Goal: Task Accomplishment & Management: Manage account settings

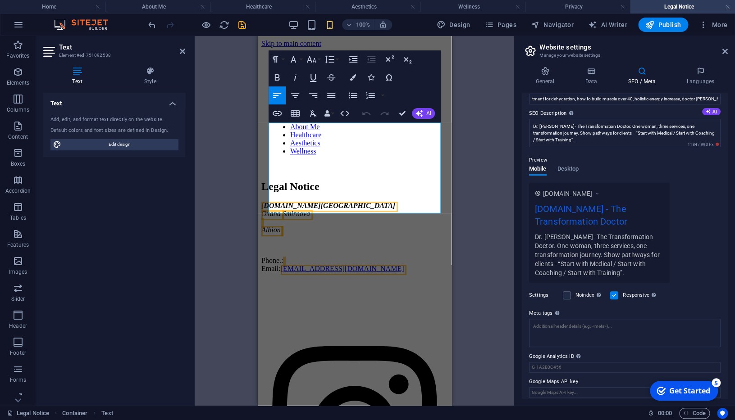
scroll to position [74, 0]
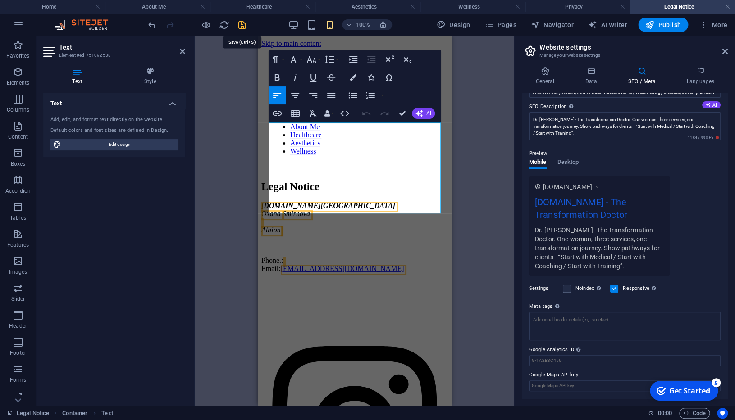
click at [245, 25] on icon "save" at bounding box center [242, 25] width 10 height 10
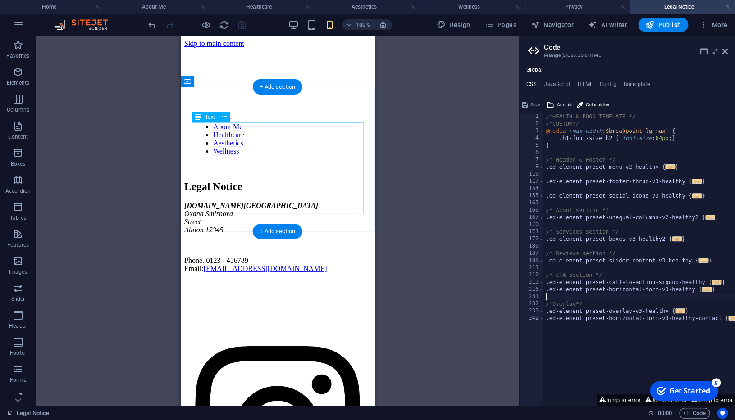
click at [228, 202] on div "droxana.africa Oxana Smirnova Street Albion 12345 Phone.: 0123 - 456789 Email: …" at bounding box center [277, 237] width 186 height 71
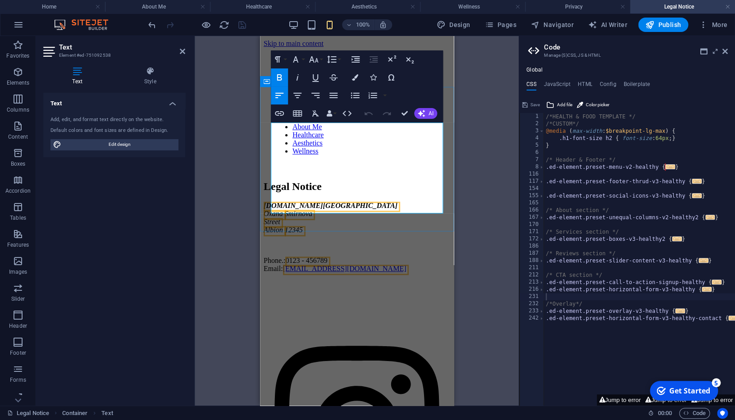
click at [302, 226] on span "12345" at bounding box center [293, 230] width 18 height 8
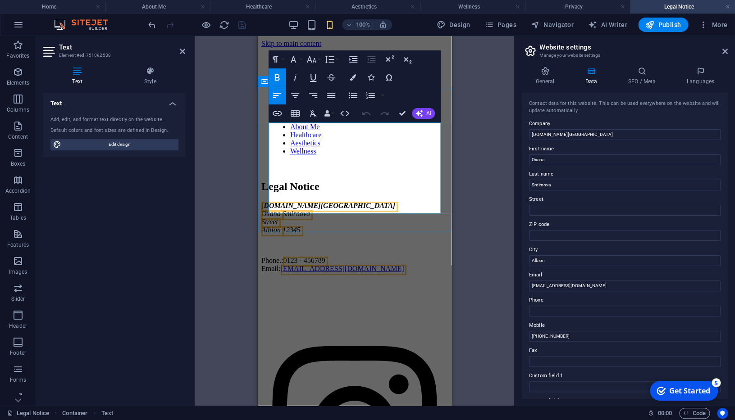
scroll to position [127, 0]
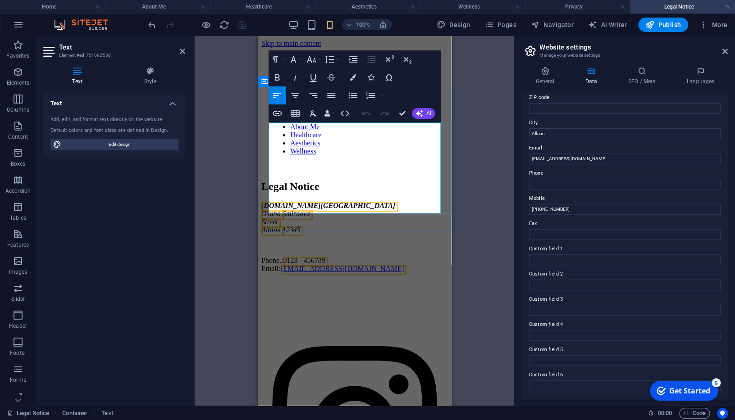
click at [300, 226] on span "12345" at bounding box center [291, 230] width 18 height 8
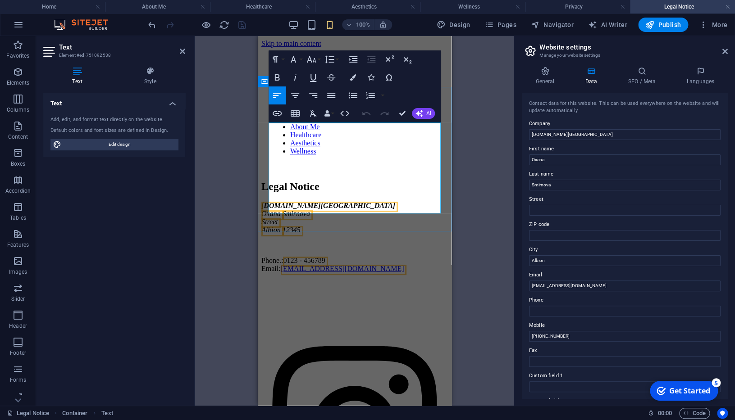
click at [300, 226] on span "12345" at bounding box center [291, 230] width 18 height 8
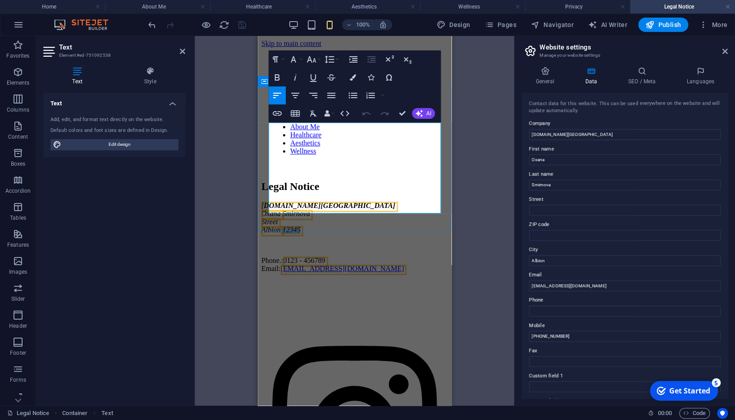
click at [300, 226] on span "12345" at bounding box center [291, 230] width 18 height 8
click at [277, 218] on span "Street" at bounding box center [269, 222] width 17 height 8
click at [280, 226] on span "Albion" at bounding box center [270, 230] width 19 height 8
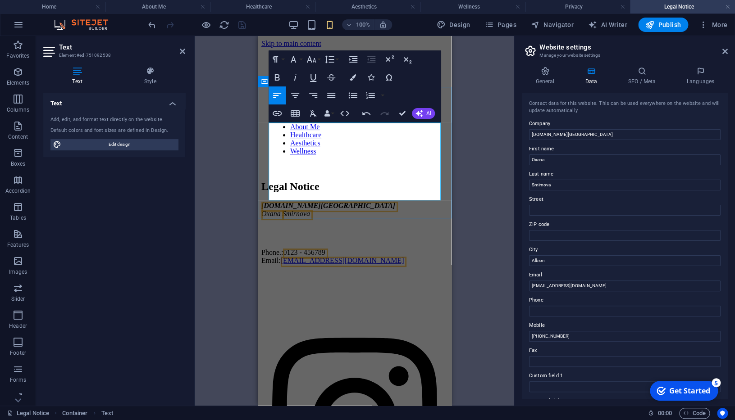
click at [290, 202] on span "[DOMAIN_NAME][GEOGRAPHIC_DATA]" at bounding box center [328, 206] width 134 height 8
click at [299, 249] on span "0123 - 456789" at bounding box center [303, 253] width 42 height 8
click at [286, 249] on p "Phone.: Email: connect@droxana.africa" at bounding box center [354, 257] width 186 height 16
drag, startPoint x: 294, startPoint y: 180, endPoint x: 265, endPoint y: 167, distance: 31.8
click at [265, 181] on div "Legal Notice droxana.africa Oxana Smirnova Phoe.: Email: connect@droxana.africa" at bounding box center [354, 223] width 186 height 84
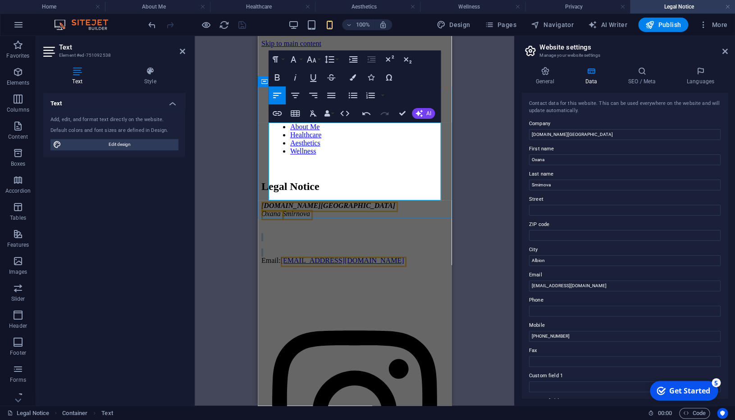
drag, startPoint x: 269, startPoint y: 192, endPoint x: 271, endPoint y: 173, distance: 19.4
click at [271, 202] on div "droxana.africa Oxana Smirnova Email: connect@droxana.africa" at bounding box center [354, 233] width 186 height 63
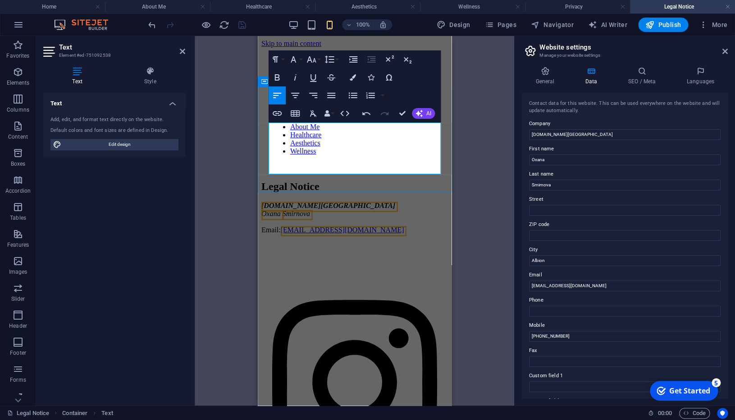
click at [339, 202] on address "droxana.africa Oxana Smirnova" at bounding box center [354, 214] width 186 height 24
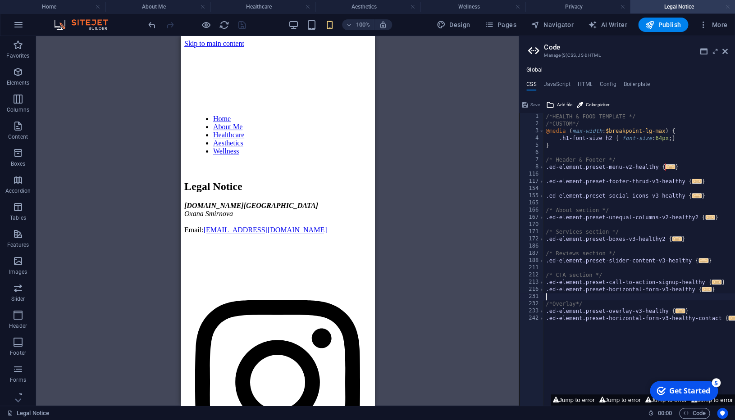
click at [725, 6] on link at bounding box center [727, 7] width 5 height 9
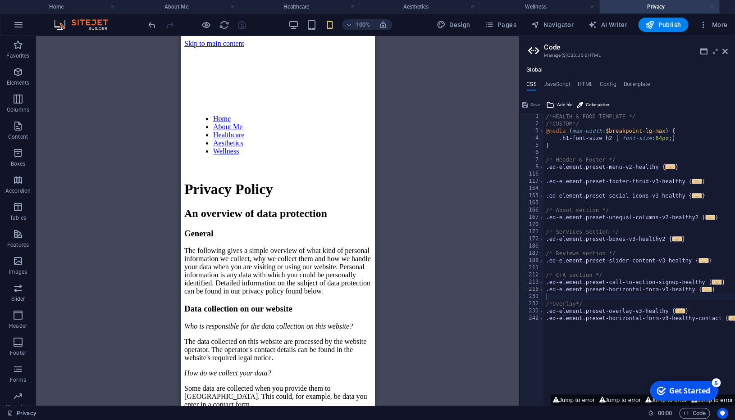
click at [713, 8] on link at bounding box center [711, 7] width 5 height 9
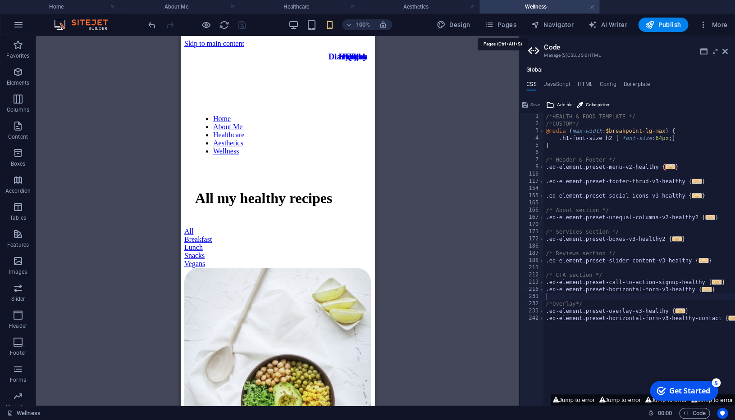
drag, startPoint x: 505, startPoint y: 27, endPoint x: 585, endPoint y: 7, distance: 83.0
click at [505, 27] on span "Pages" at bounding box center [500, 24] width 32 height 9
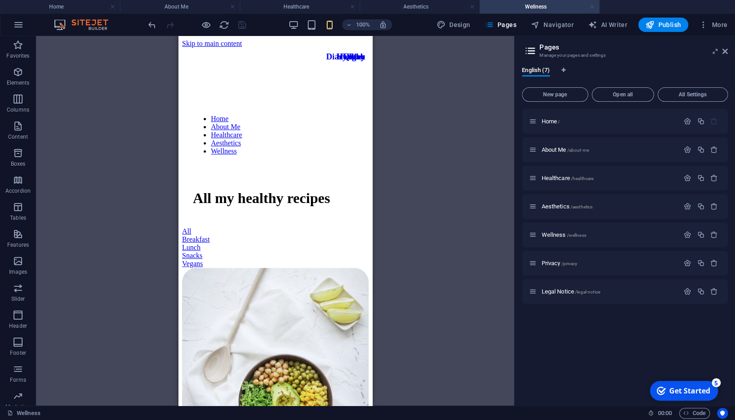
click at [593, 7] on link at bounding box center [591, 7] width 5 height 9
click at [713, 236] on icon "button" at bounding box center [714, 235] width 8 height 8
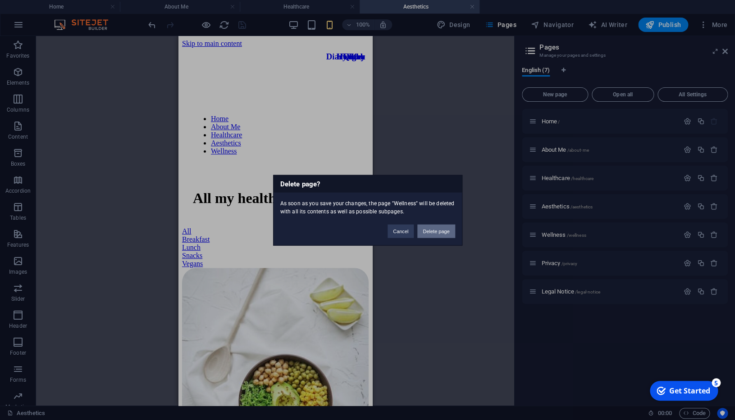
click at [437, 228] on button "Delete page" at bounding box center [435, 231] width 37 height 14
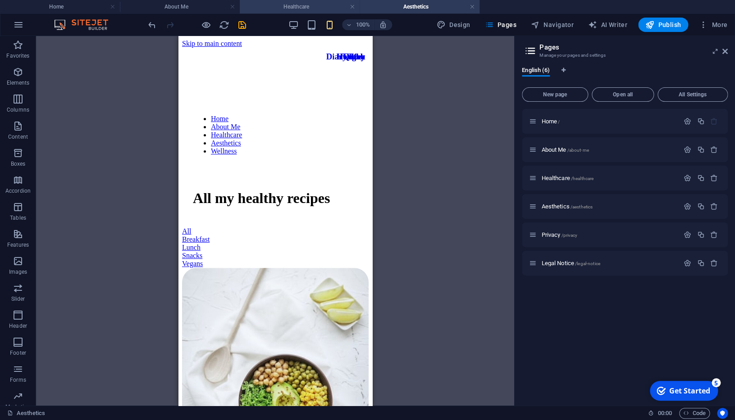
click at [313, 8] on h4 "Healthcare" at bounding box center [300, 7] width 120 height 10
click at [434, 7] on h4 "Aesthetics" at bounding box center [419, 7] width 120 height 10
click at [713, 207] on icon "button" at bounding box center [714, 207] width 8 height 8
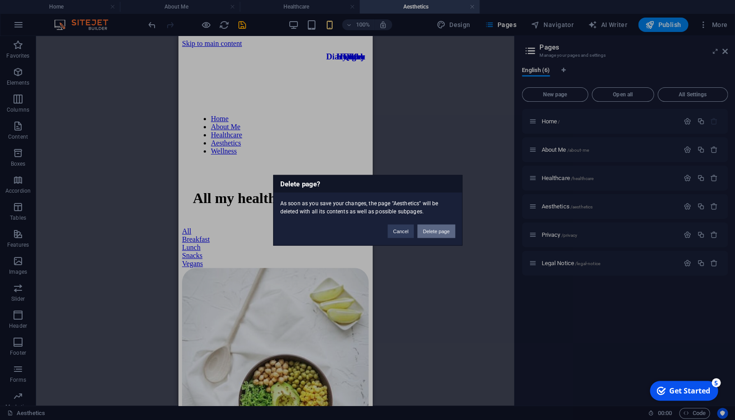
click at [445, 232] on button "Delete page" at bounding box center [435, 231] width 37 height 14
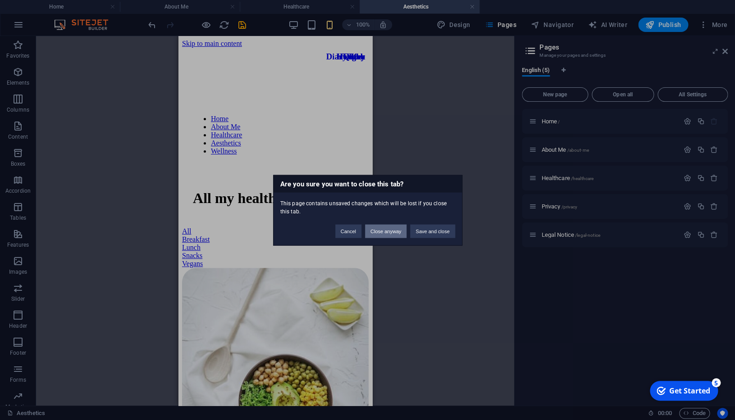
click at [383, 234] on button "Close anyway" at bounding box center [385, 231] width 41 height 14
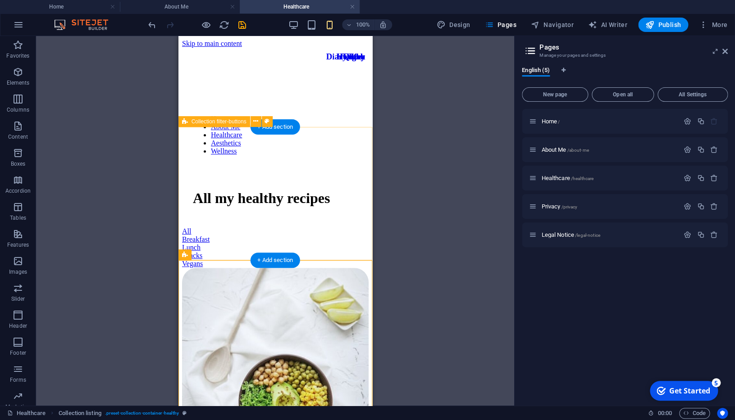
click at [368, 227] on div "All Breakfast Lunch Snacks Vegans" at bounding box center [274, 247] width 186 height 41
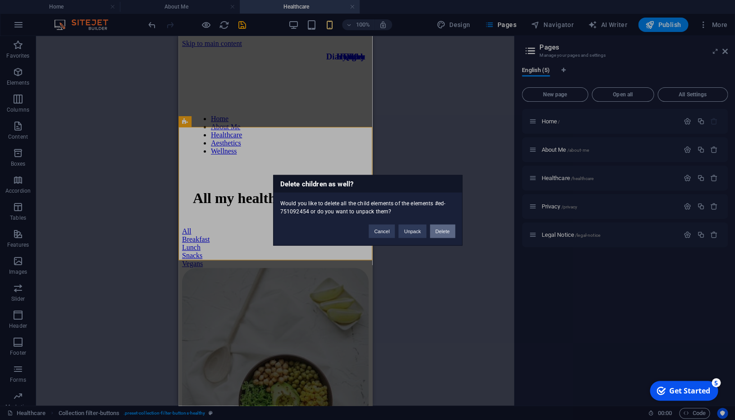
click at [439, 230] on button "Delete" at bounding box center [442, 231] width 25 height 14
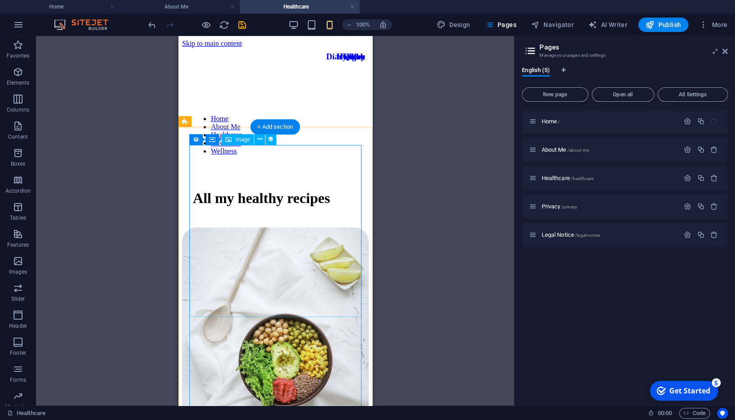
click at [360, 227] on figure at bounding box center [274, 321] width 186 height 188
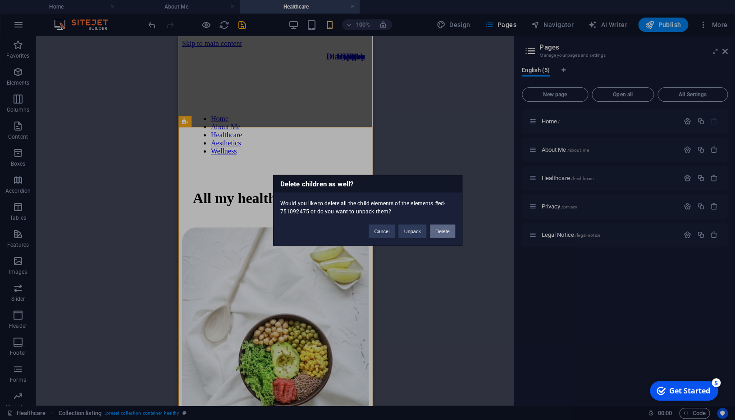
click at [440, 231] on button "Delete" at bounding box center [442, 231] width 25 height 14
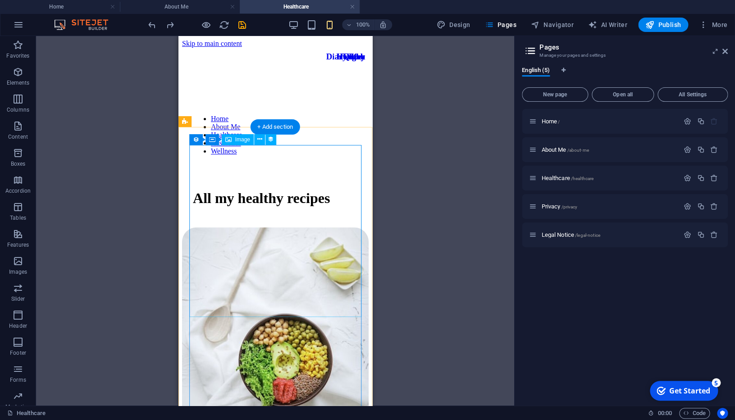
click at [319, 227] on figure at bounding box center [274, 321] width 186 height 188
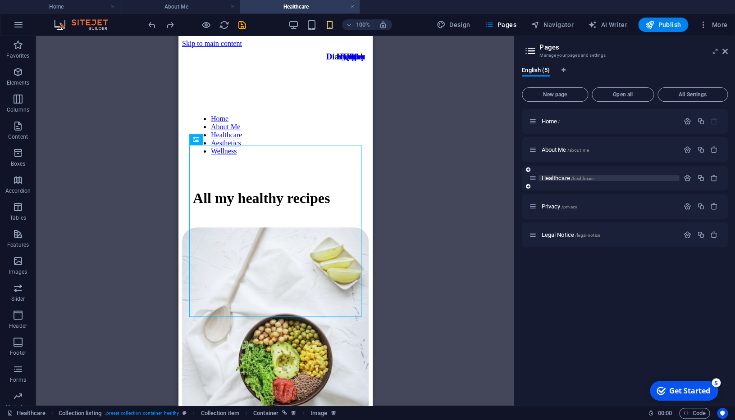
click at [562, 178] on span "Healthcare /healthcare" at bounding box center [567, 178] width 52 height 7
click at [591, 178] on span "/healthcare" at bounding box center [582, 178] width 23 height 5
click at [530, 51] on icon at bounding box center [530, 51] width 14 height 13
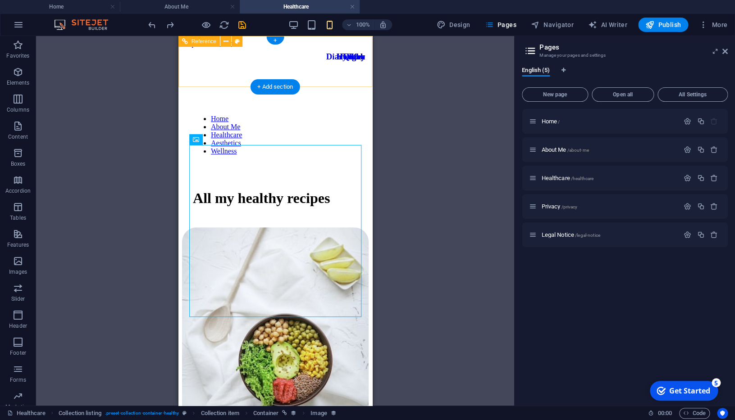
click at [352, 108] on div at bounding box center [274, 108] width 165 height 0
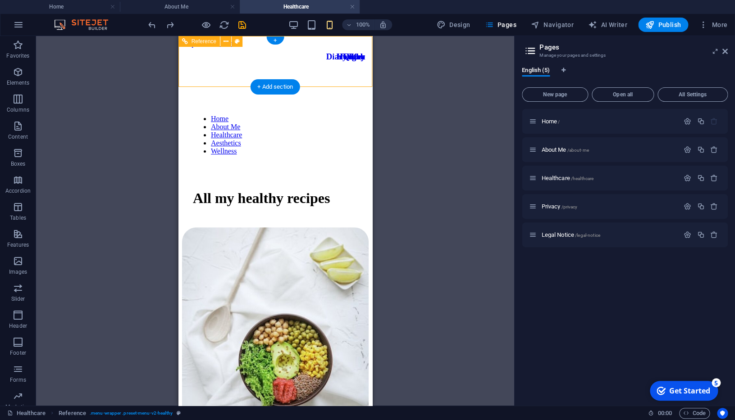
click at [357, 108] on div at bounding box center [274, 108] width 165 height 0
drag, startPoint x: 238, startPoint y: 25, endPoint x: 279, endPoint y: 13, distance: 42.4
click at [239, 25] on icon "save" at bounding box center [242, 25] width 10 height 10
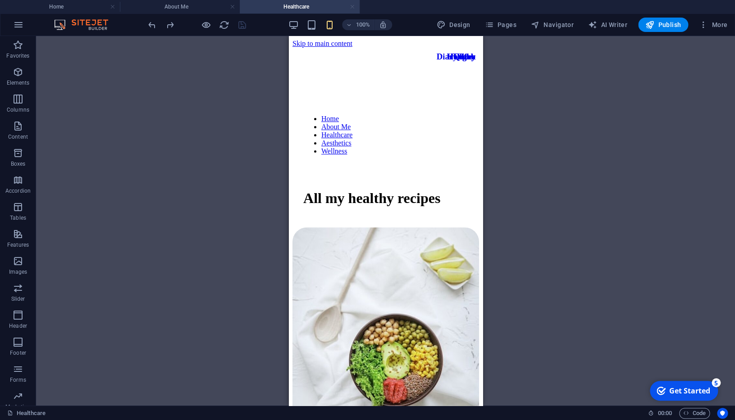
click at [352, 7] on link at bounding box center [351, 7] width 5 height 9
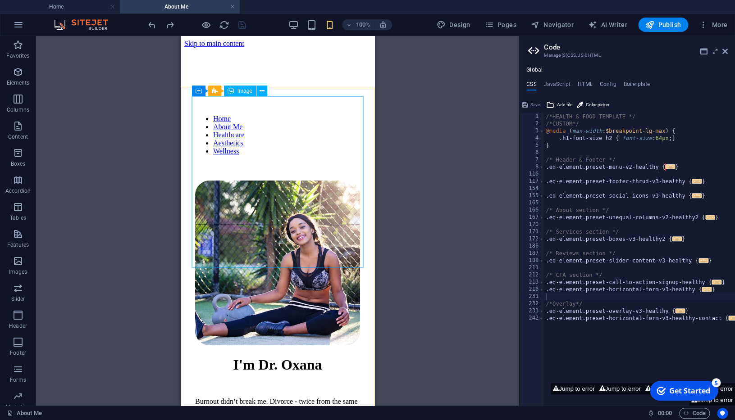
click at [242, 91] on span "Image" at bounding box center [244, 90] width 15 height 5
click at [245, 91] on span "Image" at bounding box center [244, 90] width 15 height 5
select select "%"
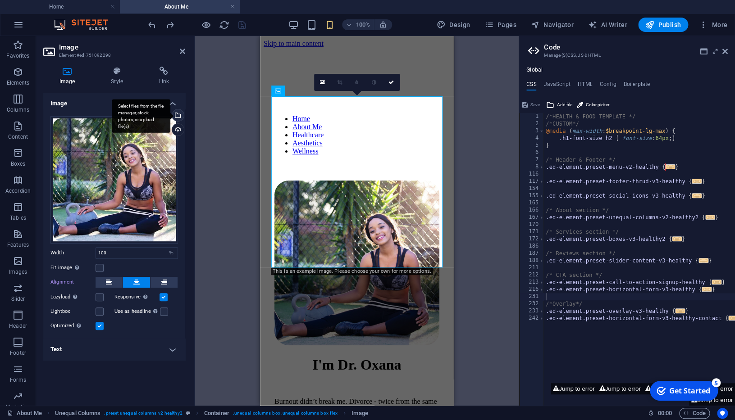
click at [170, 117] on div "Select files from the file manager, stock photos, or upload file(s)" at bounding box center [141, 116] width 59 height 34
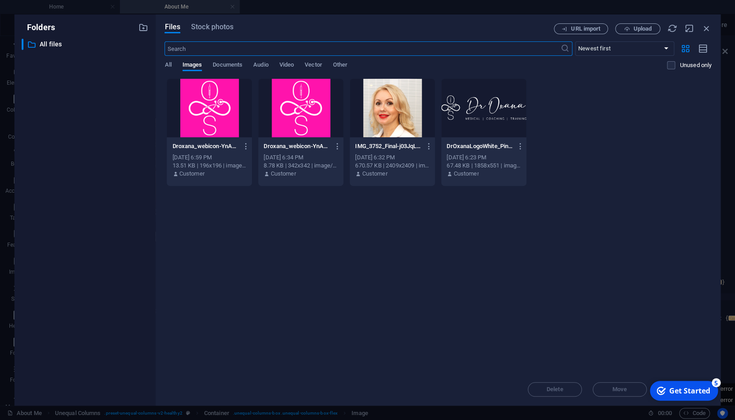
click at [410, 124] on div at bounding box center [391, 108] width 85 height 59
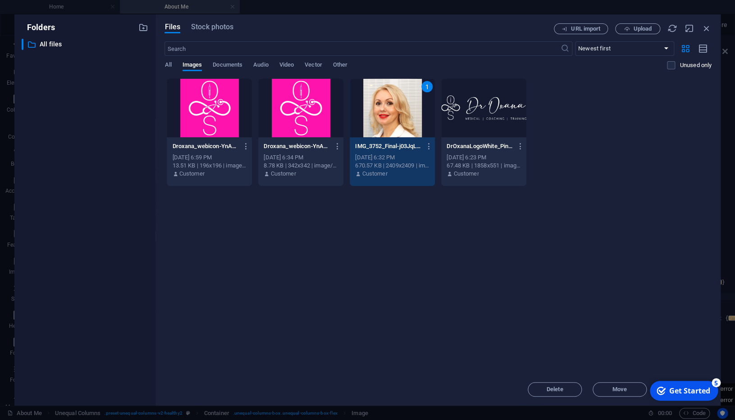
click at [404, 130] on div "1" at bounding box center [391, 108] width 85 height 59
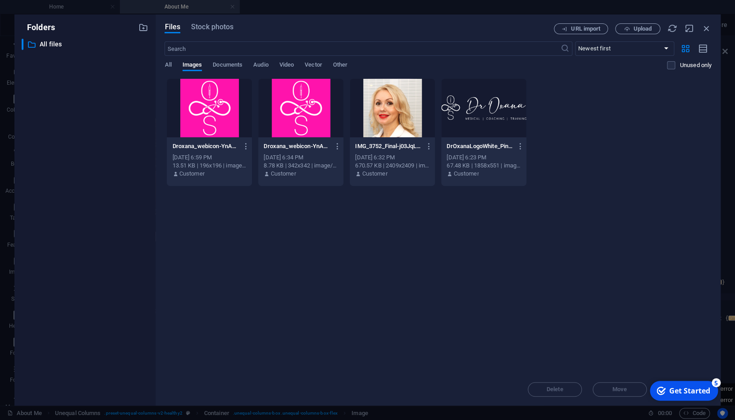
click at [404, 130] on div at bounding box center [391, 108] width 85 height 59
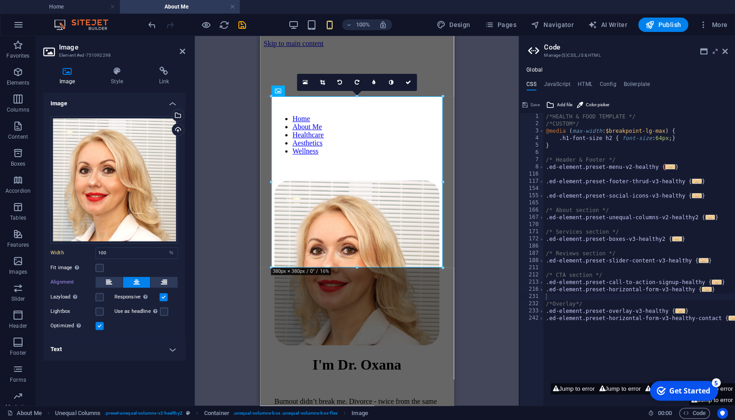
click at [486, 300] on div "Drag here to replace the existing content. Press “Ctrl” if you want to create a…" at bounding box center [357, 221] width 324 height 370
click at [476, 301] on div "Drag here to replace the existing content. Press “Ctrl” if you want to create a…" at bounding box center [357, 221] width 324 height 370
click at [181, 50] on icon at bounding box center [182, 51] width 5 height 7
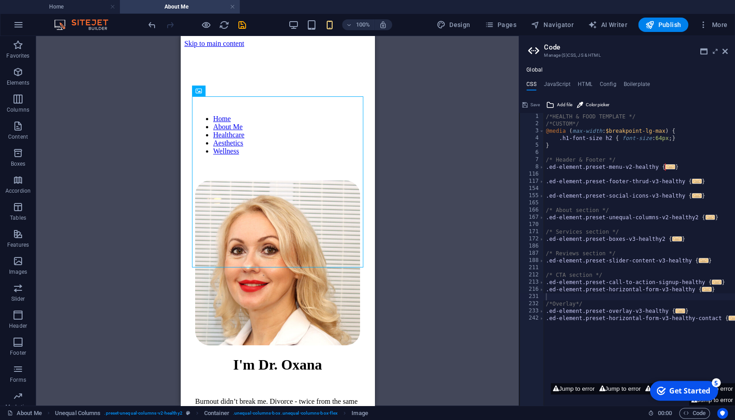
click at [421, 215] on div "Drag here to replace the existing content. Press “Ctrl” if you want to create a…" at bounding box center [277, 221] width 482 height 370
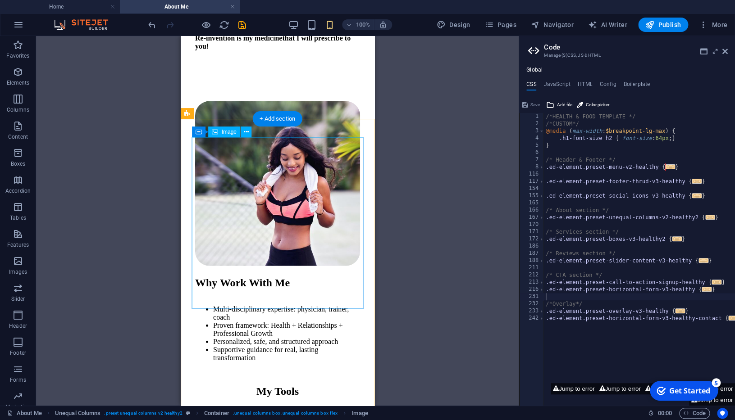
scroll to position [699, 0]
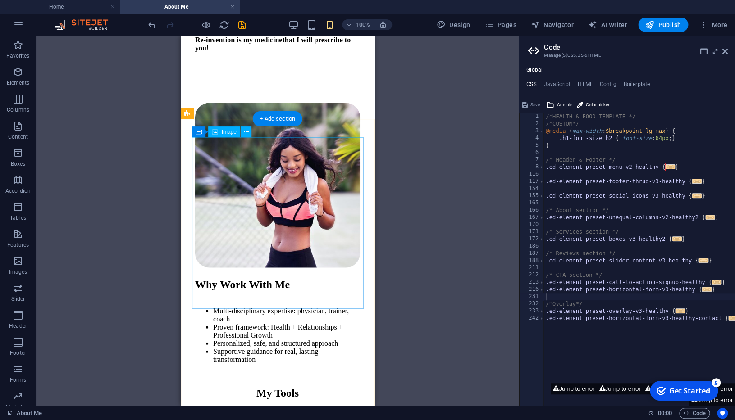
click at [337, 205] on figure at bounding box center [277, 186] width 165 height 167
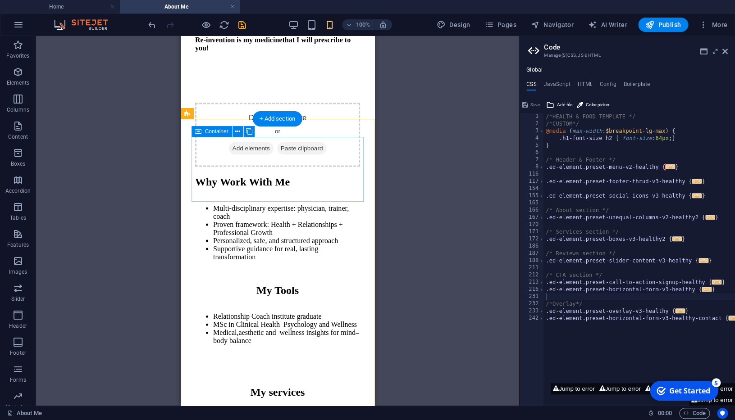
click at [338, 167] on div "Drop content here or Add elements Paste clipboard" at bounding box center [277, 135] width 165 height 64
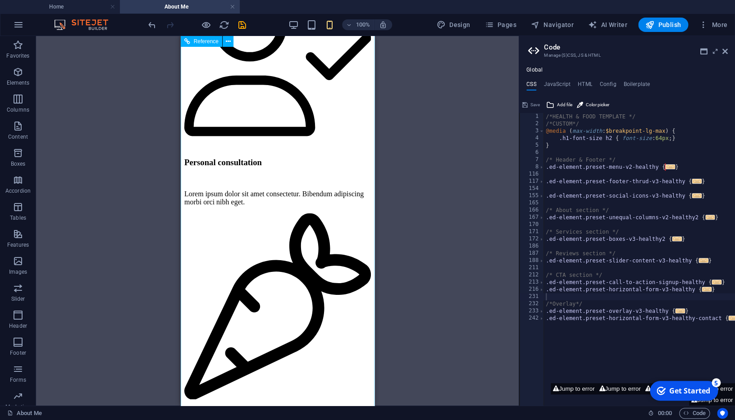
scroll to position [1080, 0]
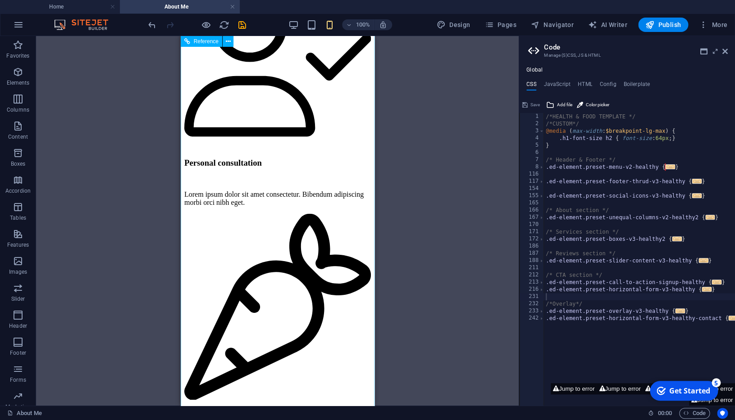
click at [297, 164] on div "Personal consultation" at bounding box center [277, 163] width 186 height 10
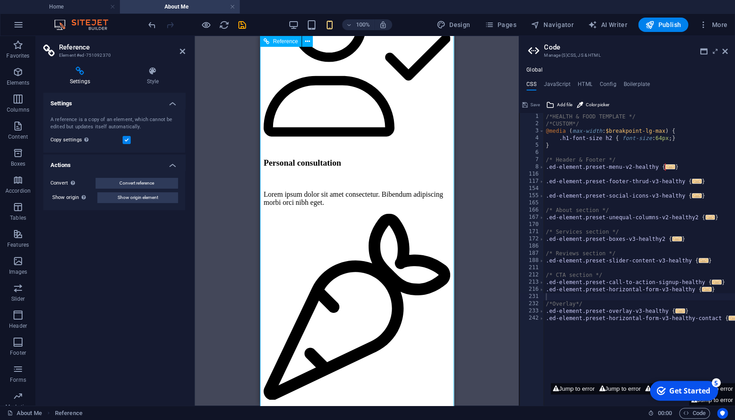
click at [355, 159] on div "Personal consultation" at bounding box center [356, 163] width 186 height 10
click at [354, 168] on div "Personal consultation" at bounding box center [356, 163] width 186 height 10
click at [358, 168] on div "Personal consultation" at bounding box center [356, 163] width 186 height 10
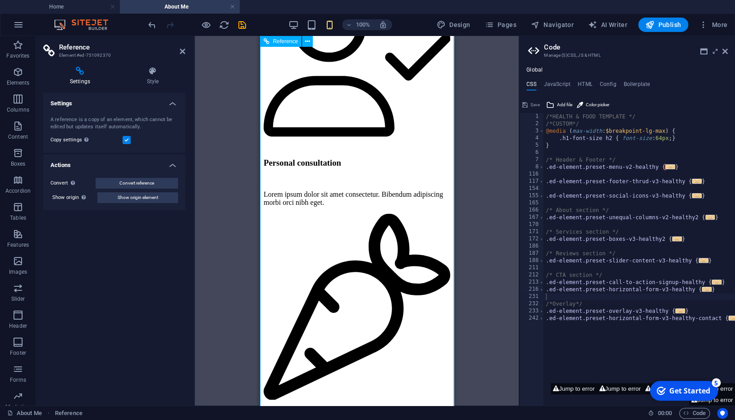
click at [358, 168] on div "Personal consultation" at bounding box center [356, 163] width 186 height 10
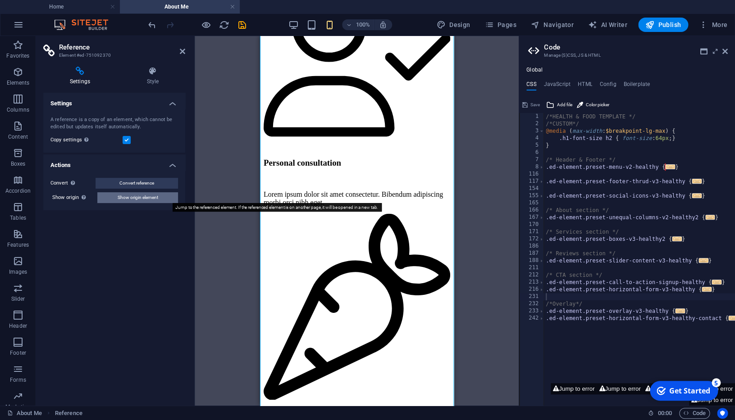
click at [141, 197] on span "Show origin element" at bounding box center [138, 197] width 41 height 11
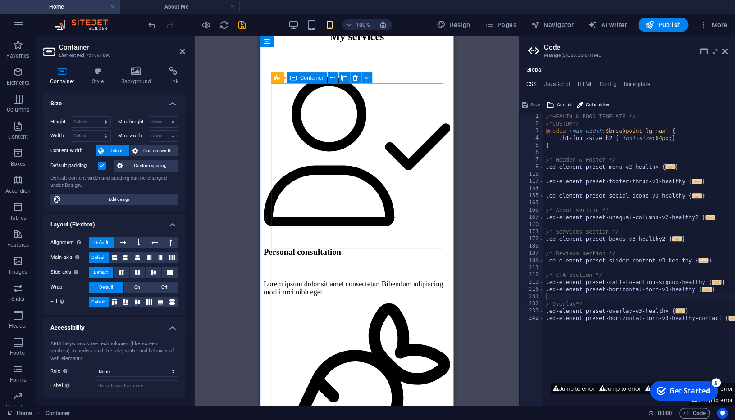
scroll to position [750, 0]
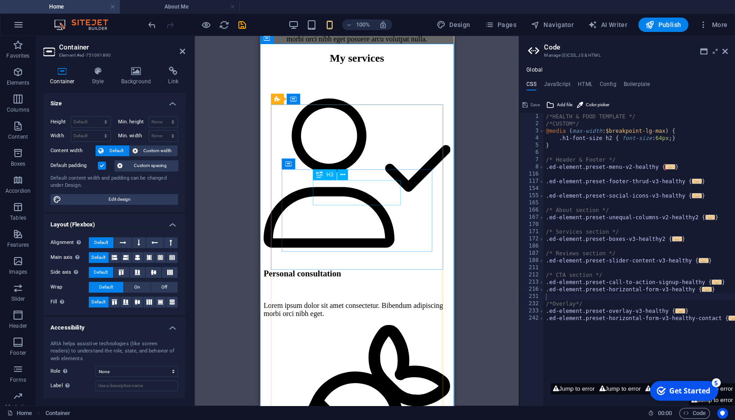
click at [366, 268] on div "Personal consultation" at bounding box center [356, 273] width 186 height 10
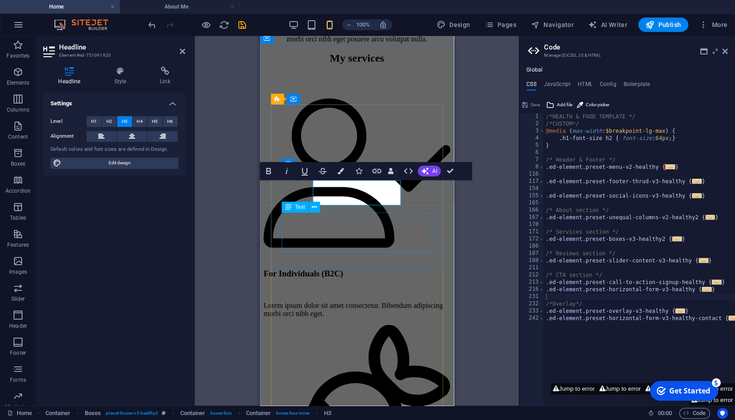
click at [348, 301] on div "Lorem ipsum dolor sit amet consectetur. Bibendum adipiscing morbi orci nibh ege…" at bounding box center [356, 309] width 186 height 16
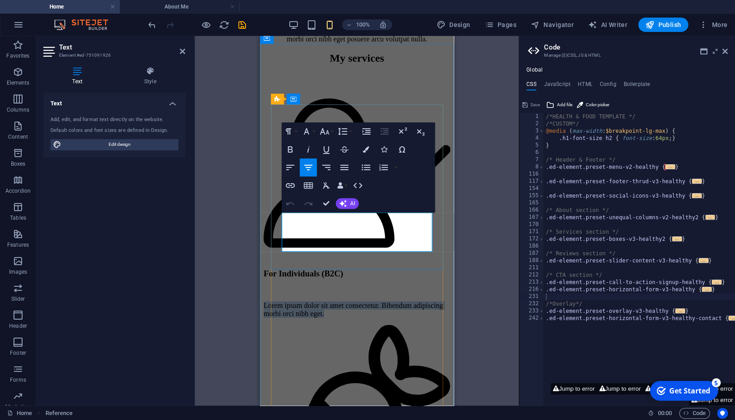
drag, startPoint x: 382, startPoint y: 244, endPoint x: 283, endPoint y: 222, distance: 101.6
click at [283, 301] on p "Lorem ipsum dolor sit amet consectetur. Bibendum adipiscing morbi orci nibh ege…" at bounding box center [356, 309] width 186 height 16
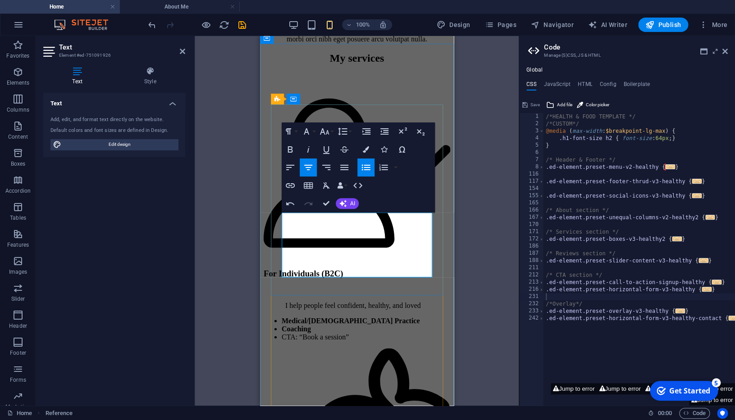
drag, startPoint x: 303, startPoint y: 219, endPoint x: 281, endPoint y: 218, distance: 21.2
click at [281, 301] on div "I help people feel confident, healthy, and loved Medical /Aesthetic Practice Co…" at bounding box center [356, 321] width 186 height 40
click at [293, 168] on icon "button" at bounding box center [290, 167] width 11 height 11
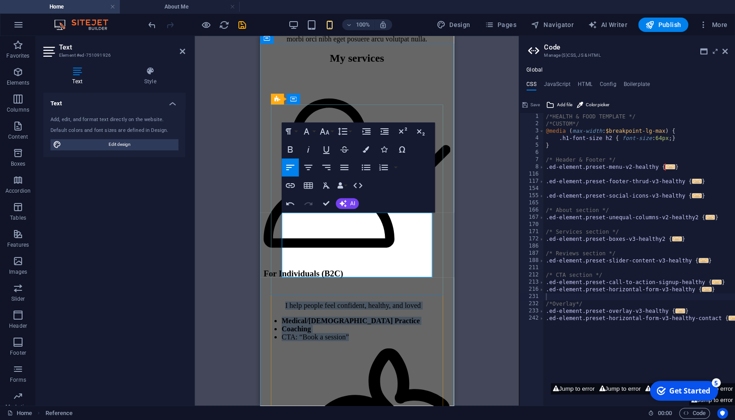
click at [342, 301] on p "I help people feel confident, healthy, and loved" at bounding box center [367, 305] width 165 height 8
drag, startPoint x: 348, startPoint y: 231, endPoint x: 289, endPoint y: 215, distance: 61.2
click at [289, 301] on div "I help people feel confident, healthy, and loved Medical /Aesthetic Practice Co…" at bounding box center [356, 321] width 186 height 40
click at [385, 133] on icon "button" at bounding box center [384, 131] width 11 height 11
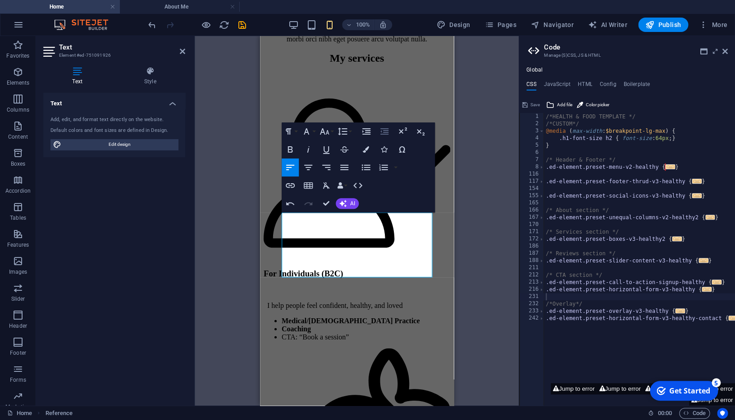
click at [385, 133] on icon "button" at bounding box center [384, 131] width 11 height 11
click at [346, 325] on li "Coaching" at bounding box center [365, 329] width 168 height 8
click at [481, 253] on div "Unequal Columns Drag here to replace the existing content. Press “Ctrl” if you …" at bounding box center [357, 221] width 324 height 370
click at [480, 253] on div "Unequal Columns Drag here to replace the existing content. Press “Ctrl” if you …" at bounding box center [357, 221] width 324 height 370
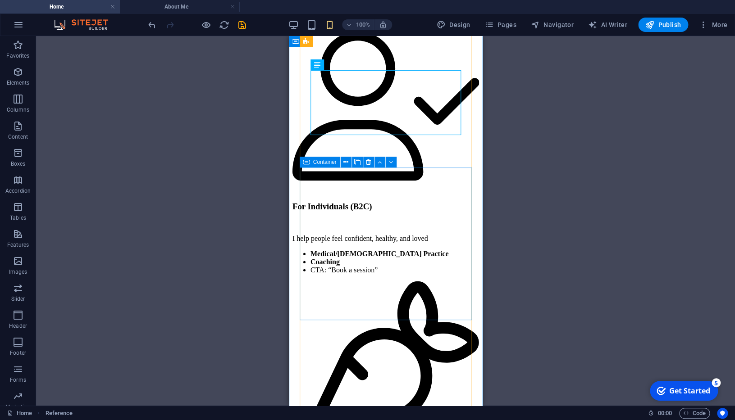
scroll to position [965, 0]
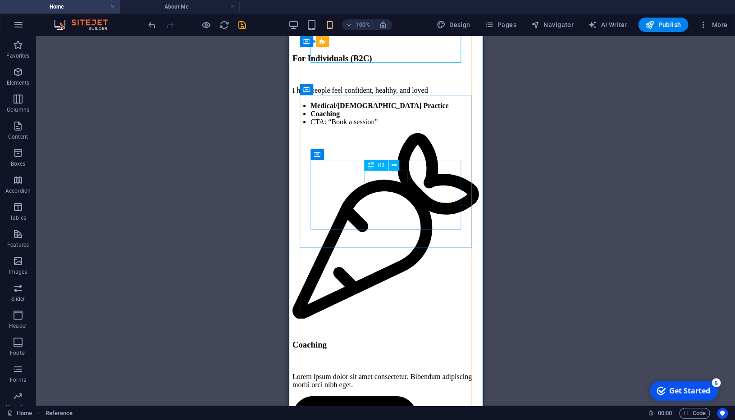
click at [392, 340] on div "Coaching" at bounding box center [385, 345] width 186 height 10
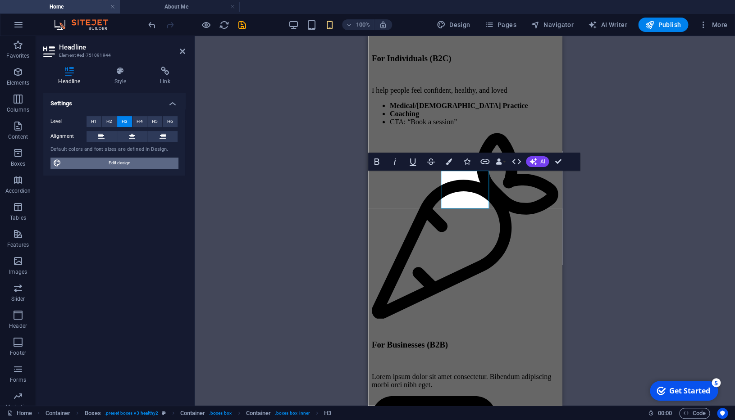
click at [122, 159] on span "Edit design" at bounding box center [119, 163] width 111 height 11
select select "800"
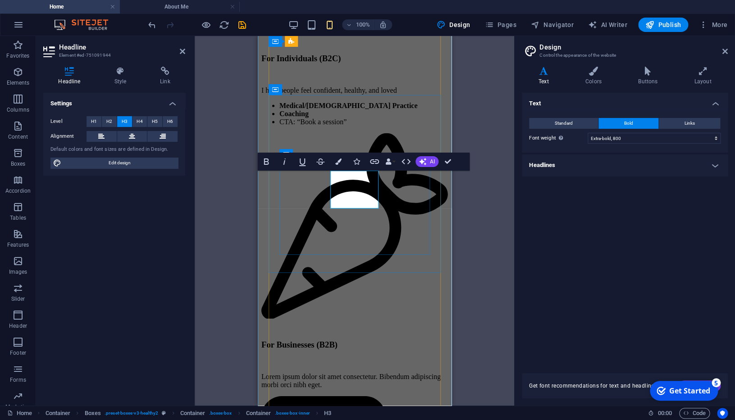
click at [378, 340] on h3 "For Businesses (B2B)" at bounding box center [354, 345] width 186 height 10
click at [643, 78] on h4 "Buttons" at bounding box center [649, 76] width 56 height 19
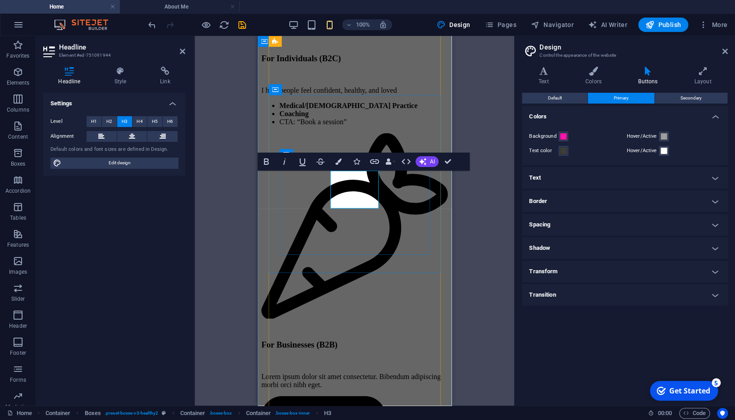
click at [377, 340] on h3 "For Businesses (B2B)" at bounding box center [354, 345] width 186 height 10
click at [126, 75] on icon at bounding box center [120, 71] width 42 height 9
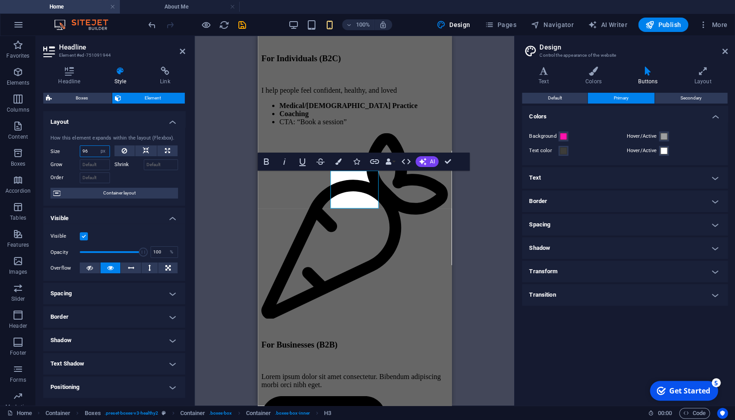
drag, startPoint x: 95, startPoint y: 152, endPoint x: 76, endPoint y: 151, distance: 18.9
click at [80, 151] on input "96" at bounding box center [94, 151] width 29 height 11
type input "200"
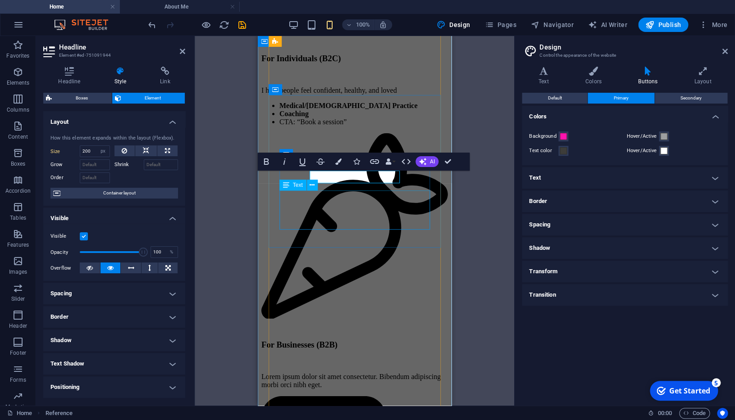
click at [373, 373] on div "Lorem ipsum dolor sit amet consectetur. Bibendum adipiscing morbi orci nibh ege…" at bounding box center [354, 381] width 186 height 16
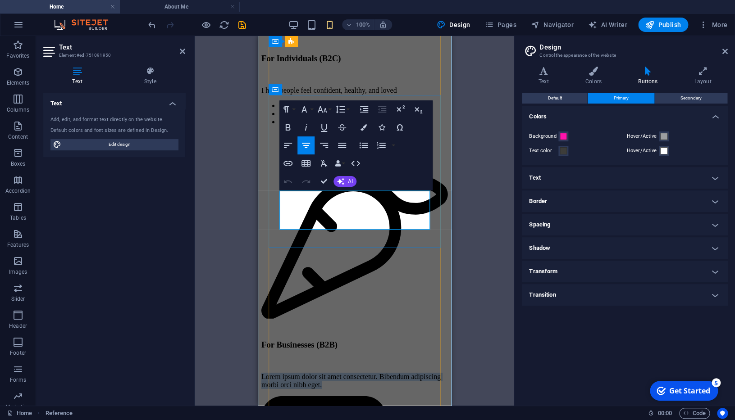
drag, startPoint x: 374, startPoint y: 225, endPoint x: 283, endPoint y: 199, distance: 95.0
click at [283, 373] on p "Lorem ipsum dolor sit amet consectetur. Bibendum adipiscing morbi orci nibh ege…" at bounding box center [354, 381] width 186 height 16
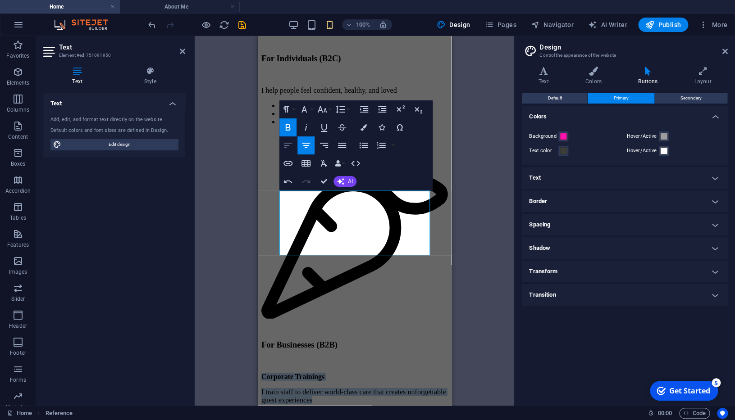
click at [290, 145] on icon "button" at bounding box center [287, 145] width 11 height 11
drag, startPoint x: 344, startPoint y: 243, endPoint x: 316, endPoint y: 249, distance: 28.1
click at [343, 412] on p "CTA: “Request a Training Proposal”" at bounding box center [364, 416] width 165 height 8
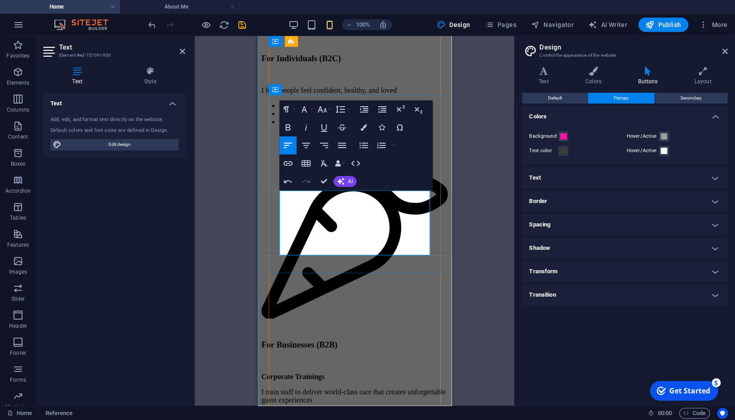
drag, startPoint x: 299, startPoint y: 248, endPoint x: 313, endPoint y: 248, distance: 14.0
click at [300, 373] on div "Corporate Trainings I train staff to deliver world-class care that creates unfo…" at bounding box center [354, 396] width 186 height 47
click at [466, 232] on div "Unequal Columns Drag here to replace the existing content. Press “Ctrl” if you …" at bounding box center [354, 221] width 319 height 370
drag, startPoint x: 181, startPoint y: 50, endPoint x: 22, endPoint y: 23, distance: 161.3
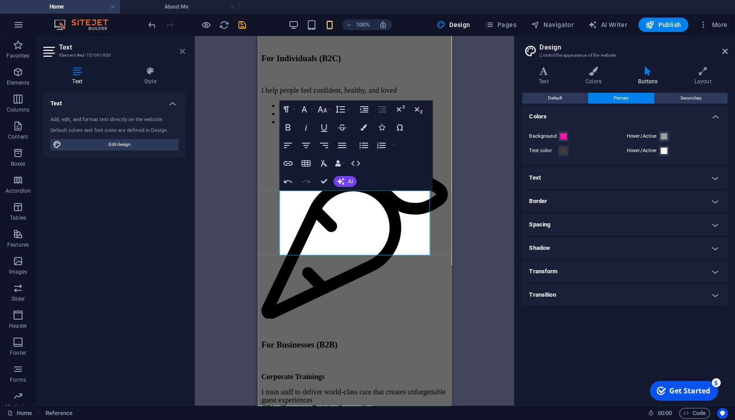
click at [181, 50] on icon at bounding box center [182, 51] width 5 height 7
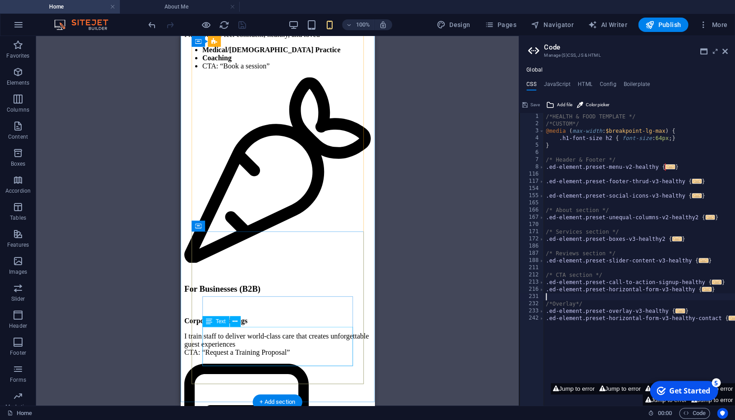
scroll to position [1022, 0]
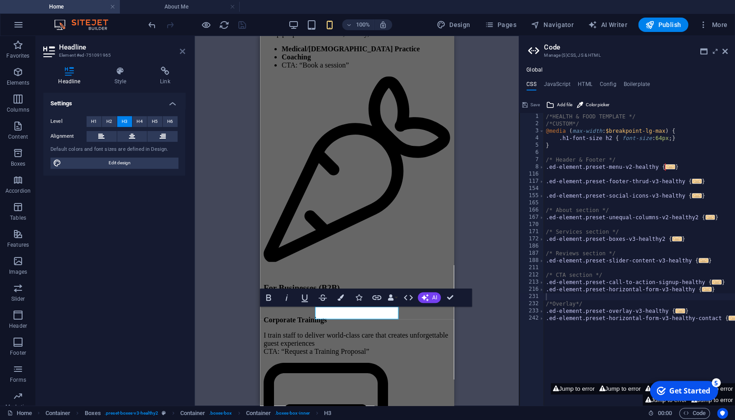
drag, startPoint x: 184, startPoint y: 54, endPoint x: 8, endPoint y: 18, distance: 179.3
click at [184, 54] on icon at bounding box center [182, 51] width 5 height 7
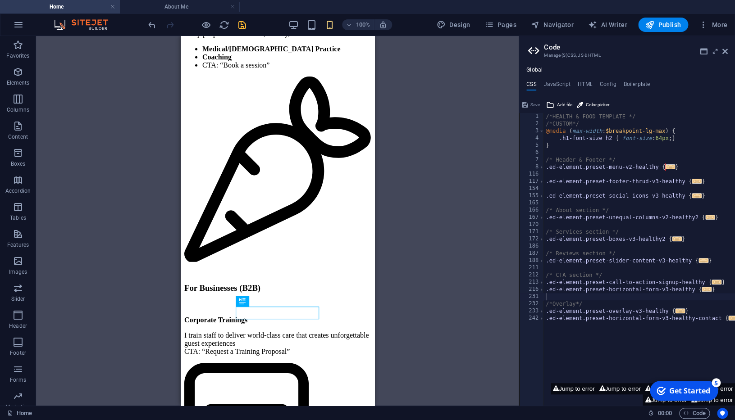
drag, startPoint x: 243, startPoint y: 25, endPoint x: 98, endPoint y: 145, distance: 188.7
click at [243, 25] on icon "save" at bounding box center [242, 25] width 10 height 10
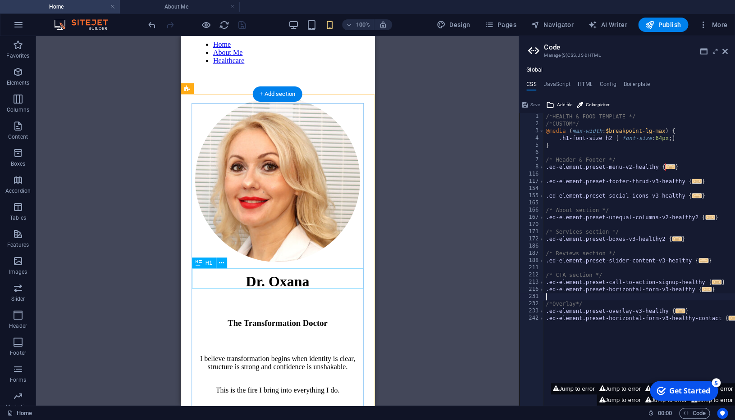
scroll to position [0, 0]
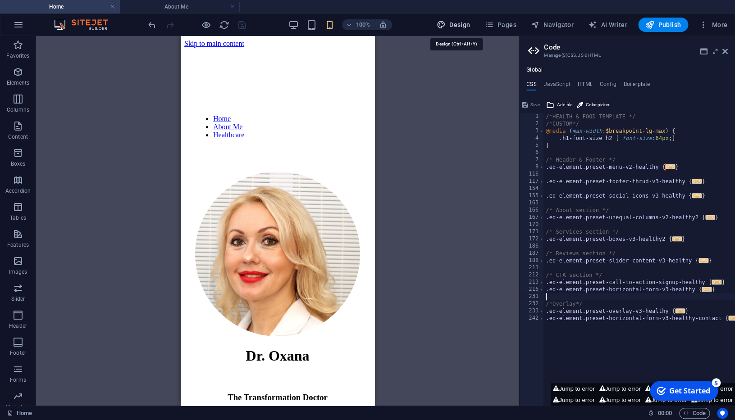
click at [463, 24] on span "Design" at bounding box center [453, 24] width 34 height 9
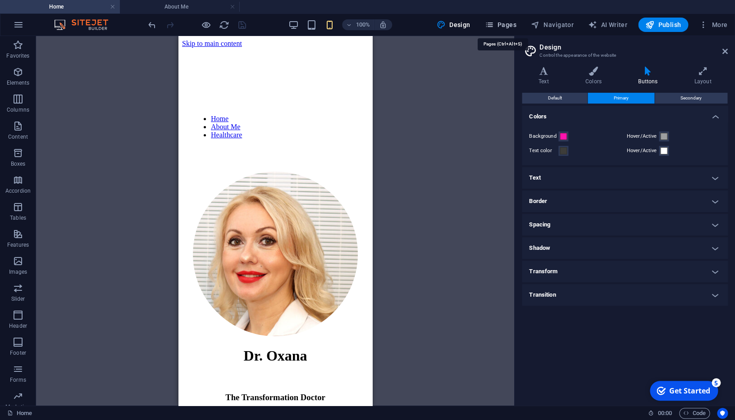
click at [510, 23] on span "Pages" at bounding box center [500, 24] width 32 height 9
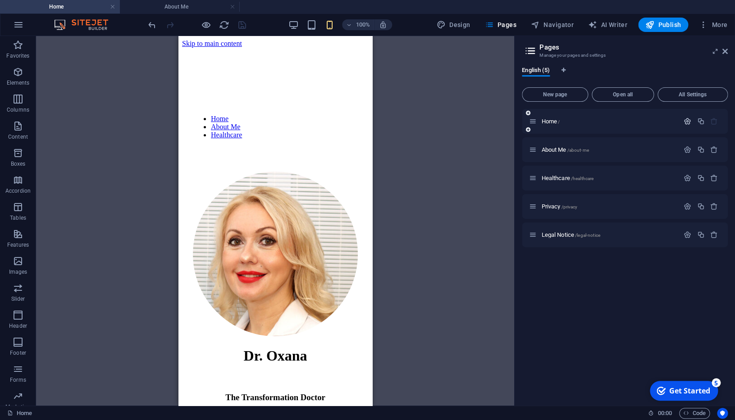
click at [690, 122] on icon "button" at bounding box center [687, 122] width 8 height 8
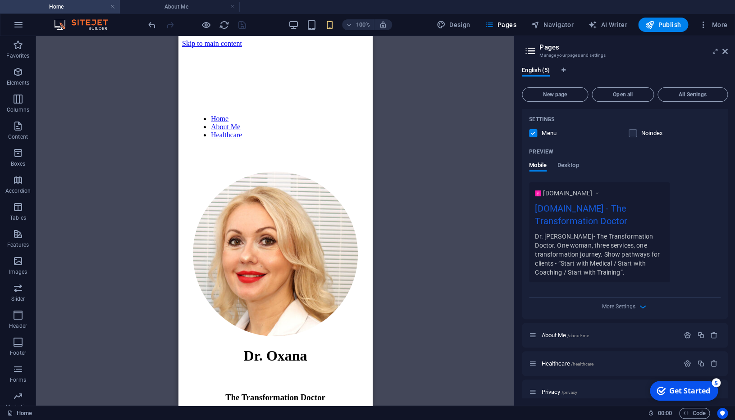
scroll to position [237, 0]
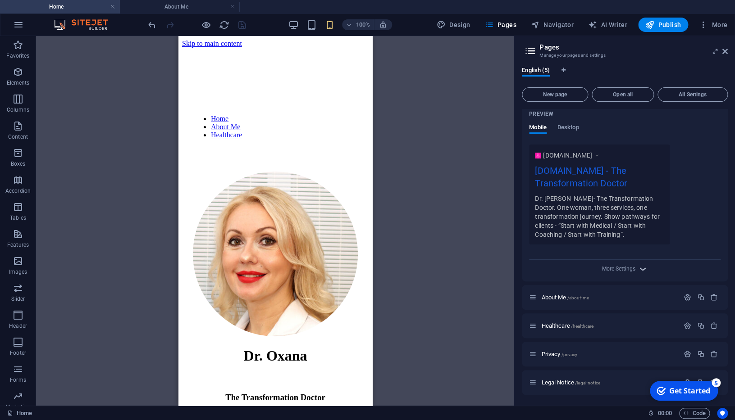
click at [644, 269] on icon "button" at bounding box center [642, 269] width 10 height 10
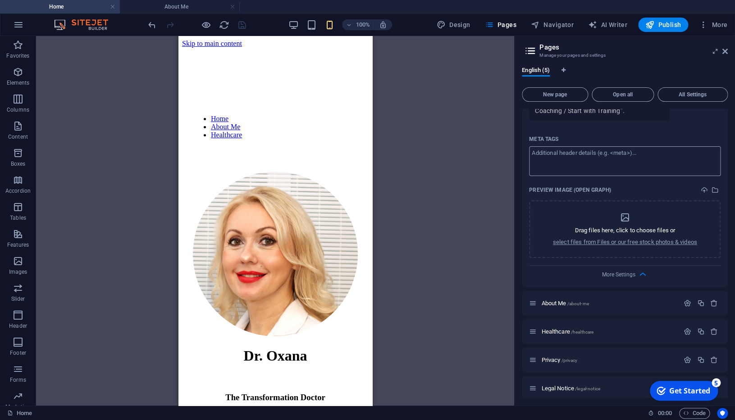
scroll to position [366, 0]
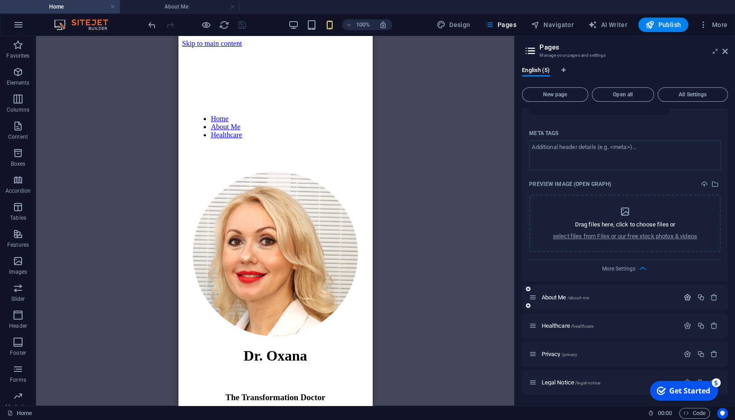
click at [690, 300] on icon "button" at bounding box center [687, 298] width 8 height 8
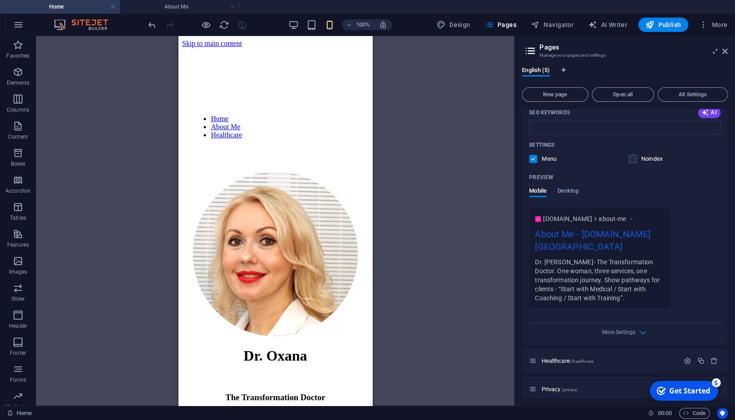
scroll to position [738, 0]
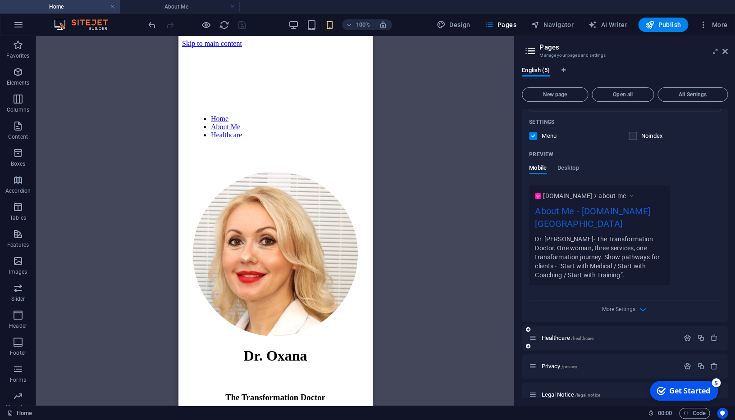
click at [685, 333] on div at bounding box center [700, 338] width 40 height 10
click at [686, 334] on icon "button" at bounding box center [687, 338] width 8 height 8
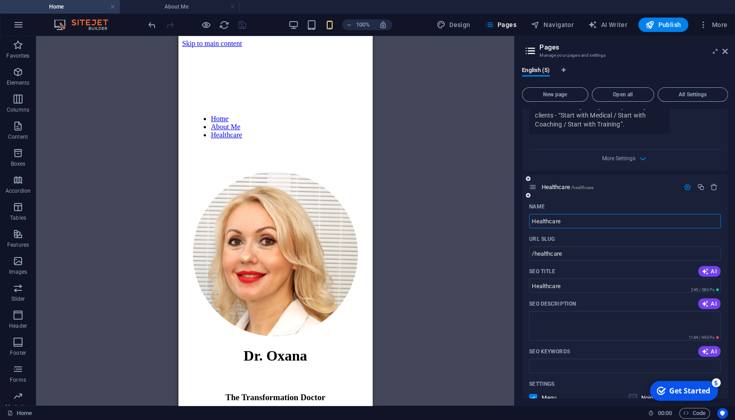
drag, startPoint x: 569, startPoint y: 209, endPoint x: 516, endPoint y: 206, distance: 53.7
click at [529, 214] on input "Healthcare" at bounding box center [624, 221] width 191 height 14
type input "Serv"
type input "/ser"
type input "Ser"
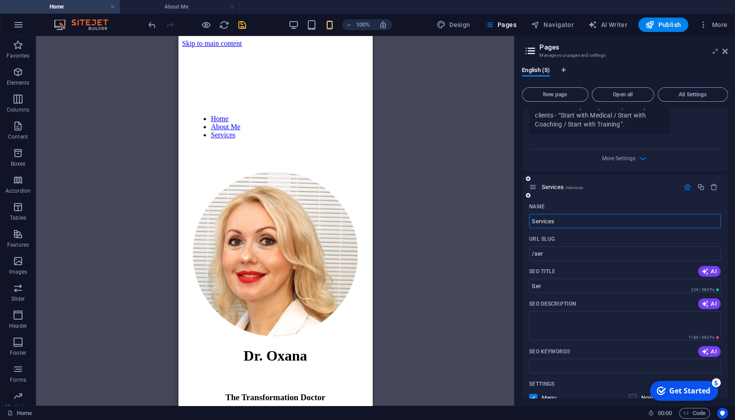
type input "Services"
type input "/services"
type input "Services"
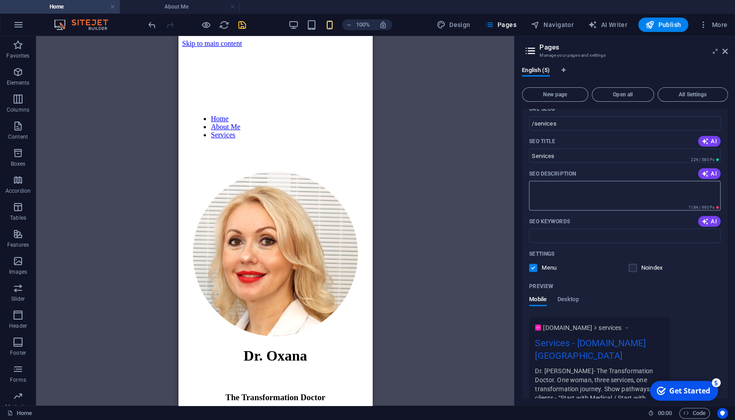
scroll to position [1110, 0]
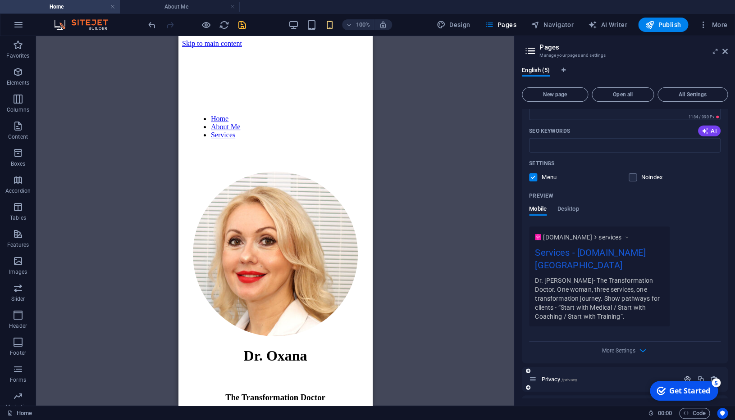
click at [685, 376] on icon "button" at bounding box center [687, 380] width 8 height 8
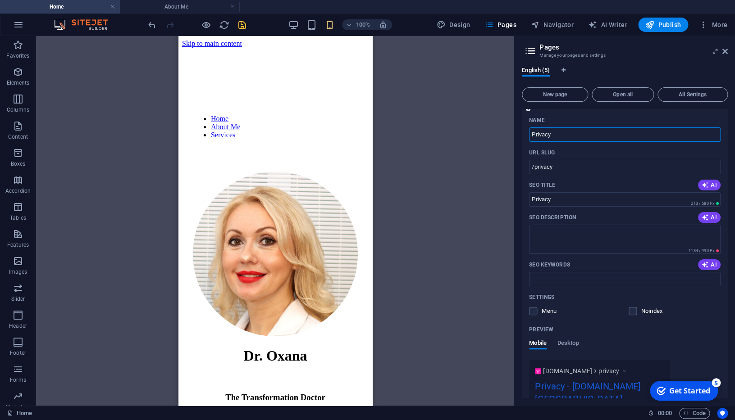
scroll to position [0, 0]
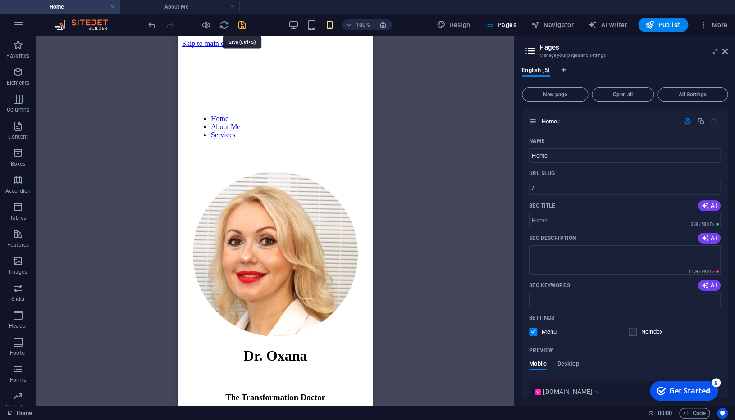
click at [242, 28] on icon "save" at bounding box center [242, 25] width 10 height 10
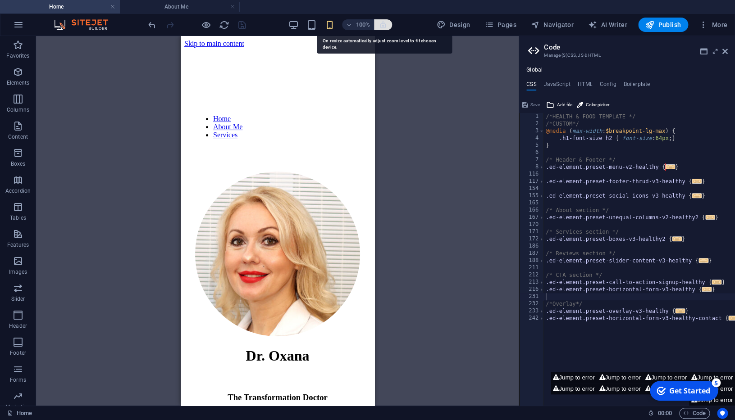
click at [383, 28] on icon "button" at bounding box center [383, 25] width 8 height 8
click at [466, 24] on span "Design" at bounding box center [453, 24] width 34 height 9
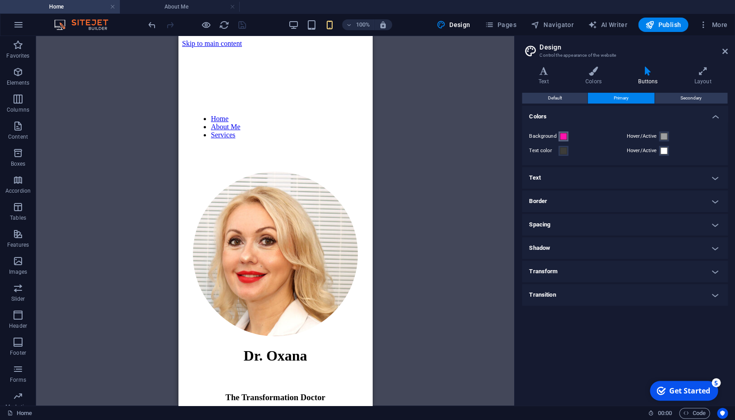
click at [563, 138] on span at bounding box center [562, 136] width 7 height 7
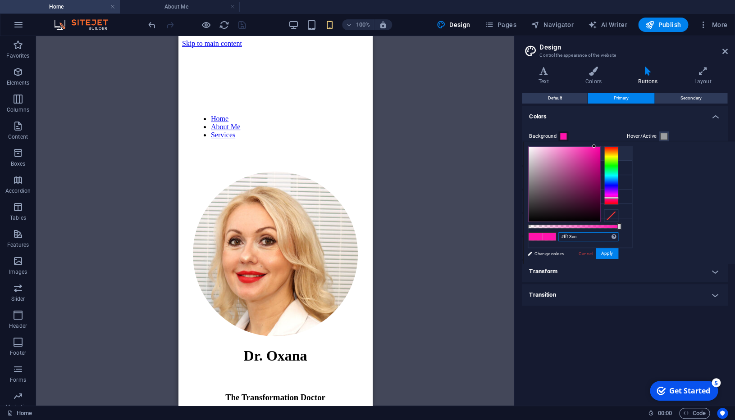
click at [572, 237] on input "#ff13ac" at bounding box center [588, 236] width 60 height 9
click at [550, 252] on div "#ff13ac Supported formats #0852ed rgb(8, 82, 237) rgba(8, 82, 237, 90%) hsv(221…" at bounding box center [573, 268] width 100 height 253
click at [530, 254] on div "#ff13ac Supported formats #0852ed rgb(8, 82, 237) rgba(8, 82, 237, 90%) hsv(221…" at bounding box center [573, 268] width 100 height 253
drag, startPoint x: 565, startPoint y: 234, endPoint x: 529, endPoint y: 233, distance: 36.0
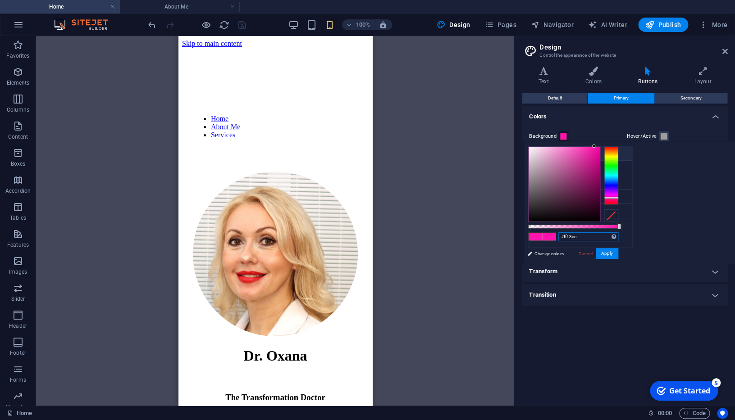
click at [558, 233] on input "#ff13ac" at bounding box center [588, 236] width 60 height 9
paste input "ff13ac"
type input "#ff13ac"
click at [603, 255] on button "Apply" at bounding box center [606, 253] width 23 height 11
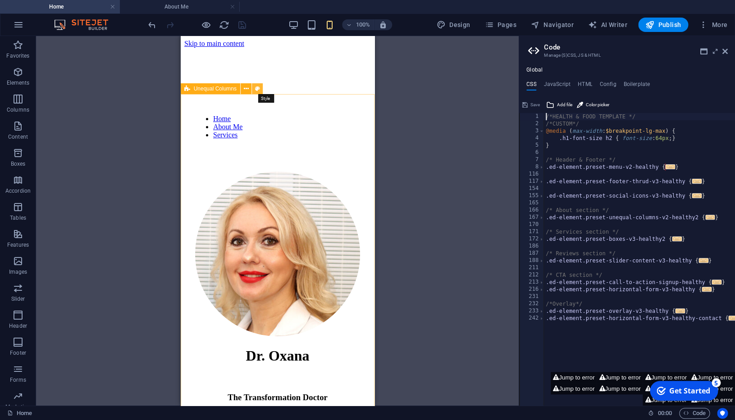
click at [256, 90] on icon at bounding box center [256, 88] width 5 height 9
select select "%"
select select "rem"
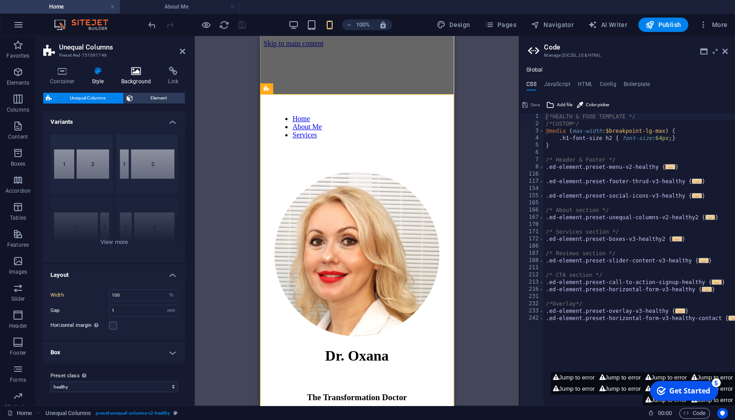
click at [134, 75] on icon at bounding box center [136, 71] width 44 height 9
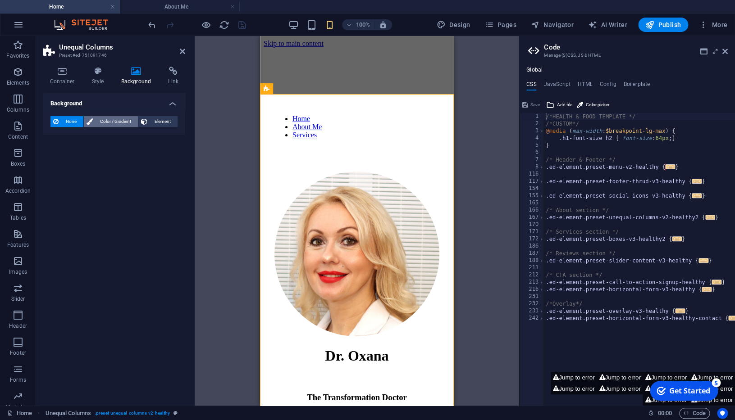
click at [116, 124] on span "Color / Gradient" at bounding box center [115, 121] width 40 height 11
click at [58, 157] on span at bounding box center [56, 158] width 10 height 10
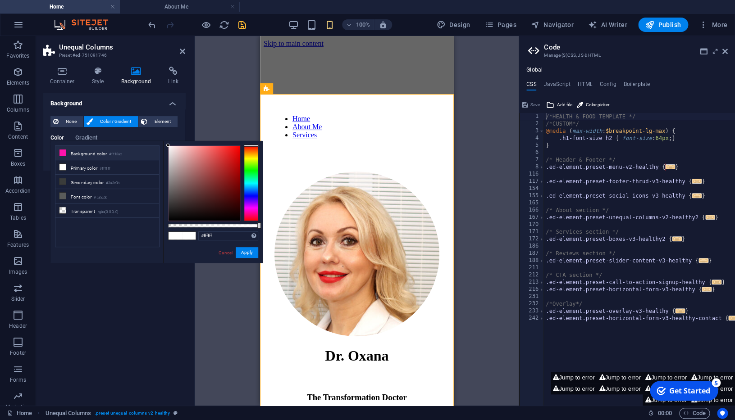
click at [99, 154] on li "Background color #ff13ac" at bounding box center [107, 153] width 104 height 14
type input "#ff13ac"
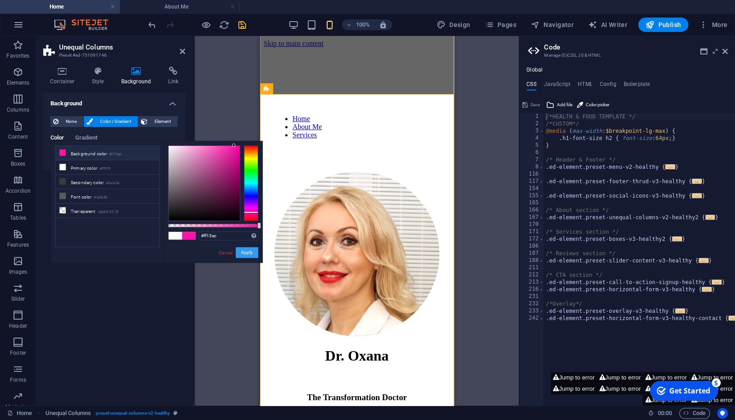
click at [252, 258] on button "Apply" at bounding box center [247, 252] width 23 height 11
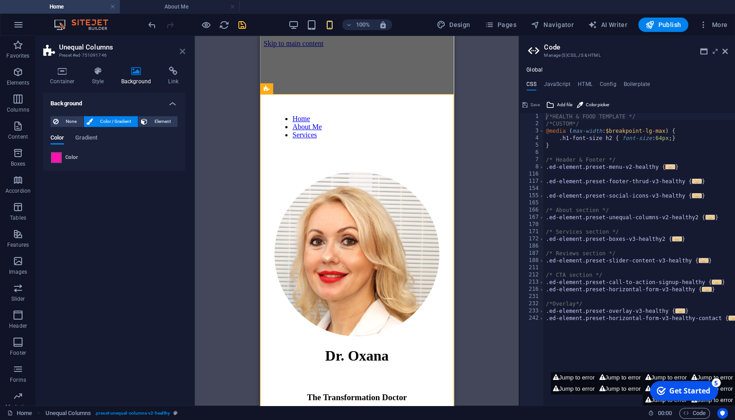
drag, startPoint x: 181, startPoint y: 51, endPoint x: 22, endPoint y: 21, distance: 162.3
click at [181, 51] on icon at bounding box center [182, 51] width 5 height 7
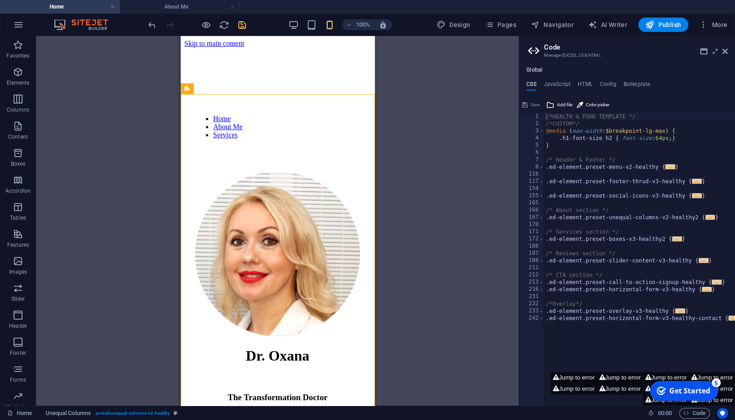
click at [145, 69] on div "Unequal Columns Drag here to replace the existing content. Press “Ctrl” if you …" at bounding box center [277, 221] width 482 height 370
click at [236, 43] on icon at bounding box center [237, 41] width 5 height 9
select select "rem"
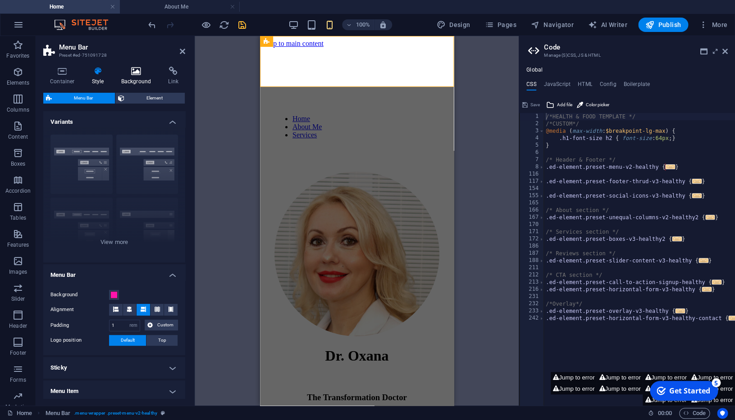
click at [149, 74] on icon at bounding box center [136, 71] width 44 height 9
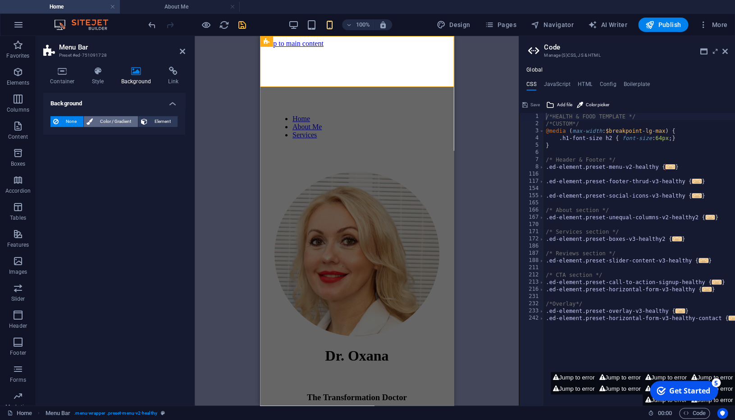
click at [103, 120] on span "Color / Gradient" at bounding box center [115, 121] width 40 height 11
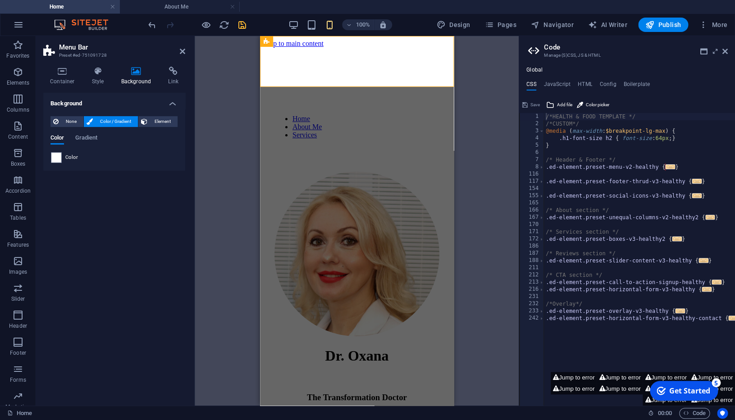
click at [56, 157] on span at bounding box center [56, 158] width 10 height 10
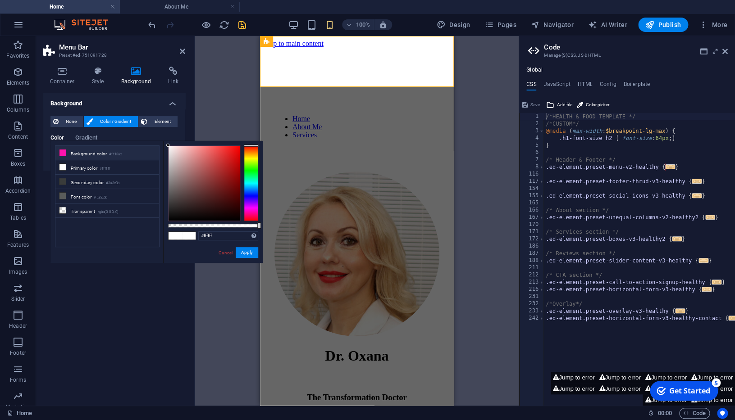
click at [94, 153] on li "Background color #ff13ac" at bounding box center [107, 153] width 104 height 14
type input "#ff13ac"
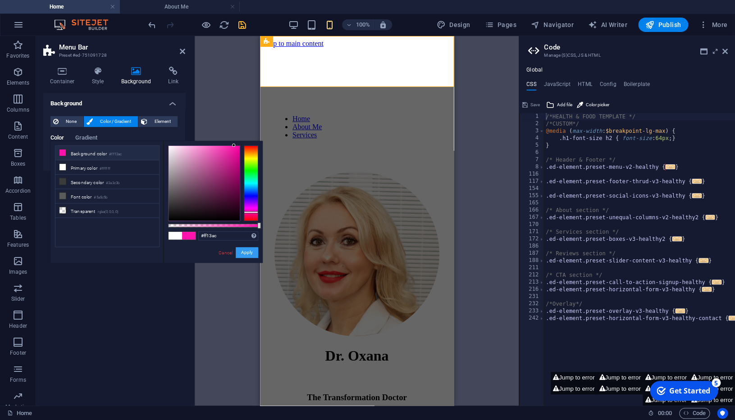
click at [251, 253] on button "Apply" at bounding box center [247, 252] width 23 height 11
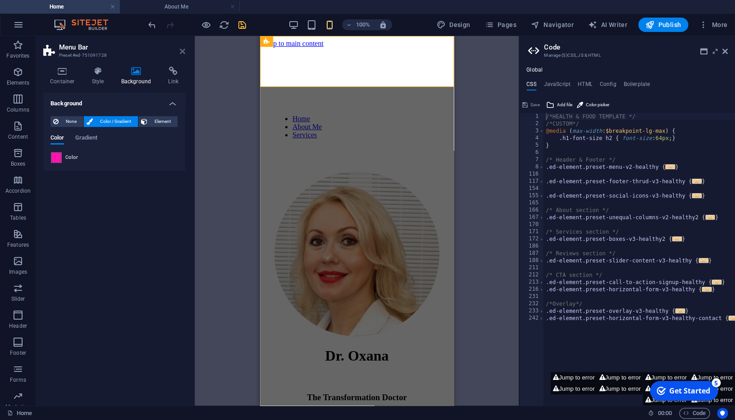
click at [183, 49] on icon at bounding box center [182, 51] width 5 height 7
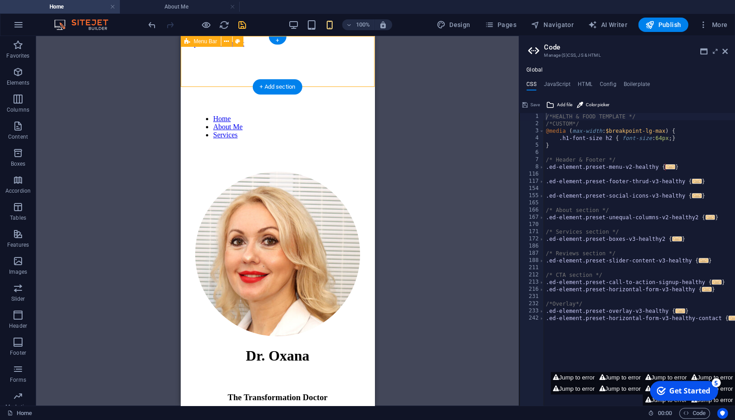
click at [207, 66] on div at bounding box center [277, 87] width 165 height 42
click at [145, 53] on div "Unequal Columns Drag here to replace the existing content. Press “Ctrl” if you …" at bounding box center [277, 221] width 482 height 370
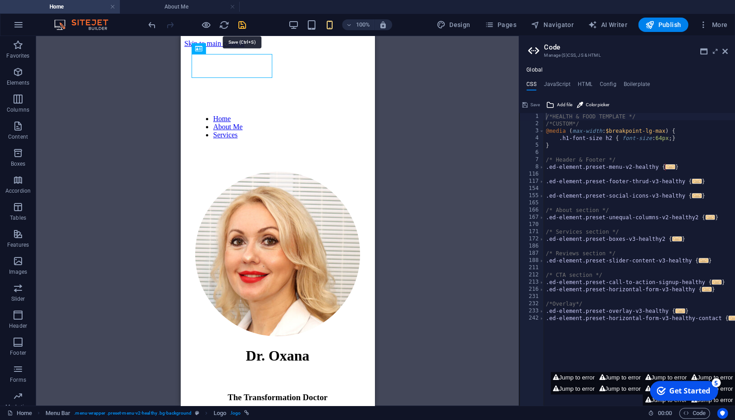
click at [245, 25] on icon "save" at bounding box center [242, 25] width 10 height 10
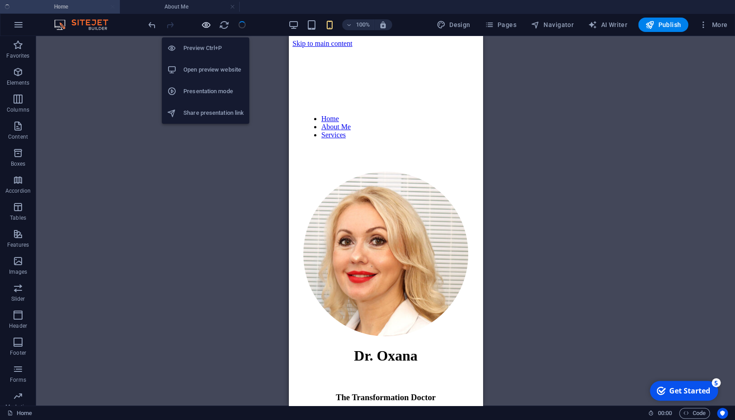
click at [206, 23] on icon "button" at bounding box center [206, 25] width 10 height 10
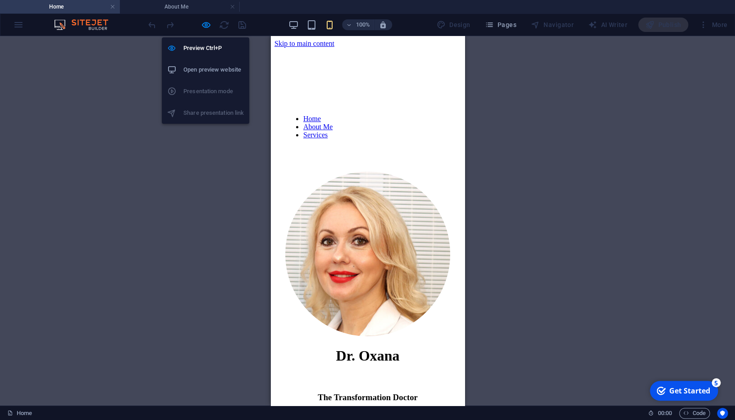
click at [203, 72] on h6 "Open preview website" at bounding box center [213, 69] width 60 height 11
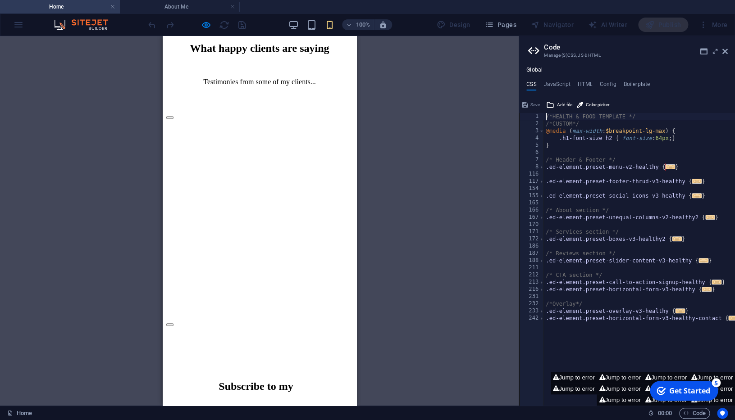
scroll to position [1765, 0]
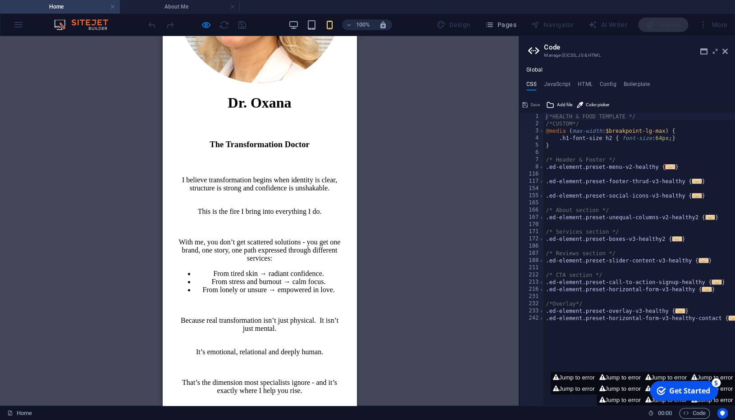
scroll to position [0, 0]
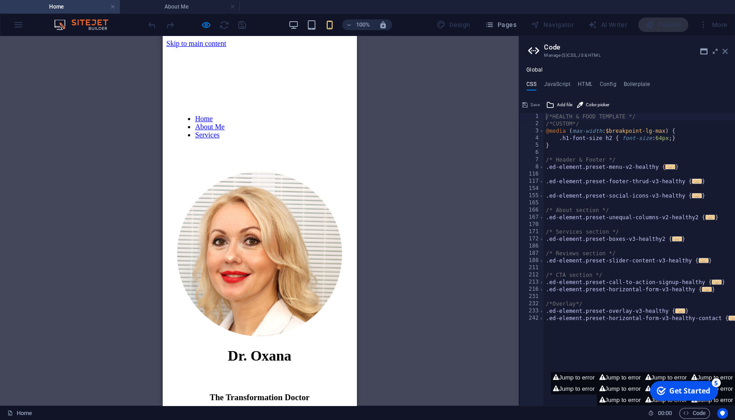
click at [725, 54] on icon at bounding box center [724, 51] width 5 height 7
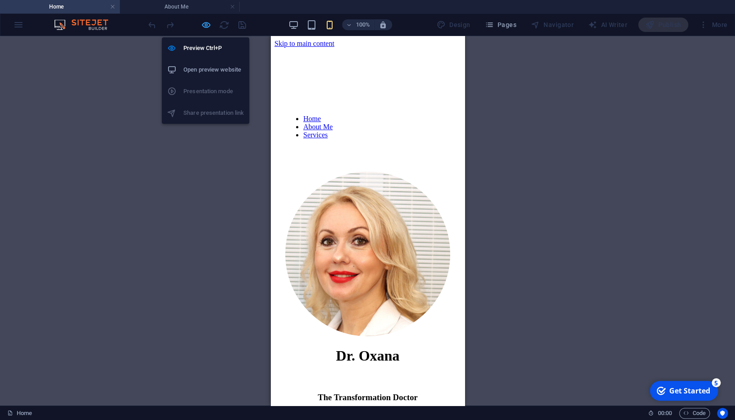
click at [208, 26] on icon "button" at bounding box center [206, 25] width 10 height 10
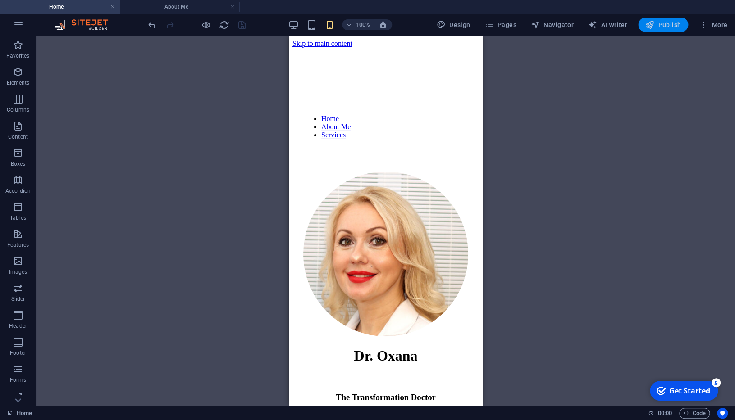
drag, startPoint x: 665, startPoint y: 26, endPoint x: 96, endPoint y: 192, distance: 592.1
click at [665, 26] on span "Publish" at bounding box center [663, 24] width 36 height 9
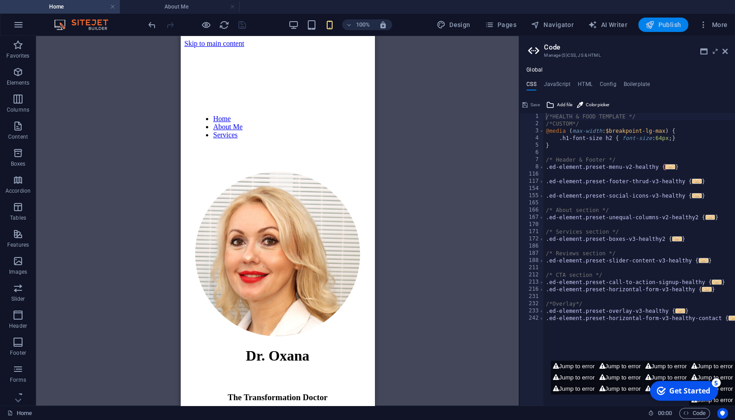
click at [662, 27] on span "Publish" at bounding box center [663, 24] width 36 height 9
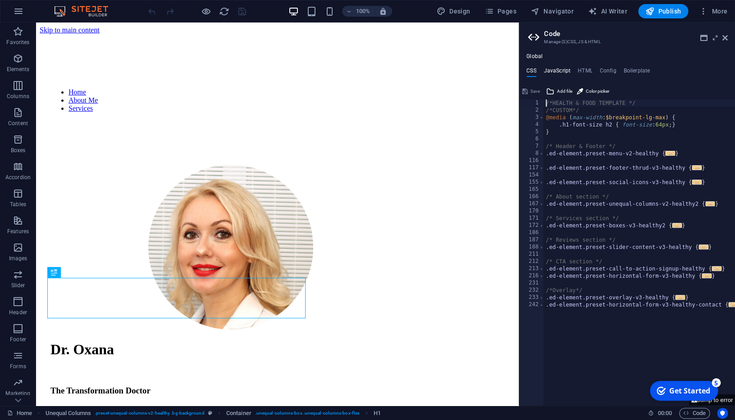
click at [559, 71] on h4 "JavaScript" at bounding box center [556, 73] width 27 height 10
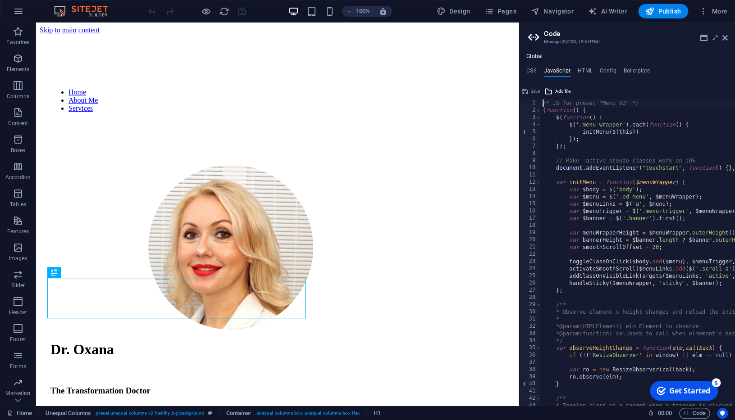
type textarea "/* JS for preset "Menu V2" */"
click at [581, 73] on h4 "HTML" at bounding box center [584, 73] width 15 height 10
type textarea "<a href="#main-content" class="wv-link-content button">Skip to main content</a>"
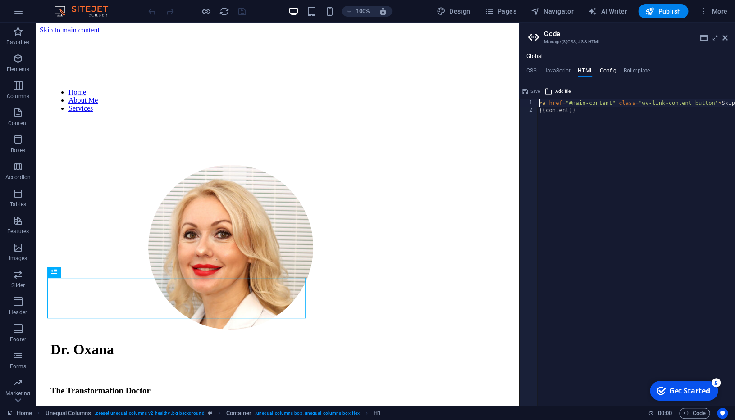
click at [610, 73] on h4 "Config" at bounding box center [607, 73] width 17 height 10
type textarea "$color-background: #ff13ac;"
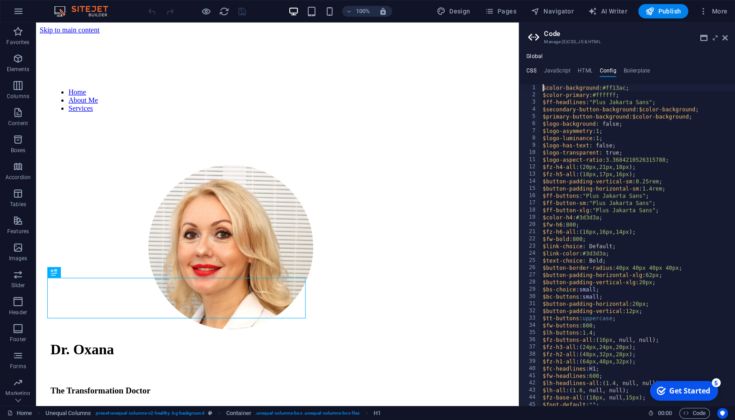
click at [534, 71] on h4 "CSS" at bounding box center [531, 73] width 10 height 10
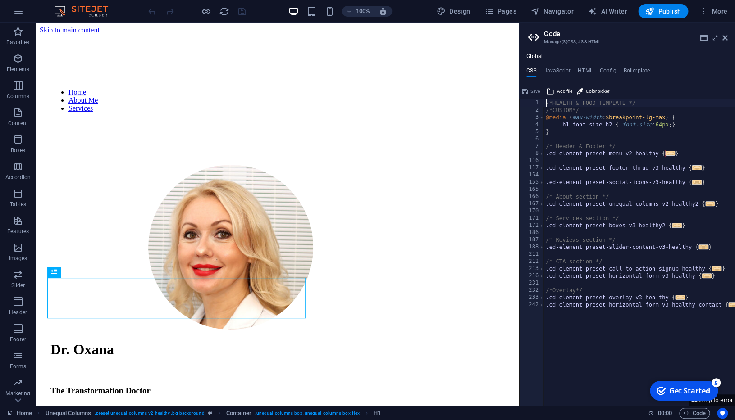
click at [728, 38] on aside "Code Manage (S)CSS, JS & HTML Global CSS JavaScript HTML Config Boilerplate /*H…" at bounding box center [626, 214] width 216 height 383
click at [453, 15] on span "Design" at bounding box center [453, 11] width 34 height 9
select select "800"
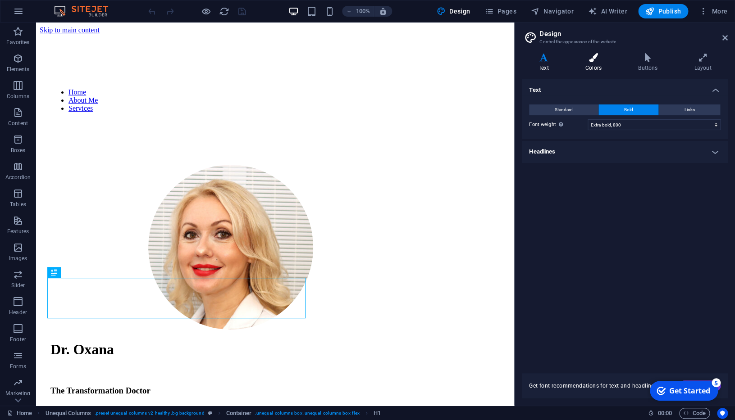
click at [594, 63] on h4 "Colors" at bounding box center [594, 62] width 53 height 19
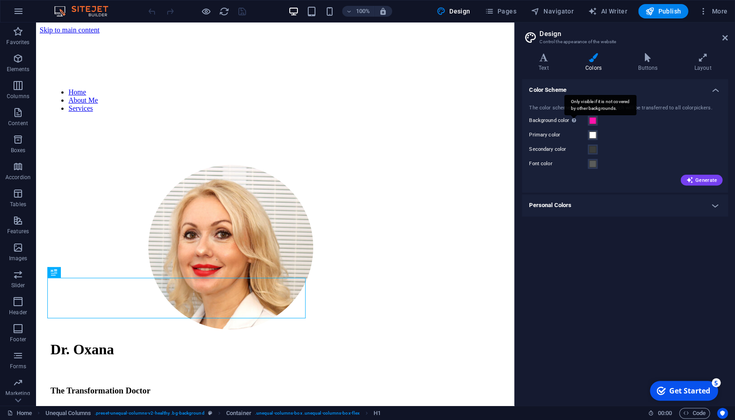
click at [574, 115] on div "Only visible if it is not covered by other backgrounds." at bounding box center [600, 105] width 72 height 20
click at [587, 121] on button "Background color Only visible if it is not covered by other backgrounds." at bounding box center [592, 121] width 10 height 10
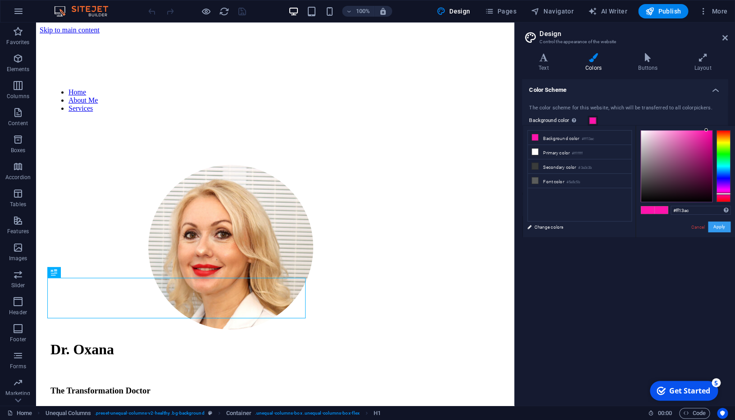
click at [707, 230] on button "Apply" at bounding box center [718, 227] width 23 height 11
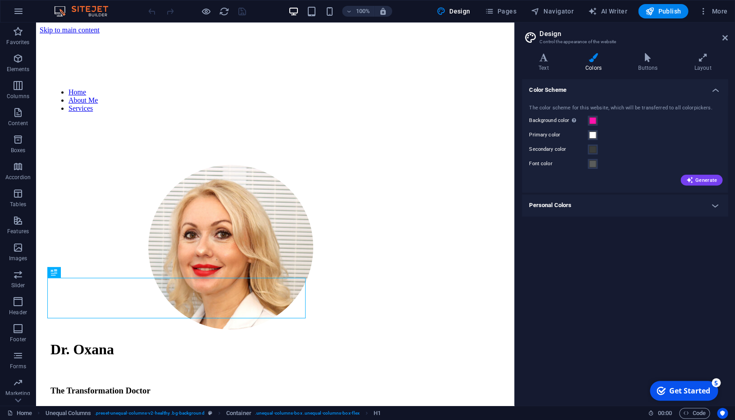
click at [712, 212] on h4 "Personal Colors" at bounding box center [624, 206] width 206 height 22
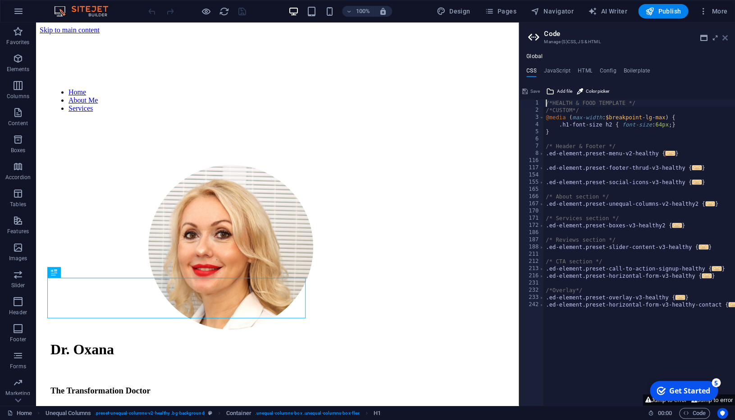
click at [725, 39] on icon at bounding box center [724, 37] width 5 height 7
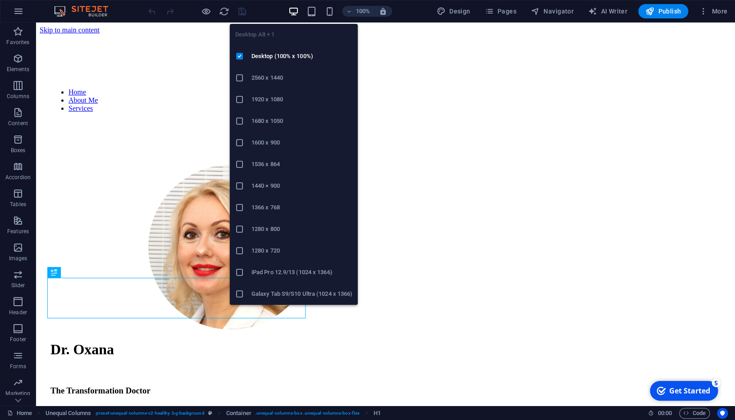
click at [297, 12] on icon "button" at bounding box center [293, 11] width 10 height 10
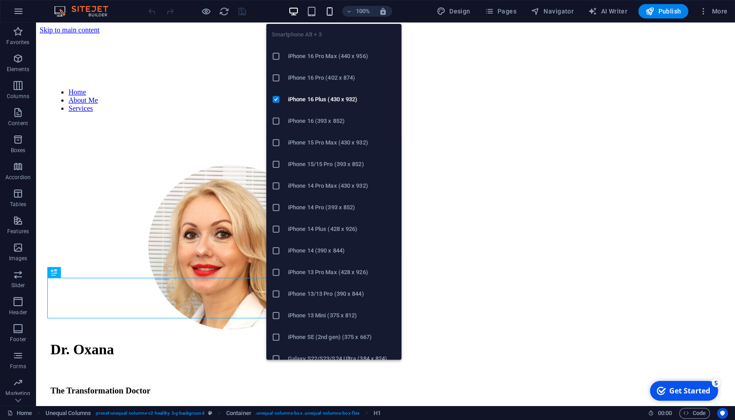
click at [335, 10] on icon "button" at bounding box center [329, 11] width 10 height 10
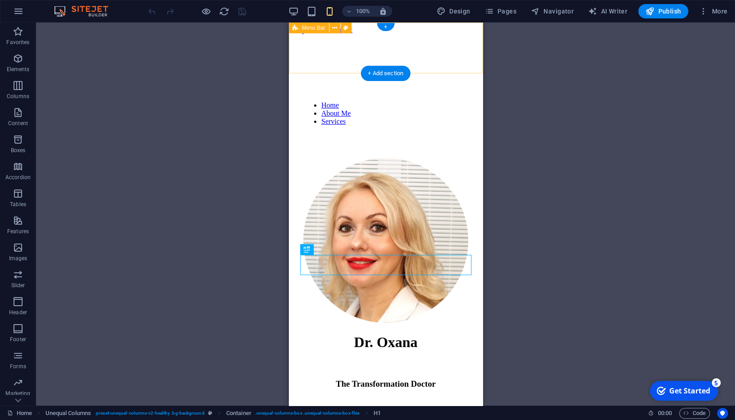
click at [478, 34] on div "Home About Me Services" at bounding box center [385, 88] width 186 height 108
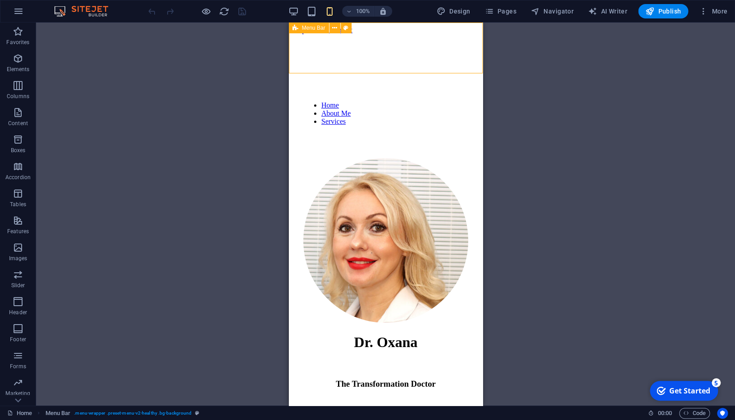
click at [321, 29] on span "Menu Bar" at bounding box center [313, 27] width 23 height 5
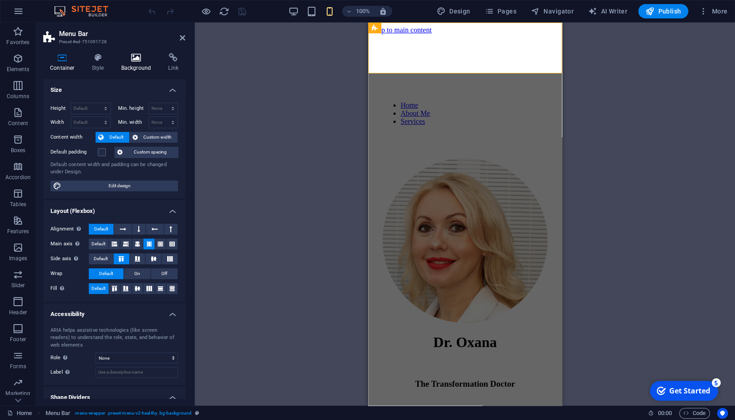
click at [135, 63] on h4 "Background" at bounding box center [137, 62] width 47 height 19
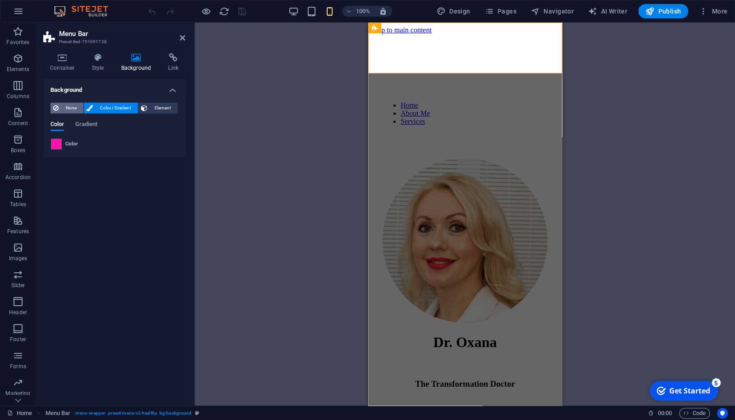
click at [73, 105] on span "None" at bounding box center [70, 108] width 19 height 11
click at [95, 105] on span "Color / Gradient" at bounding box center [115, 108] width 40 height 11
click at [100, 60] on icon at bounding box center [98, 57] width 26 height 9
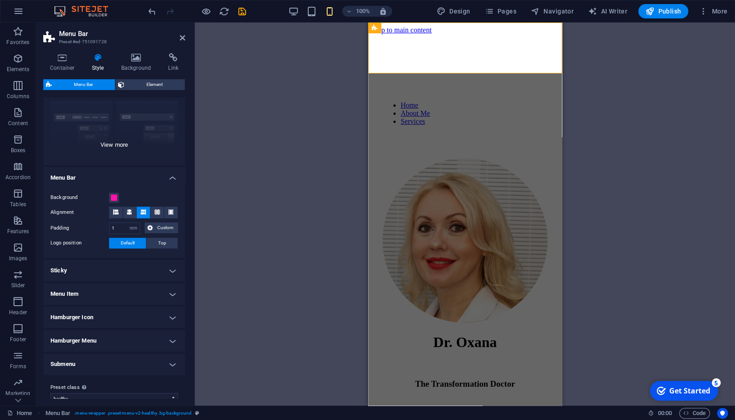
scroll to position [96, 0]
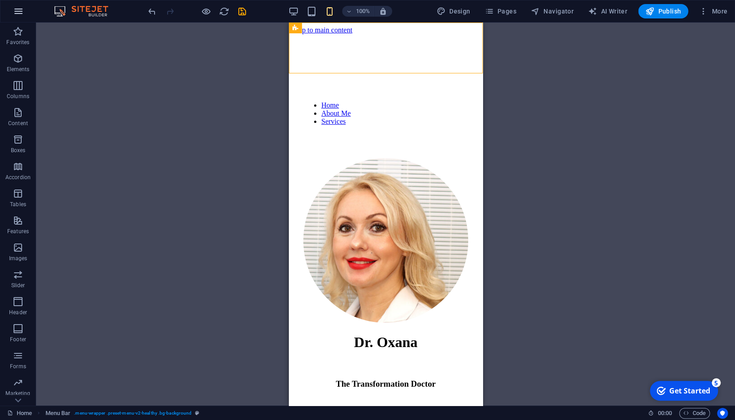
click at [14, 12] on icon "button" at bounding box center [18, 11] width 11 height 11
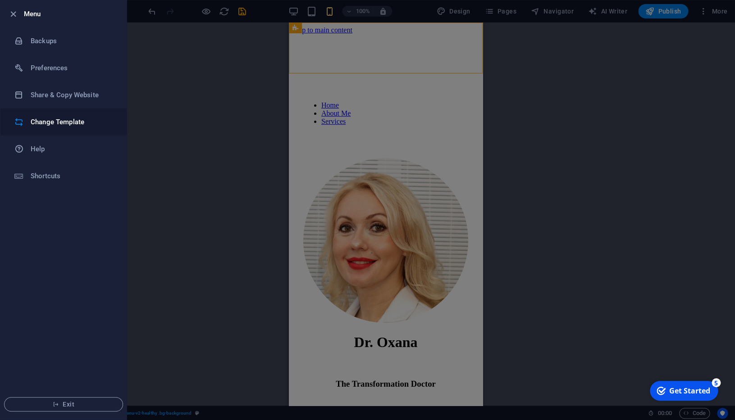
click at [49, 127] on h6 "Change Template" at bounding box center [72, 122] width 83 height 11
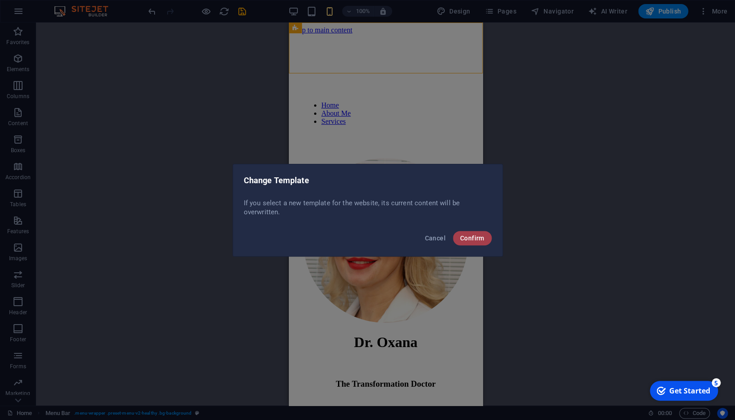
click at [482, 239] on span "Confirm" at bounding box center [472, 238] width 24 height 7
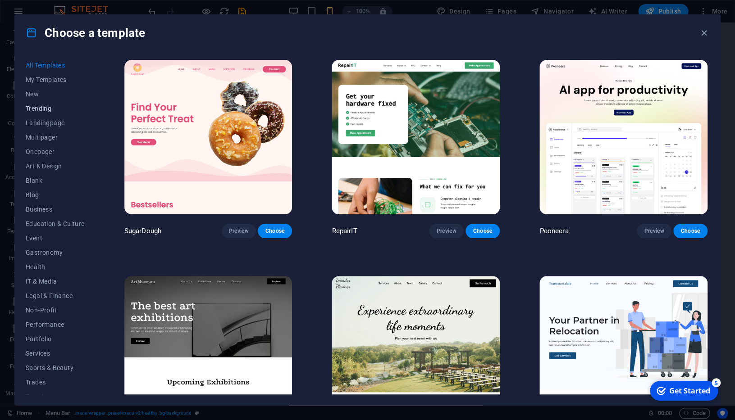
click at [49, 108] on span "Trending" at bounding box center [55, 108] width 59 height 7
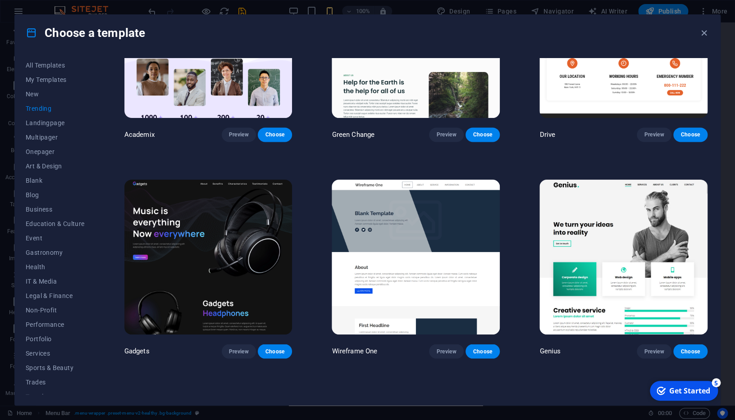
scroll to position [586, 0]
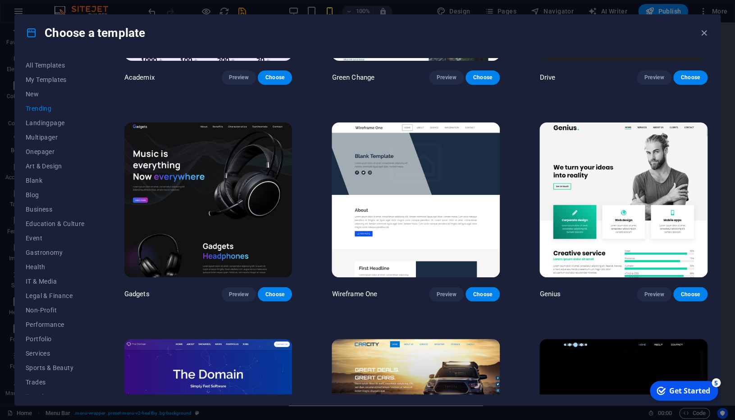
click at [623, 187] on img at bounding box center [623, 199] width 168 height 154
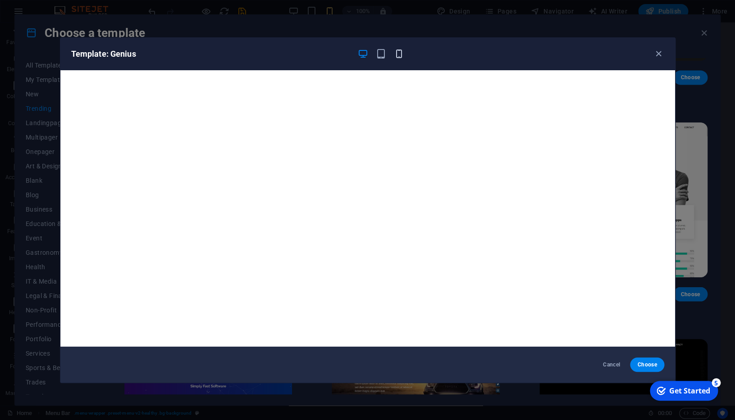
click at [403, 54] on icon "button" at bounding box center [399, 54] width 10 height 10
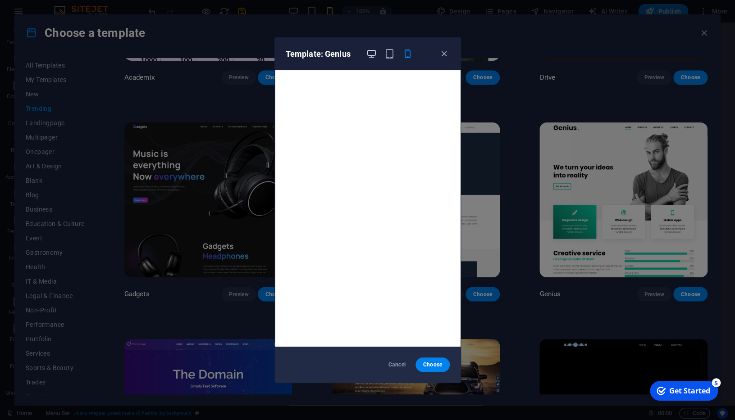
click at [374, 54] on icon "button" at bounding box center [371, 54] width 10 height 10
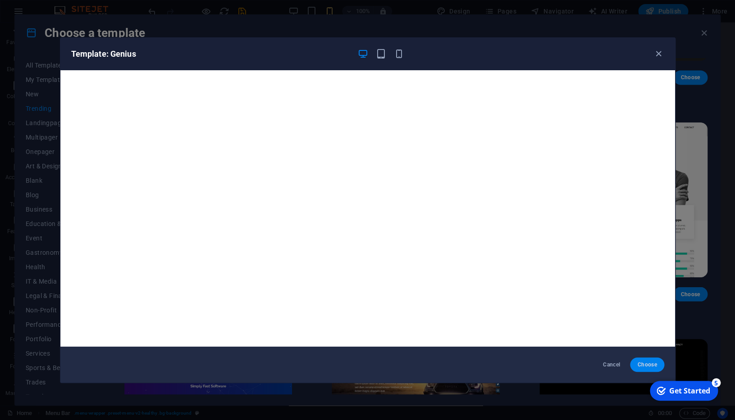
click at [644, 367] on span "Choose" at bounding box center [646, 364] width 19 height 7
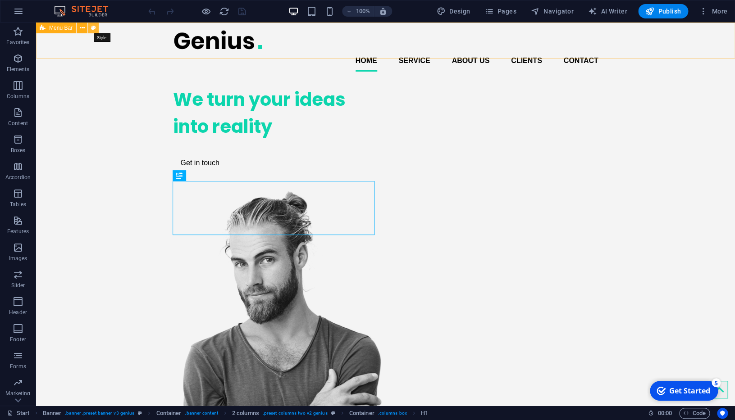
click at [94, 28] on icon at bounding box center [93, 27] width 5 height 9
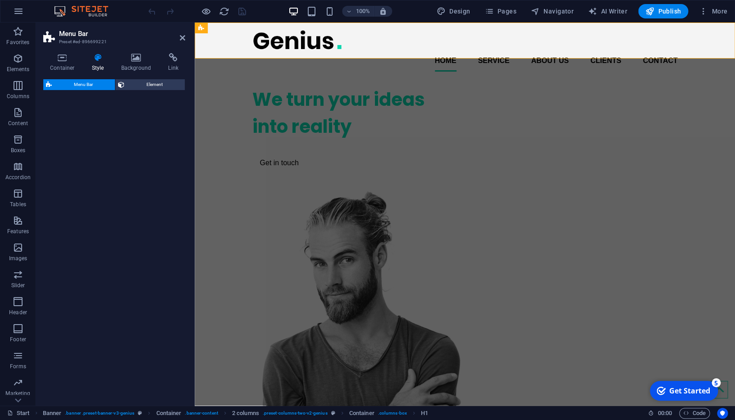
select select "rem"
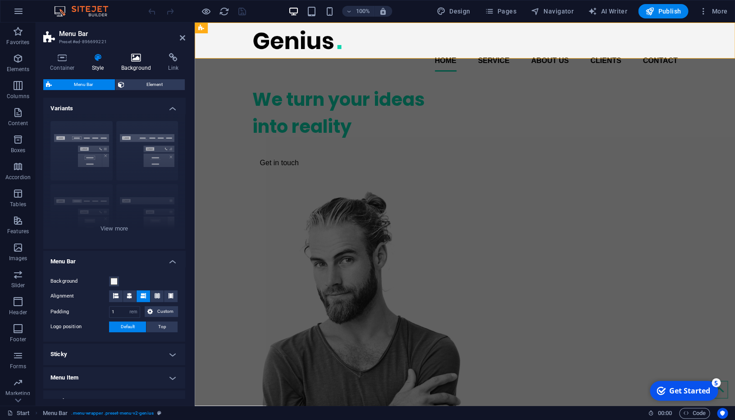
click at [138, 65] on h4 "Background" at bounding box center [137, 62] width 47 height 19
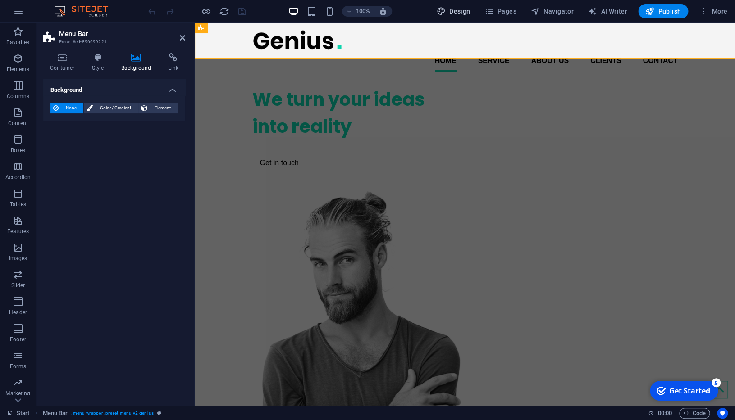
click at [466, 12] on span "Design" at bounding box center [453, 11] width 34 height 9
select select "px"
select select "400"
select select "px"
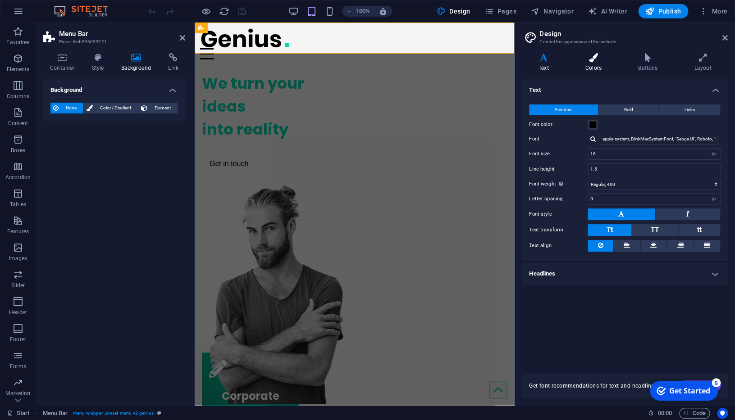
click at [599, 69] on h4 "Colors" at bounding box center [594, 62] width 53 height 19
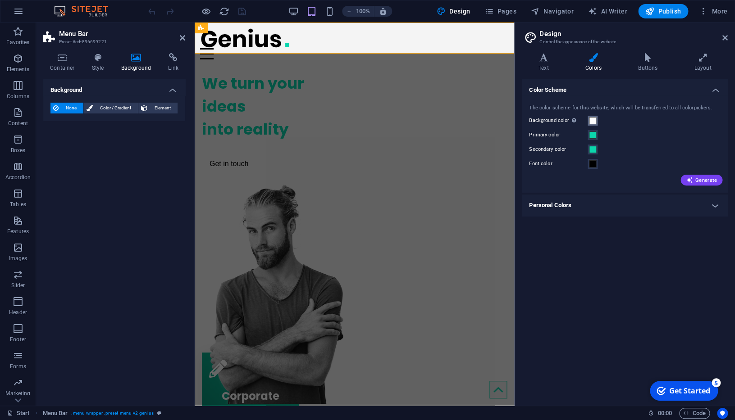
click at [594, 121] on span at bounding box center [592, 120] width 7 height 7
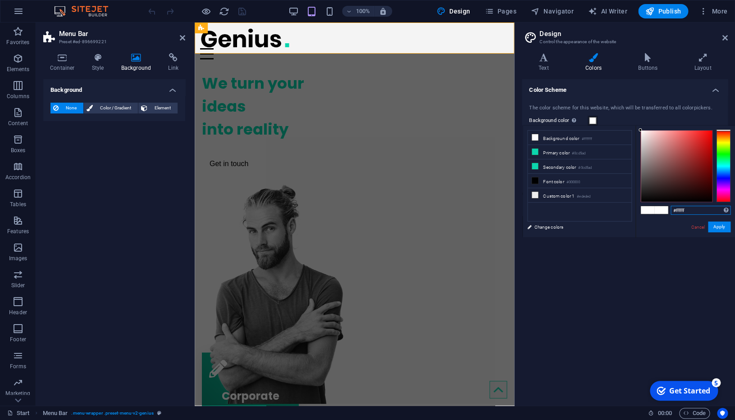
click at [670, 210] on input "#ffffff" at bounding box center [700, 210] width 60 height 9
paste input "medical | coaching | training"
click at [689, 227] on link "Cancel" at bounding box center [697, 227] width 16 height 7
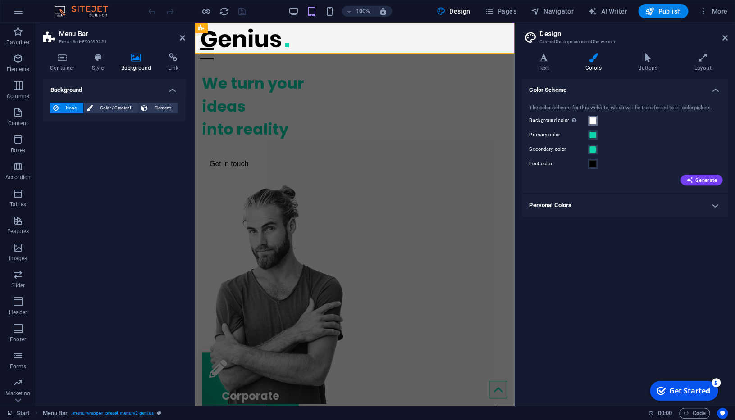
click at [594, 121] on span at bounding box center [592, 120] width 7 height 7
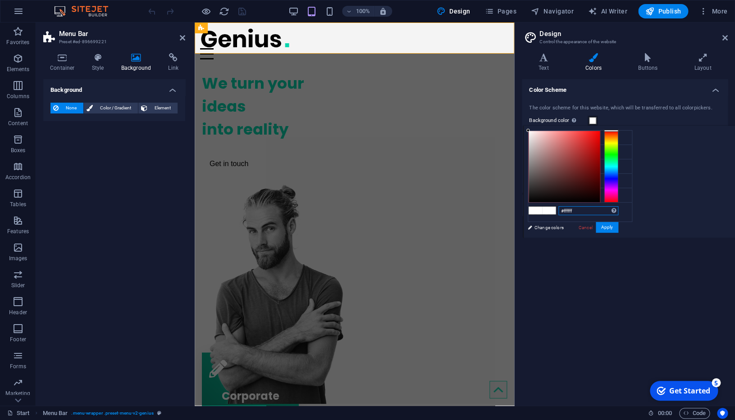
click at [569, 210] on input "#ffffff" at bounding box center [588, 210] width 60 height 9
paste input "13ac"
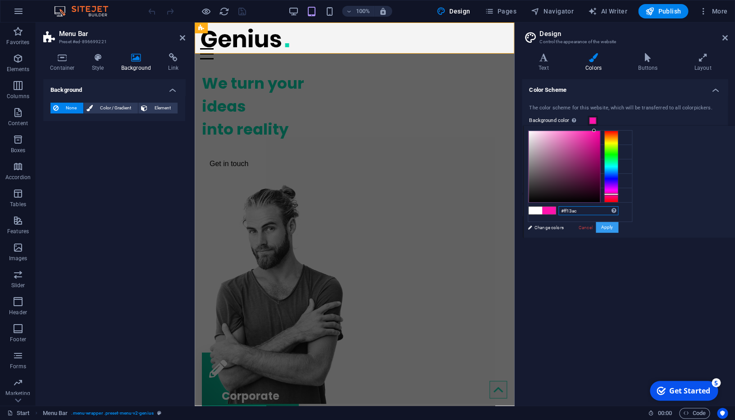
type input "#ff13ac"
click at [608, 227] on button "Apply" at bounding box center [606, 227] width 23 height 11
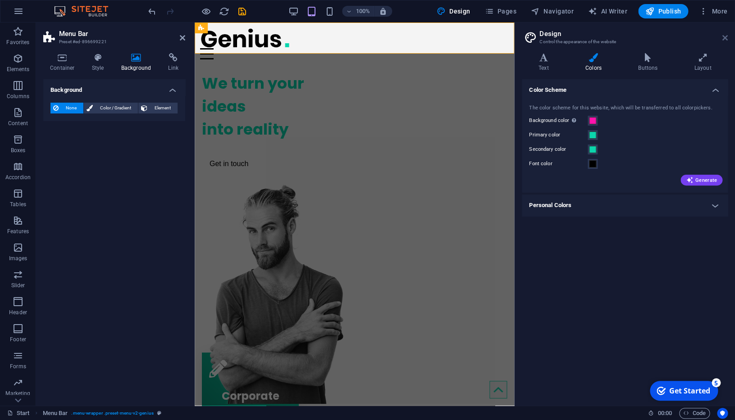
click at [722, 37] on icon at bounding box center [724, 37] width 5 height 7
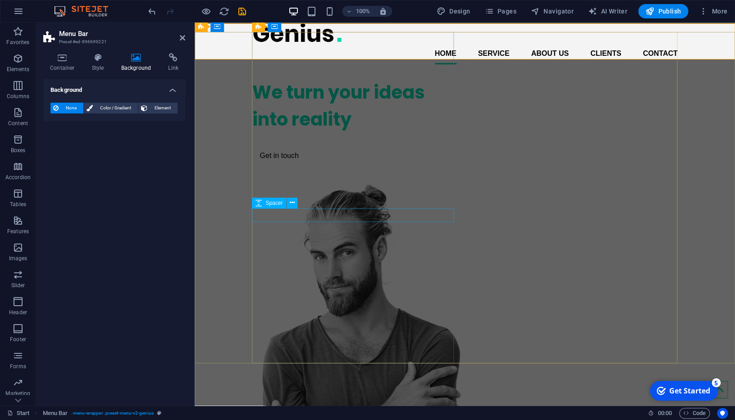
scroll to position [0, 0]
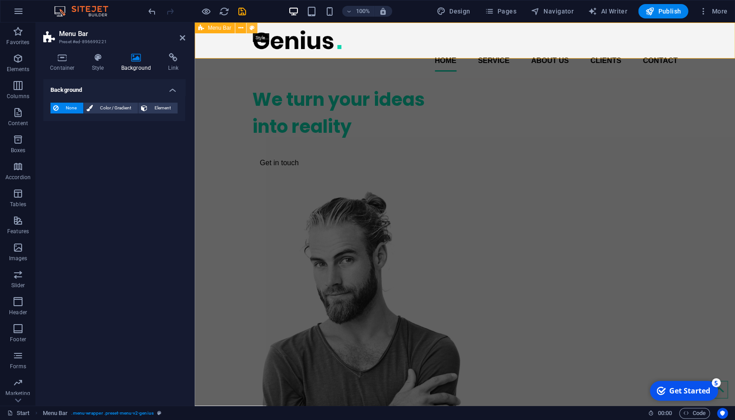
click at [253, 27] on icon at bounding box center [251, 27] width 5 height 9
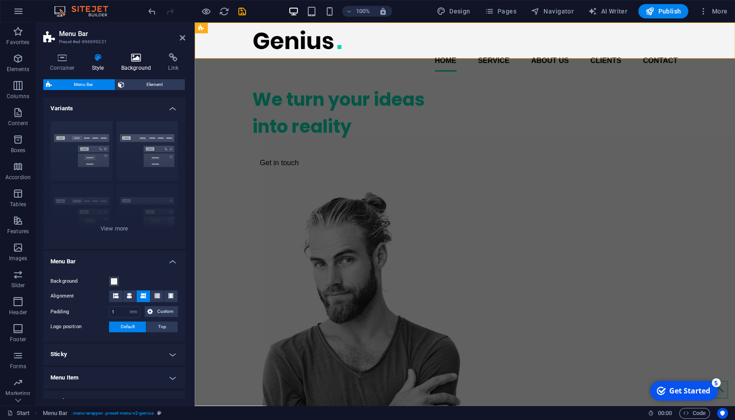
click at [146, 68] on h4 "Background" at bounding box center [137, 62] width 47 height 19
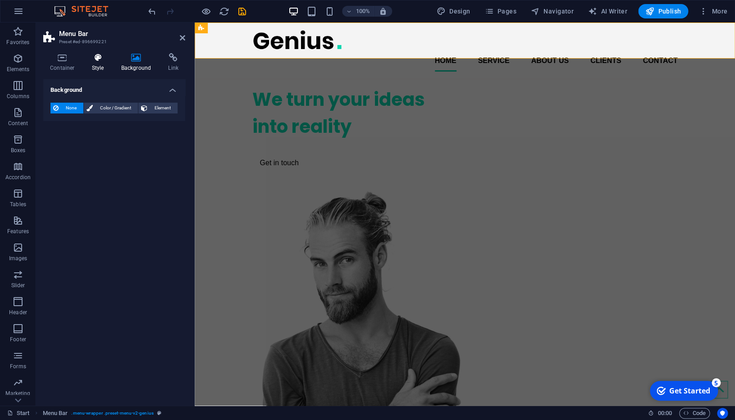
click at [100, 64] on h4 "Style" at bounding box center [99, 62] width 29 height 19
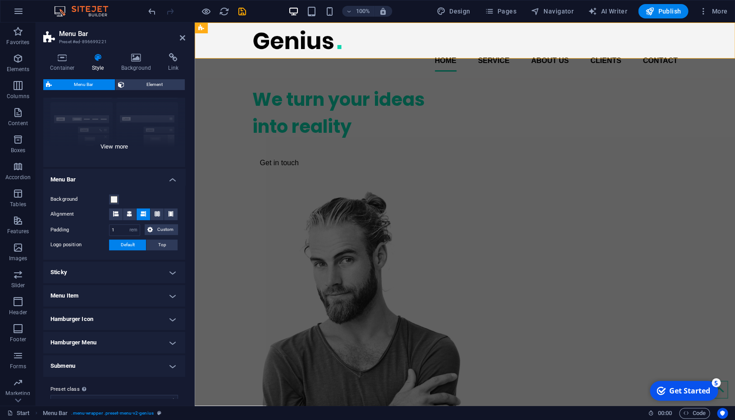
scroll to position [96, 0]
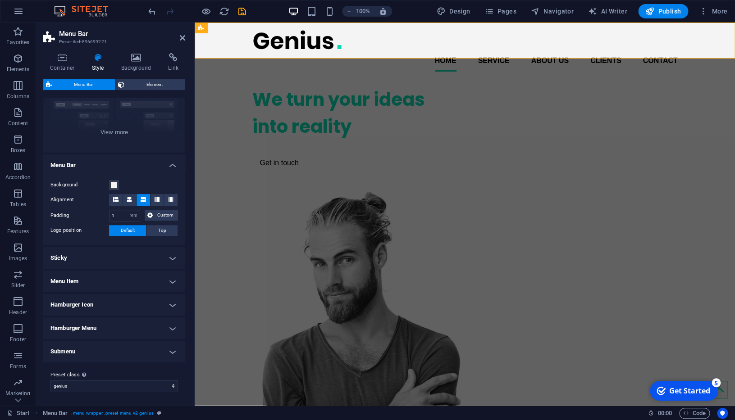
click at [156, 354] on h4 "Submenu" at bounding box center [114, 352] width 142 height 22
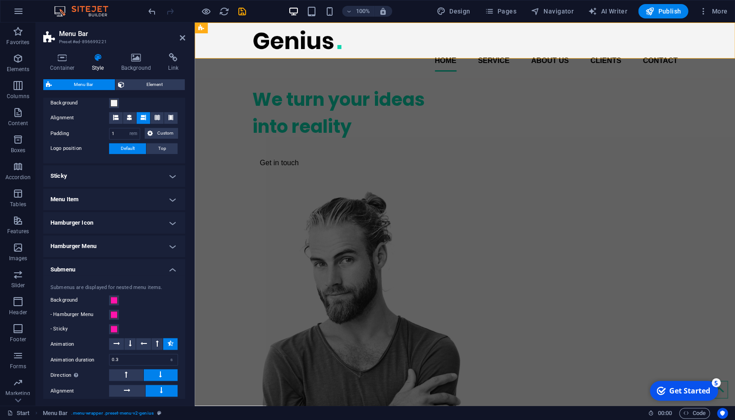
scroll to position [186, 0]
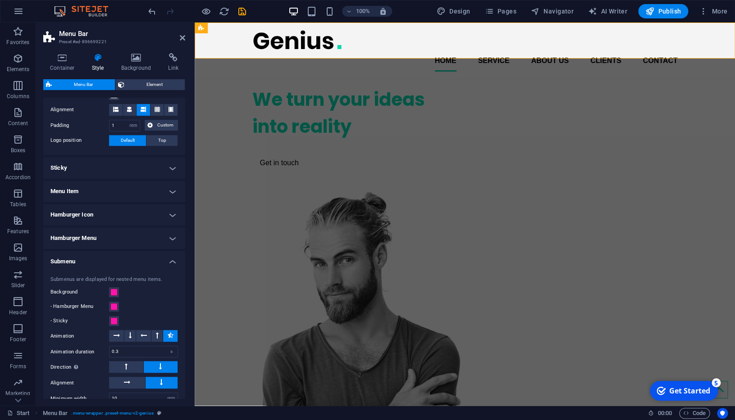
click at [127, 241] on h4 "Hamburger Menu" at bounding box center [114, 238] width 142 height 22
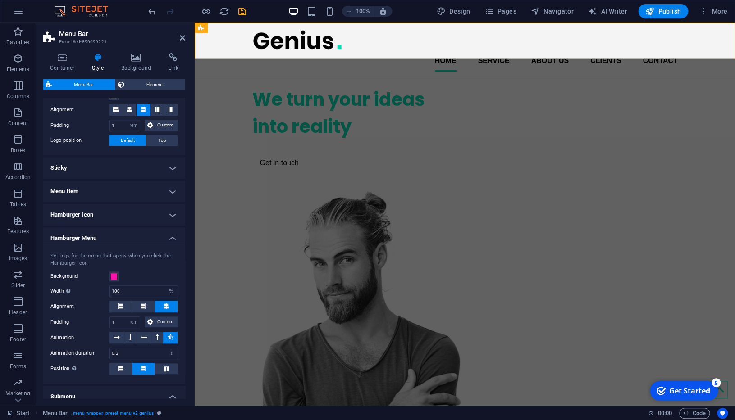
click at [126, 211] on h4 "Hamburger Icon" at bounding box center [114, 215] width 142 height 22
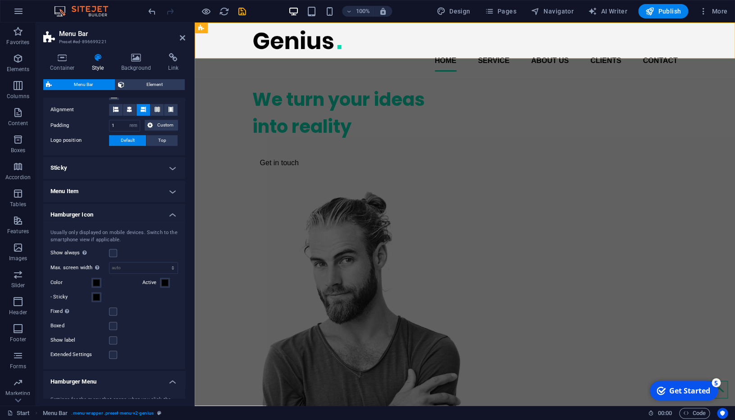
click at [126, 189] on h4 "Menu Item" at bounding box center [114, 192] width 142 height 22
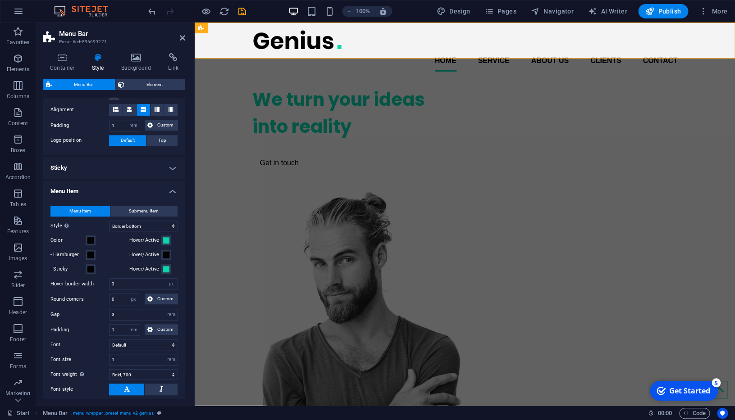
click at [125, 169] on h4 "Sticky" at bounding box center [114, 168] width 142 height 22
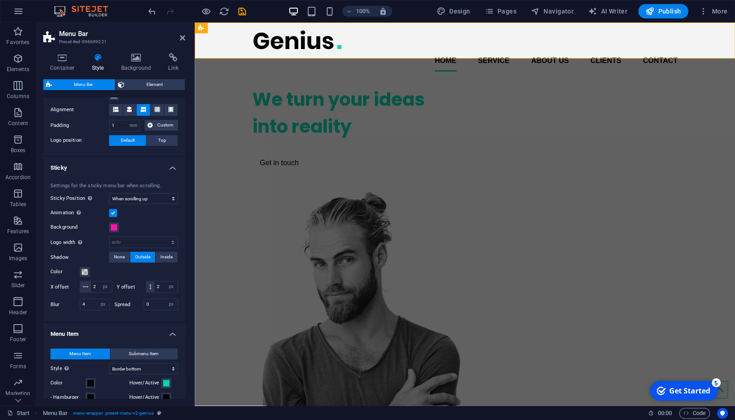
scroll to position [0, 0]
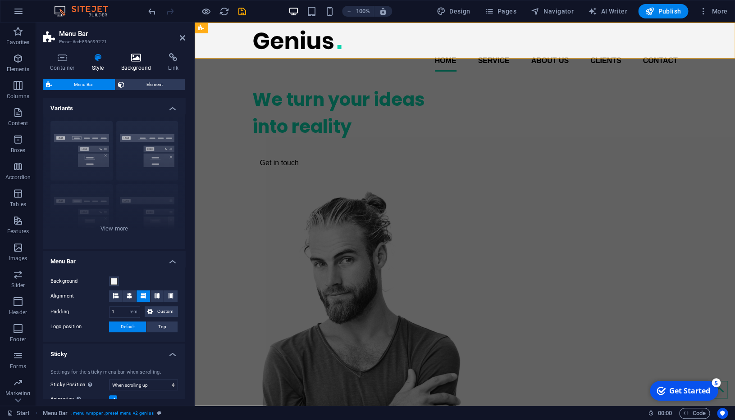
click at [132, 59] on icon at bounding box center [136, 57] width 44 height 9
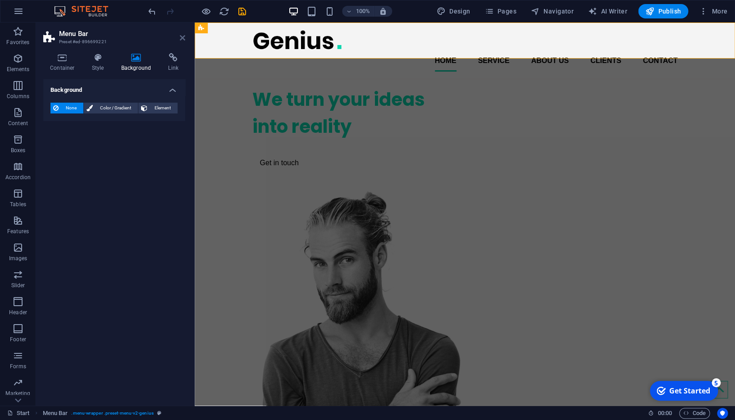
click at [183, 39] on icon at bounding box center [182, 37] width 5 height 7
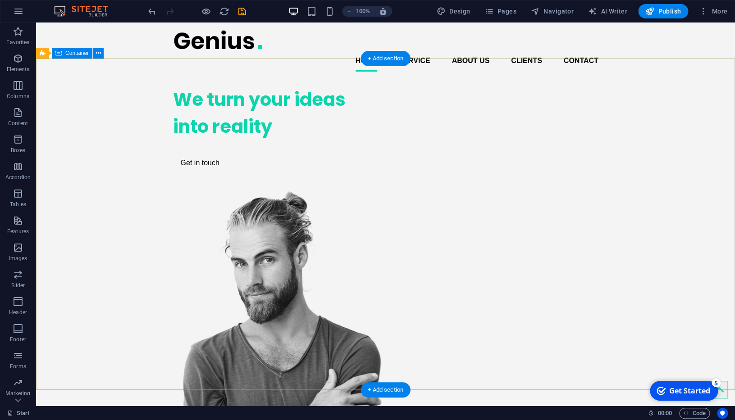
click at [94, 118] on div "We turn your ideas into reality Get in touch" at bounding box center [385, 306] width 698 height 454
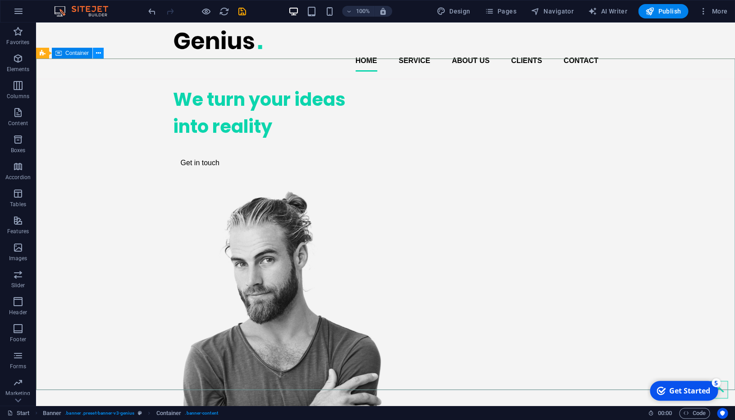
click at [98, 53] on icon at bounding box center [98, 53] width 5 height 9
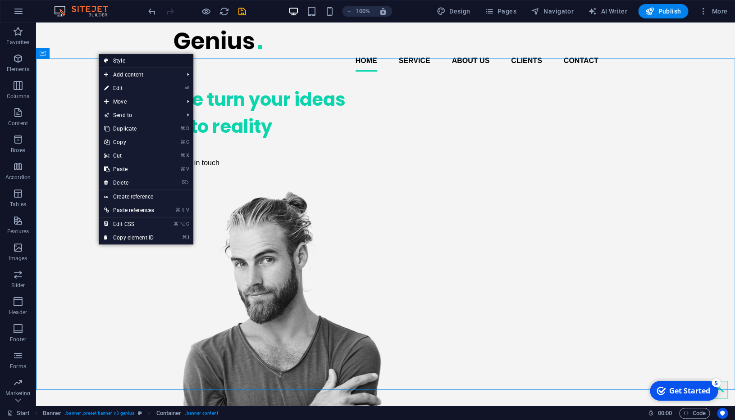
click at [120, 61] on link "Style" at bounding box center [146, 61] width 95 height 14
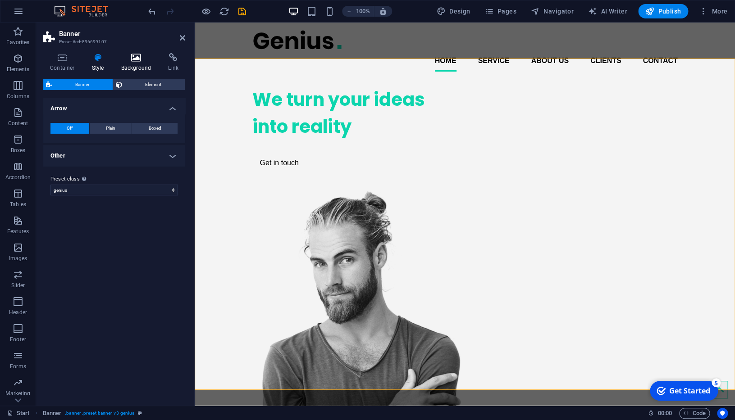
click at [131, 59] on icon at bounding box center [136, 57] width 44 height 9
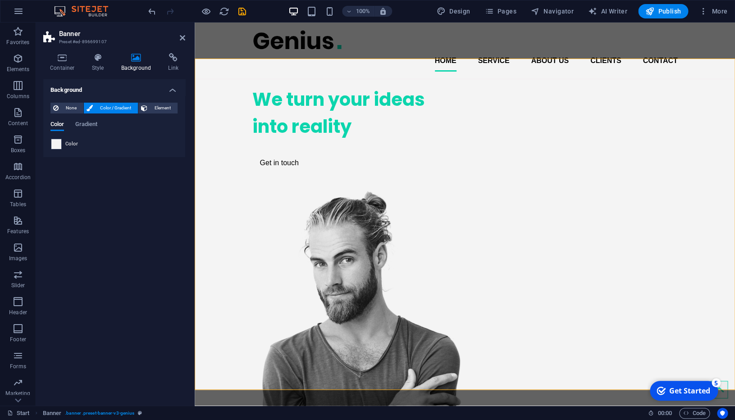
click at [57, 148] on span at bounding box center [56, 144] width 10 height 10
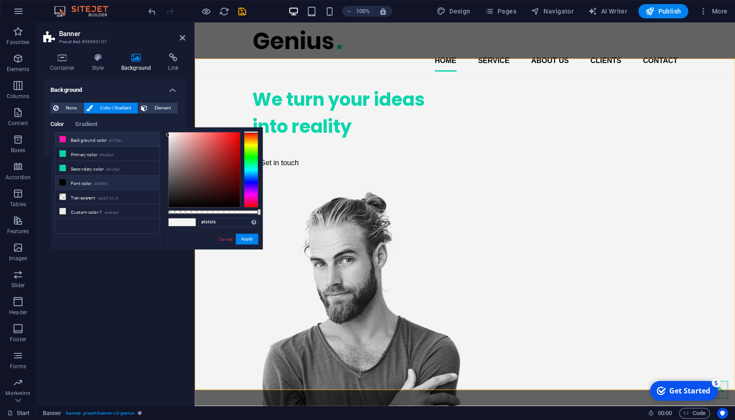
click at [80, 140] on li "Background color #ff13ac" at bounding box center [107, 139] width 104 height 14
type input "#ff13ac"
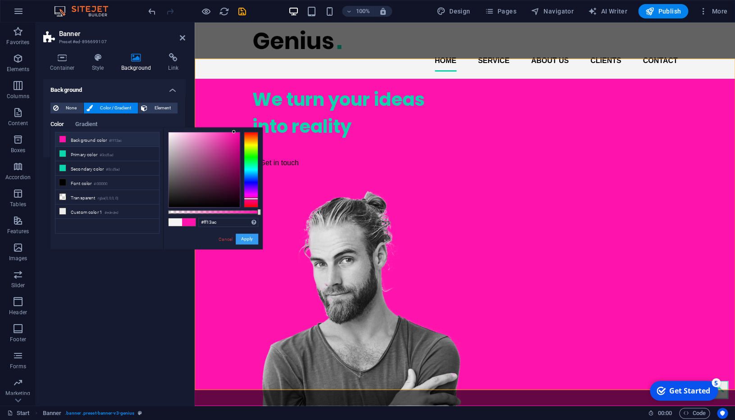
click at [254, 238] on button "Apply" at bounding box center [247, 239] width 23 height 11
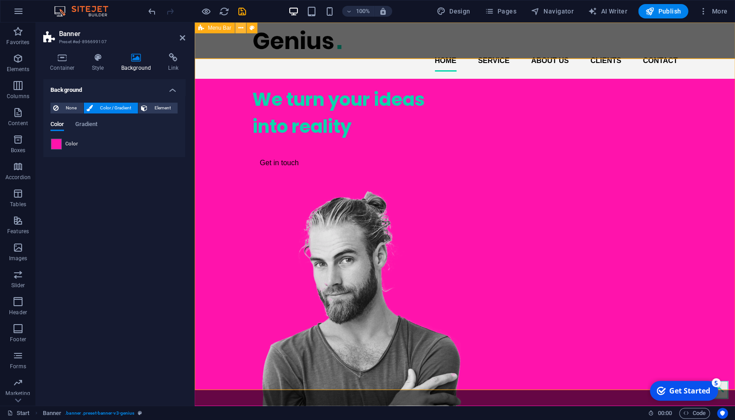
click at [243, 29] on icon at bounding box center [240, 27] width 5 height 9
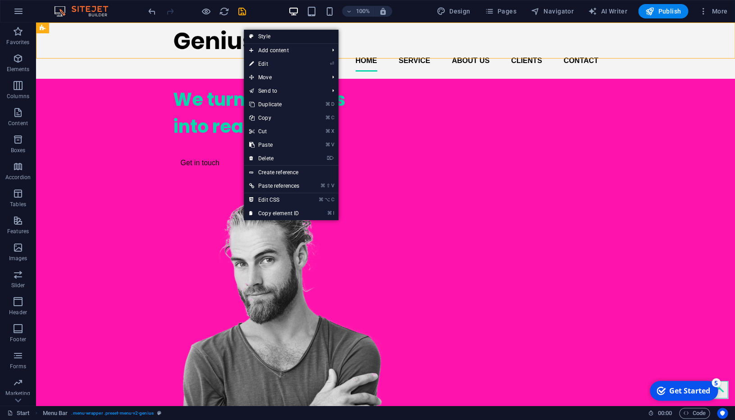
click at [261, 37] on link "Style" at bounding box center [291, 37] width 95 height 14
select select "rem"
select select "sticky_reverse"
select select "px"
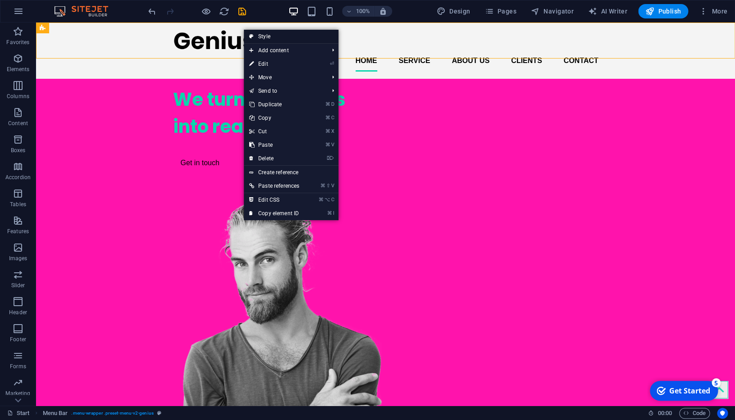
select select "px"
select select "hover_border_bottom"
select select "px"
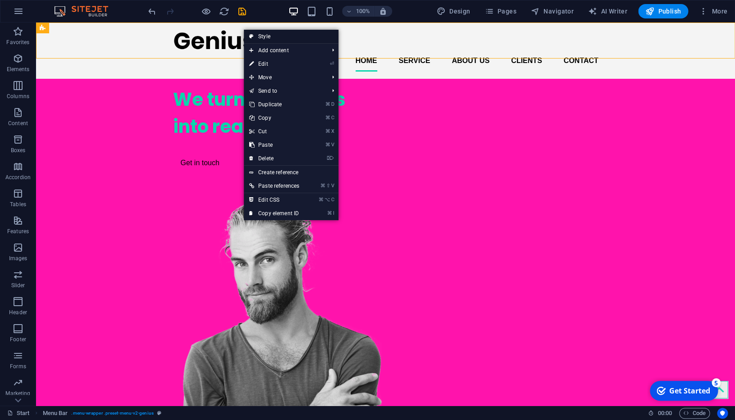
select select "rem"
select select "700"
select select "px"
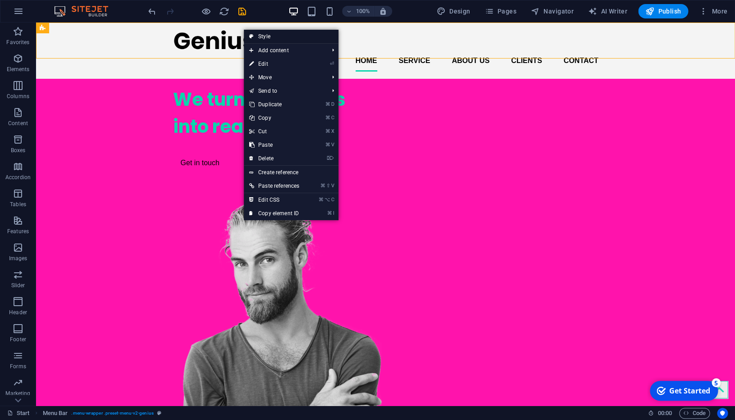
select select "%"
select select "rem"
select select "px"
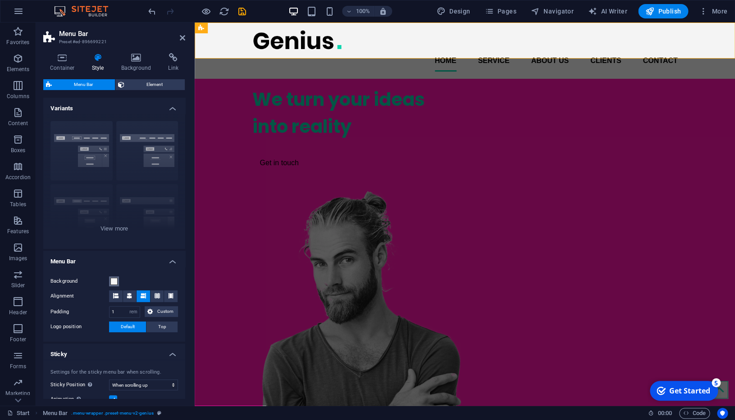
click at [117, 280] on span at bounding box center [113, 281] width 7 height 7
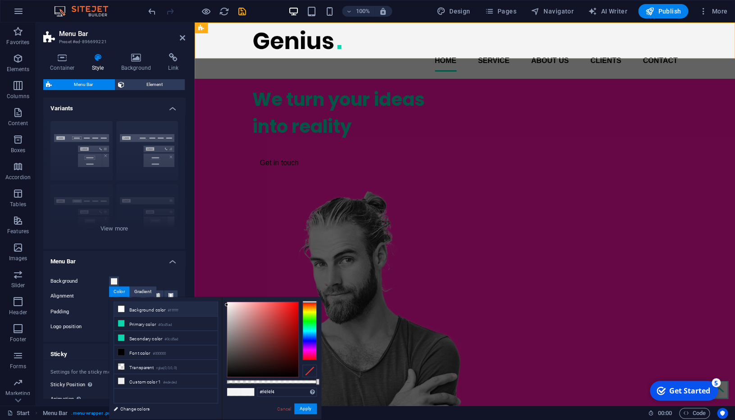
click at [177, 311] on small "#ffffff" at bounding box center [173, 311] width 11 height 6
click at [269, 393] on input "#ffffff" at bounding box center [287, 392] width 60 height 9
paste input "FF13AC"
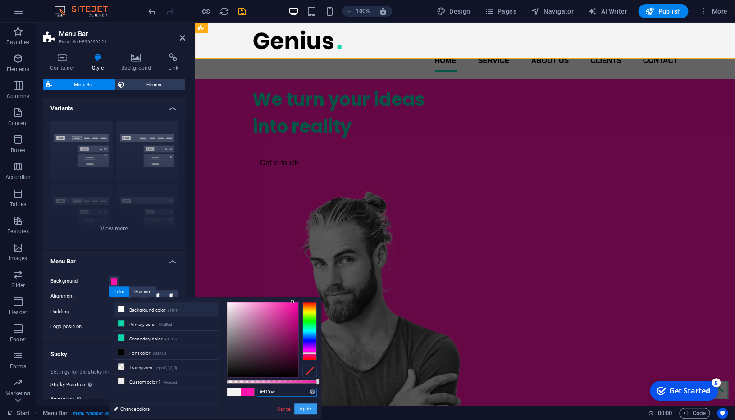
type input "#ff13ac"
click at [305, 408] on button "Apply" at bounding box center [305, 409] width 23 height 11
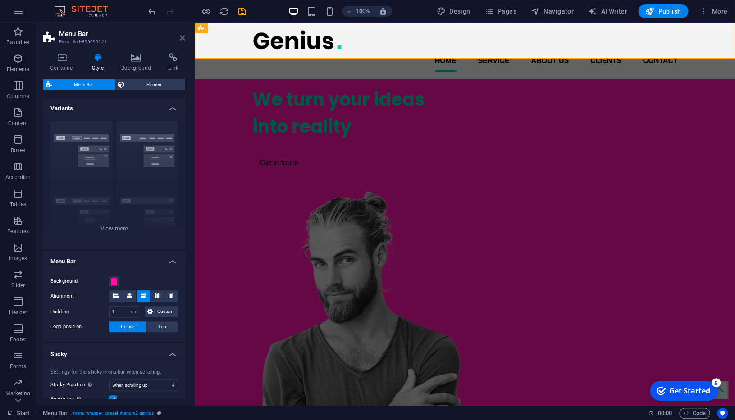
click at [181, 39] on icon at bounding box center [182, 37] width 5 height 7
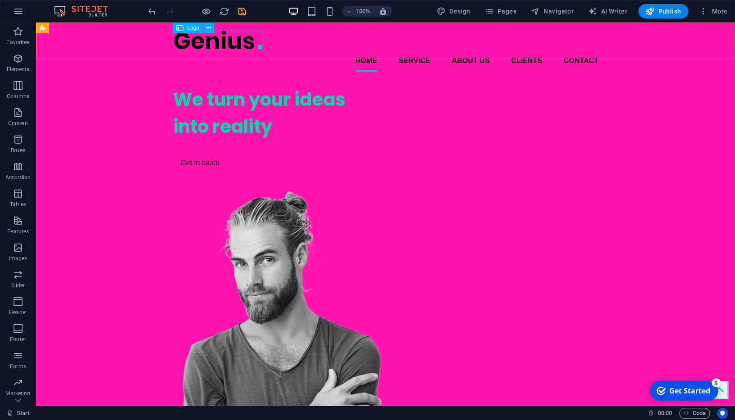
click at [197, 28] on span "Logo" at bounding box center [193, 27] width 12 height 5
click at [201, 38] on div at bounding box center [385, 40] width 425 height 20
select select "px"
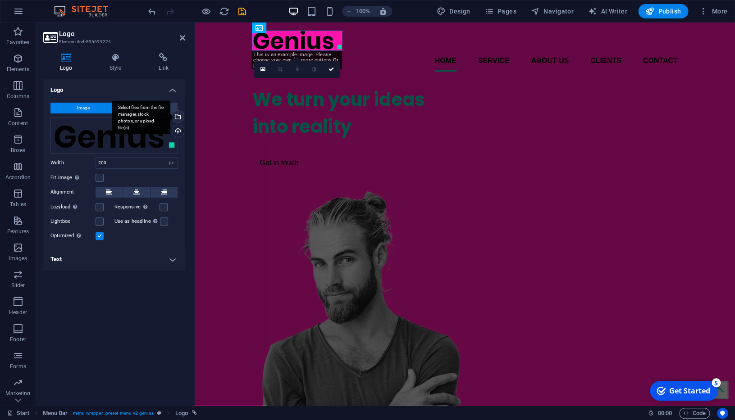
click at [178, 118] on div "Select files from the file manager, stock photos, or upload file(s)" at bounding box center [177, 118] width 14 height 14
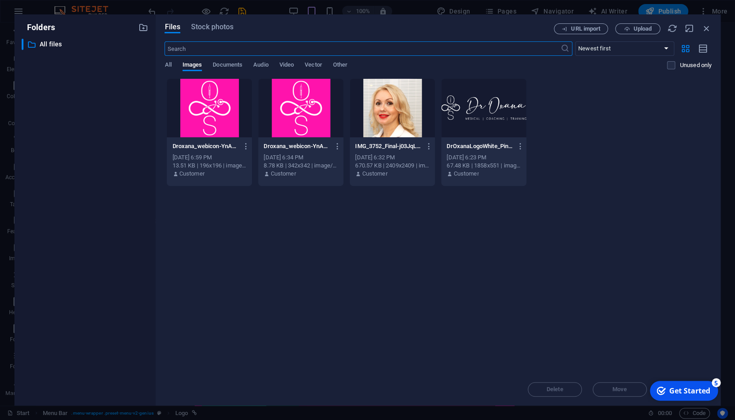
click at [470, 118] on div at bounding box center [483, 108] width 85 height 59
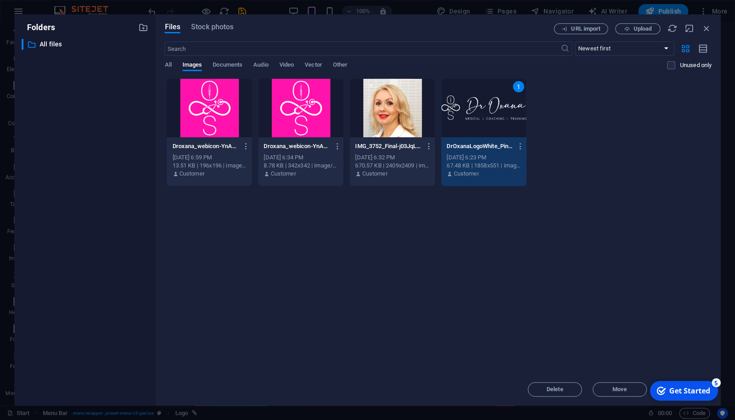
click at [470, 118] on div "1" at bounding box center [483, 108] width 85 height 59
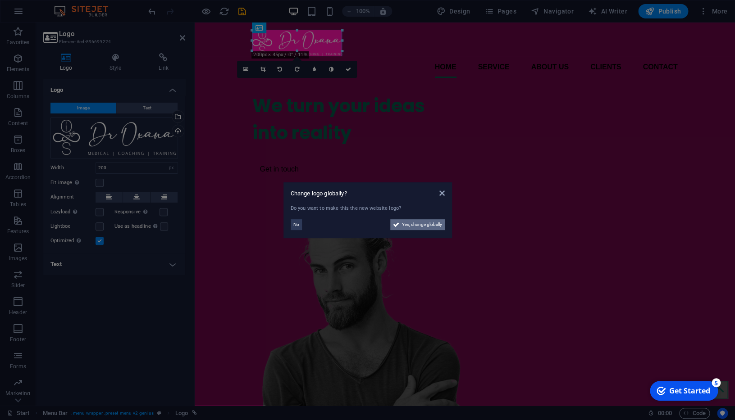
click at [414, 226] on span "Yes, change globally" at bounding box center [422, 224] width 40 height 11
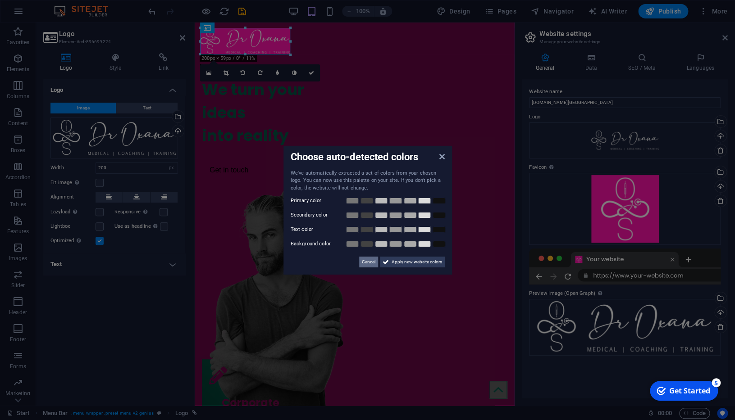
click at [366, 263] on span "Cancel" at bounding box center [369, 262] width 14 height 11
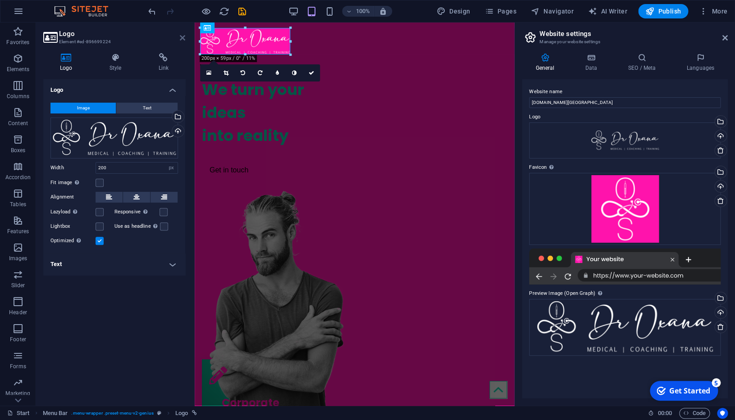
drag, startPoint x: 183, startPoint y: 37, endPoint x: 150, endPoint y: 14, distance: 40.5
click at [183, 37] on icon at bounding box center [182, 37] width 5 height 7
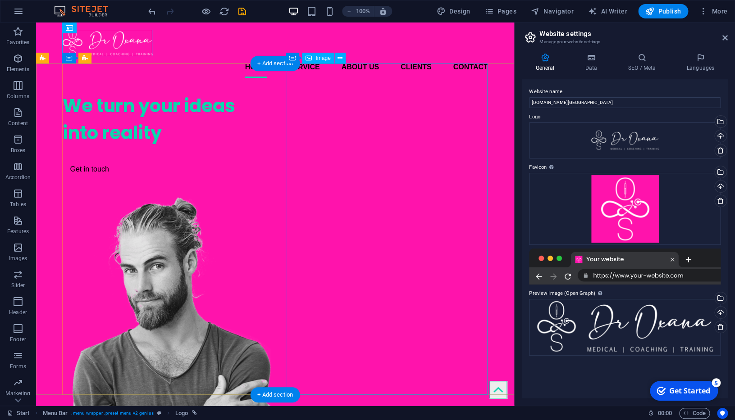
click at [264, 197] on figure at bounding box center [164, 368] width 202 height 343
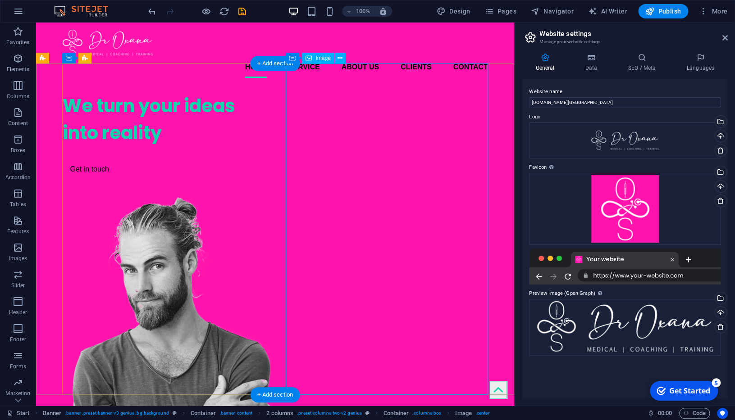
click at [264, 197] on figure at bounding box center [164, 368] width 202 height 343
select select "%"
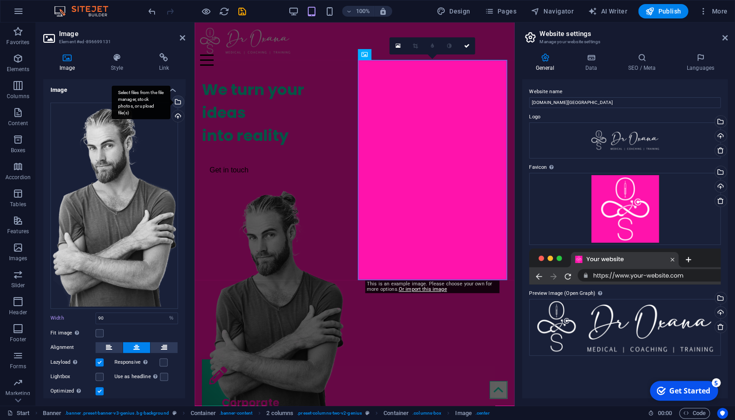
click at [179, 103] on div "Select files from the file manager, stock photos, or upload file(s)" at bounding box center [177, 103] width 14 height 14
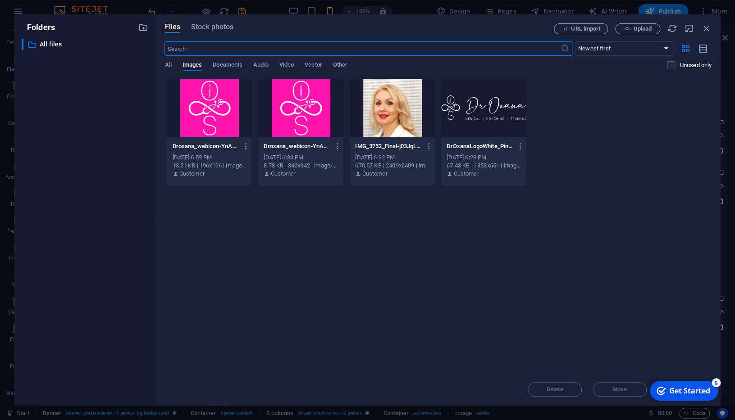
click at [401, 121] on div at bounding box center [391, 108] width 85 height 59
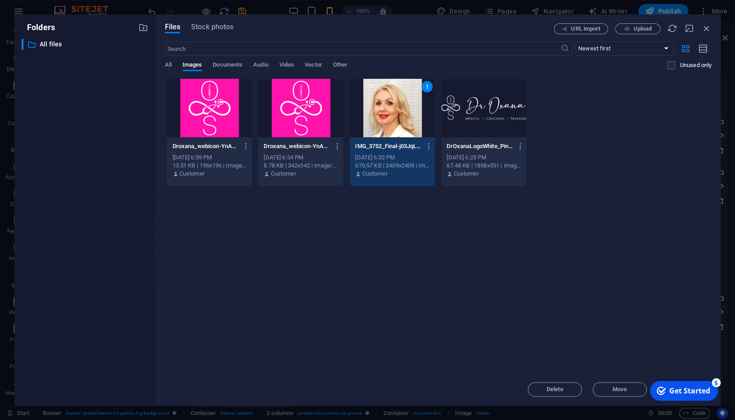
drag, startPoint x: 401, startPoint y: 121, endPoint x: 206, endPoint y: 98, distance: 195.8
click at [401, 121] on div "1" at bounding box center [391, 108] width 85 height 59
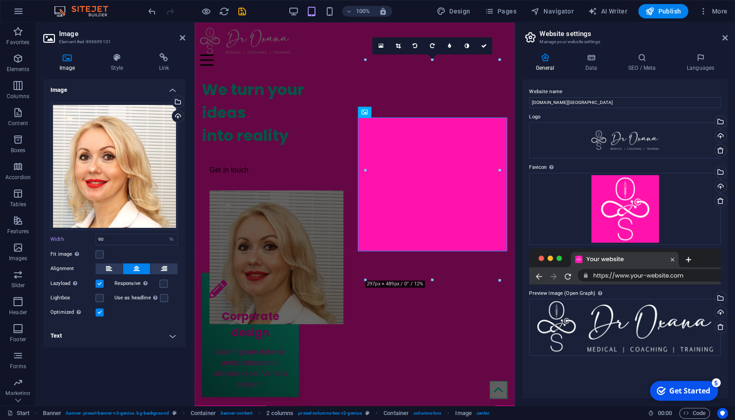
click at [364, 114] on div at bounding box center [365, 170] width 3 height 220
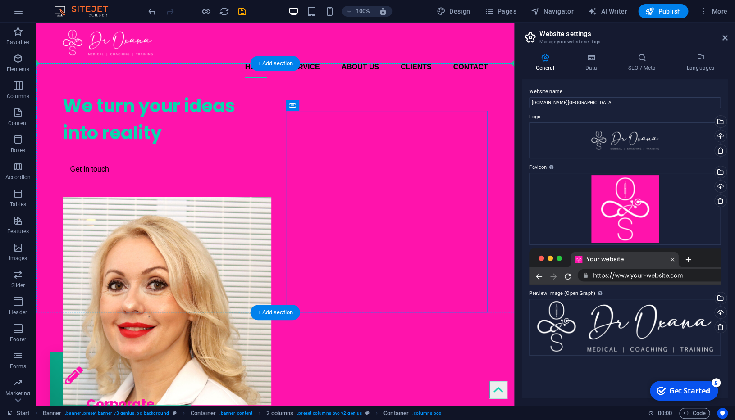
drag, startPoint x: 427, startPoint y: 137, endPoint x: 389, endPoint y: 91, distance: 59.9
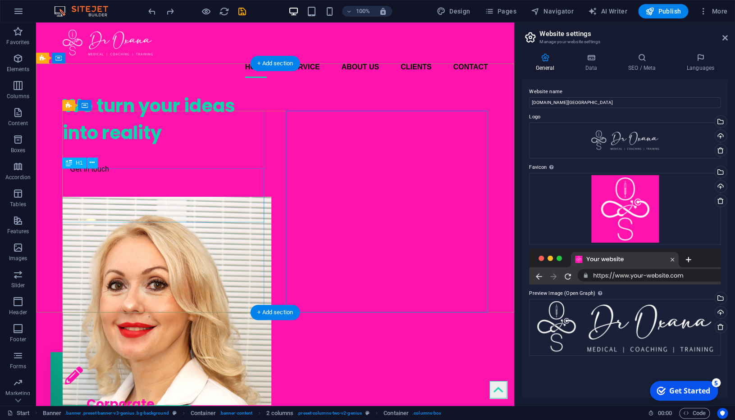
click at [194, 146] on div "We turn your ideas into reality" at bounding box center [164, 119] width 202 height 54
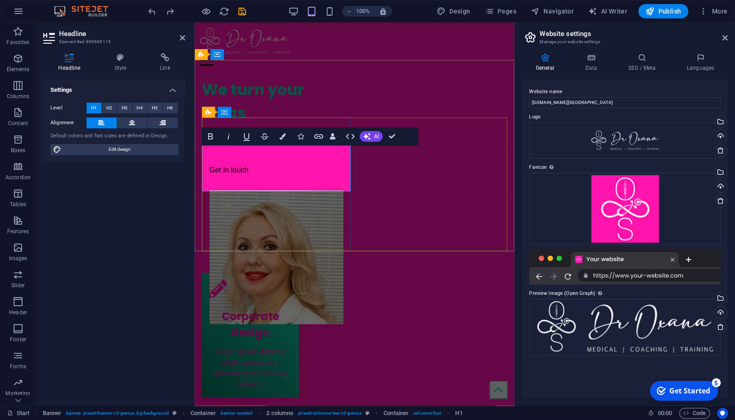
click at [307, 147] on h1 "We turn your ideas into reality" at bounding box center [276, 112] width 149 height 69
drag, startPoint x: 295, startPoint y: 181, endPoint x: 195, endPoint y: 150, distance: 105.0
click at [202, 150] on div "We turn your ideas into reality Get in touch" at bounding box center [276, 129] width 149 height 116
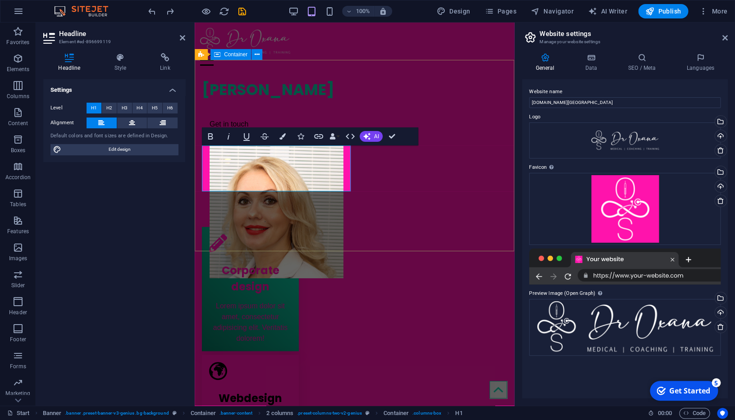
click at [388, 89] on div "Dr Oxana Smirnova Get in touch" at bounding box center [354, 174] width 319 height 207
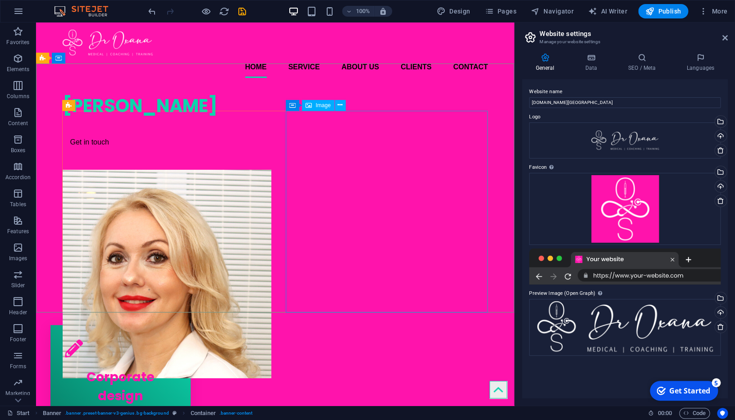
click at [324, 106] on span "Image" at bounding box center [322, 105] width 15 height 5
select select "%"
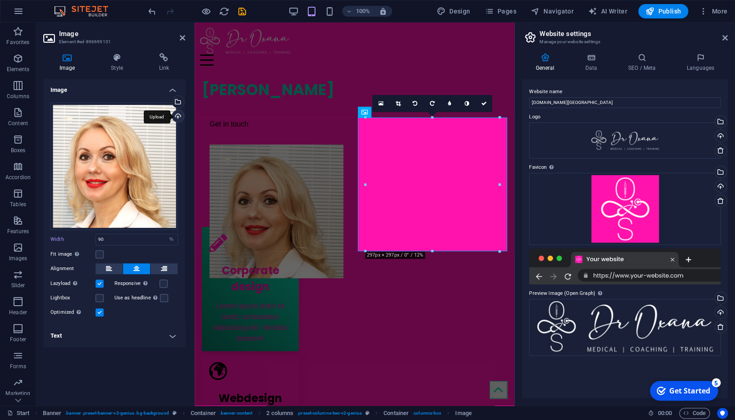
click at [178, 117] on div "Upload" at bounding box center [177, 117] width 14 height 14
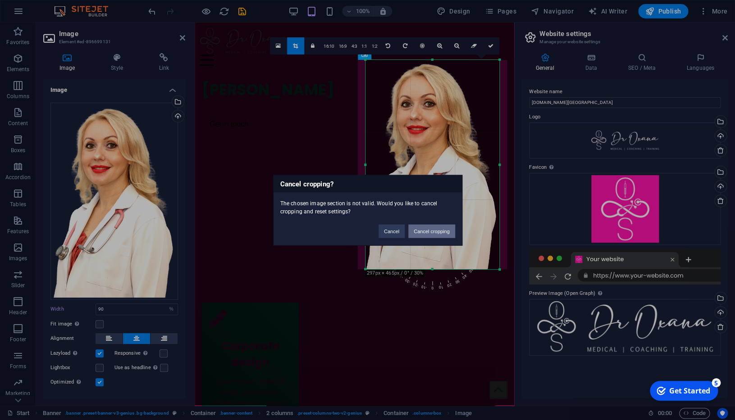
drag, startPoint x: 365, startPoint y: 119, endPoint x: 378, endPoint y: 132, distance: 18.2
click at [363, 125] on body "droxana.africa Start Favorites Elements Columns Content Boxes Accordion Tables …" at bounding box center [367, 210] width 735 height 420
click at [395, 230] on button "Cancel" at bounding box center [391, 231] width 26 height 14
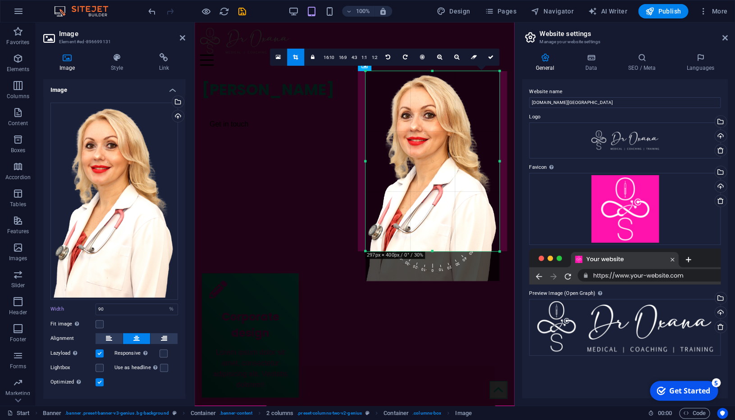
drag, startPoint x: 434, startPoint y: 270, endPoint x: 434, endPoint y: 240, distance: 29.3
click at [434, 240] on div "180 170 160 150 140 130 120 110 100 90 80 70 60 50 40 30 20 10 0 -10 -20 -30 -4…" at bounding box center [432, 161] width 134 height 180
click at [181, 36] on icon at bounding box center [182, 37] width 5 height 7
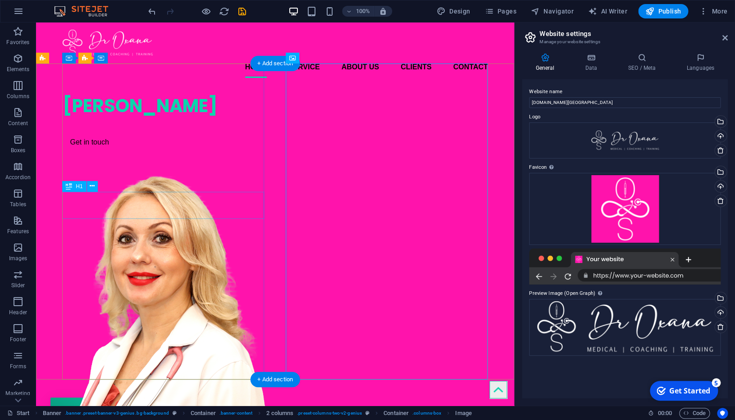
click at [200, 119] on div "[PERSON_NAME]" at bounding box center [164, 105] width 202 height 27
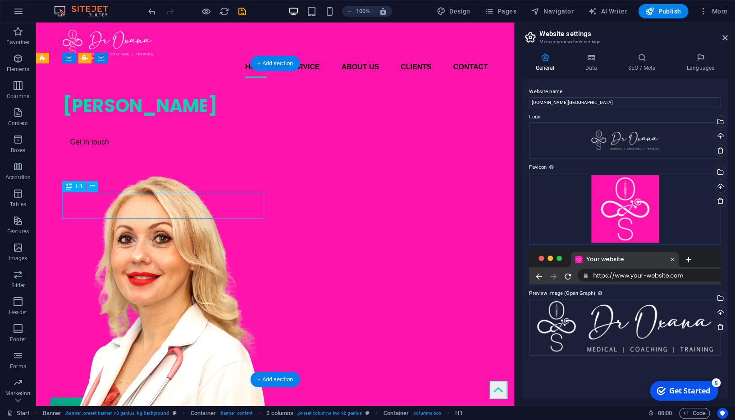
click at [200, 119] on div "[PERSON_NAME]" at bounding box center [164, 105] width 202 height 27
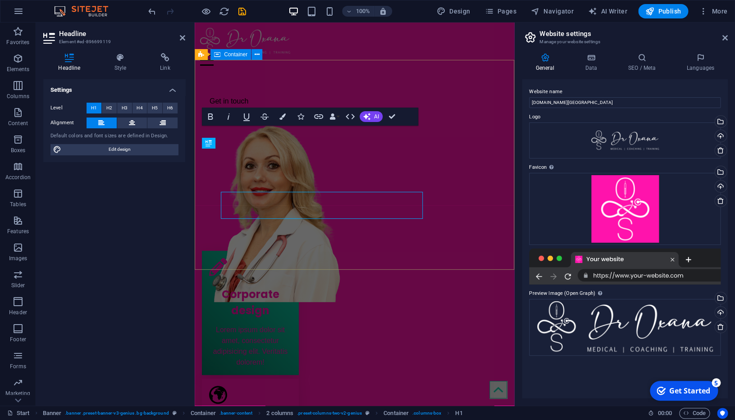
click at [200, 208] on div "Get in touch" at bounding box center [354, 186] width 319 height 231
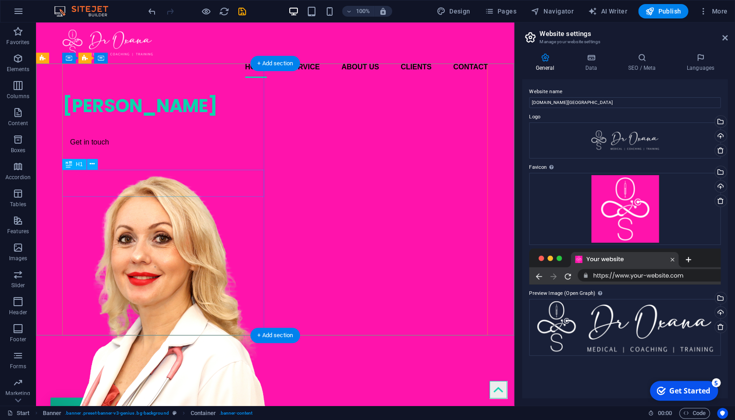
click at [175, 119] on div "[PERSON_NAME]" at bounding box center [164, 105] width 202 height 27
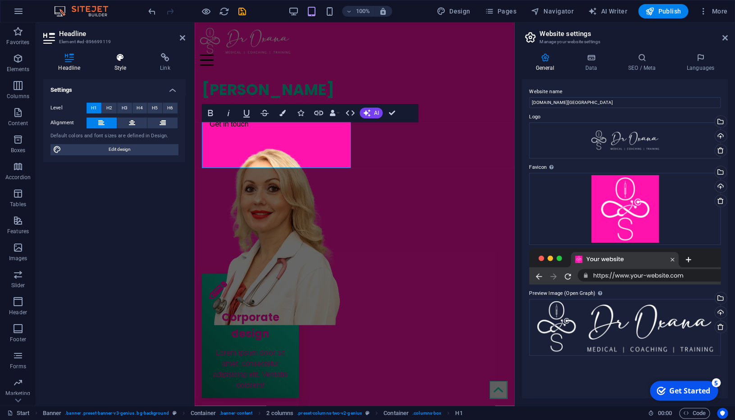
click at [122, 65] on h4 "Style" at bounding box center [122, 62] width 46 height 19
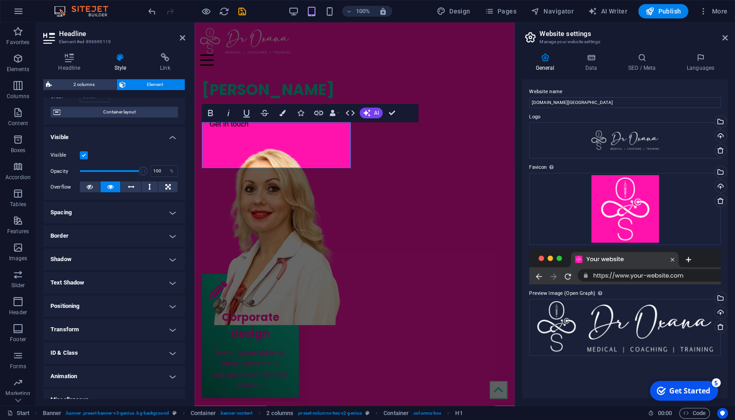
scroll to position [80, 0]
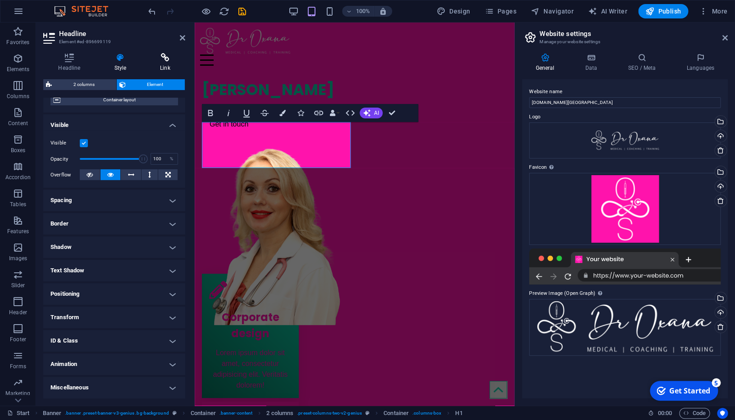
click at [165, 59] on icon at bounding box center [165, 57] width 40 height 9
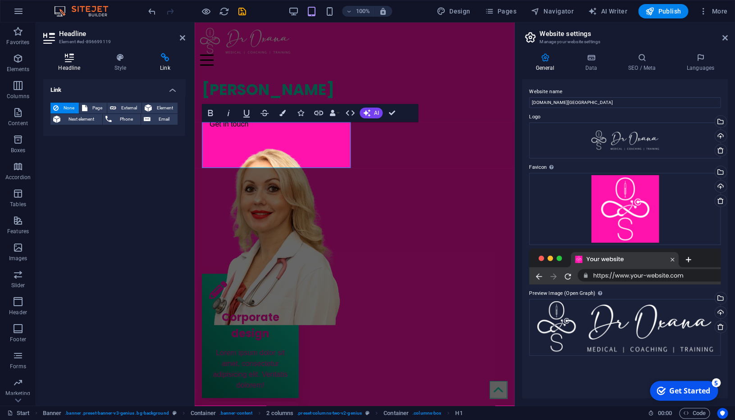
click at [78, 62] on icon at bounding box center [69, 57] width 52 height 9
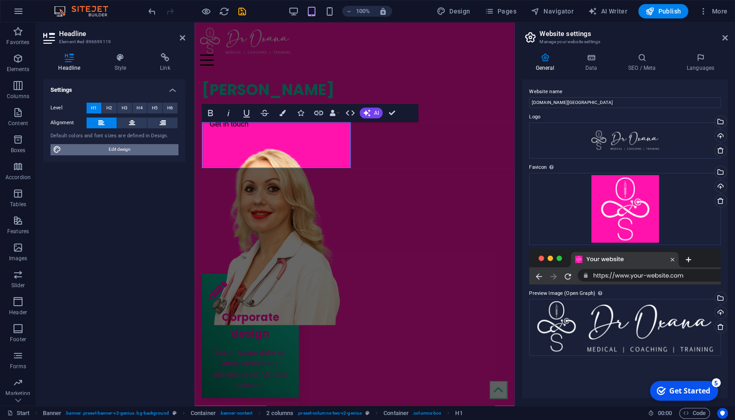
click at [120, 152] on span "Edit design" at bounding box center [119, 149] width 111 height 11
select select "px"
select select "400"
select select "px"
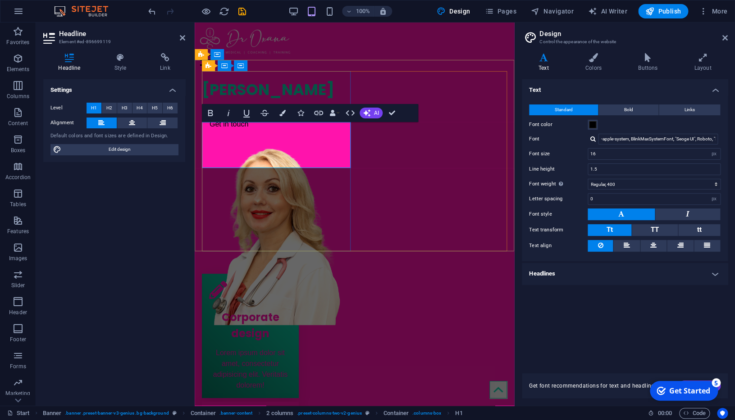
click at [268, 101] on h1 "[PERSON_NAME]" at bounding box center [276, 89] width 149 height 23
drag, startPoint x: 284, startPoint y: 158, endPoint x: 204, endPoint y: 133, distance: 83.0
click at [204, 101] on h1 "[PERSON_NAME]" at bounding box center [276, 89] width 149 height 23
click at [593, 125] on span at bounding box center [592, 124] width 7 height 7
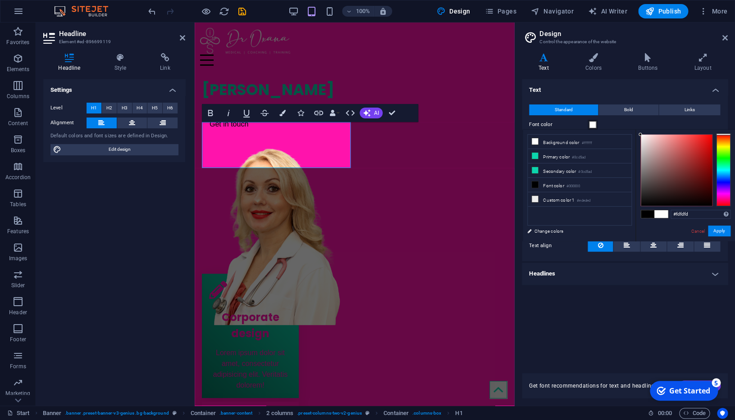
type input "#ffffff"
drag, startPoint x: 554, startPoint y: 172, endPoint x: 515, endPoint y: 127, distance: 59.4
click at [516, 128] on body "droxana.africa Start Favorites Elements Columns Content Boxes Accordion Tables …" at bounding box center [367, 210] width 735 height 420
click at [707, 233] on button "Apply" at bounding box center [718, 231] width 23 height 11
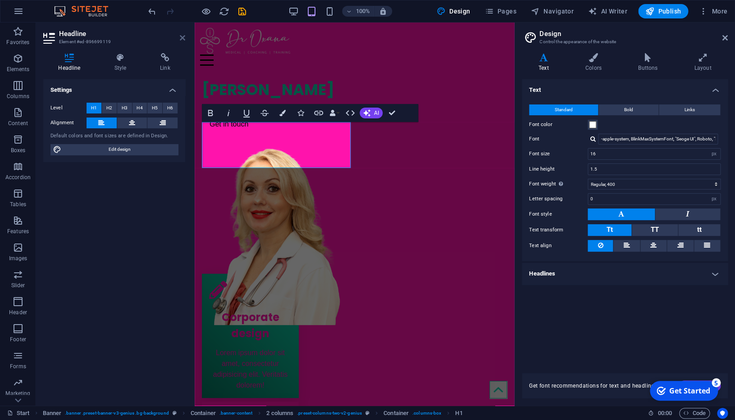
click at [182, 39] on icon at bounding box center [182, 37] width 5 height 7
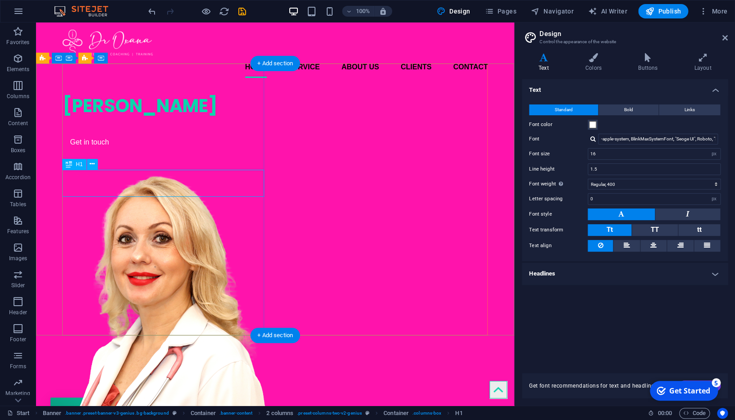
click at [220, 119] on div "[PERSON_NAME]" at bounding box center [164, 105] width 202 height 27
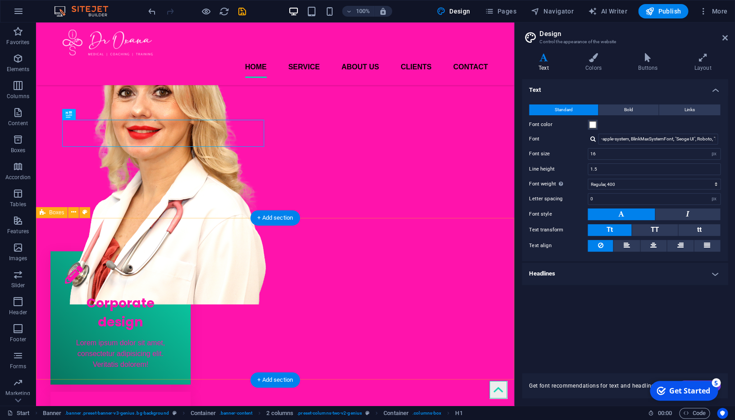
scroll to position [23, 0]
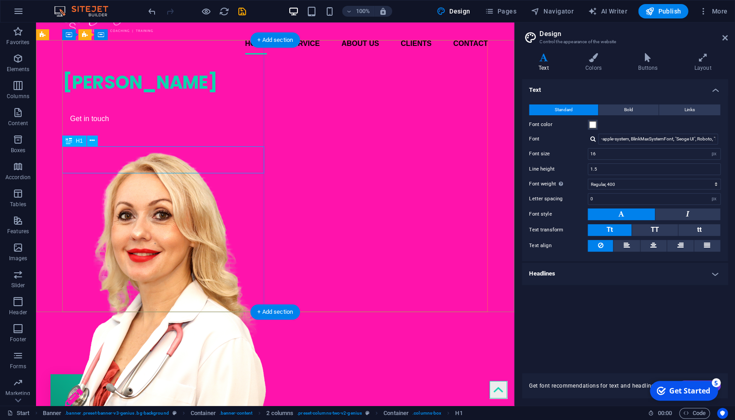
click at [108, 96] on div "[PERSON_NAME]" at bounding box center [164, 82] width 202 height 27
click at [89, 141] on button at bounding box center [92, 141] width 11 height 11
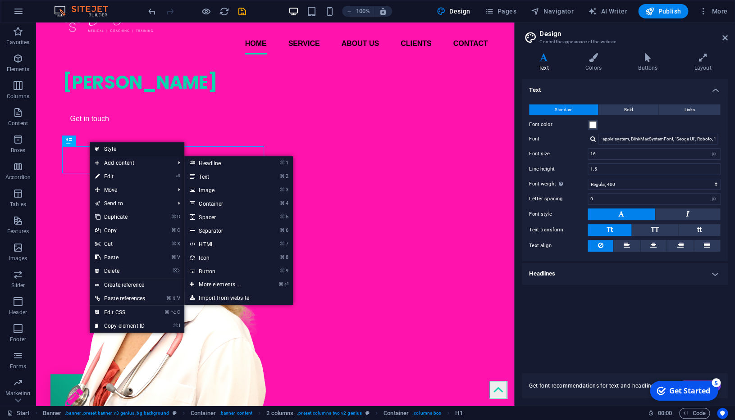
click at [111, 145] on link "Style" at bounding box center [137, 149] width 95 height 14
select select "rem"
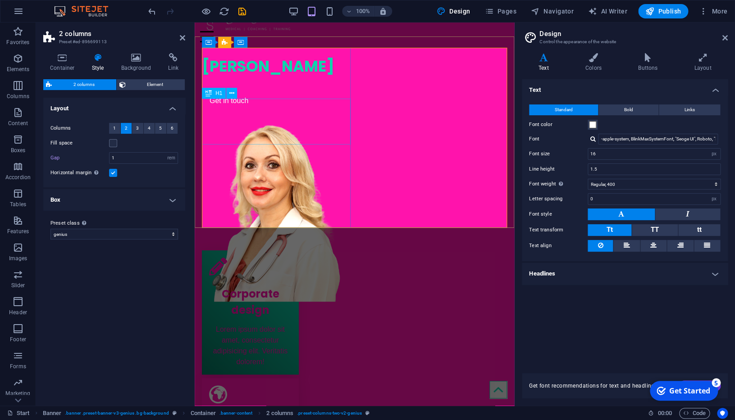
click at [279, 78] on div "[PERSON_NAME]" at bounding box center [276, 66] width 149 height 23
click at [231, 93] on icon at bounding box center [231, 93] width 5 height 9
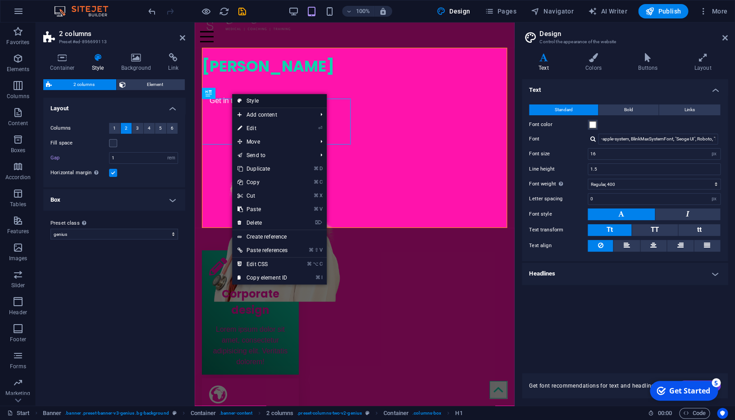
click at [253, 103] on link "Style" at bounding box center [279, 101] width 95 height 14
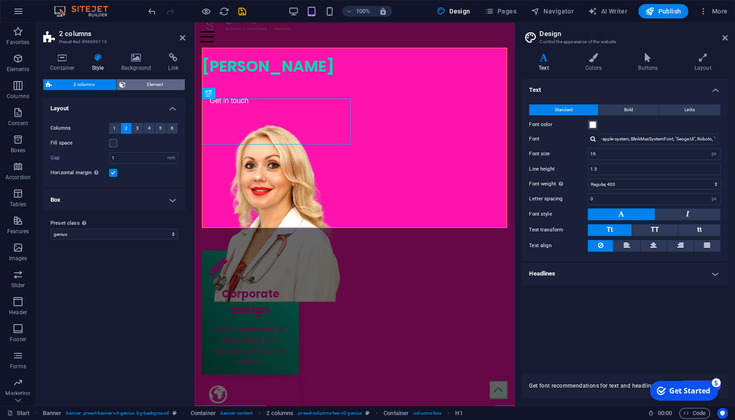
click at [130, 84] on span "Element" at bounding box center [155, 84] width 54 height 11
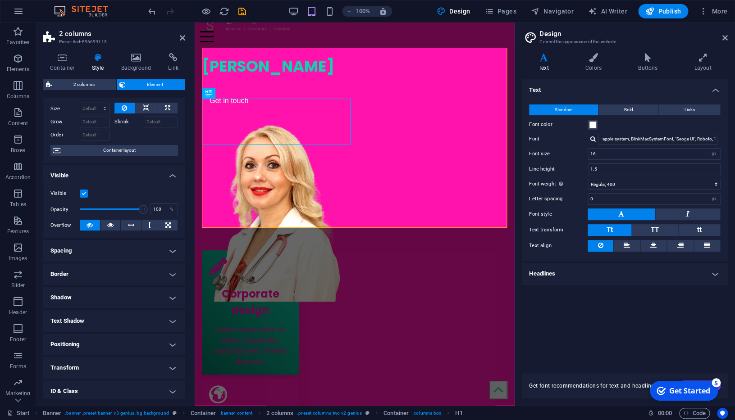
scroll to position [0, 0]
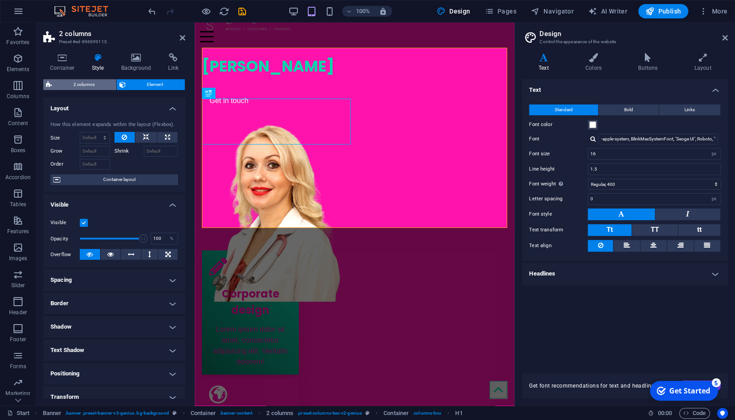
click at [82, 85] on span "2 columns" at bounding box center [83, 84] width 59 height 11
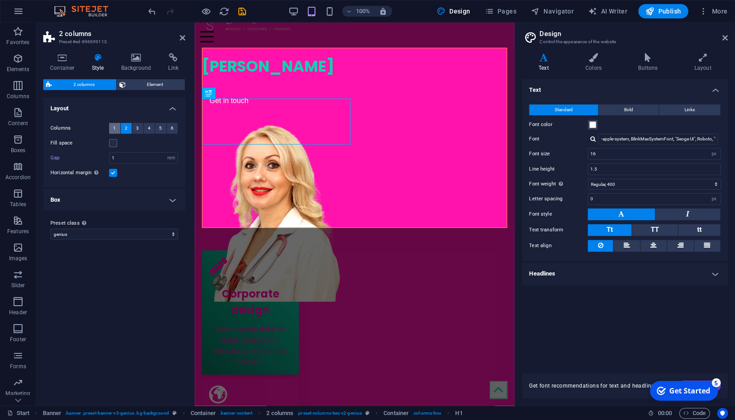
click at [113, 127] on span "1" at bounding box center [114, 128] width 3 height 11
click at [128, 126] on button "2" at bounding box center [126, 128] width 11 height 11
click at [70, 66] on h4 "Container" at bounding box center [64, 62] width 42 height 19
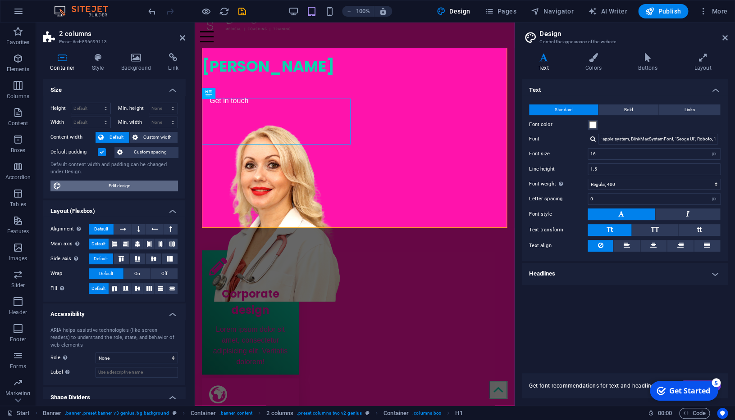
click at [133, 186] on span "Edit design" at bounding box center [119, 186] width 111 height 11
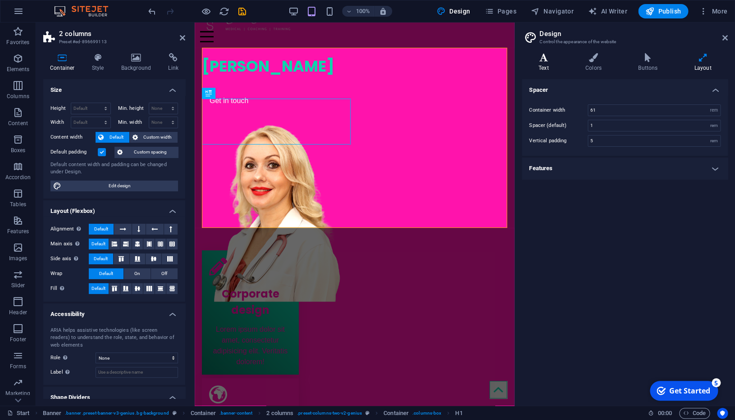
click at [555, 63] on h4 "Text" at bounding box center [544, 62] width 47 height 19
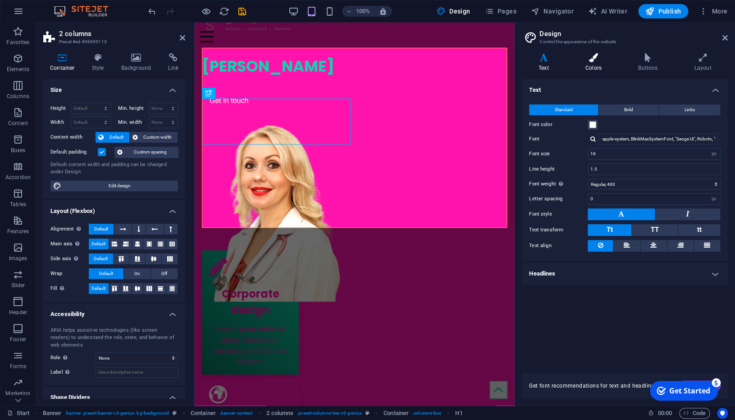
click at [585, 63] on h4 "Colors" at bounding box center [594, 62] width 53 height 19
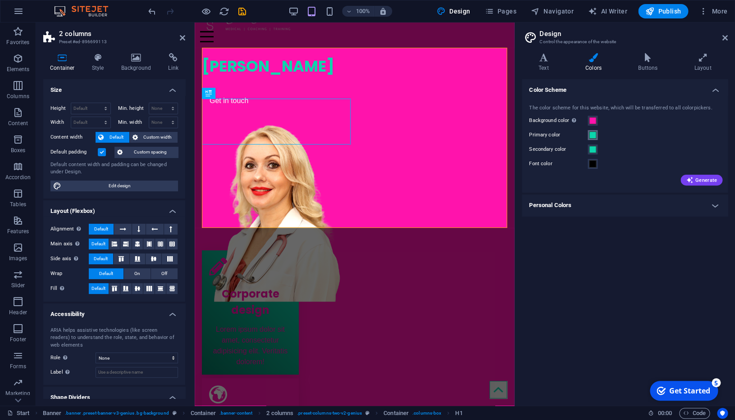
click at [592, 136] on span at bounding box center [592, 135] width 7 height 7
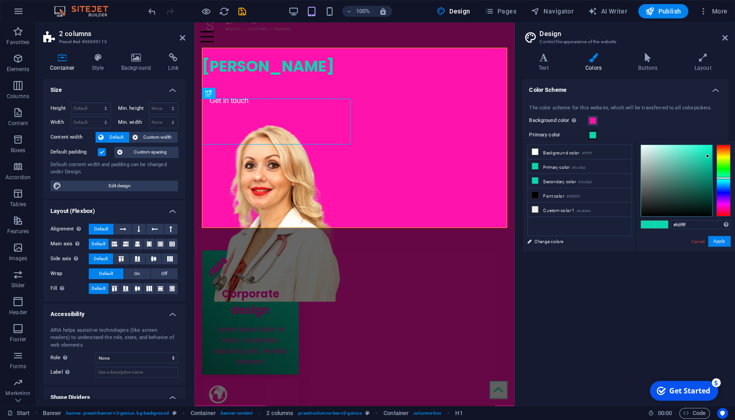
type input "#ffffff"
drag, startPoint x: 577, startPoint y: 168, endPoint x: 507, endPoint y: 136, distance: 77.4
click at [507, 136] on body "droxana.africa Start Favorites Elements Columns Content Boxes Accordion Tables …" at bounding box center [367, 210] width 735 height 420
click at [707, 242] on button "Apply" at bounding box center [718, 241] width 23 height 11
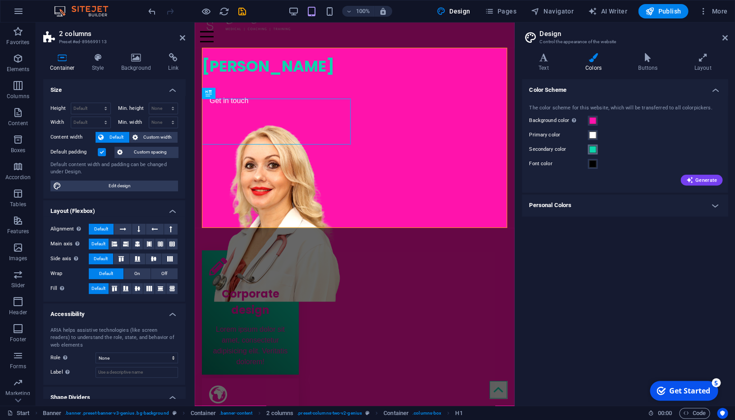
click at [594, 152] on span at bounding box center [592, 149] width 7 height 7
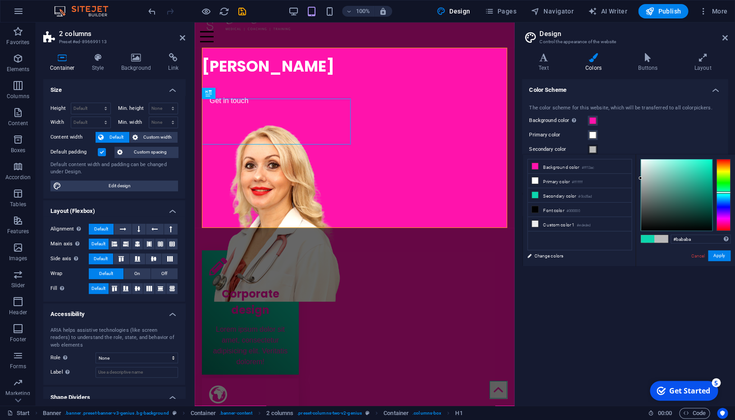
drag, startPoint x: 580, startPoint y: 172, endPoint x: 508, endPoint y: 179, distance: 73.3
click at [508, 179] on body "droxana.africa Start Favorites Elements Columns Content Boxes Accordion Tables …" at bounding box center [367, 210] width 735 height 420
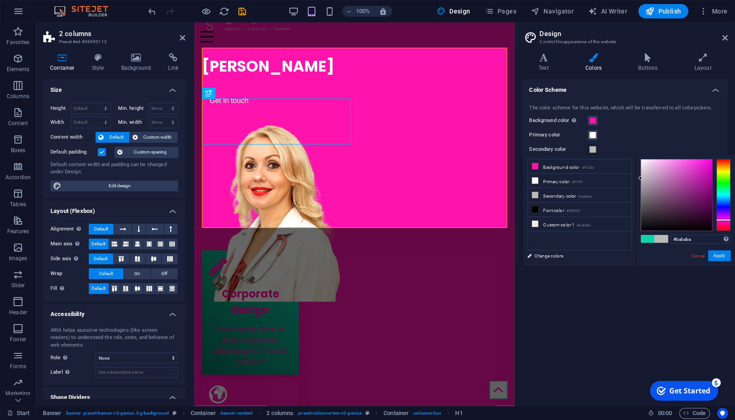
drag, startPoint x: 609, startPoint y: 218, endPoint x: 585, endPoint y: 204, distance: 28.4
click at [716, 220] on div at bounding box center [723, 195] width 14 height 72
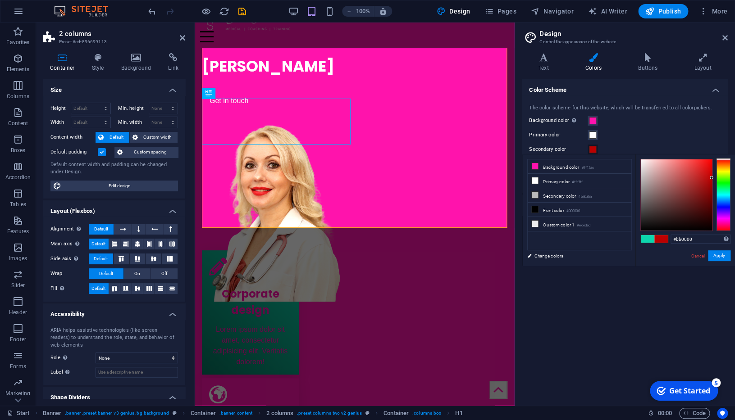
drag, startPoint x: 558, startPoint y: 186, endPoint x: 607, endPoint y: 178, distance: 49.3
click at [640, 178] on div at bounding box center [685, 195] width 90 height 72
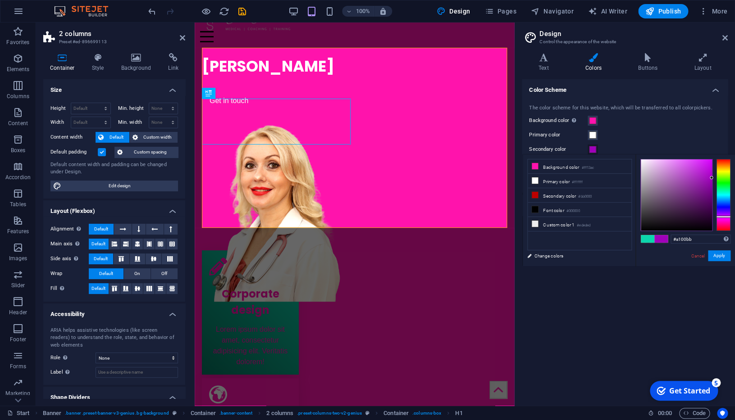
click at [716, 217] on div at bounding box center [723, 195] width 14 height 72
drag, startPoint x: 602, startPoint y: 183, endPoint x: 622, endPoint y: 237, distance: 57.9
click at [640, 175] on div at bounding box center [685, 195] width 90 height 72
type input "#aa00c7"
click at [707, 257] on button "Apply" at bounding box center [718, 255] width 23 height 11
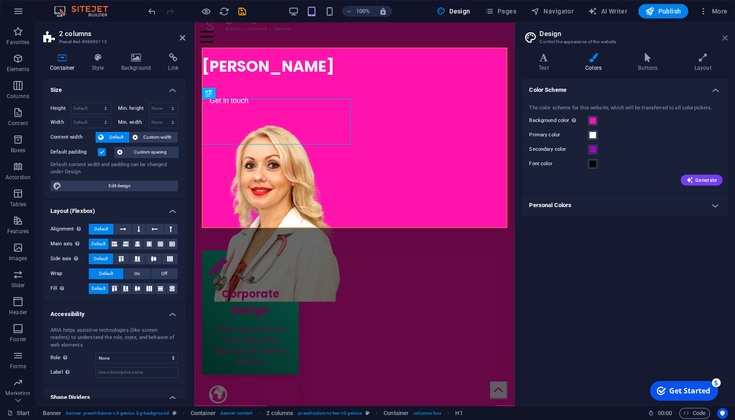
drag, startPoint x: 722, startPoint y: 39, endPoint x: 422, endPoint y: 18, distance: 301.1
click at [722, 39] on icon at bounding box center [724, 37] width 5 height 7
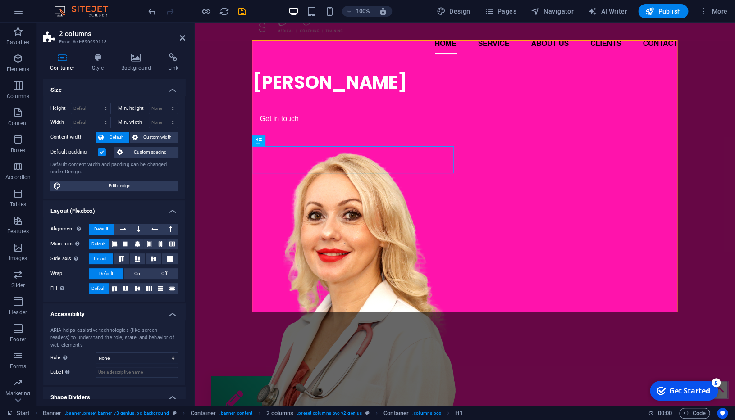
click at [179, 39] on header "2 columns Preset #ed-896699113" at bounding box center [114, 34] width 142 height 23
click at [182, 38] on icon at bounding box center [182, 37] width 5 height 7
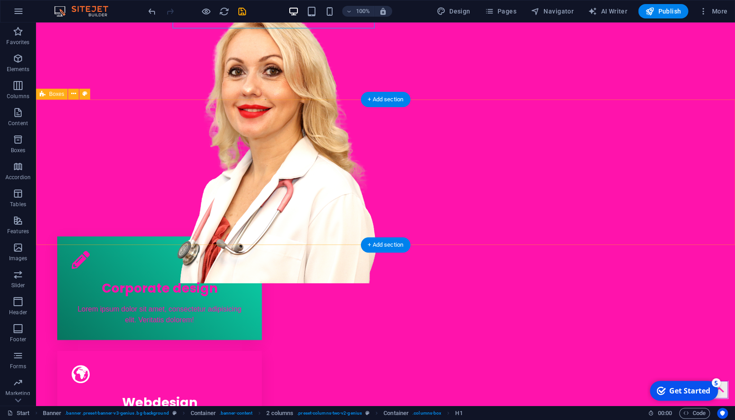
scroll to position [168, 0]
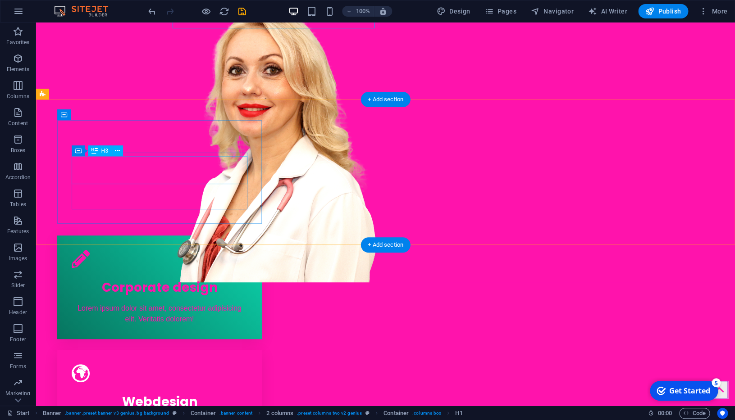
click at [183, 272] on div "Corporate design" at bounding box center [160, 286] width 176 height 28
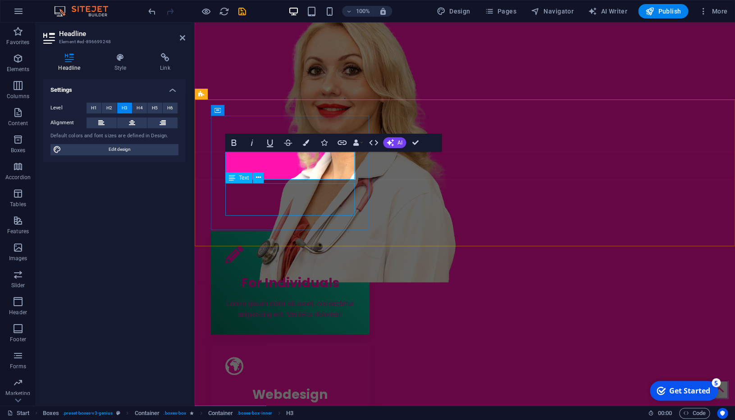
click at [340, 299] on div "Lorem ipsum dolor sit amet, consectetur adipisicing elit. Veritatis dolorem!" at bounding box center [290, 310] width 130 height 22
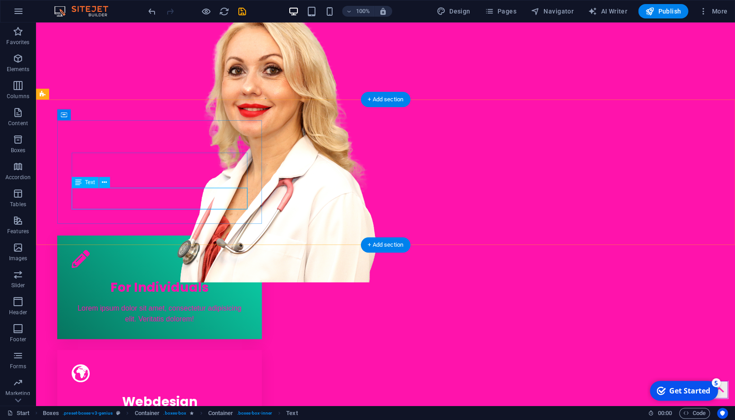
click at [194, 303] on div "Lorem ipsum dolor sit amet, consectetur adipisicing elit. Veritatis dolorem!" at bounding box center [160, 314] width 176 height 22
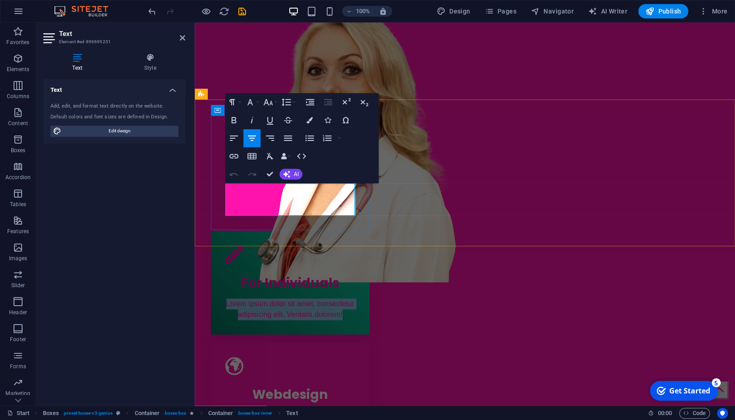
drag, startPoint x: 318, startPoint y: 210, endPoint x: 225, endPoint y: 181, distance: 97.9
click at [225, 267] on div "For Individuals Lorem ipsum dolor sit amet, consectetur adipisicing elit. Verit…" at bounding box center [290, 293] width 130 height 53
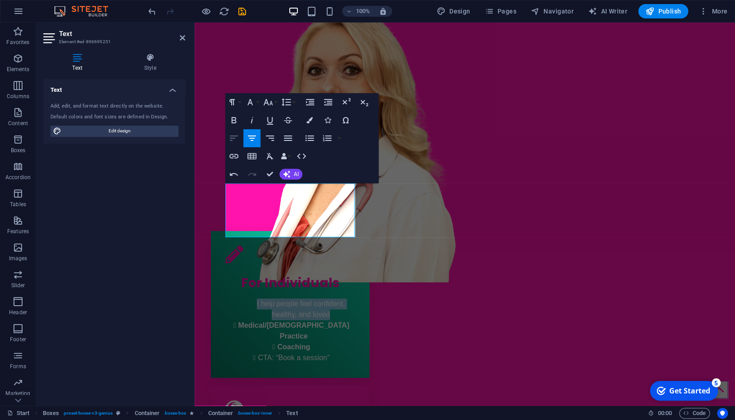
click at [234, 132] on button "Align Left" at bounding box center [233, 138] width 17 height 18
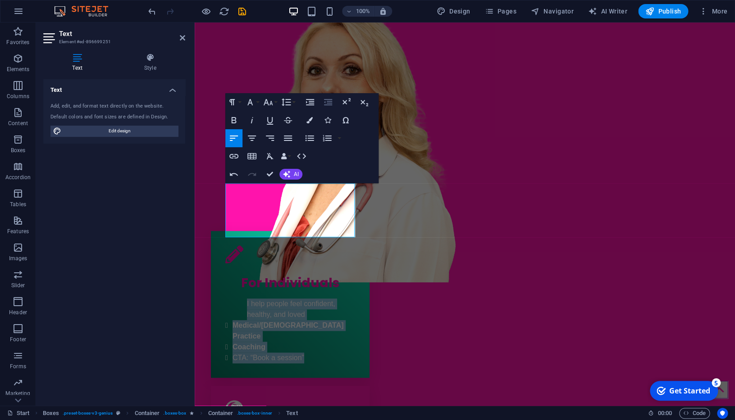
click at [325, 103] on icon "button" at bounding box center [328, 102] width 8 height 6
click at [331, 101] on icon "button" at bounding box center [328, 102] width 8 height 6
click at [274, 299] on p "I help people feel confident, healthy, and loved" at bounding box center [290, 310] width 130 height 22
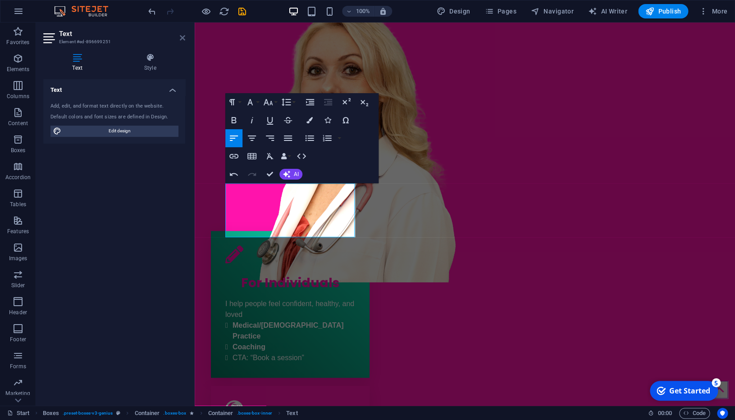
click at [184, 40] on icon at bounding box center [182, 37] width 5 height 7
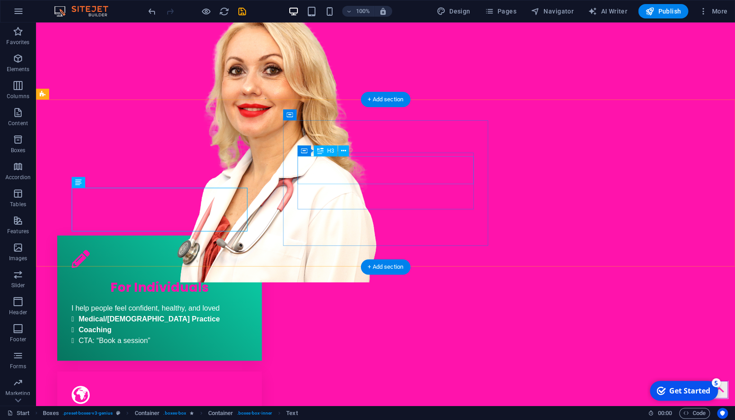
click at [248, 408] on div "Webdesign" at bounding box center [160, 422] width 176 height 28
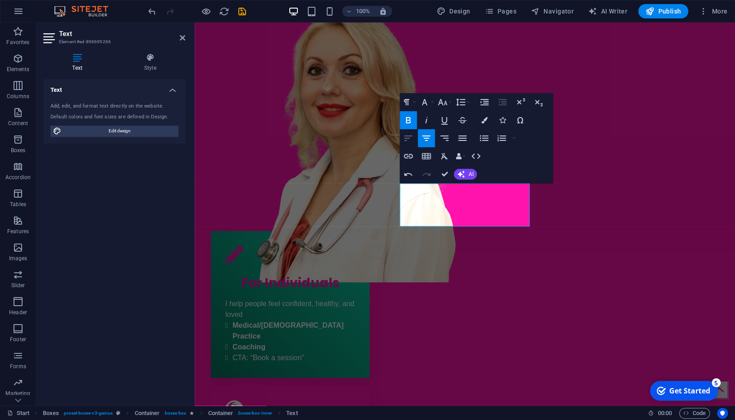
click at [408, 139] on icon "button" at bounding box center [408, 138] width 11 height 11
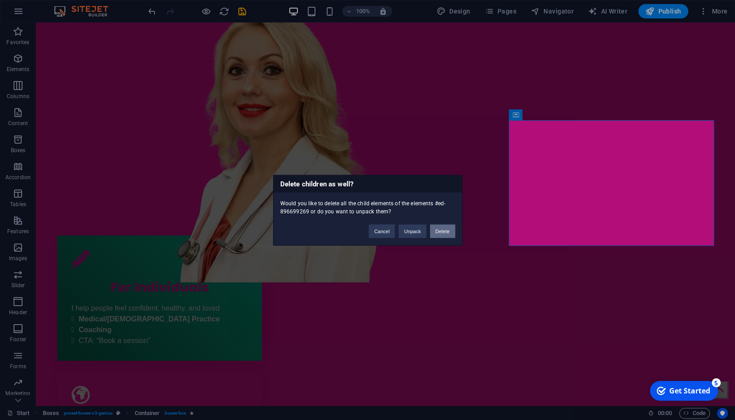
click at [446, 228] on button "Delete" at bounding box center [442, 231] width 25 height 14
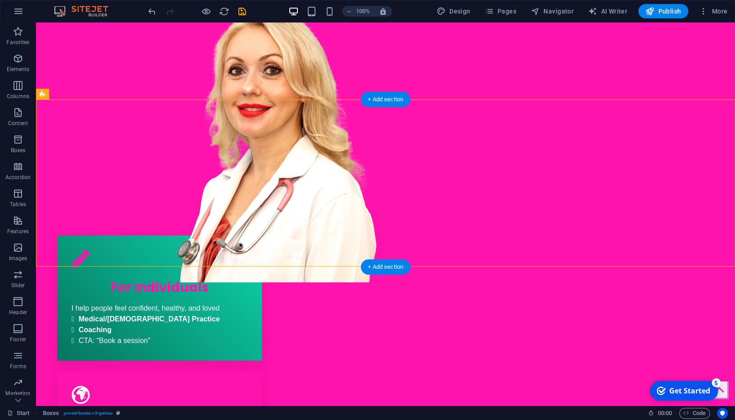
drag, startPoint x: 451, startPoint y: 132, endPoint x: 514, endPoint y: 133, distance: 62.6
click at [514, 215] on div "For Individuals I help people feel confident, healthy, and loved Medical /Aesth…" at bounding box center [385, 366] width 698 height 303
click at [550, 215] on div "For Individuals I help people feel confident, healthy, and loved Medical /Aesth…" at bounding box center [385, 366] width 698 height 303
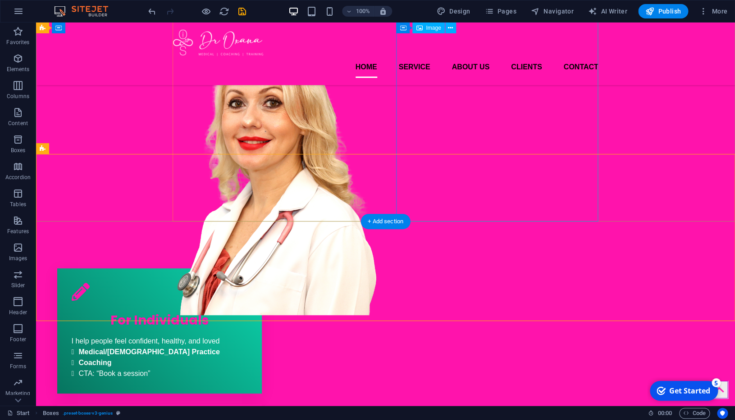
scroll to position [112, 0]
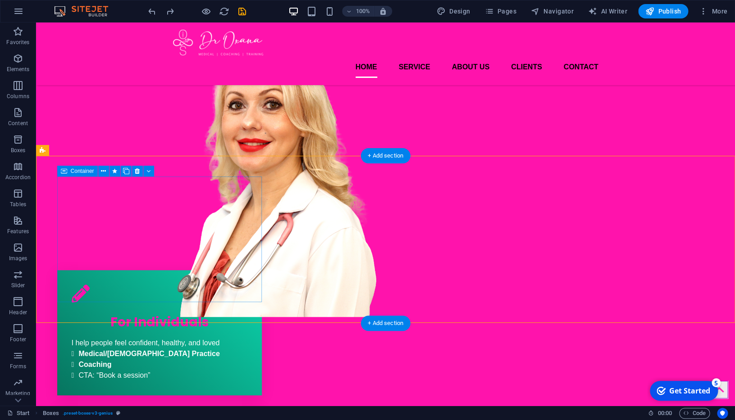
click at [218, 270] on div "For Individuals I help people feel confident, healthy, and loved Medical /Aesth…" at bounding box center [159, 332] width 205 height 125
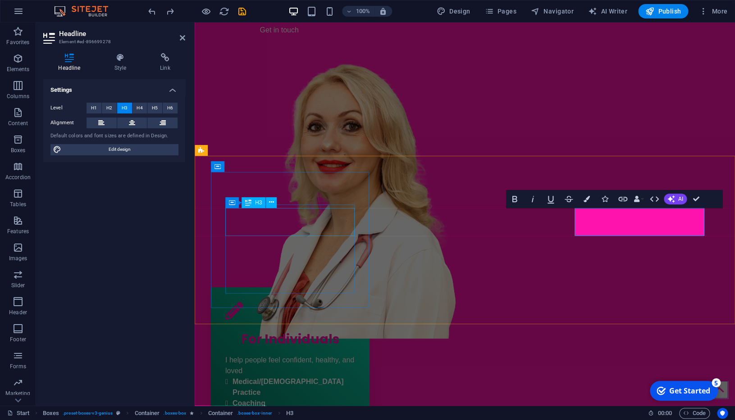
click at [309, 323] on div "For Individuals" at bounding box center [290, 337] width 130 height 28
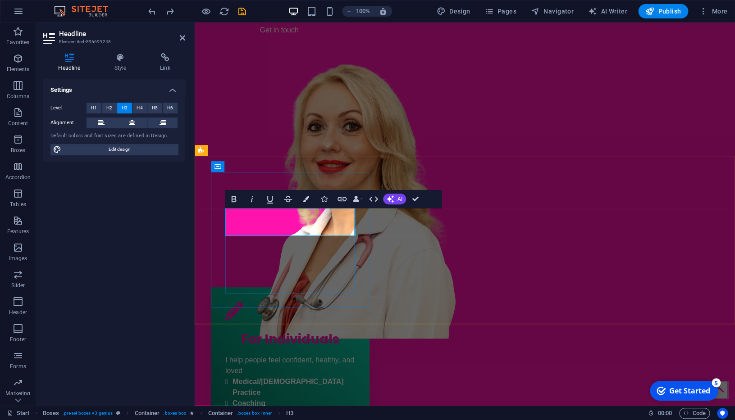
click at [295, 331] on span "For Individuals" at bounding box center [290, 340] width 98 height 18
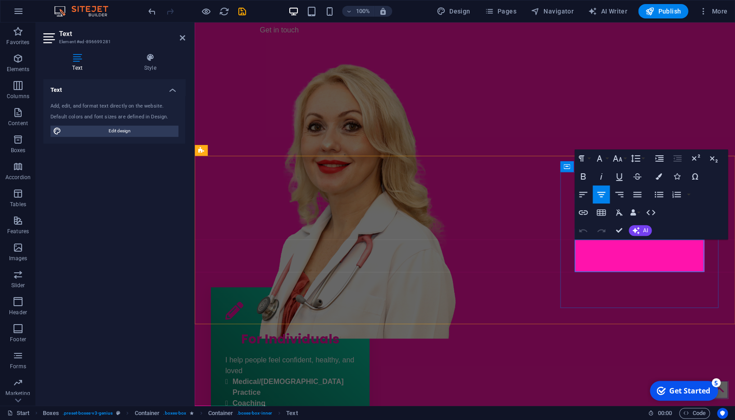
drag, startPoint x: 591, startPoint y: 245, endPoint x: 658, endPoint y: 267, distance: 70.8
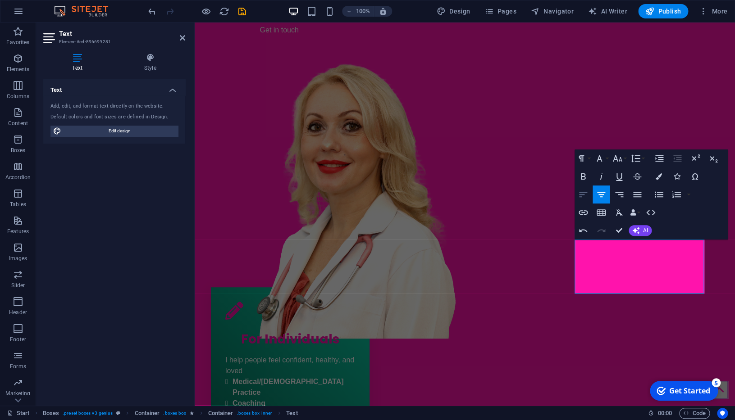
click at [585, 194] on icon "button" at bounding box center [582, 194] width 11 height 11
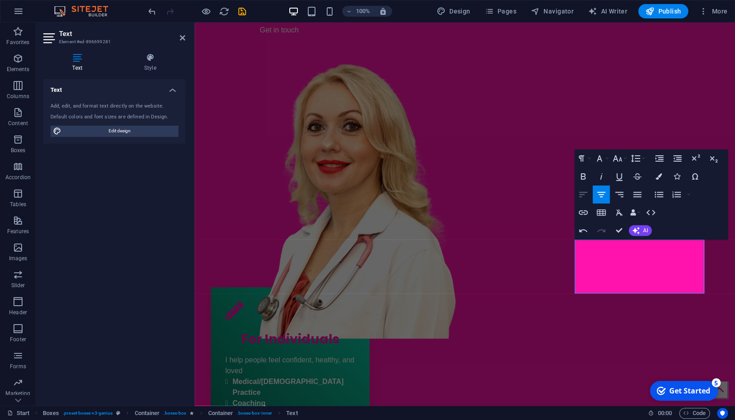
click at [583, 195] on icon "button" at bounding box center [582, 194] width 11 height 11
click at [676, 159] on icon "button" at bounding box center [676, 158] width 11 height 11
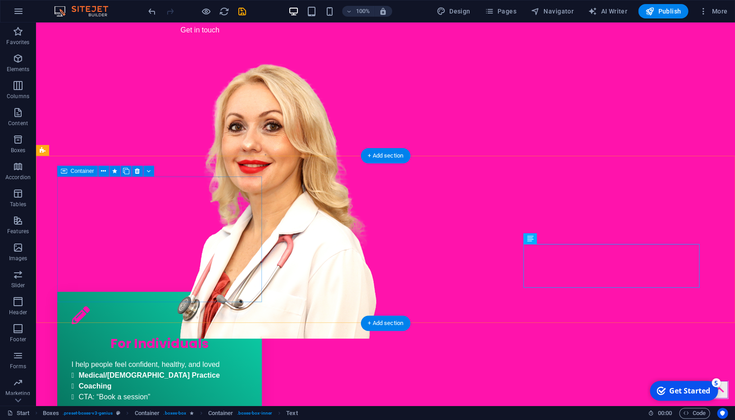
click at [242, 292] on div "For Individuals I help people feel confident, healthy, and loved Medical /Aesth…" at bounding box center [159, 354] width 205 height 125
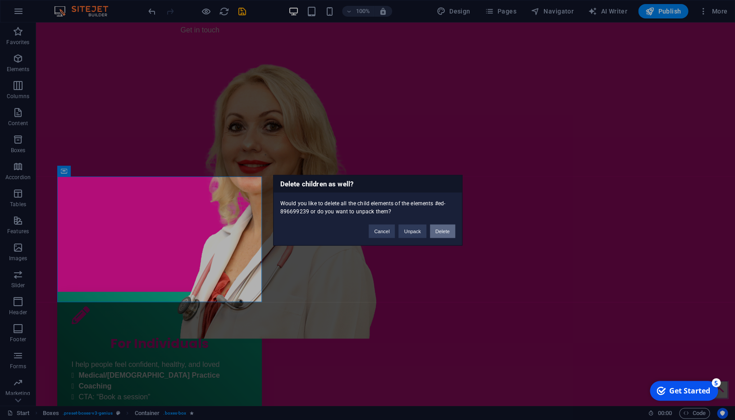
click at [446, 233] on button "Delete" at bounding box center [442, 231] width 25 height 14
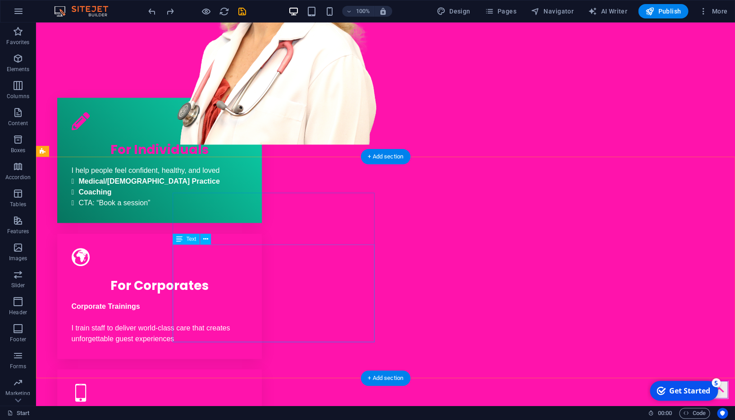
scroll to position [322, 0]
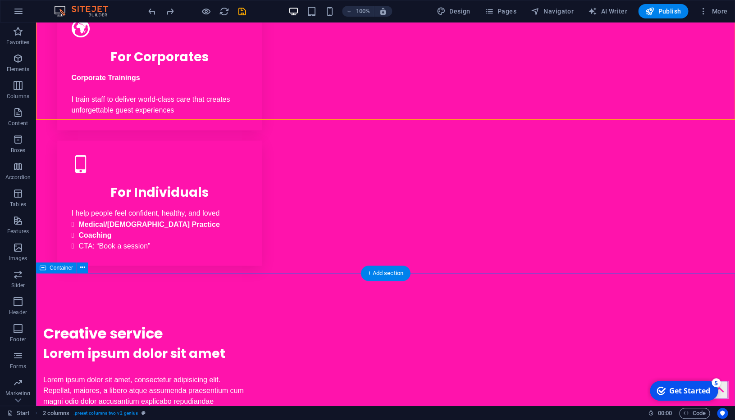
scroll to position [539, 0]
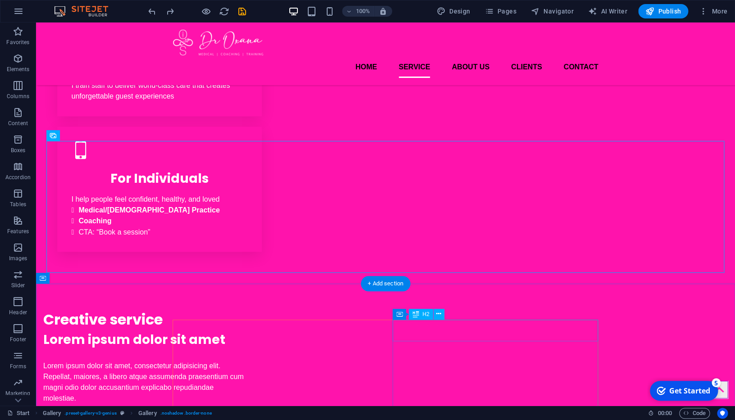
scroll to position [526, 0]
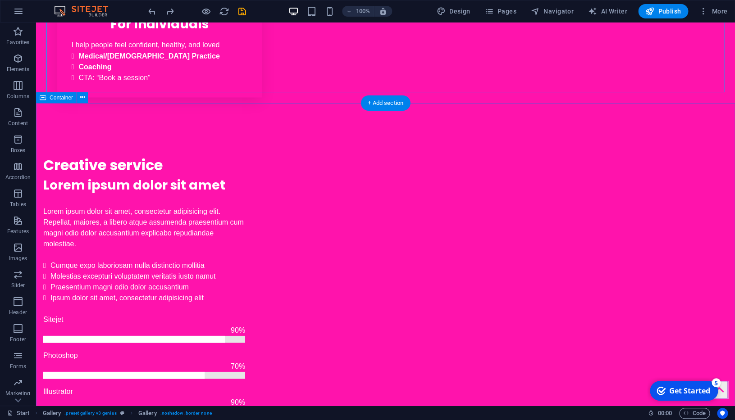
scroll to position [712, 0]
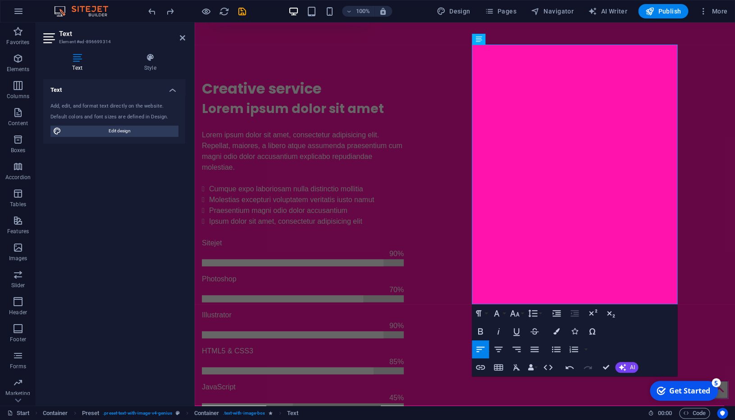
scroll to position [821, 0]
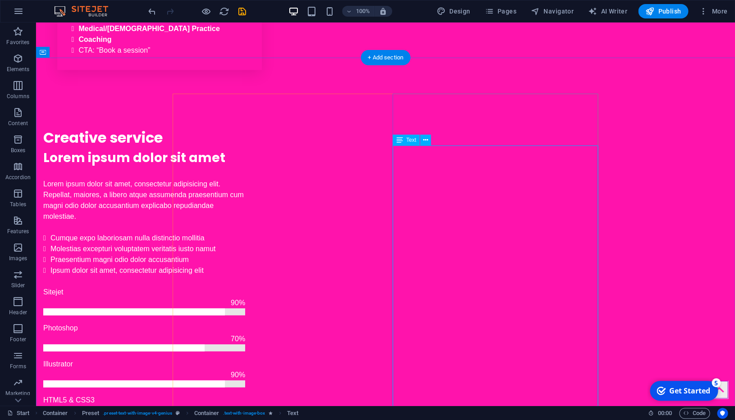
scroll to position [755, 0]
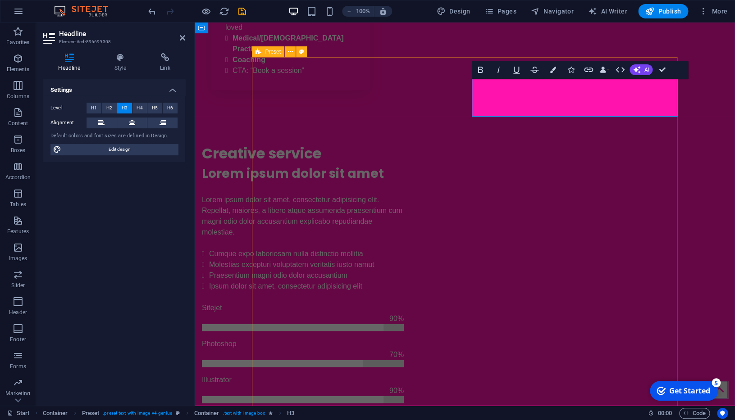
drag, startPoint x: 544, startPoint y: 88, endPoint x: 458, endPoint y: 86, distance: 86.9
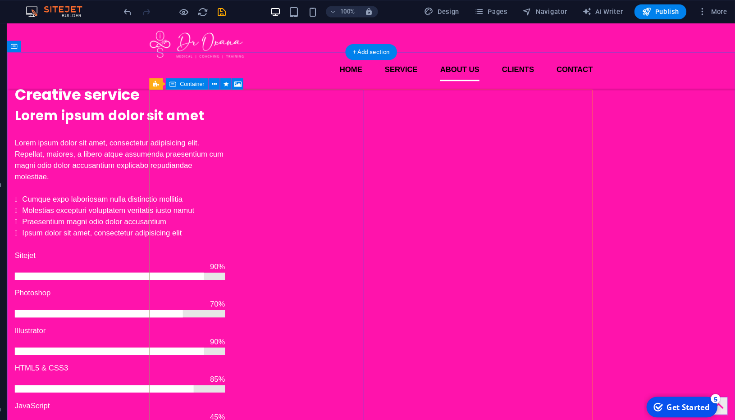
scroll to position [752, 0]
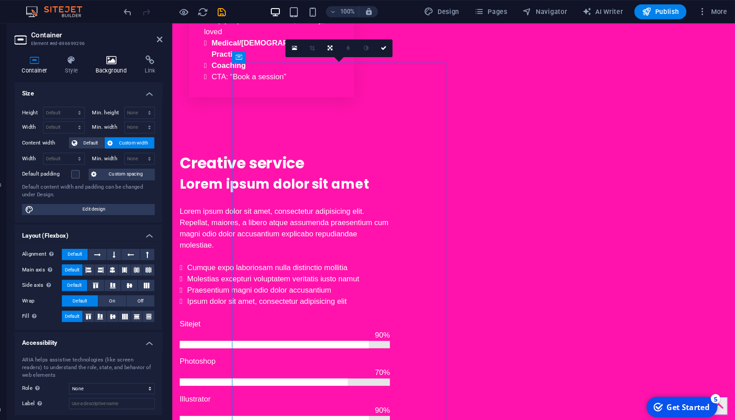
click at [134, 58] on icon at bounding box center [136, 57] width 44 height 9
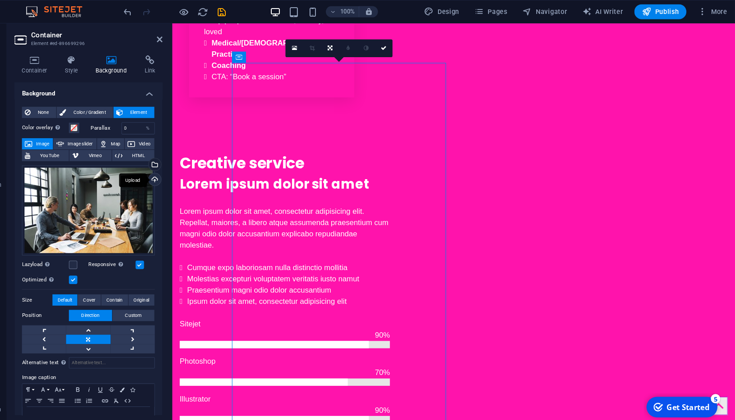
click at [179, 171] on div "Upload" at bounding box center [177, 174] width 14 height 14
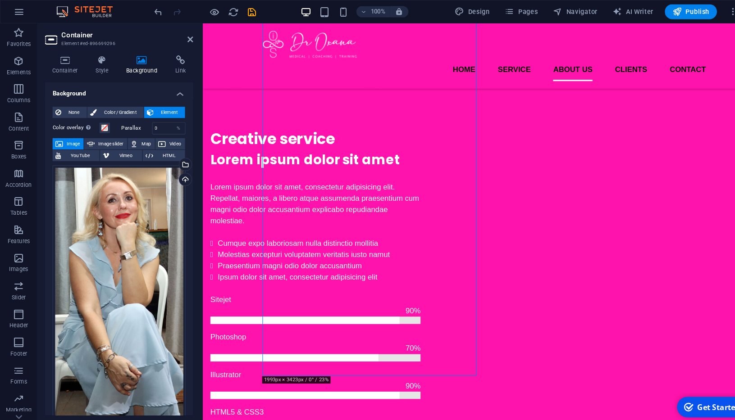
scroll to position [750, 0]
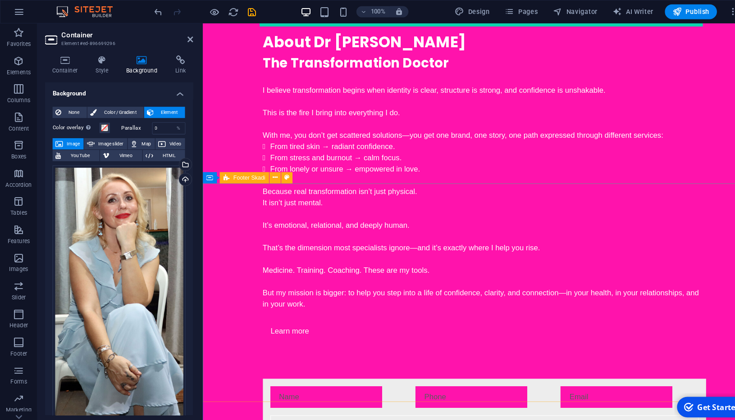
scroll to position [1946, 0]
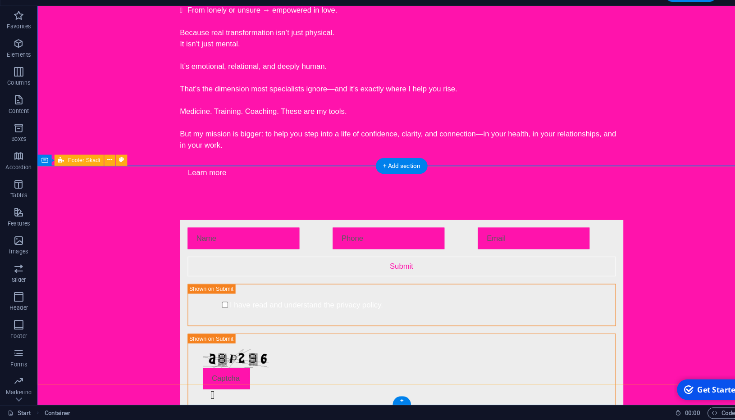
scroll to position [1995, 0]
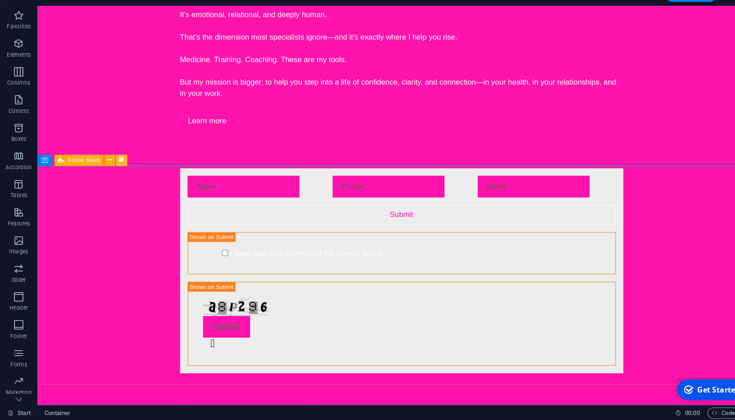
click at [116, 172] on icon at bounding box center [116, 170] width 5 height 9
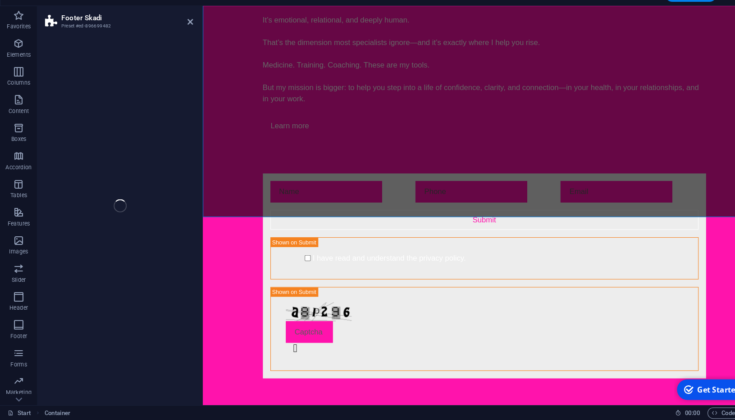
scroll to position [1946, 0]
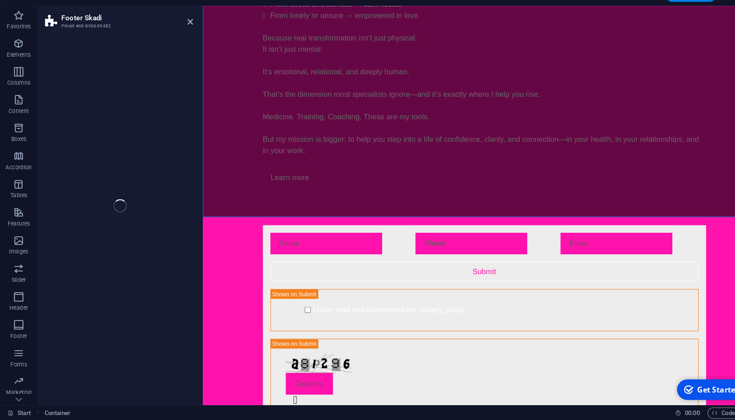
select select "rem"
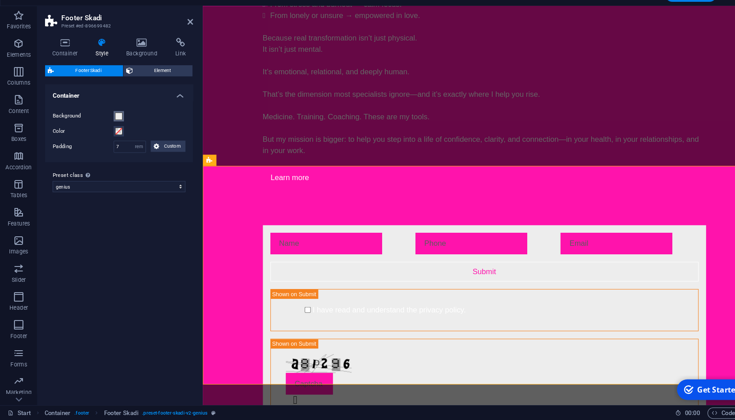
click at [115, 128] on span at bounding box center [113, 128] width 7 height 7
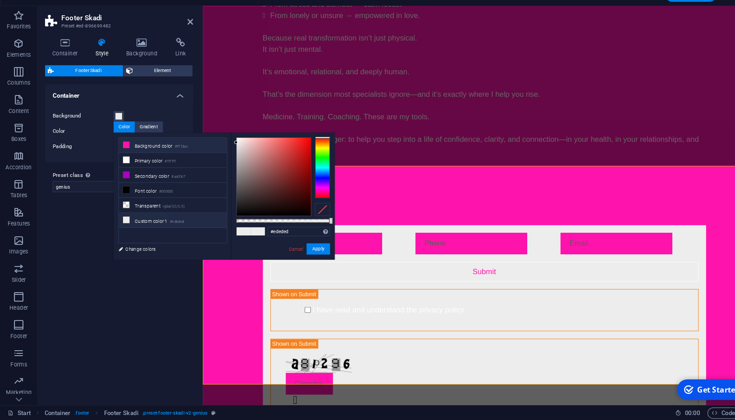
click at [137, 154] on li "Background color #ff13ac" at bounding box center [166, 156] width 104 height 14
type input "#ff13ac"
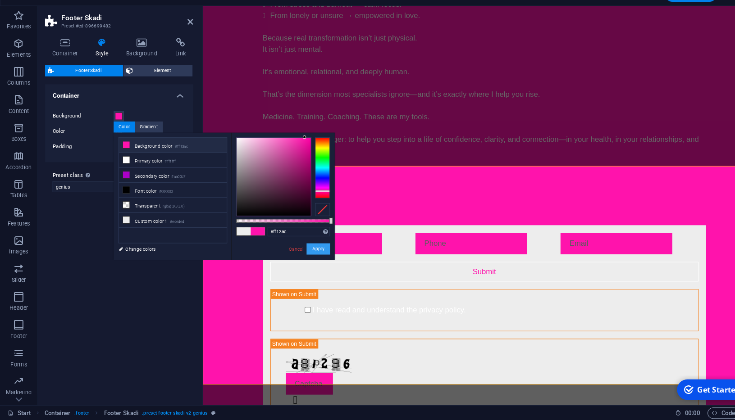
click at [307, 254] on button "Apply" at bounding box center [305, 255] width 23 height 11
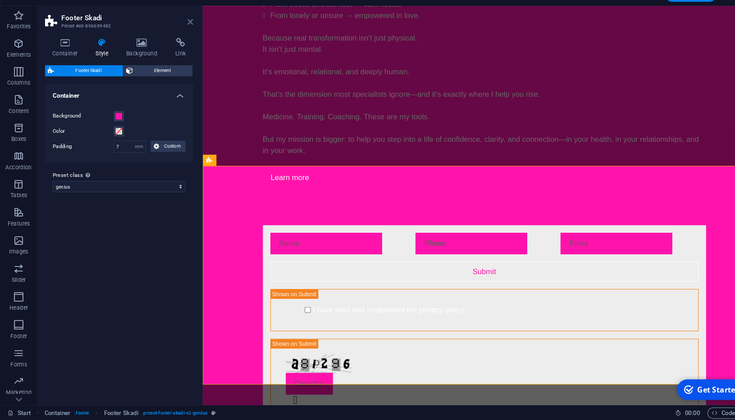
click at [180, 38] on icon at bounding box center [182, 37] width 5 height 7
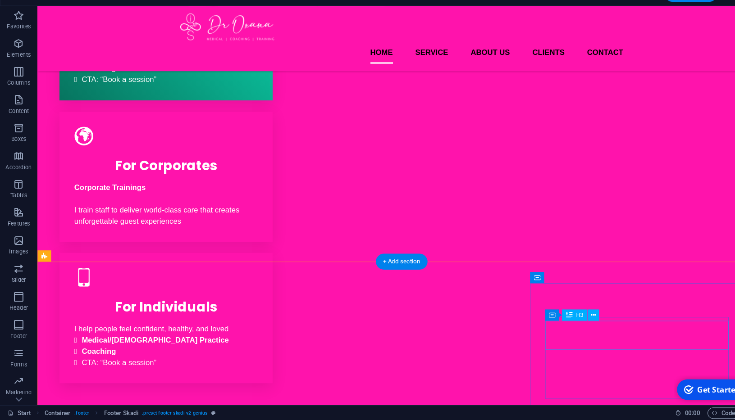
scroll to position [0, 0]
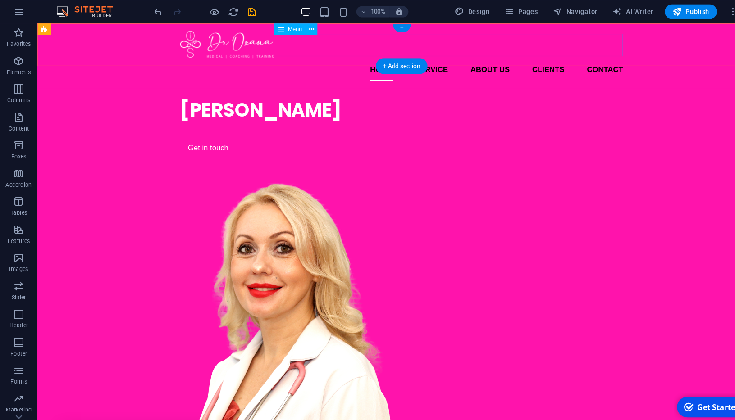
click at [475, 57] on nav "Home Service About us Clients Contact" at bounding box center [386, 68] width 425 height 22
select select
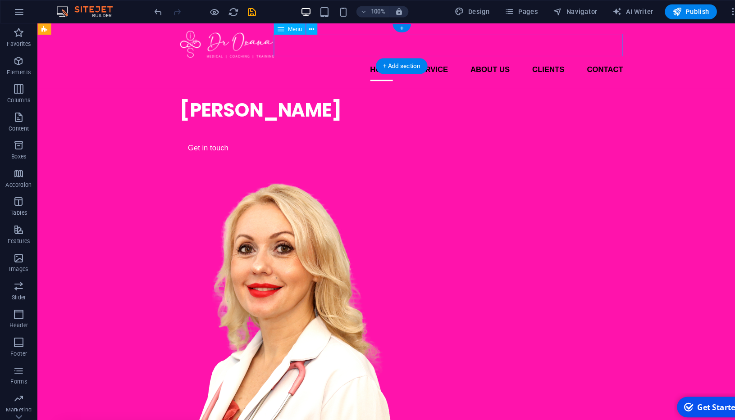
select select
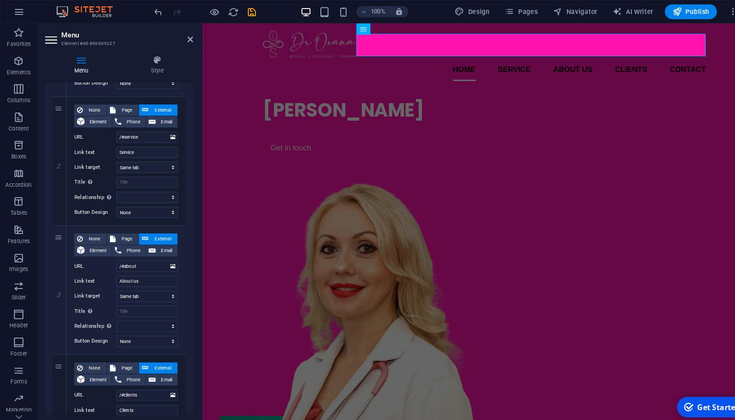
scroll to position [196, 0]
click at [127, 269] on input "About us" at bounding box center [141, 269] width 59 height 11
type input "About [PERSON_NAME]"
select select
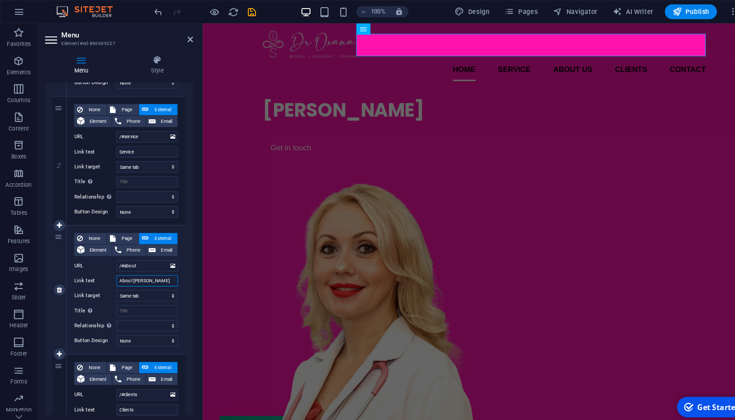
select select
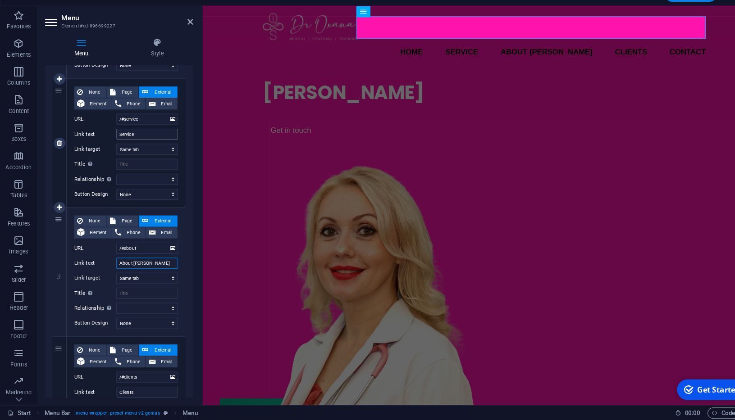
type input "About [PERSON_NAME]"
click at [132, 143] on input "Service" at bounding box center [141, 146] width 59 height 11
type input "Services"
select select
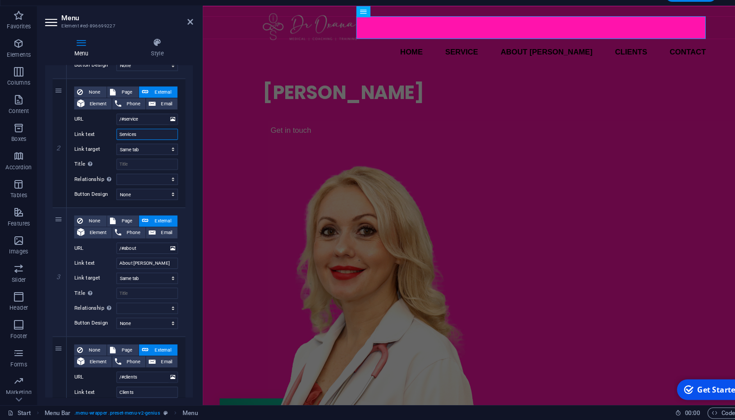
select select
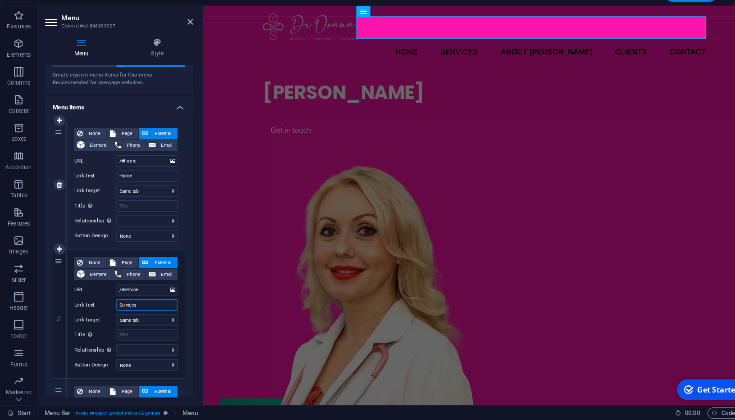
scroll to position [0, 0]
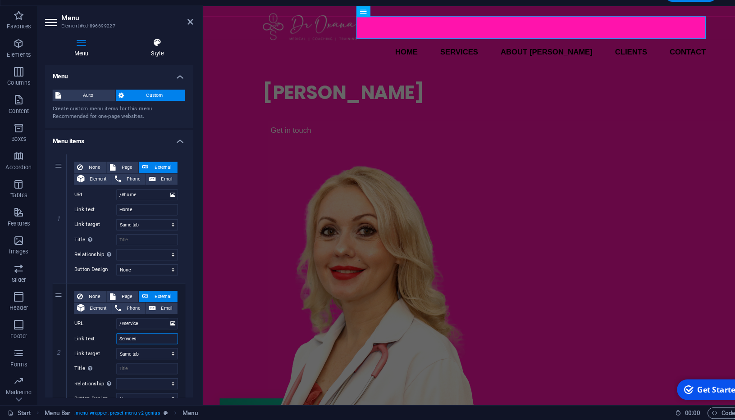
type input "Services"
click at [150, 63] on h4 "Style" at bounding box center [151, 62] width 68 height 19
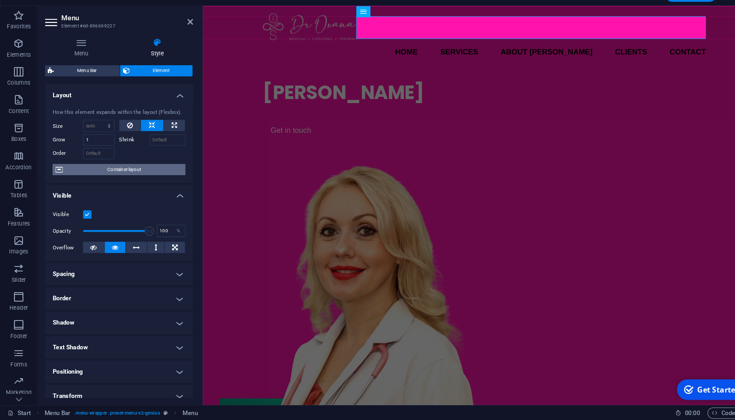
click at [113, 178] on span "Container layout" at bounding box center [119, 179] width 112 height 11
select select "header"
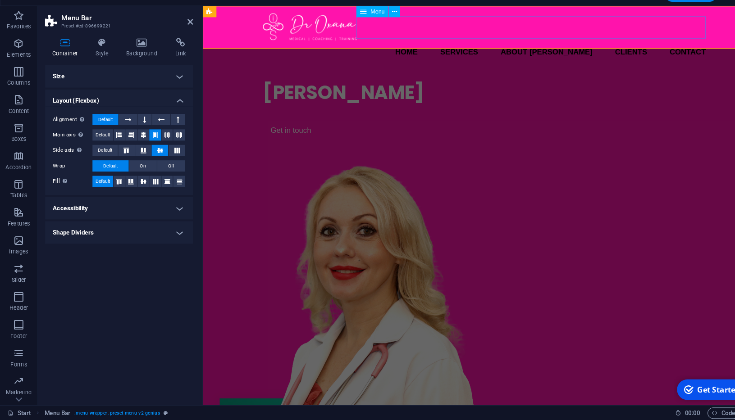
click at [438, 40] on nav "Home Services About Oxana Clients Contact" at bounding box center [472, 51] width 425 height 22
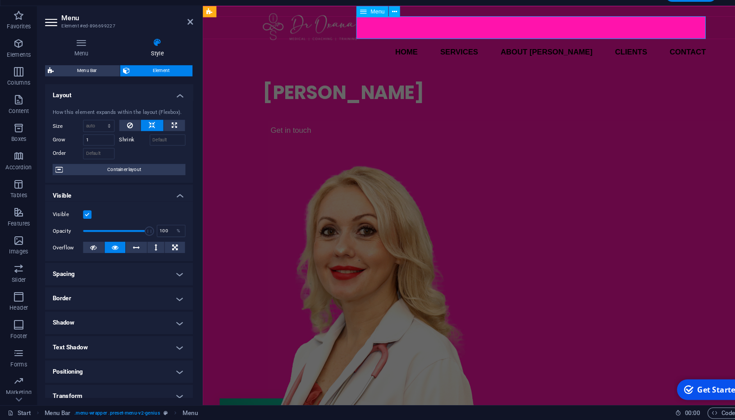
click at [439, 40] on nav "Home Services About Oxana Clients Contact" at bounding box center [472, 51] width 425 height 22
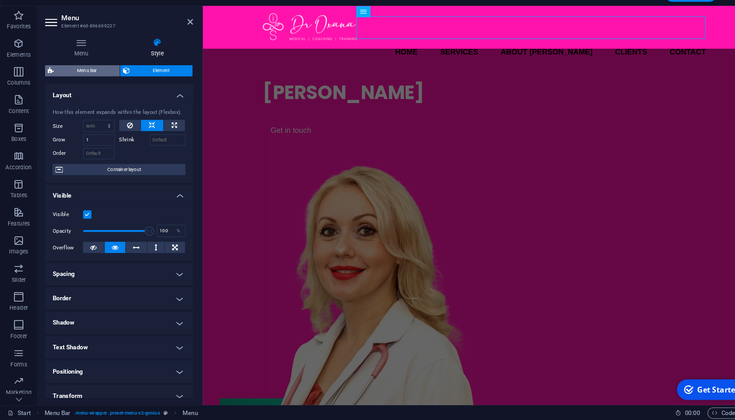
click at [100, 86] on span "Menu Bar" at bounding box center [83, 84] width 58 height 11
select select "rem"
select select "sticky_reverse"
select select "px"
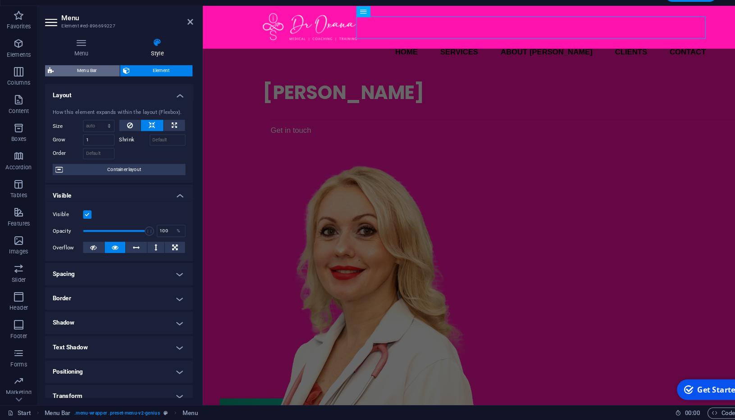
select select "px"
select select "hover_border_bottom"
select select "px"
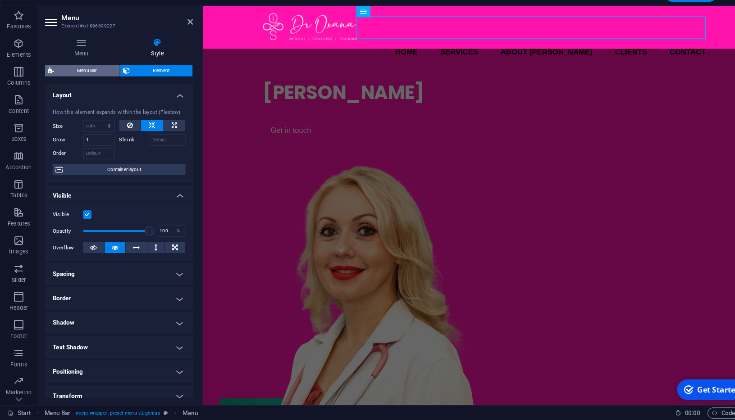
select select "rem"
select select "700"
select select "px"
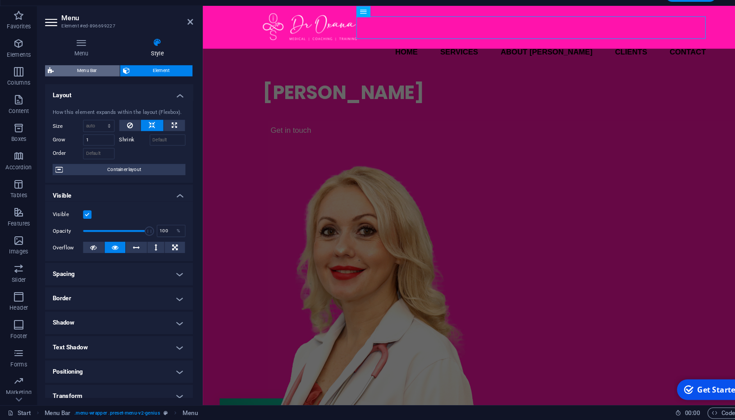
select select "%"
select select "rem"
select select "px"
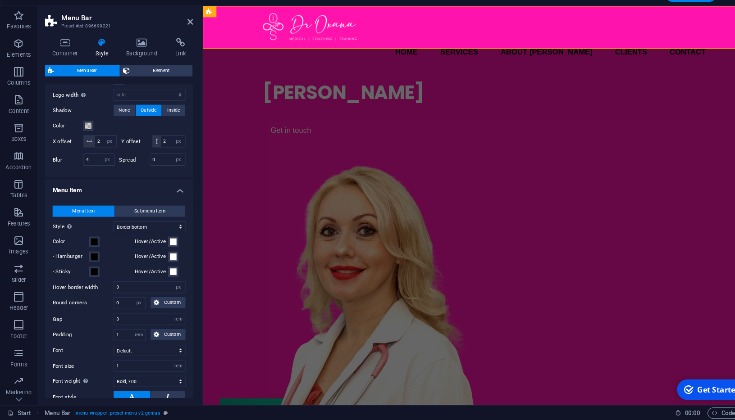
scroll to position [334, 0]
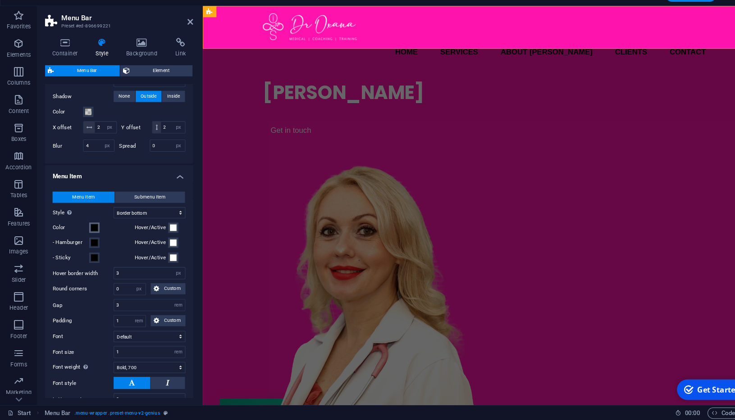
click at [92, 237] on span at bounding box center [90, 235] width 7 height 7
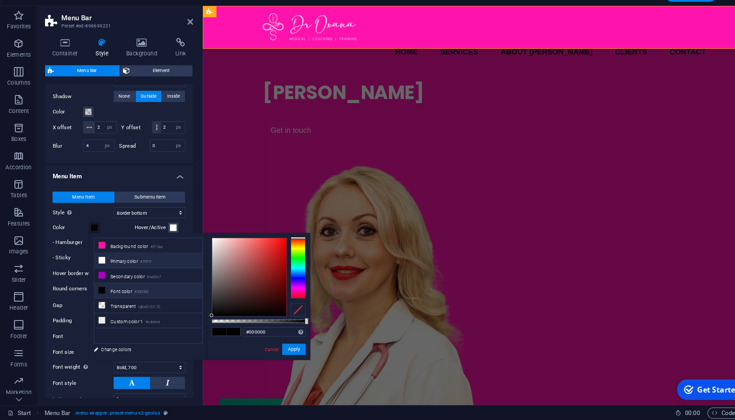
click at [114, 268] on li "Primary color #ffffff" at bounding box center [143, 267] width 104 height 14
type input "#ffffff"
click at [284, 353] on button "Apply" at bounding box center [282, 352] width 23 height 11
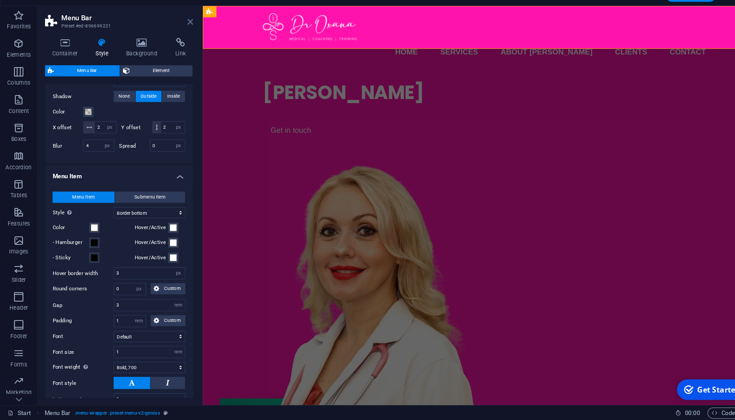
click at [185, 38] on icon at bounding box center [182, 37] width 5 height 7
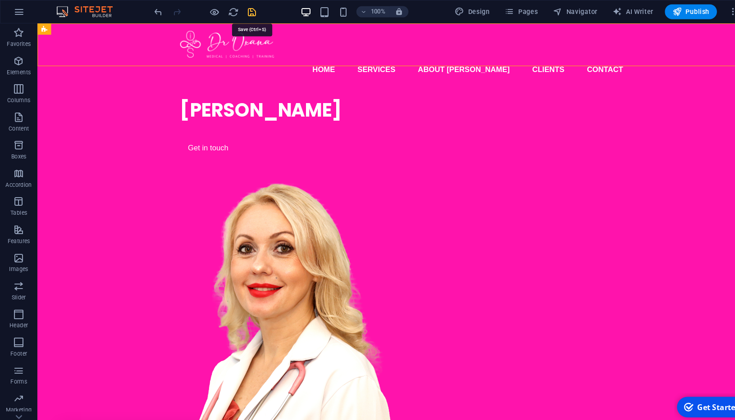
click at [244, 13] on icon "save" at bounding box center [242, 11] width 10 height 10
click at [503, 12] on span "Pages" at bounding box center [500, 11] width 32 height 9
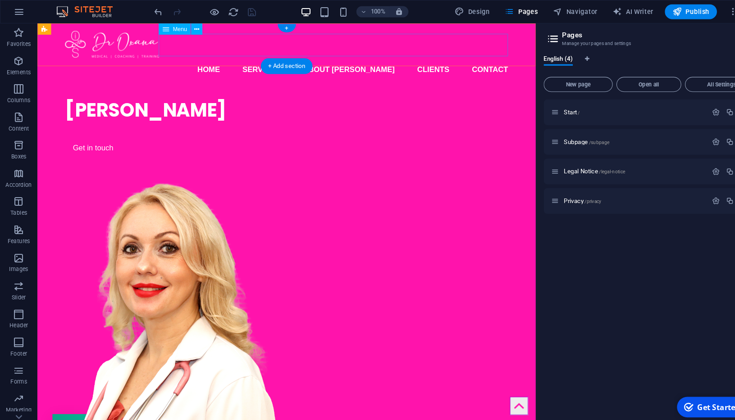
click at [345, 57] on nav "Home Services About Oxana Clients Contact" at bounding box center [276, 68] width 425 height 22
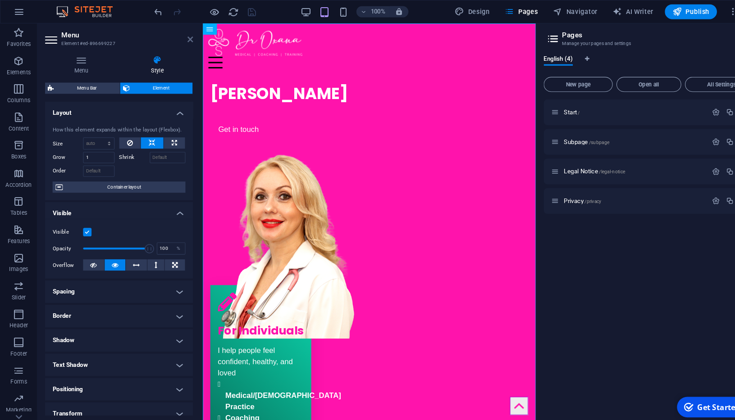
drag, startPoint x: 183, startPoint y: 39, endPoint x: 154, endPoint y: 16, distance: 36.5
click at [183, 39] on icon at bounding box center [182, 37] width 5 height 7
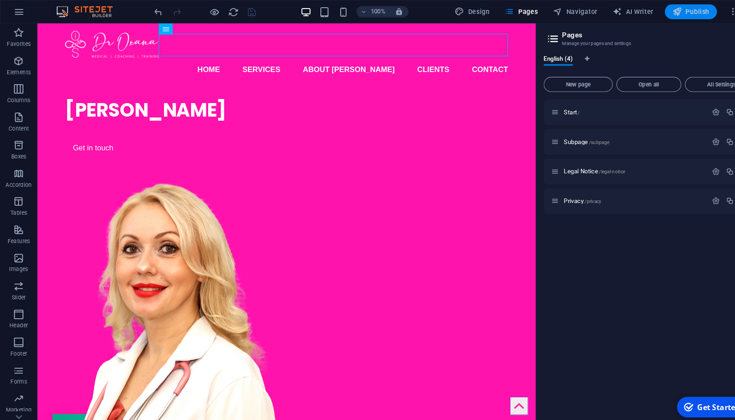
click at [661, 13] on span "Publish" at bounding box center [663, 11] width 36 height 9
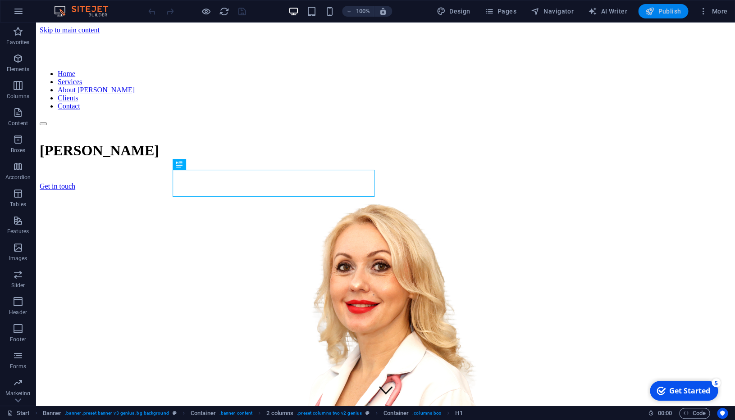
click at [659, 11] on span "Publish" at bounding box center [663, 11] width 36 height 9
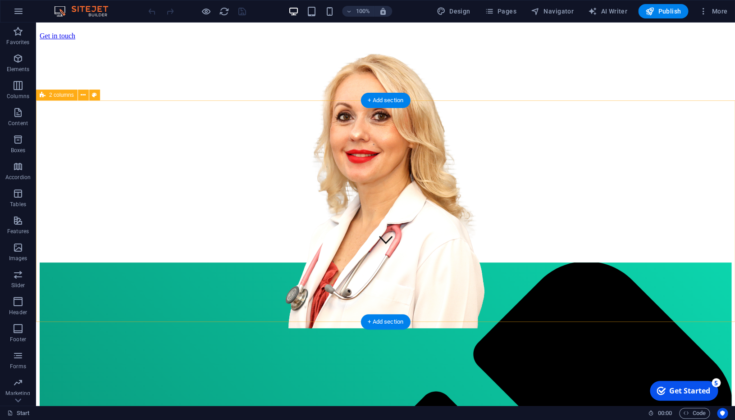
scroll to position [559, 0]
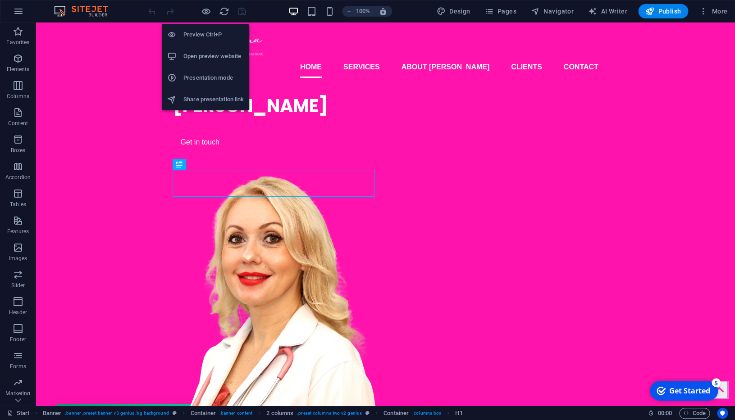
click at [206, 40] on h6 "Preview Ctrl+P" at bounding box center [213, 34] width 60 height 11
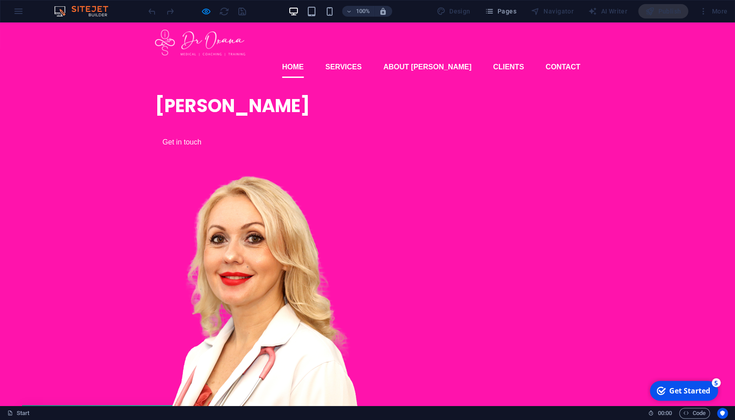
click at [709, 125] on div "[PERSON_NAME] Get in touch" at bounding box center [367, 268] width 735 height 366
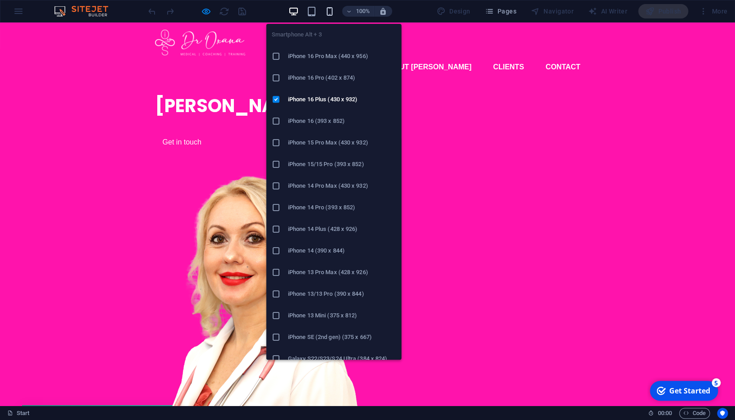
click at [328, 7] on icon "button" at bounding box center [329, 11] width 10 height 10
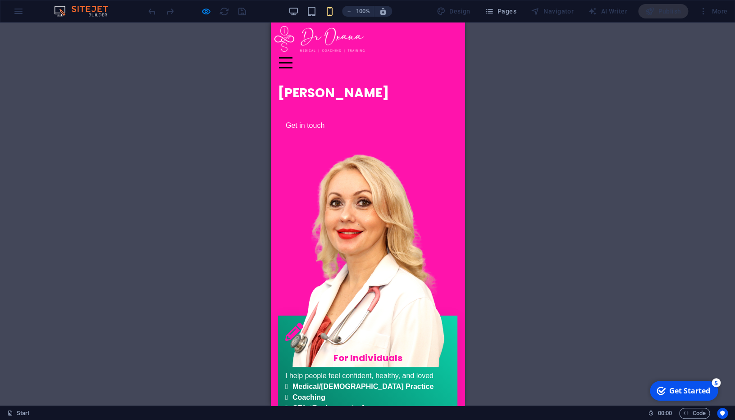
click at [543, 110] on div "Drag here to replace the existing content. Press “Ctrl” if you want to create a…" at bounding box center [367, 214] width 735 height 383
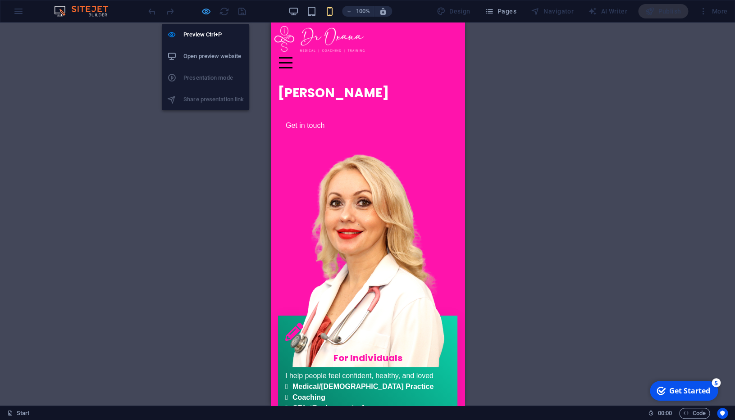
click at [209, 11] on icon "button" at bounding box center [206, 11] width 10 height 10
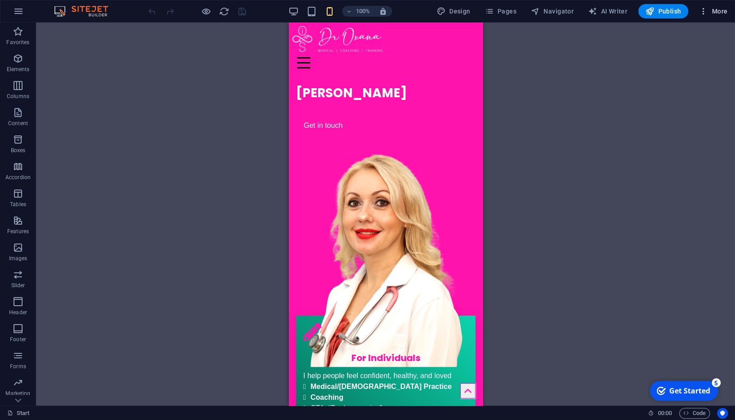
click at [714, 13] on span "More" at bounding box center [712, 11] width 28 height 9
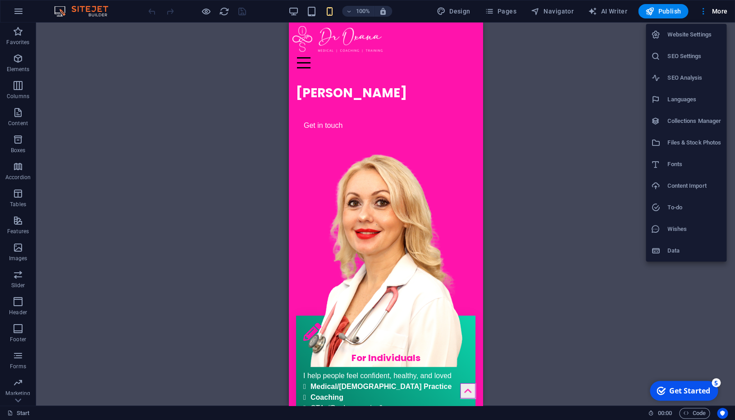
click at [673, 12] on div at bounding box center [367, 210] width 735 height 420
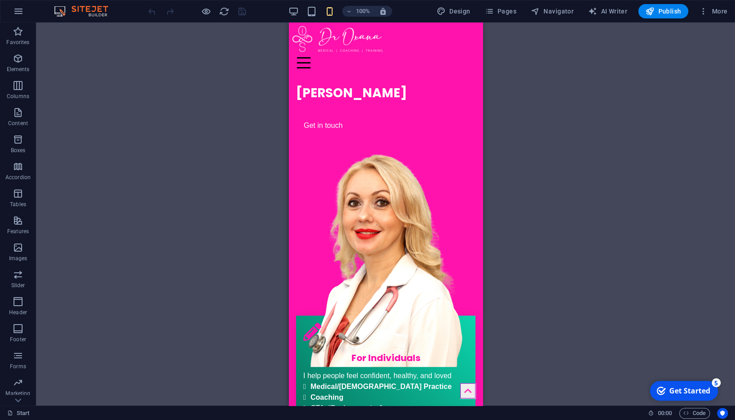
click at [663, 11] on span "Publish" at bounding box center [663, 11] width 36 height 9
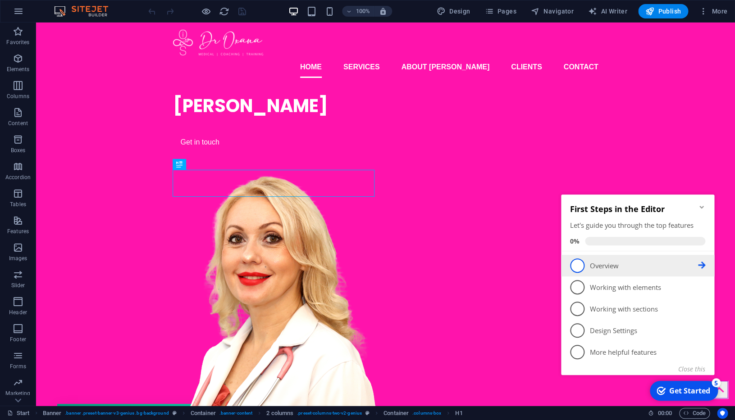
click at [606, 263] on p "Overview - incomplete" at bounding box center [643, 265] width 108 height 9
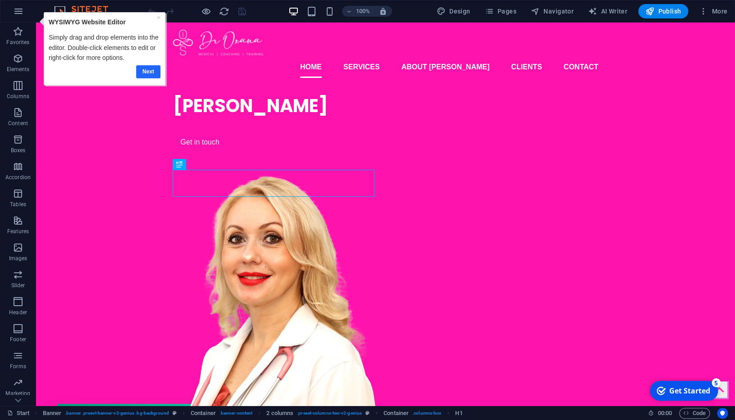
click at [148, 69] on link "Next" at bounding box center [148, 71] width 24 height 13
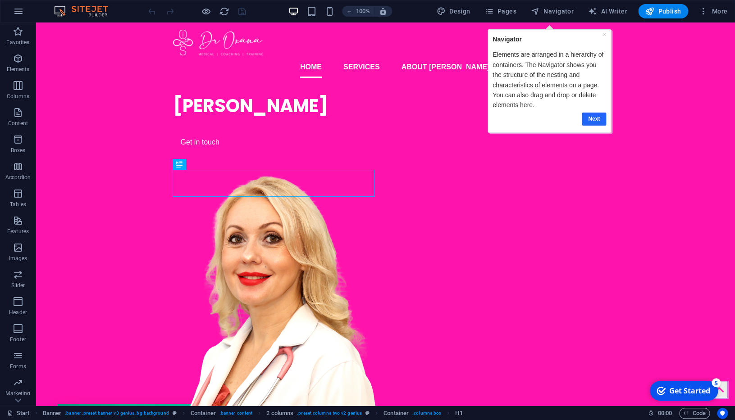
click at [592, 116] on link "Next" at bounding box center [593, 119] width 24 height 13
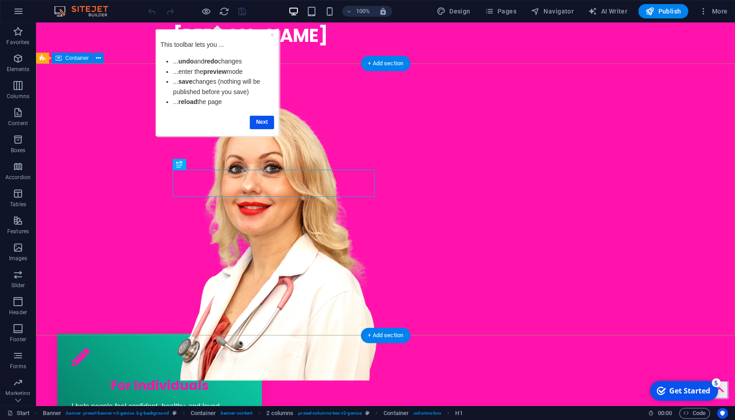
scroll to position [94, 0]
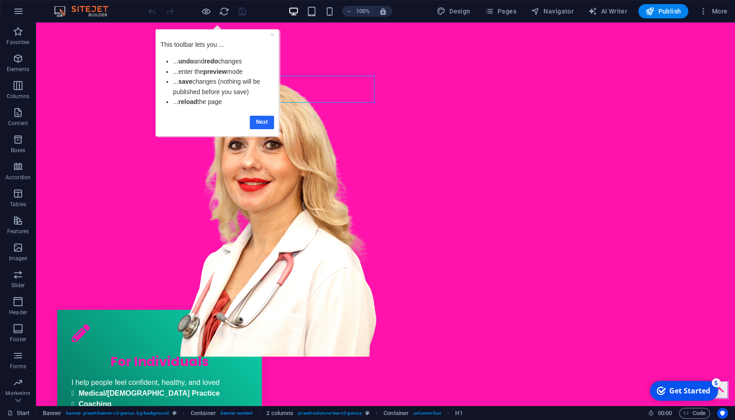
click at [262, 122] on link "Next" at bounding box center [261, 122] width 24 height 13
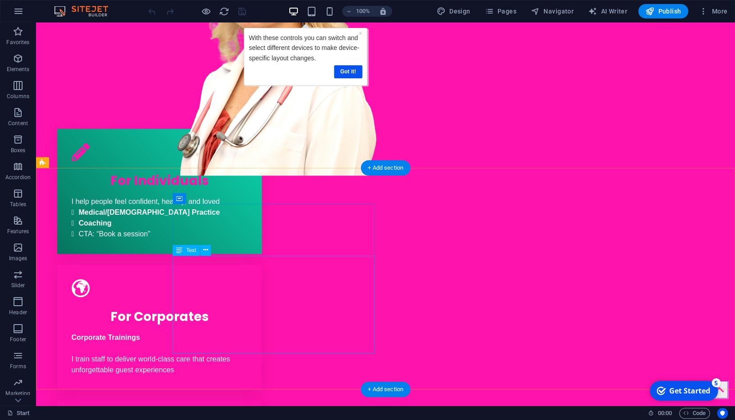
scroll to position [279, 0]
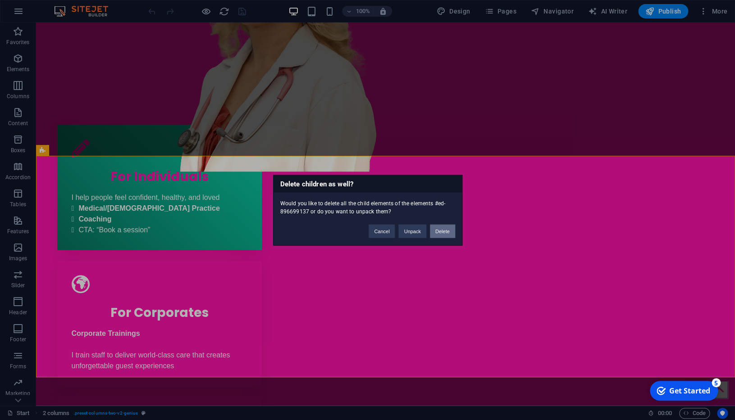
click at [447, 229] on button "Delete" at bounding box center [442, 231] width 25 height 14
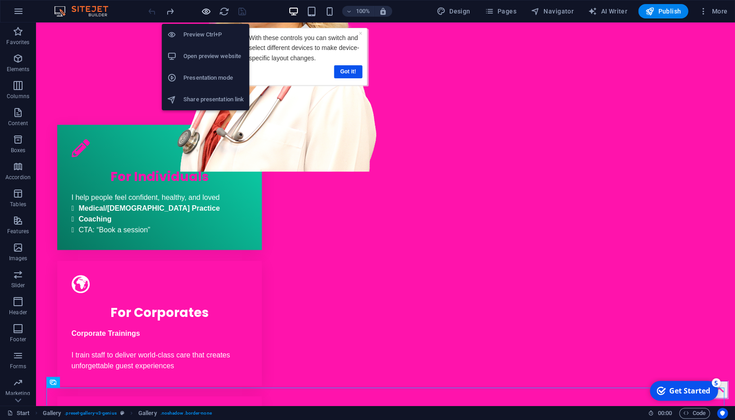
click at [210, 14] on icon "button" at bounding box center [206, 11] width 10 height 10
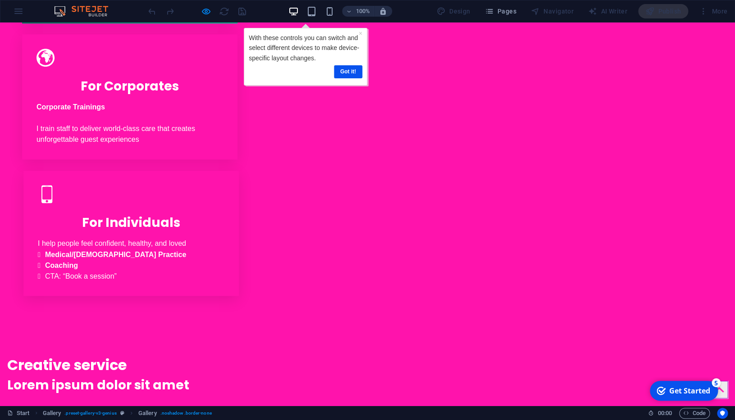
scroll to position [524, 0]
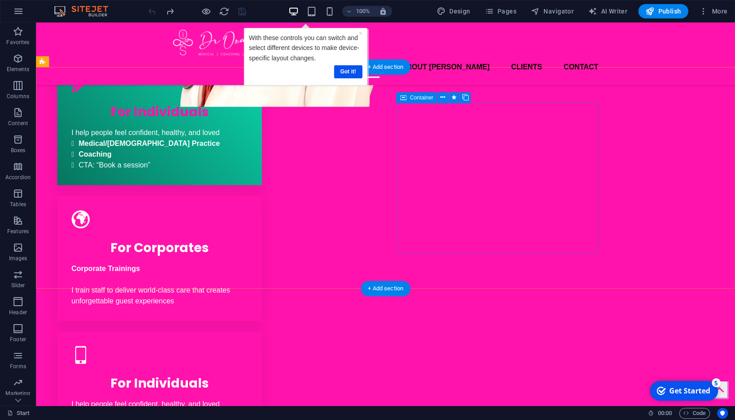
scroll to position [312, 0]
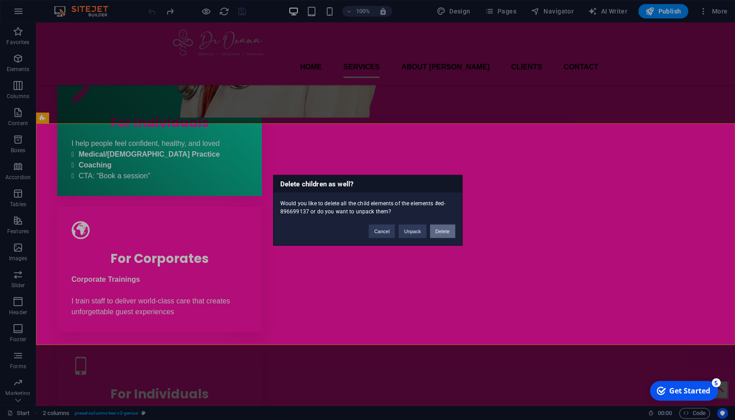
click at [444, 227] on button "Delete" at bounding box center [442, 231] width 25 height 14
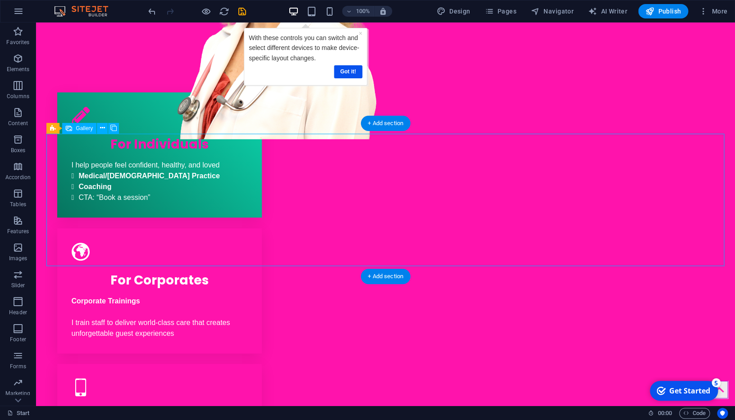
select select "3"
select select "px"
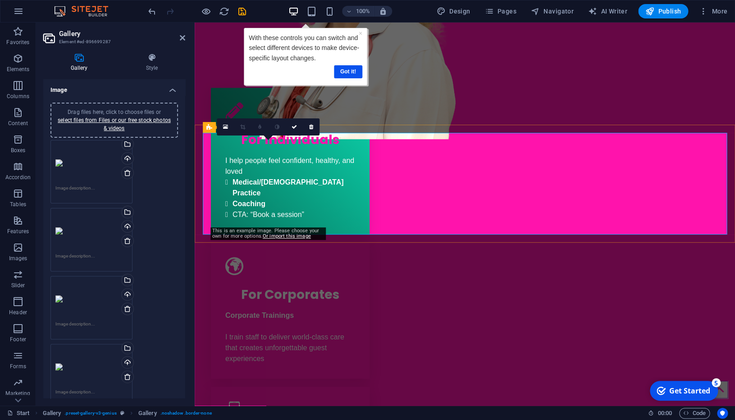
click at [225, 127] on icon at bounding box center [225, 127] width 5 height 6
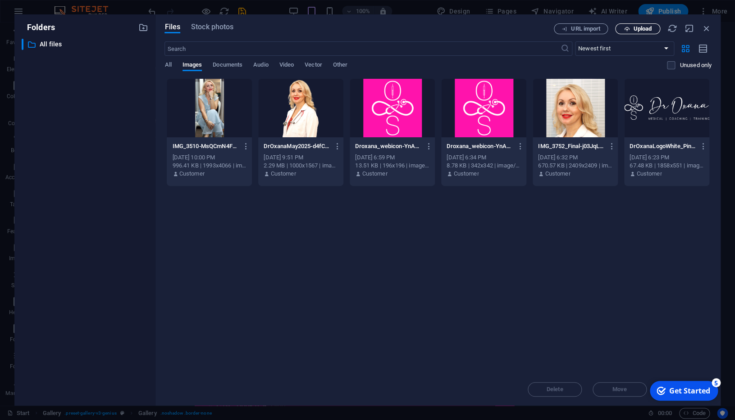
click at [649, 31] on span "Upload" at bounding box center [642, 28] width 18 height 5
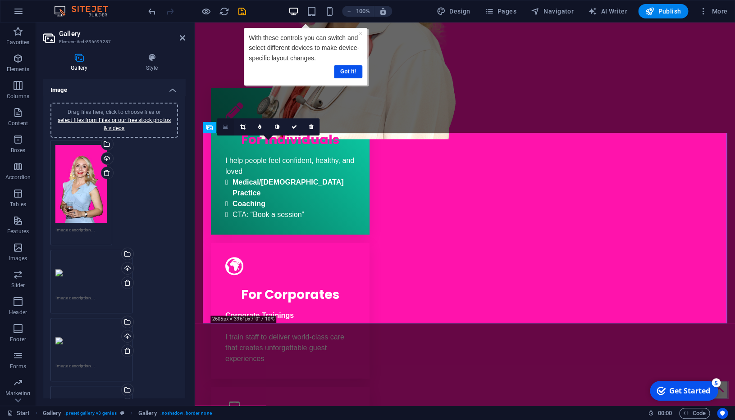
click at [229, 128] on link at bounding box center [225, 126] width 17 height 17
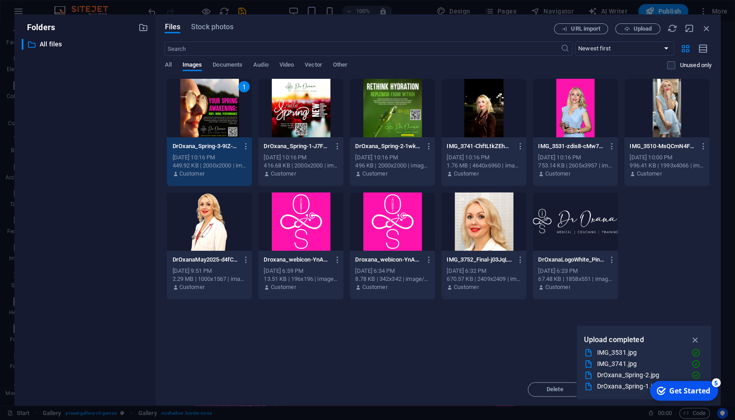
click at [238, 116] on div "1" at bounding box center [209, 108] width 85 height 59
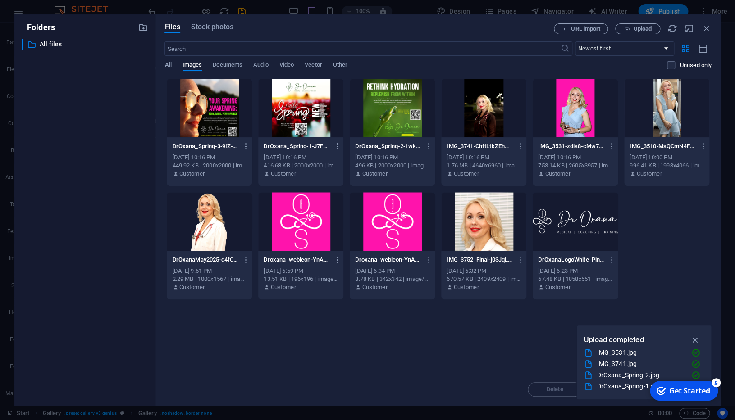
click at [290, 116] on div at bounding box center [300, 108] width 85 height 59
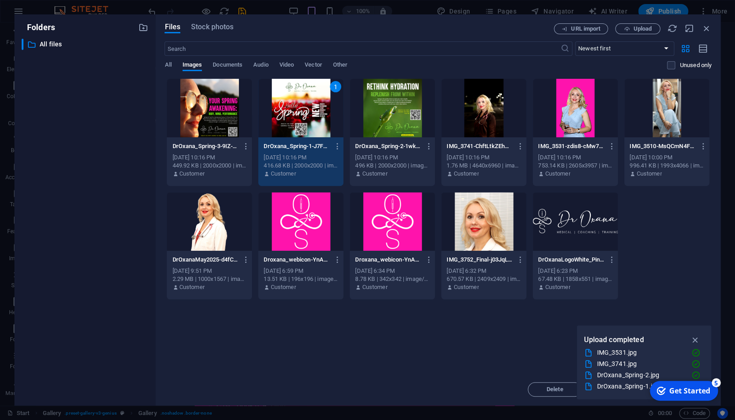
click at [400, 115] on div at bounding box center [391, 108] width 85 height 59
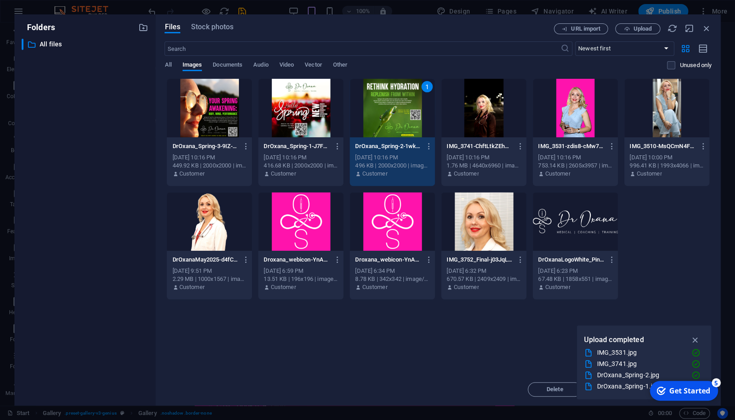
click at [307, 105] on div at bounding box center [300, 108] width 85 height 59
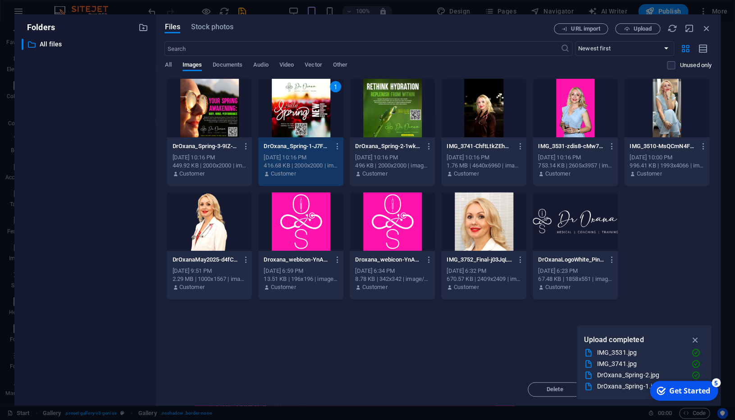
click at [318, 107] on div "1" at bounding box center [300, 108] width 85 height 59
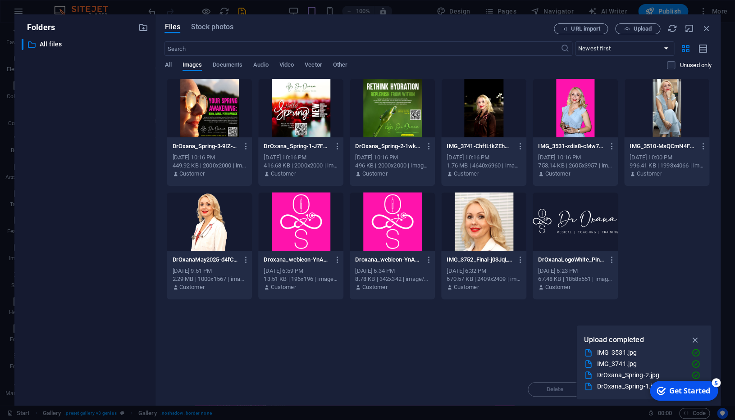
click at [318, 107] on div at bounding box center [300, 108] width 85 height 59
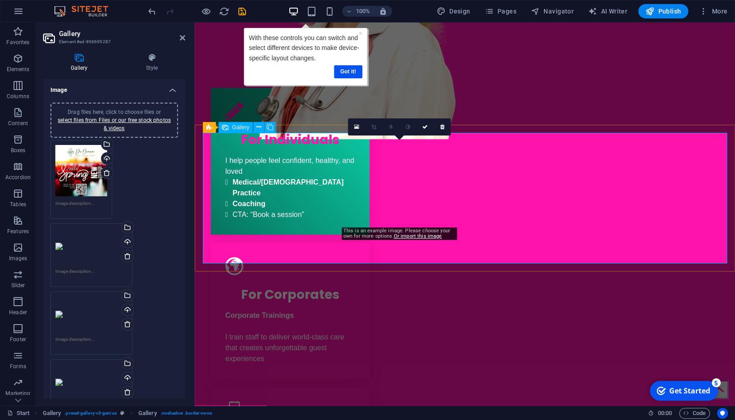
click at [356, 127] on icon at bounding box center [356, 127] width 5 height 6
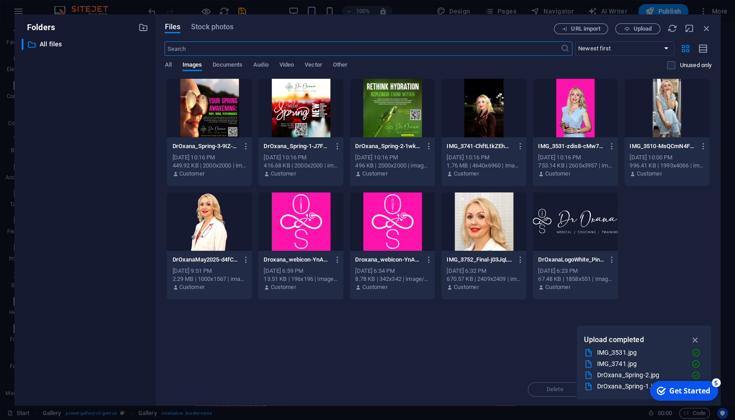
click at [382, 117] on div at bounding box center [391, 108] width 85 height 59
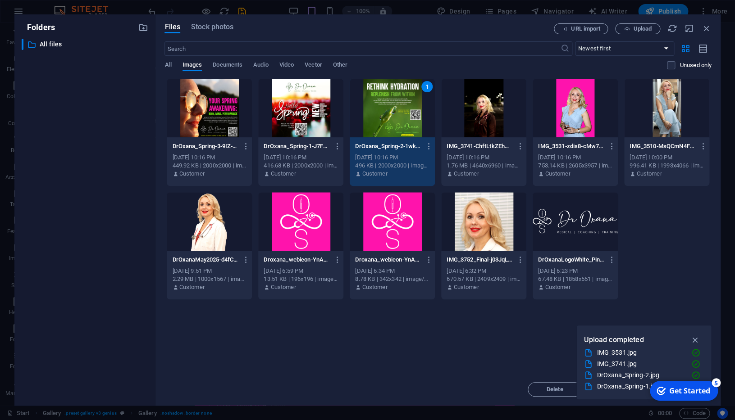
click at [382, 117] on div "1" at bounding box center [391, 108] width 85 height 59
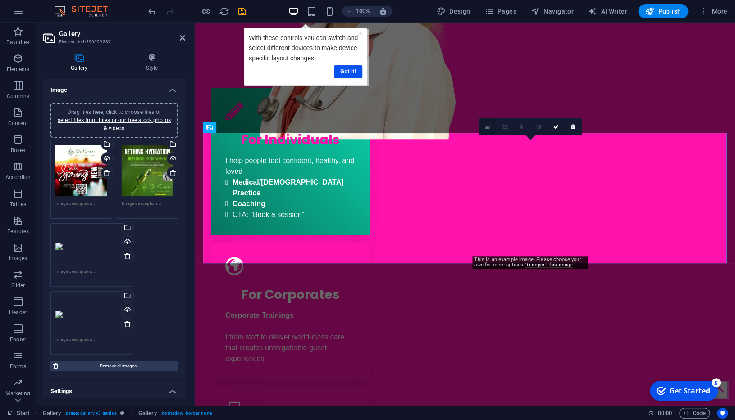
click at [487, 128] on icon at bounding box center [487, 127] width 5 height 6
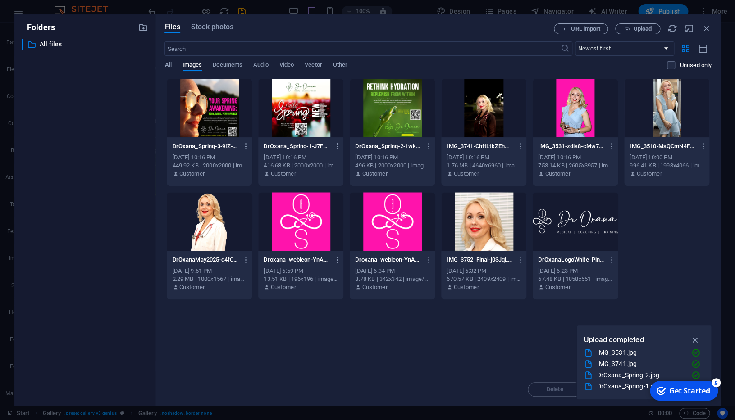
click at [219, 109] on div at bounding box center [209, 108] width 85 height 59
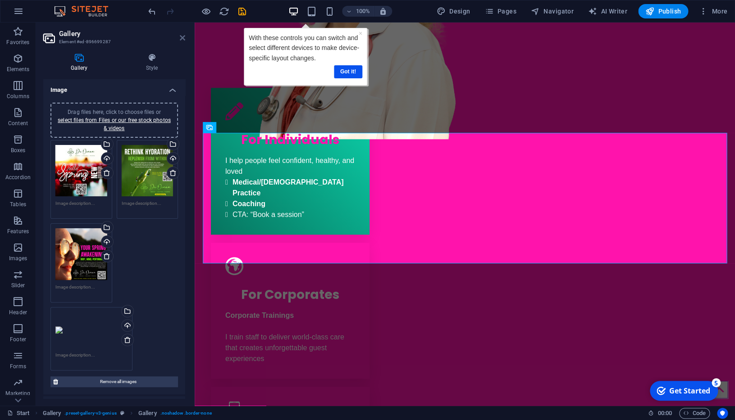
click at [184, 37] on icon at bounding box center [182, 37] width 5 height 7
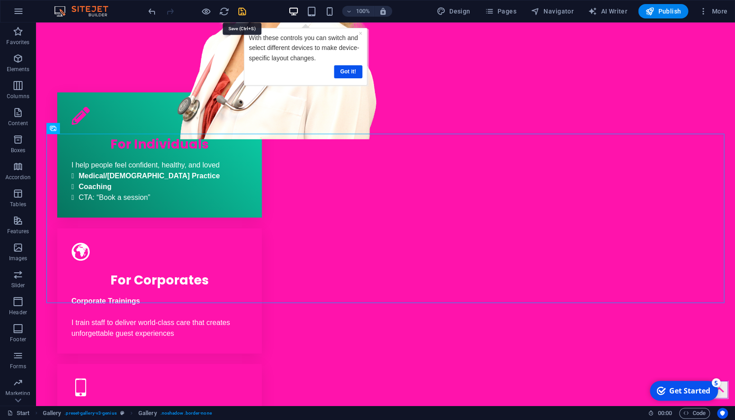
click at [238, 11] on icon "save" at bounding box center [242, 11] width 10 height 10
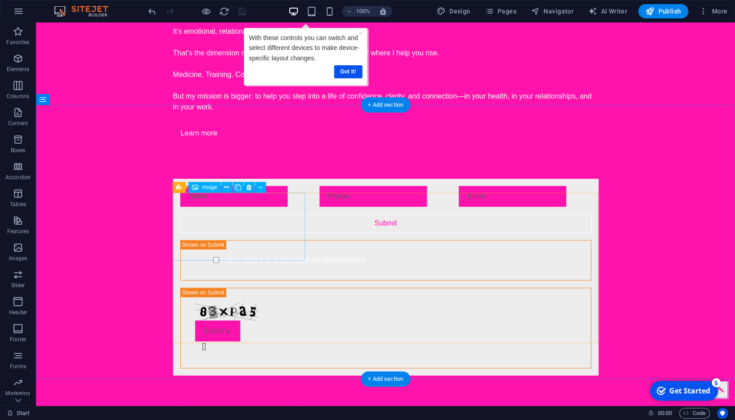
scroll to position [1628, 0]
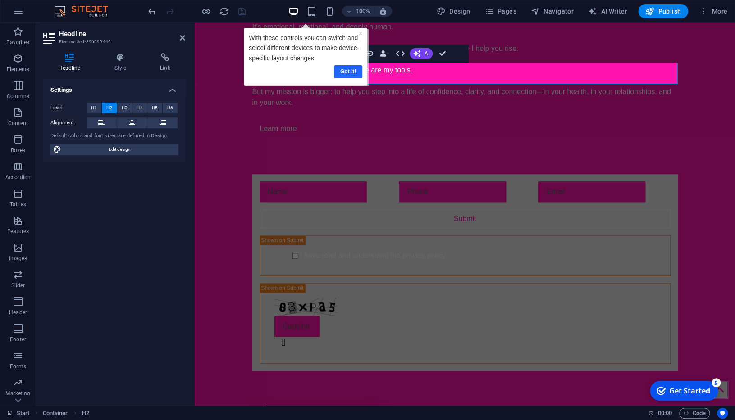
drag, startPoint x: 341, startPoint y: 70, endPoint x: 353, endPoint y: 73, distance: 12.1
click at [341, 70] on link "Got it!" at bounding box center [347, 71] width 28 height 13
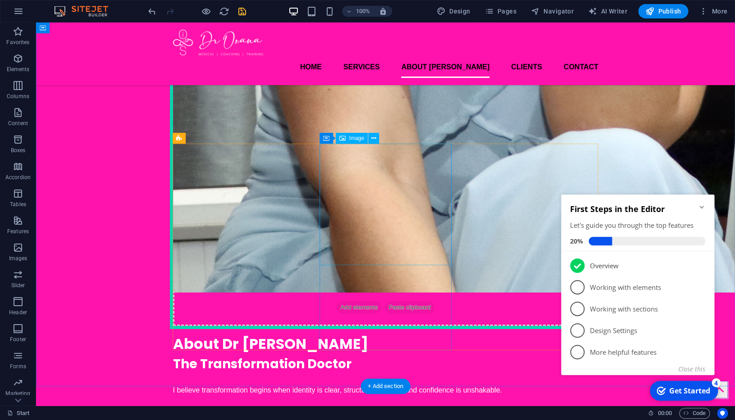
scroll to position [1134, 0]
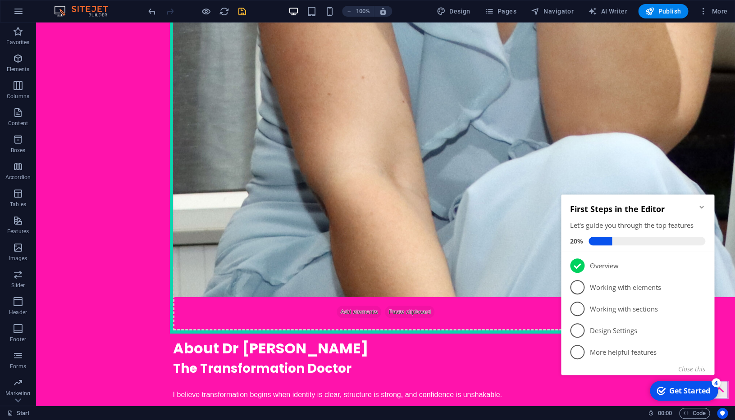
click at [703, 207] on icon "Minimize checklist" at bounding box center [701, 207] width 7 height 7
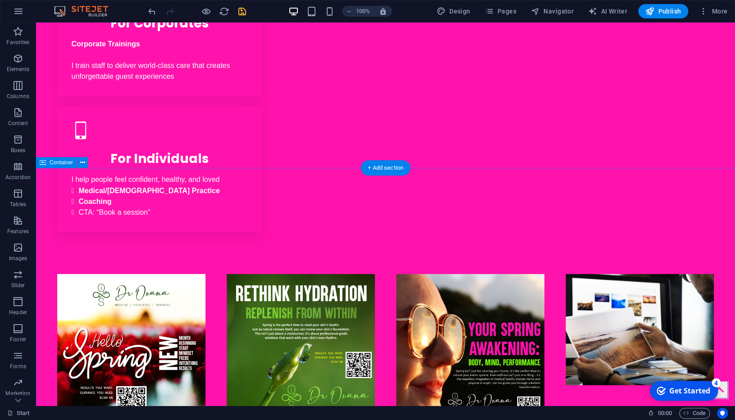
scroll to position [624, 0]
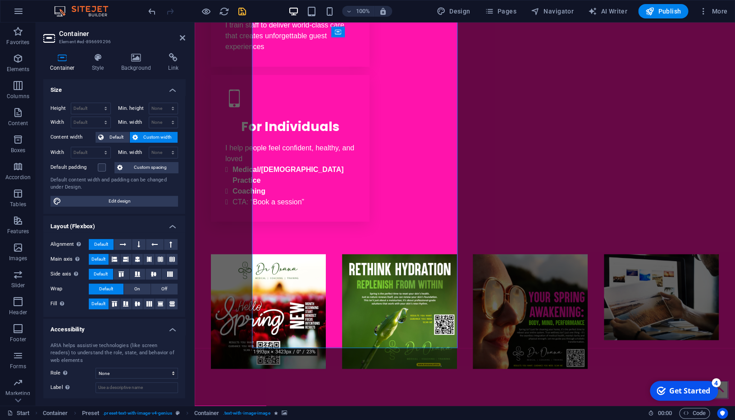
click at [143, 60] on icon at bounding box center [136, 57] width 44 height 9
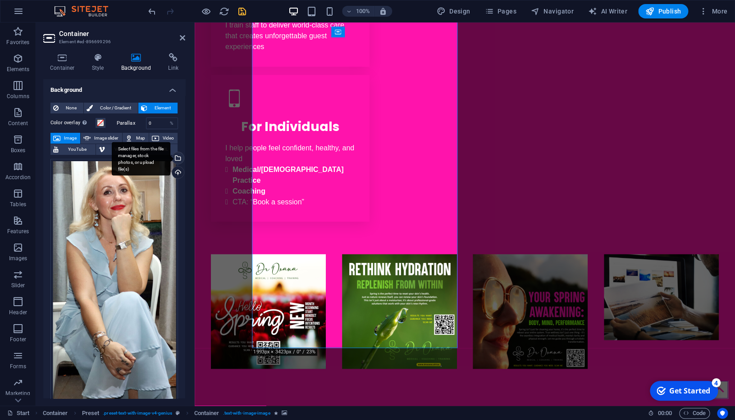
click at [177, 157] on div "Select files from the file manager, stock photos, or upload file(s)" at bounding box center [177, 159] width 14 height 14
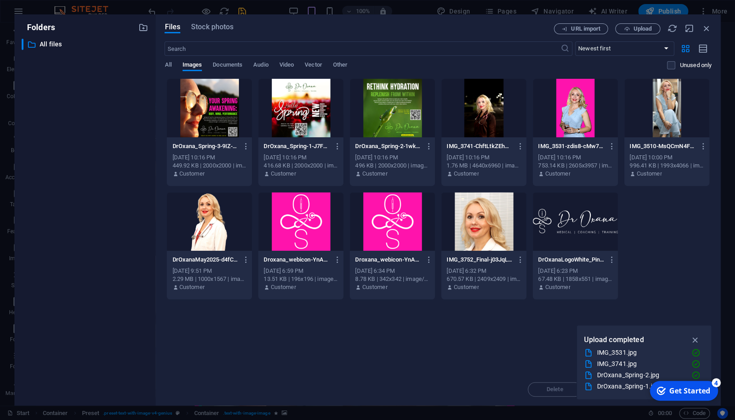
click at [485, 119] on div at bounding box center [483, 108] width 85 height 59
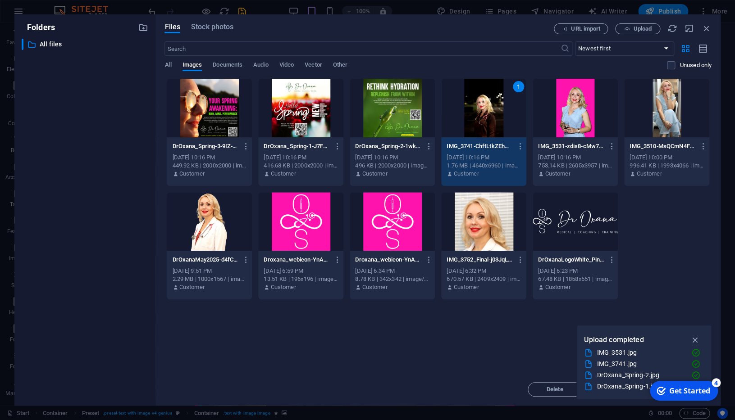
click at [485, 119] on div "1" at bounding box center [483, 108] width 85 height 59
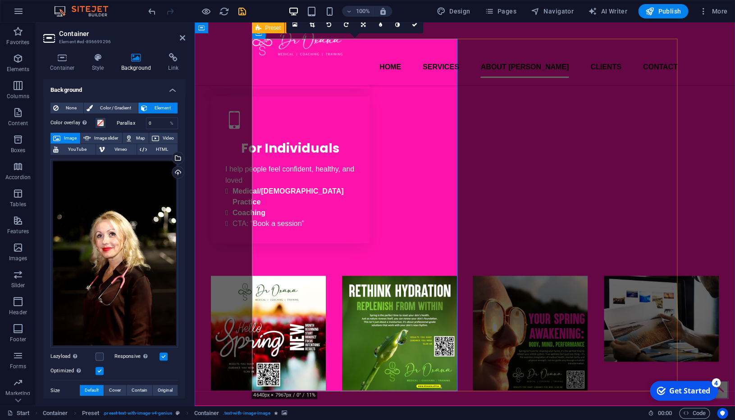
scroll to position [562, 0]
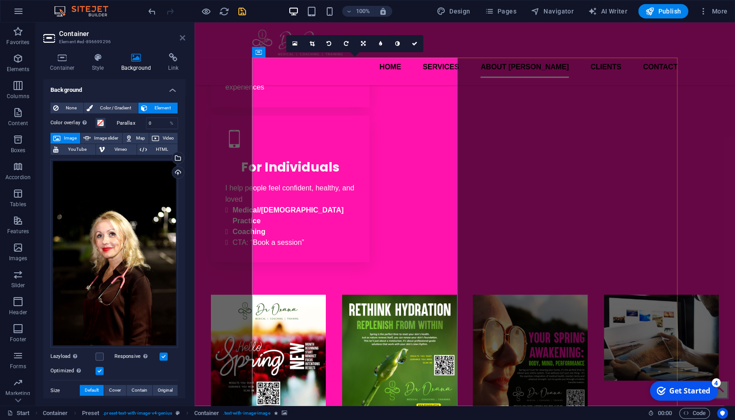
click at [182, 38] on icon at bounding box center [182, 37] width 5 height 7
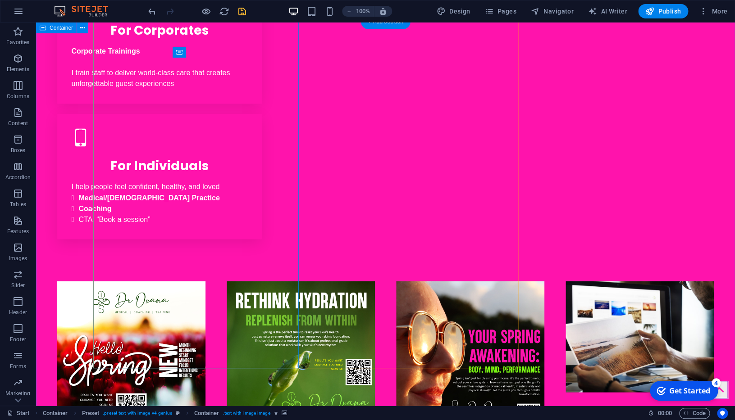
scroll to position [603, 0]
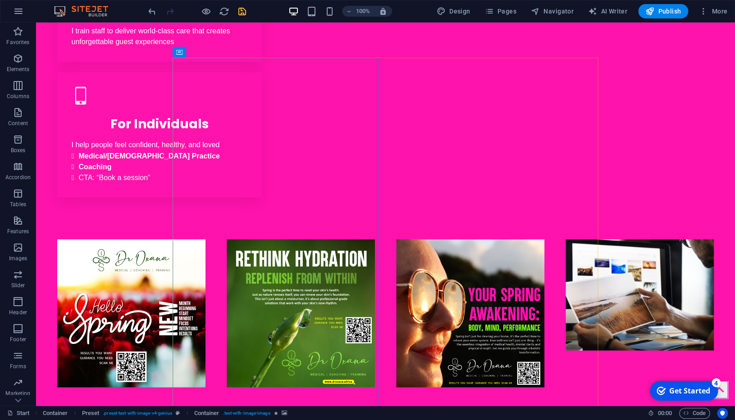
click at [240, 9] on icon "save" at bounding box center [242, 11] width 10 height 10
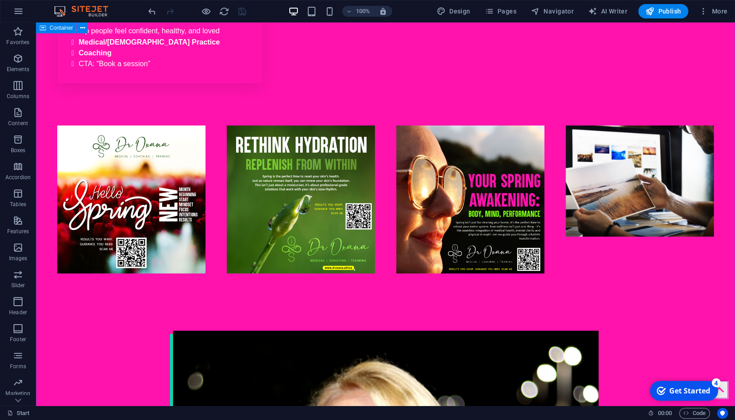
scroll to position [719, 0]
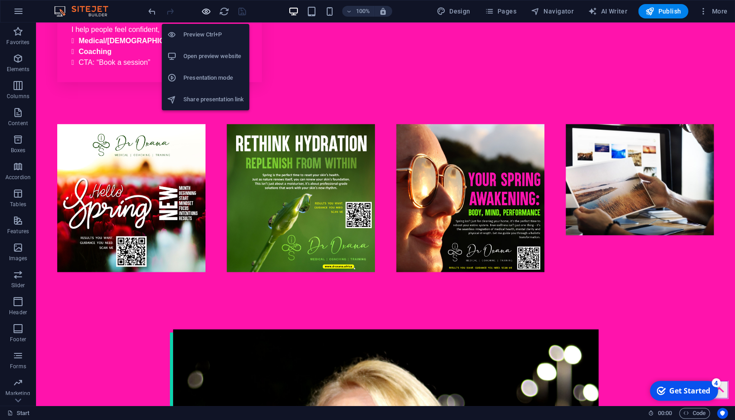
click at [209, 14] on icon "button" at bounding box center [206, 11] width 10 height 10
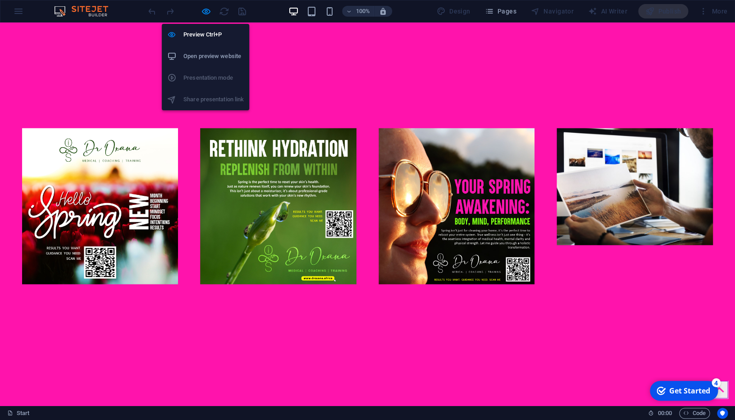
scroll to position [731, 0]
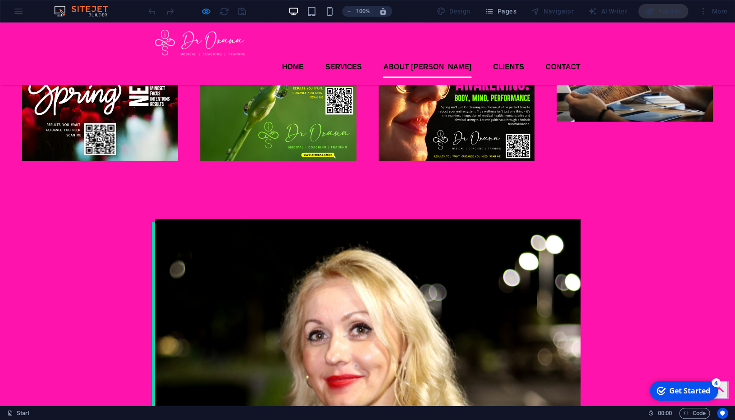
scroll to position [815, 0]
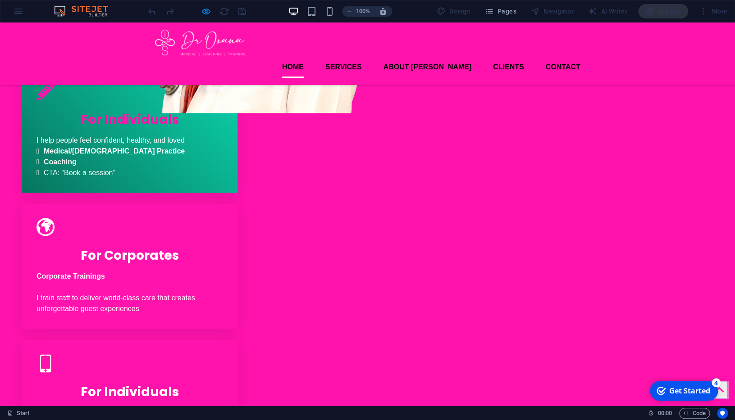
scroll to position [302, 0]
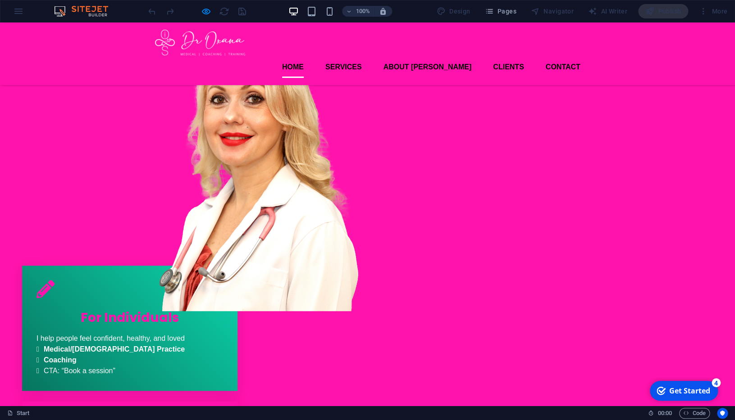
scroll to position [0, 0]
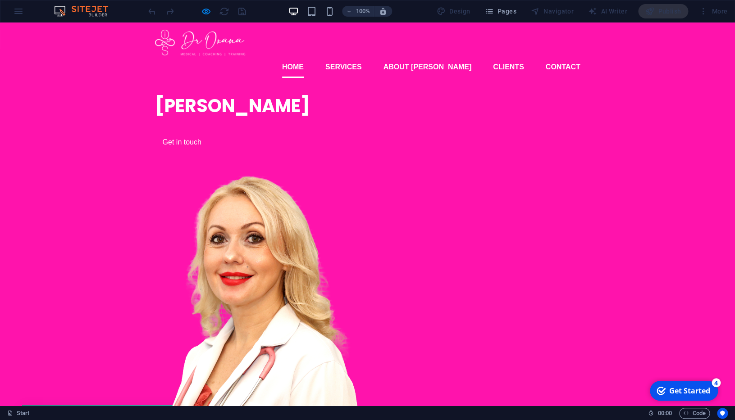
click at [191, 152] on link "Get in touch" at bounding box center [182, 142] width 54 height 19
click at [362, 56] on link "Services" at bounding box center [343, 67] width 36 height 22
click at [427, 56] on link "About [PERSON_NAME]" at bounding box center [427, 67] width 88 height 22
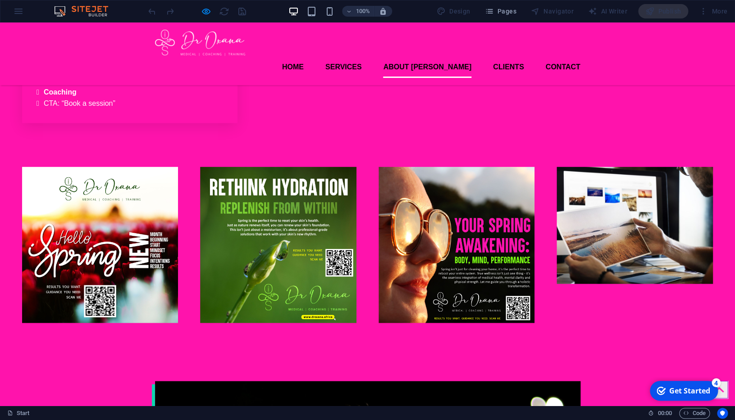
scroll to position [658, 0]
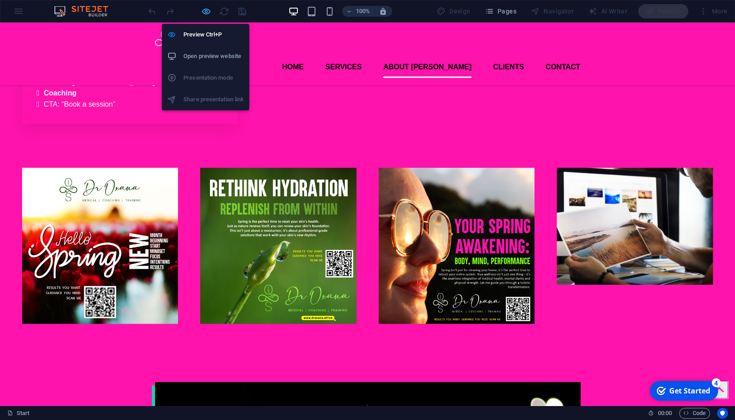
click at [207, 12] on icon "button" at bounding box center [206, 11] width 10 height 10
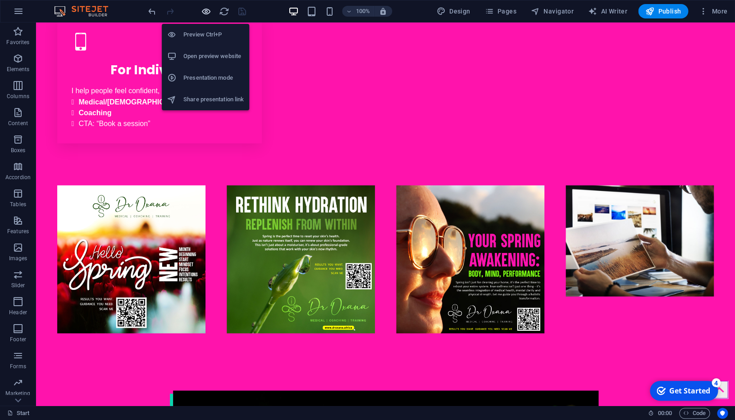
scroll to position [645, 0]
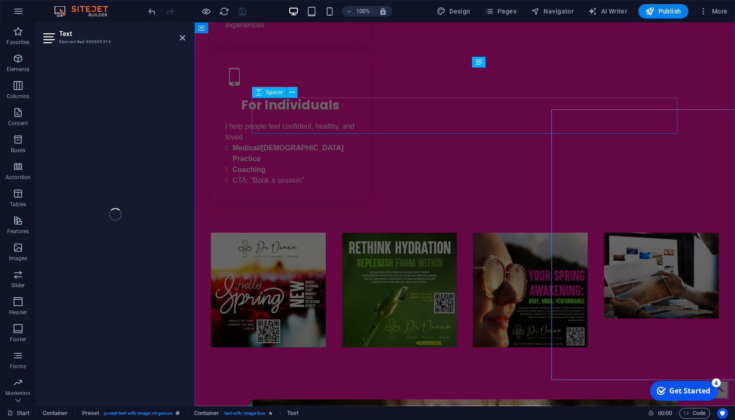
scroll to position [603, 0]
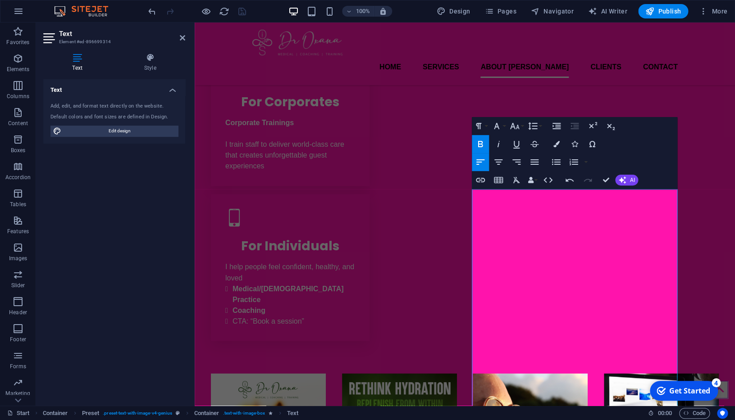
scroll to position [479, 0]
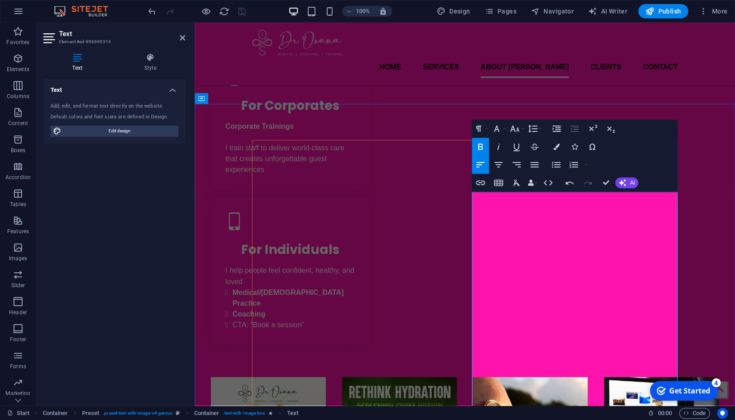
drag, startPoint x: 489, startPoint y: 273, endPoint x: 503, endPoint y: 274, distance: 14.4
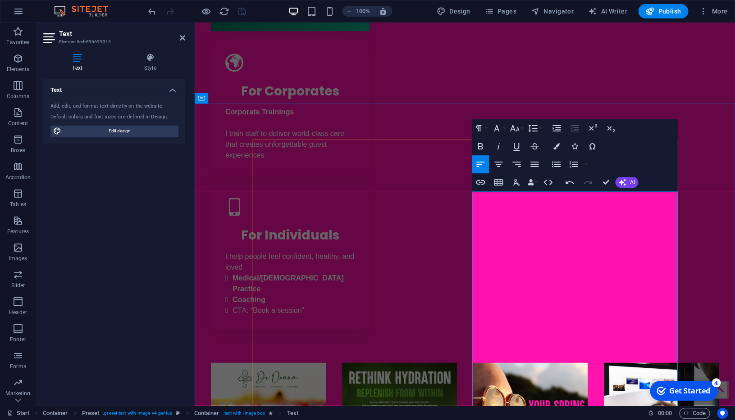
scroll to position [537, 0]
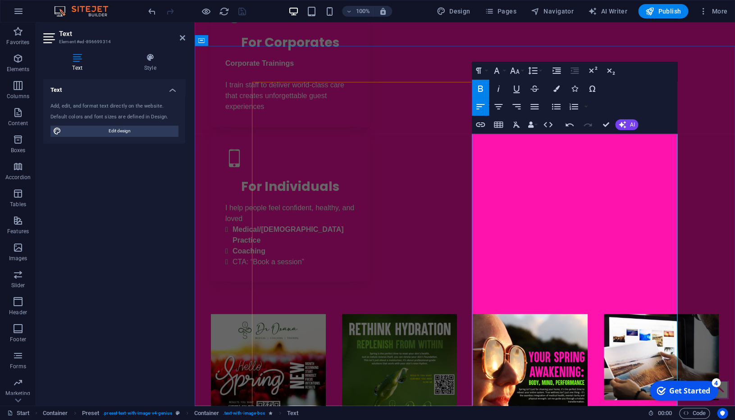
scroll to position [573, 0]
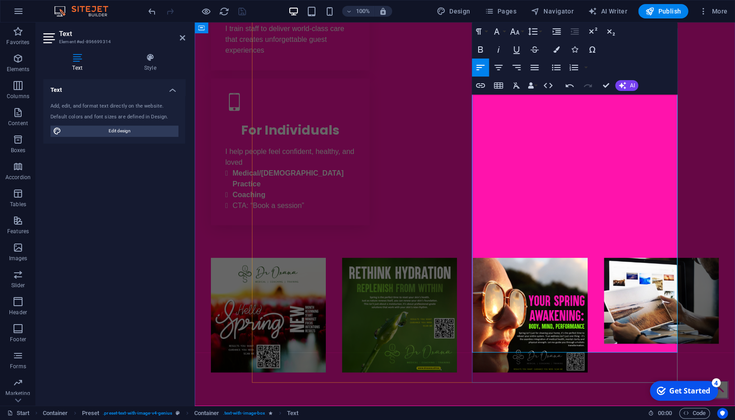
scroll to position [643, 0]
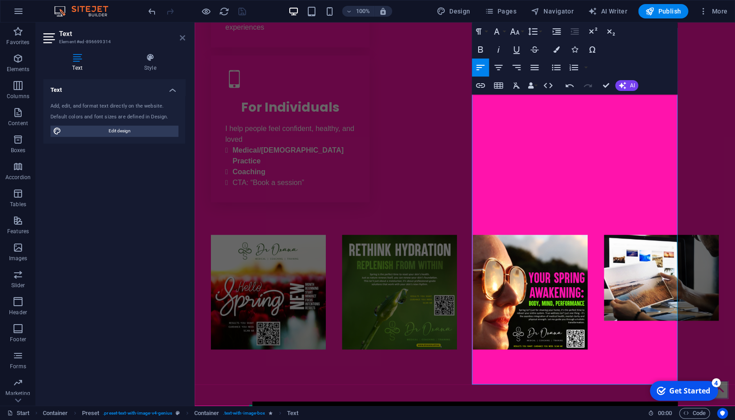
click at [180, 38] on icon at bounding box center [182, 37] width 5 height 7
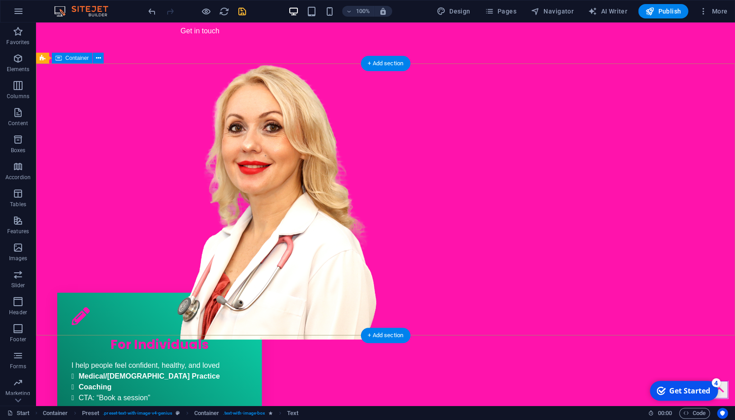
scroll to position [0, 0]
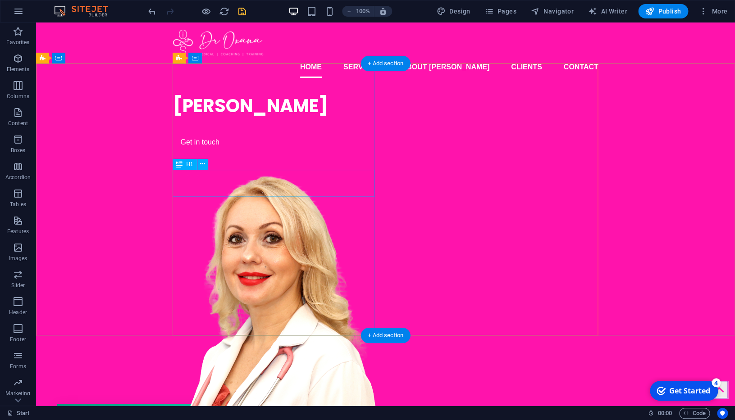
click at [270, 119] on div "[PERSON_NAME]" at bounding box center [274, 105] width 202 height 27
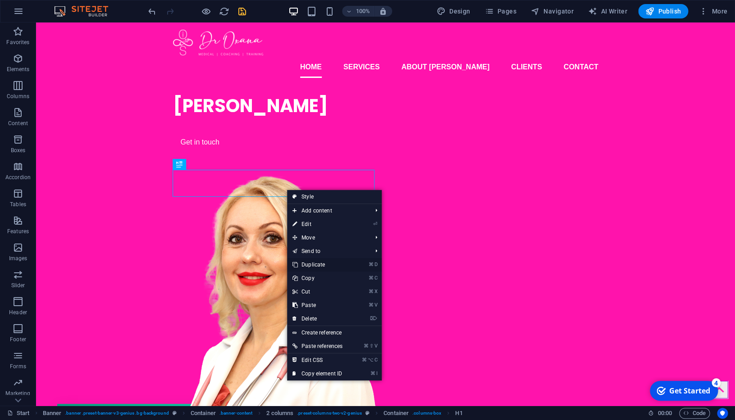
click at [329, 263] on link "⌘ D Duplicate" at bounding box center [317, 265] width 61 height 14
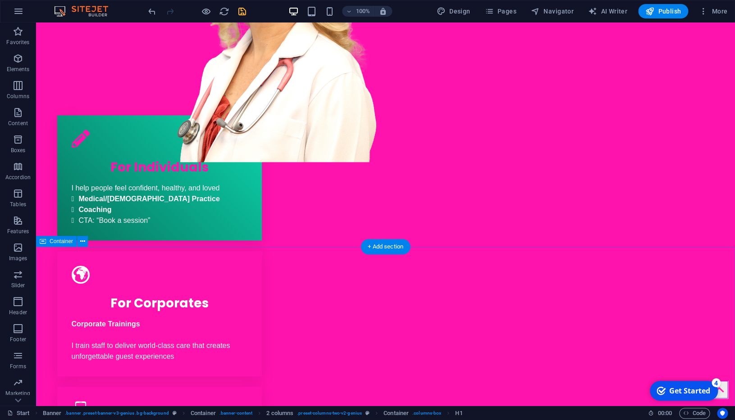
scroll to position [579, 0]
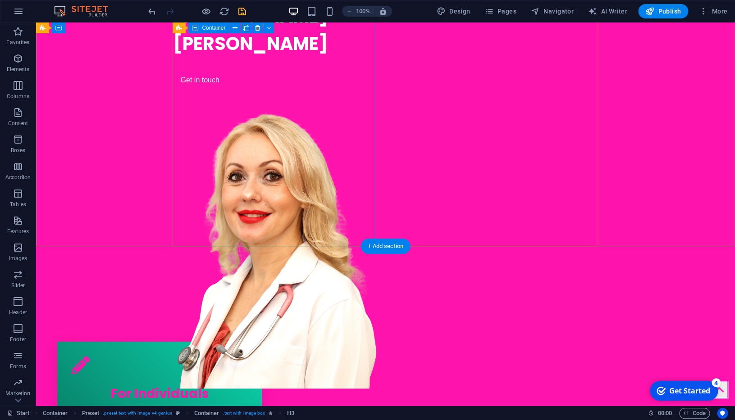
scroll to position [0, 0]
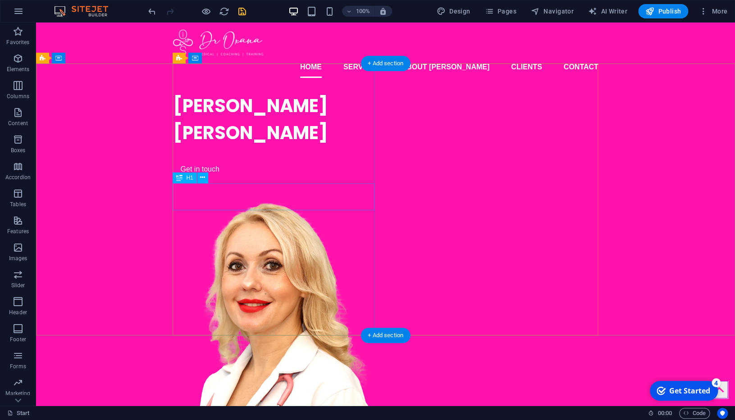
click at [314, 146] on div "[PERSON_NAME]" at bounding box center [274, 132] width 202 height 27
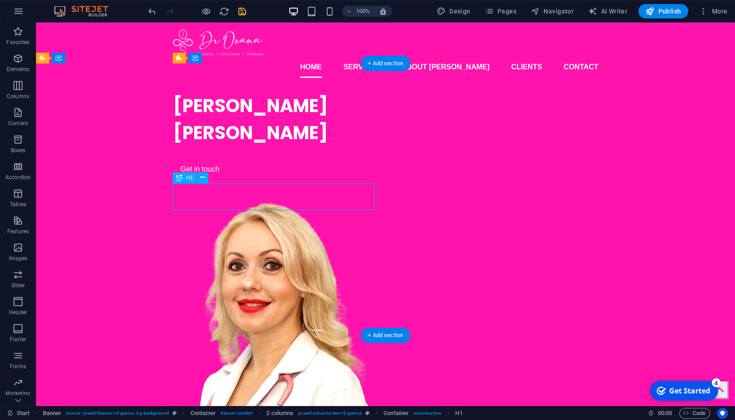
click at [315, 146] on div "[PERSON_NAME]" at bounding box center [274, 132] width 202 height 27
click at [337, 146] on div "[PERSON_NAME]" at bounding box center [274, 132] width 202 height 27
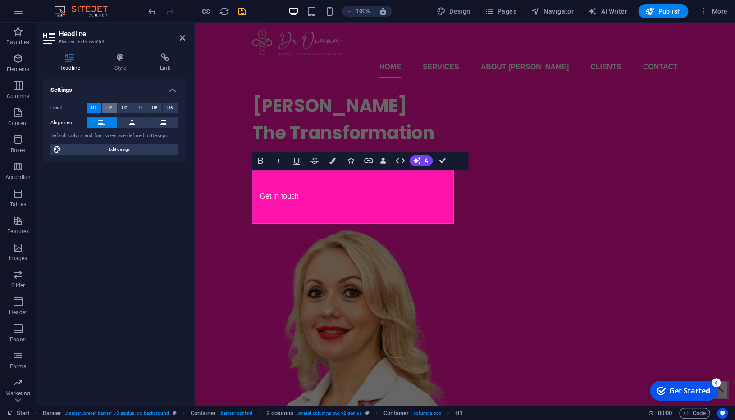
click at [114, 107] on button "H2" at bounding box center [109, 108] width 15 height 11
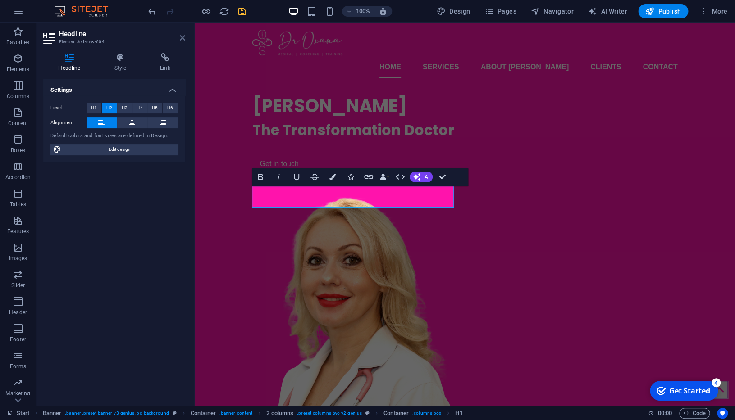
click at [183, 36] on icon at bounding box center [182, 37] width 5 height 7
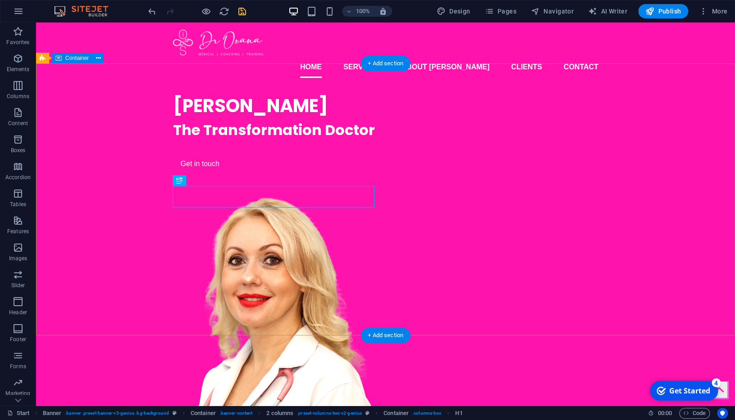
click at [132, 139] on div "Dr Oxana Smirnova The Transformation Doctor Get in touch" at bounding box center [385, 278] width 698 height 387
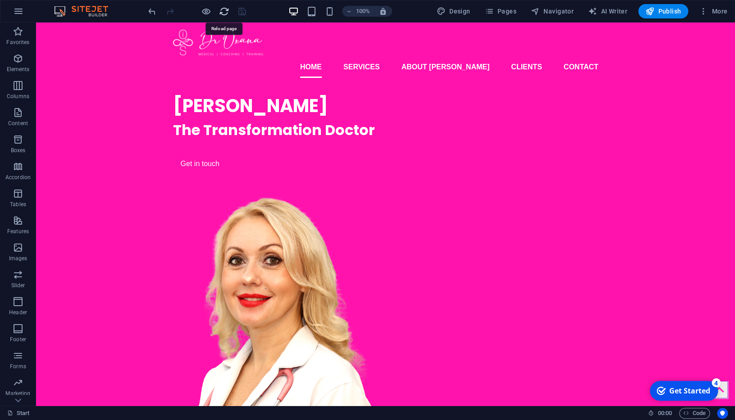
click at [224, 13] on icon "reload" at bounding box center [224, 11] width 10 height 10
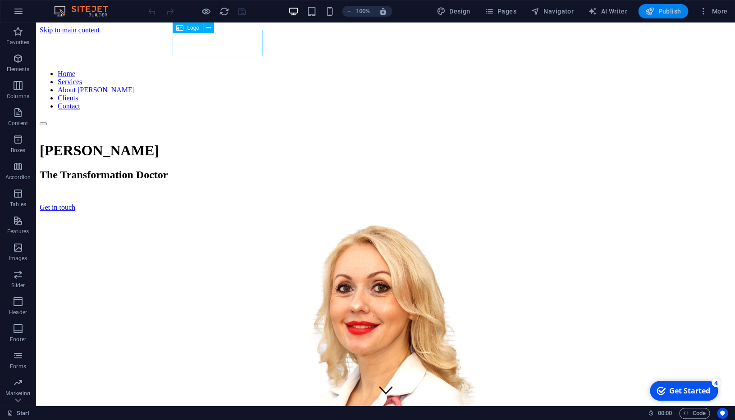
click at [667, 10] on span "Publish" at bounding box center [663, 11] width 36 height 9
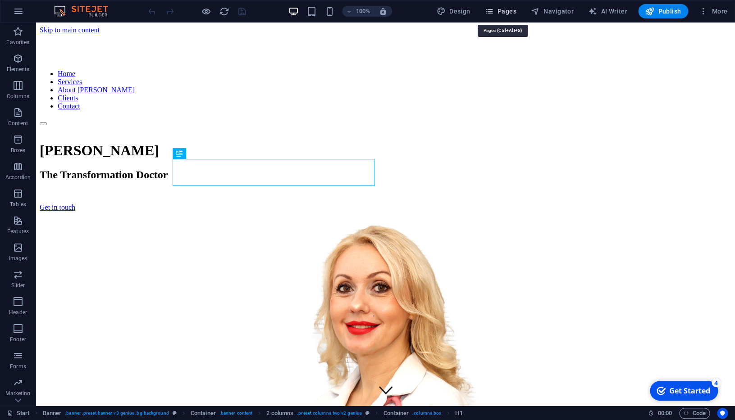
click at [511, 10] on span "Pages" at bounding box center [500, 11] width 32 height 9
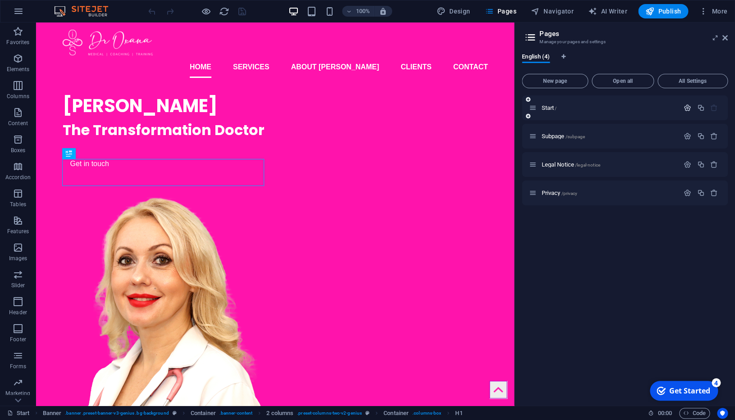
click at [687, 109] on icon "button" at bounding box center [687, 108] width 8 height 8
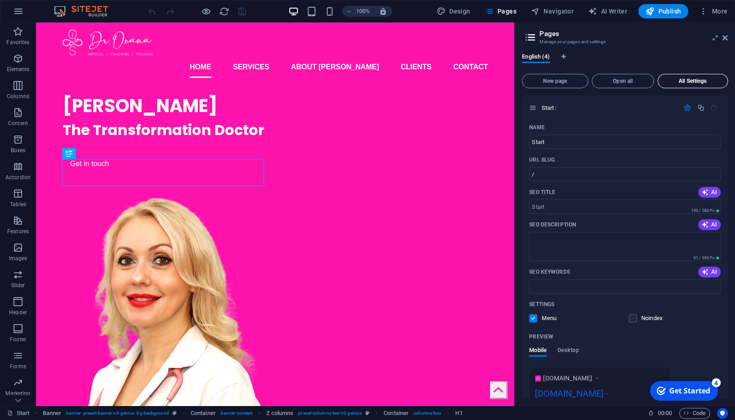
click at [684, 81] on span "All Settings" at bounding box center [692, 80] width 62 height 5
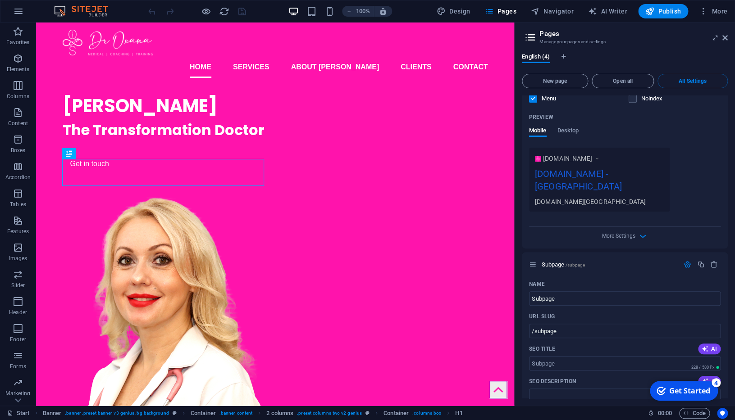
scroll to position [222, 0]
click at [589, 175] on div "[DOMAIN_NAME] - [GEOGRAPHIC_DATA]" at bounding box center [599, 180] width 129 height 30
click at [635, 225] on div "More Settings" at bounding box center [624, 232] width 191 height 14
click at [644, 229] on icon "button" at bounding box center [642, 234] width 10 height 10
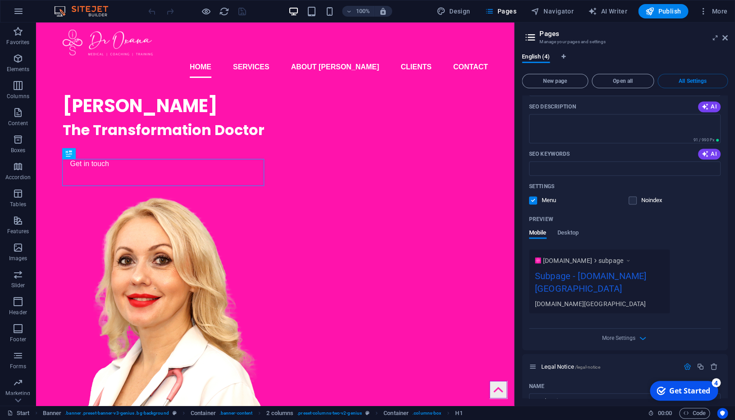
scroll to position [712, 0]
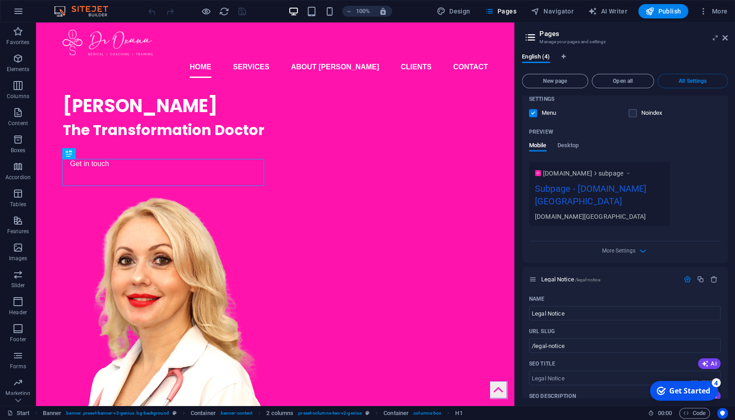
click at [636, 241] on div "More Settings" at bounding box center [624, 248] width 191 height 14
click at [642, 245] on icon "button" at bounding box center [642, 250] width 10 height 10
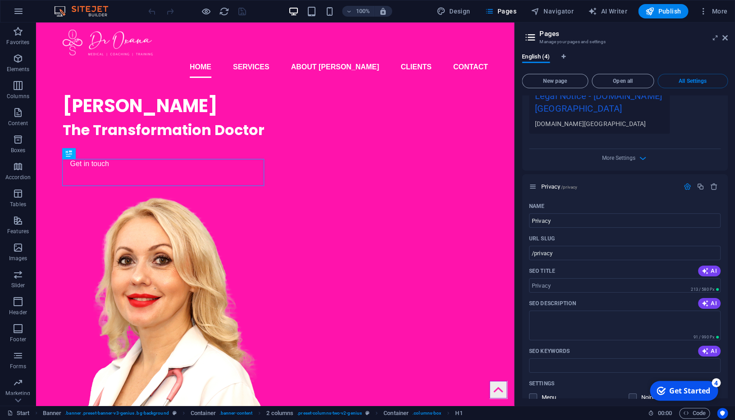
scroll to position [1412, 0]
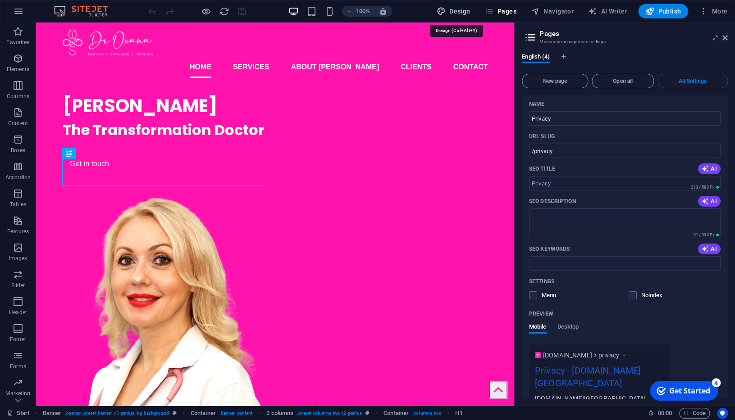
click at [463, 14] on span "Design" at bounding box center [453, 11] width 34 height 9
select select "px"
select select "400"
select select "px"
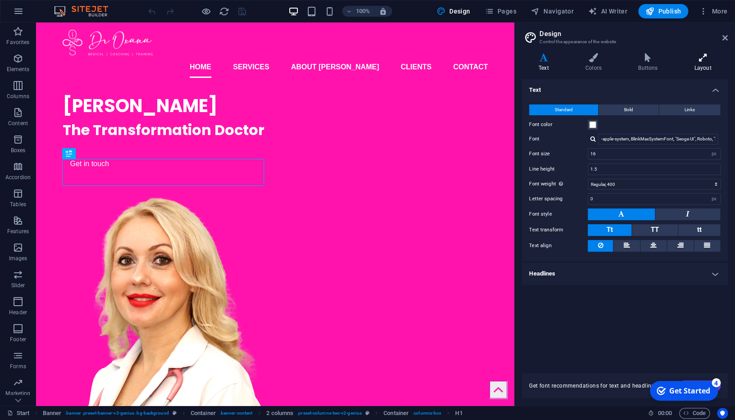
click at [707, 63] on h4 "Layout" at bounding box center [702, 62] width 50 height 19
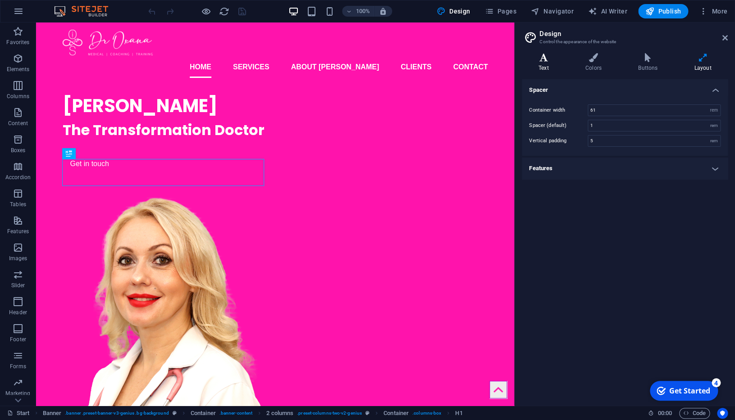
click at [543, 61] on icon at bounding box center [542, 57] width 43 height 9
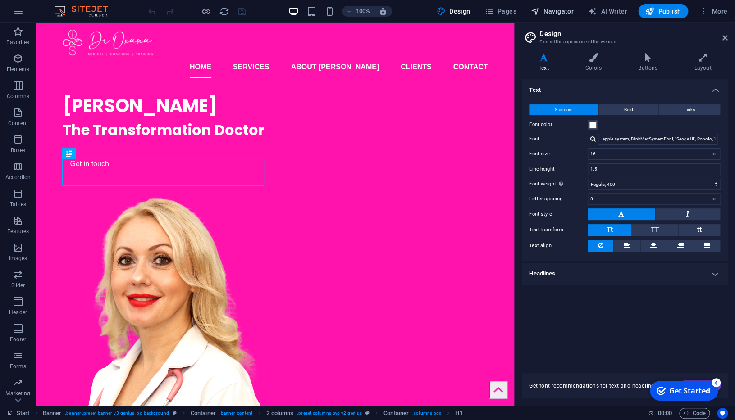
click at [562, 10] on span "Navigator" at bounding box center [552, 11] width 43 height 9
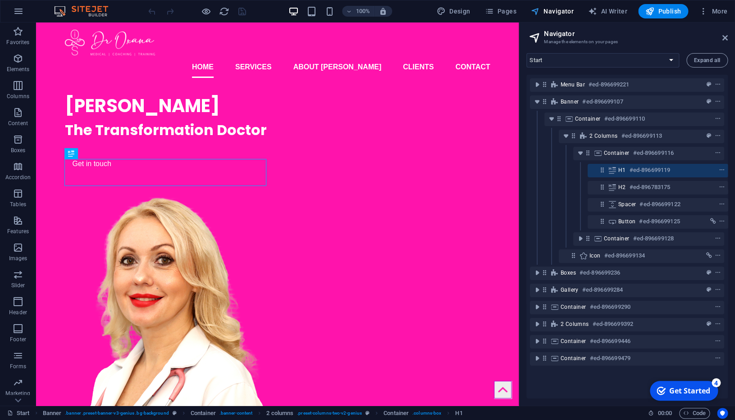
scroll to position [0, 0]
click at [514, 11] on span "Pages" at bounding box center [500, 11] width 32 height 9
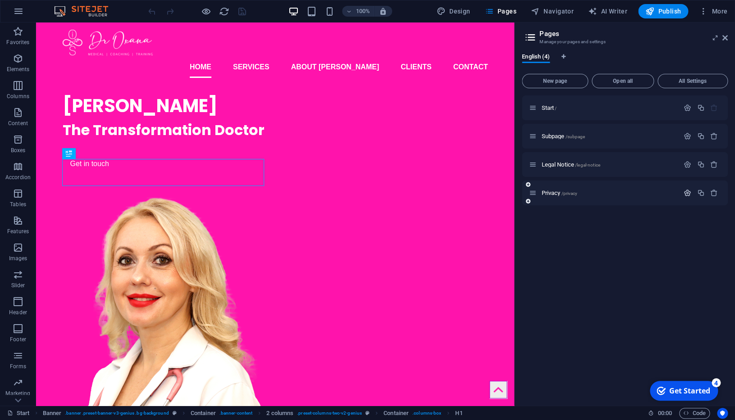
click at [688, 192] on icon "button" at bounding box center [687, 193] width 8 height 8
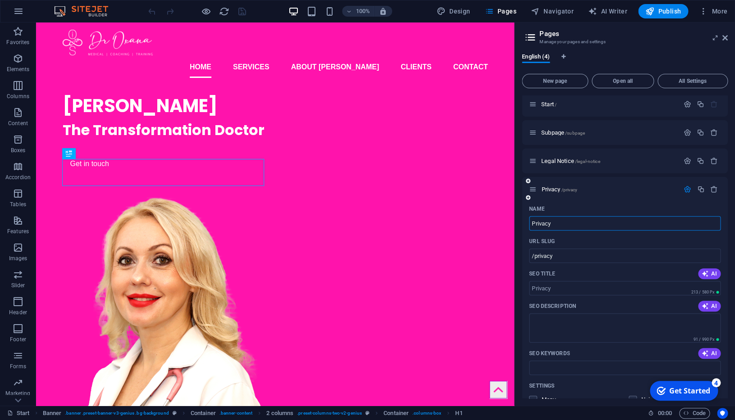
scroll to position [0, 0]
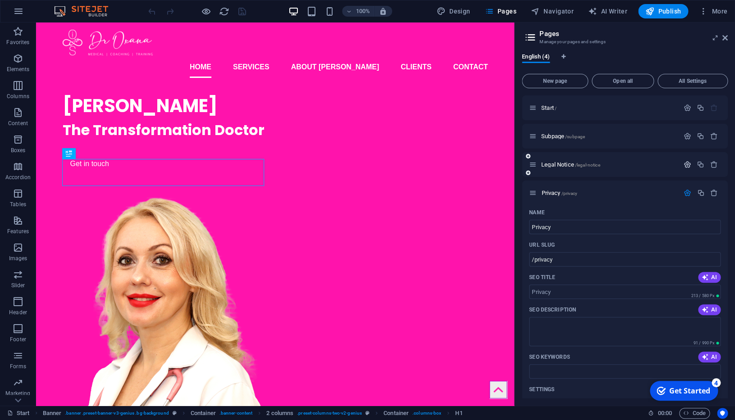
click at [688, 167] on icon "button" at bounding box center [687, 165] width 8 height 8
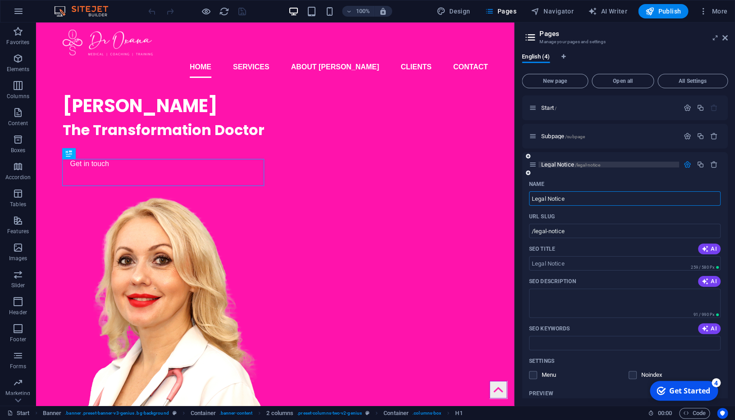
click at [594, 165] on span "/legal-notice" at bounding box center [587, 165] width 25 height 5
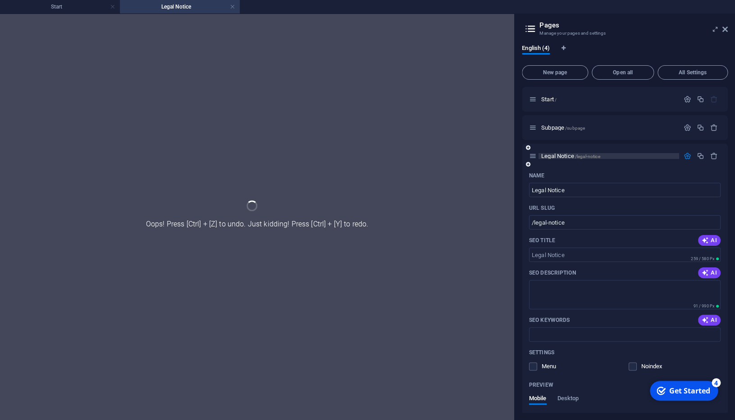
click at [594, 165] on div "Legal Notice /legal-notice" at bounding box center [624, 156] width 206 height 25
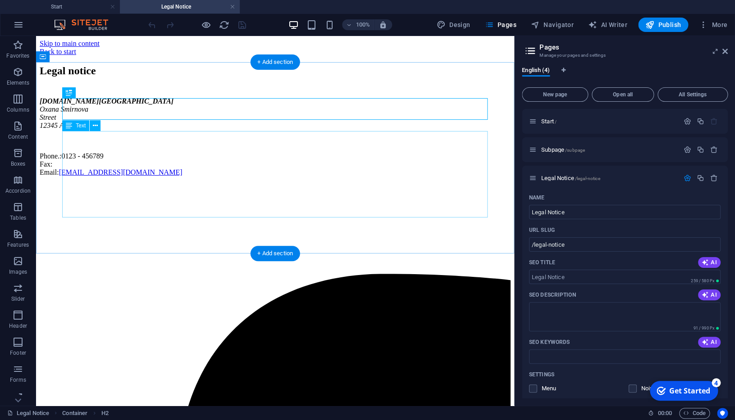
click at [92, 148] on div "[DOMAIN_NAME][GEOGRAPHIC_DATA][STREET_ADDRESS] Phone.: 0123 - 456789 Fax: Email…" at bounding box center [275, 136] width 471 height 79
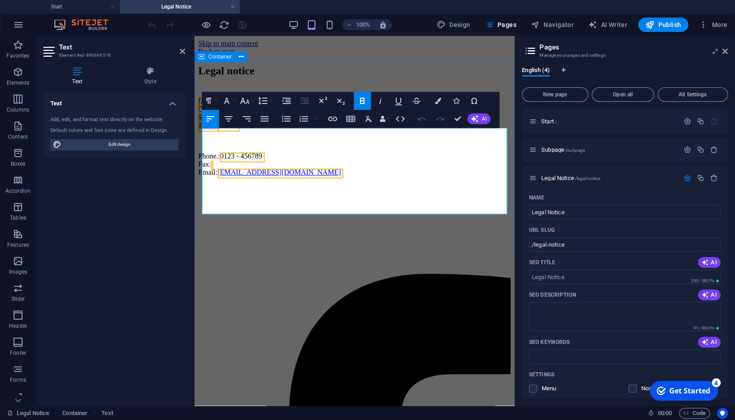
drag, startPoint x: 256, startPoint y: 166, endPoint x: 200, endPoint y: 155, distance: 57.8
click at [200, 155] on div "Legal notice [DOMAIN_NAME][GEOGRAPHIC_DATA][STREET_ADDRESS] Phone.: 0123 - 4567…" at bounding box center [354, 121] width 312 height 112
drag, startPoint x: 248, startPoint y: 198, endPoint x: 184, endPoint y: 181, distance: 65.5
click at [198, 177] on div "Legal notice [DOMAIN_NAME][GEOGRAPHIC_DATA][PERSON_NAME] Phone.: 0123 - 456789 …" at bounding box center [354, 121] width 312 height 112
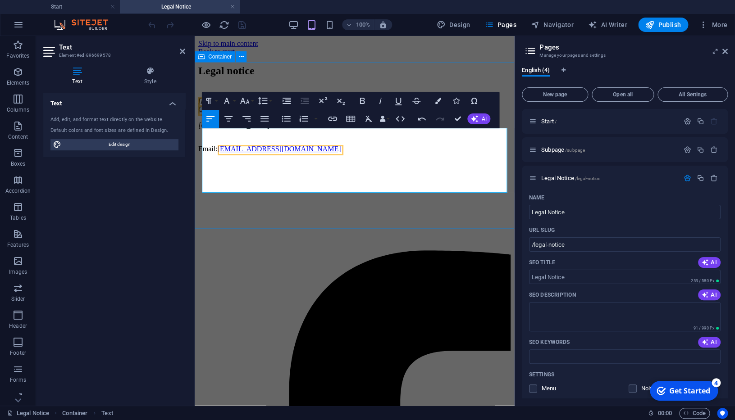
drag, startPoint x: 260, startPoint y: 145, endPoint x: 198, endPoint y: 138, distance: 63.0
click at [198, 138] on div "Legal notice [DOMAIN_NAME] [PERSON_NAME] [GEOGRAPHIC_DATA] Email: [EMAIL_ADDRES…" at bounding box center [354, 109] width 312 height 88
click at [254, 130] on address "[DOMAIN_NAME] [PERSON_NAME] [GEOGRAPHIC_DATA]" at bounding box center [354, 113] width 312 height 32
drag, startPoint x: 263, startPoint y: 133, endPoint x: 190, endPoint y: 130, distance: 73.0
click at [198, 130] on div "Legal notice [DOMAIN_NAME] [PERSON_NAME] [GEOGRAPHIC_DATA] Email: [EMAIL_ADDRES…" at bounding box center [354, 109] width 312 height 88
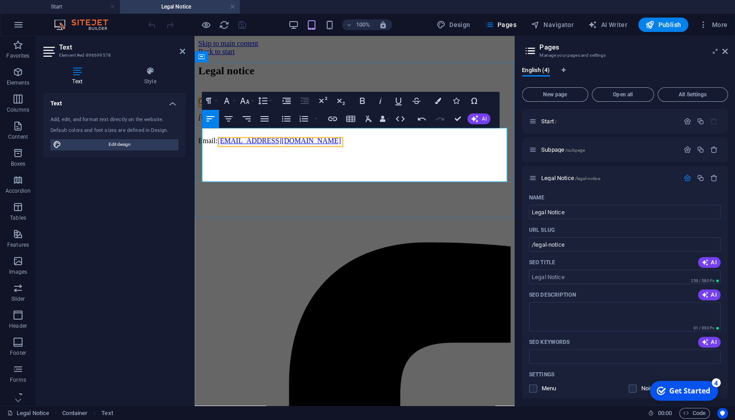
click at [203, 122] on address "[PERSON_NAME] [GEOGRAPHIC_DATA]" at bounding box center [354, 109] width 312 height 24
click at [181, 50] on icon at bounding box center [182, 51] width 5 height 7
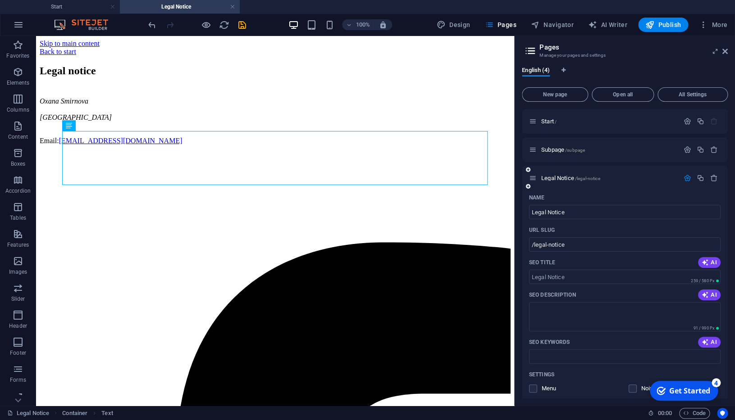
click at [689, 179] on icon "button" at bounding box center [687, 178] width 8 height 8
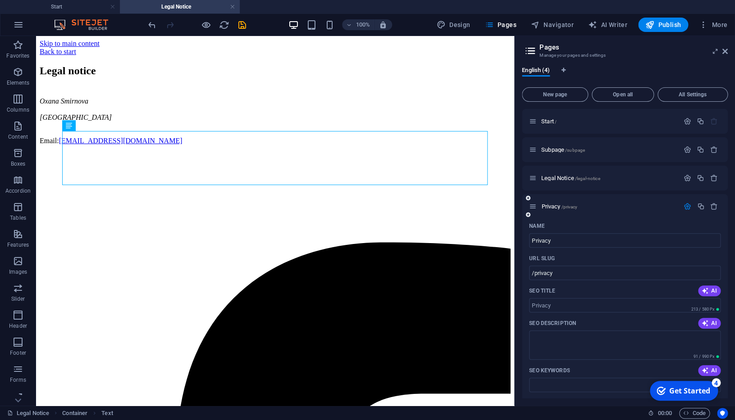
click at [685, 206] on icon "button" at bounding box center [687, 207] width 8 height 8
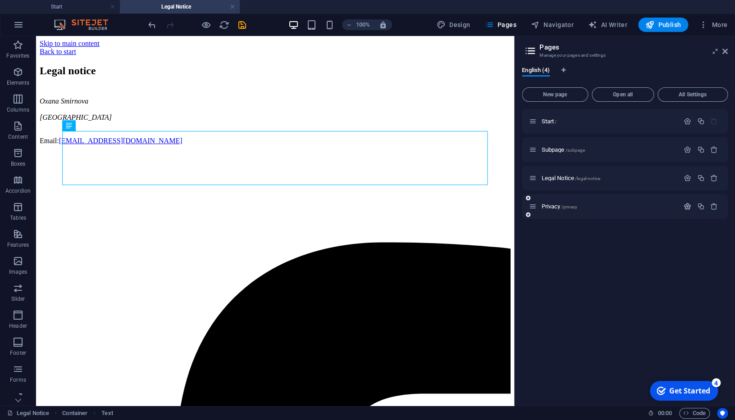
click at [685, 206] on icon "button" at bounding box center [687, 207] width 8 height 8
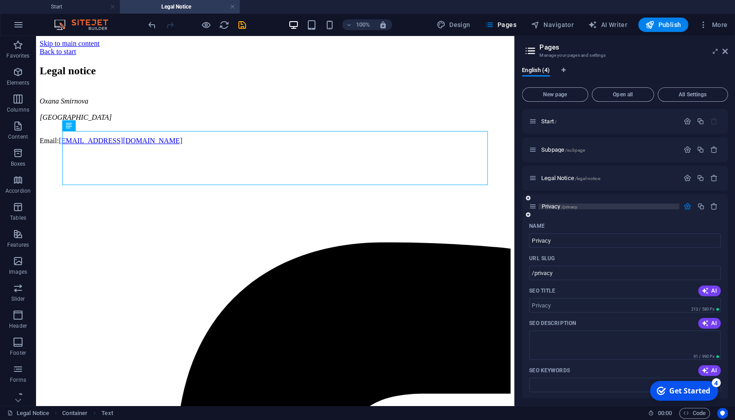
click at [585, 208] on p "Privacy /privacy" at bounding box center [608, 207] width 135 height 6
click at [585, 219] on div "Name" at bounding box center [624, 226] width 191 height 14
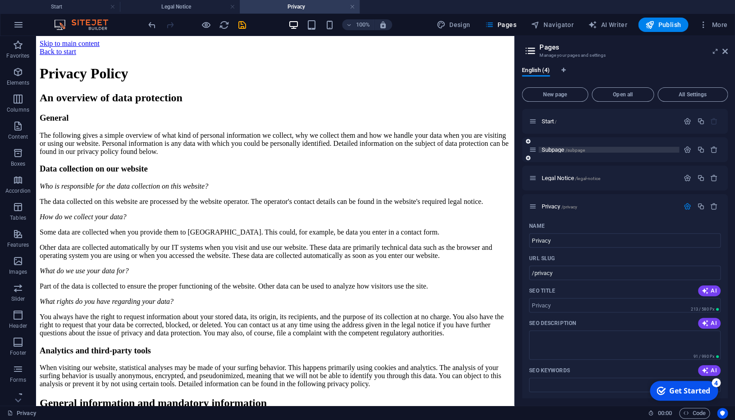
click at [623, 150] on p "Subpage /subpage" at bounding box center [608, 150] width 135 height 6
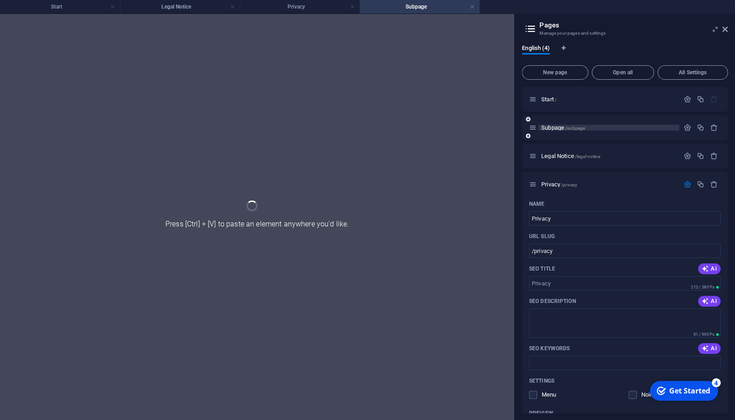
click at [623, 150] on div "Legal Notice /legal-notice" at bounding box center [624, 156] width 206 height 25
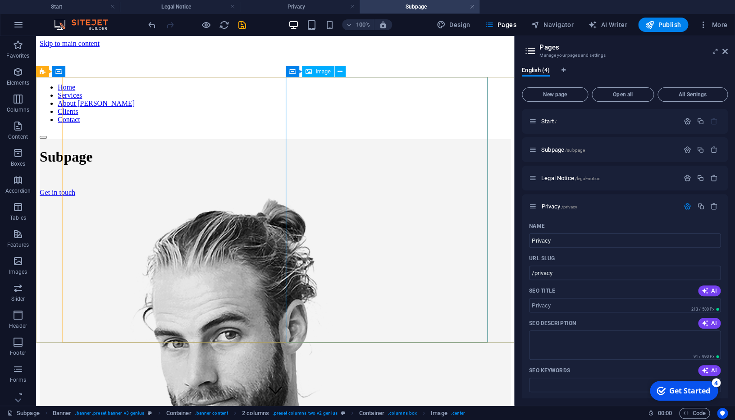
click at [324, 72] on span "Image" at bounding box center [322, 71] width 15 height 5
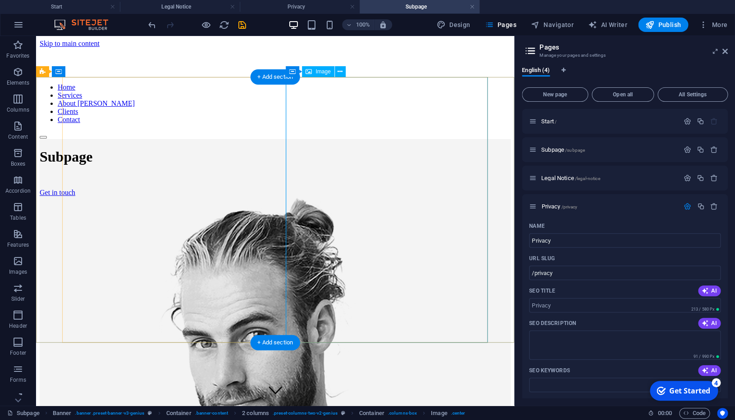
select select "%"
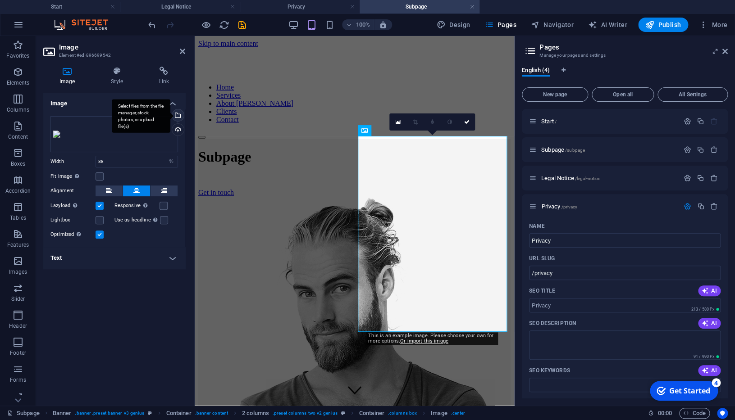
click at [177, 116] on div "Select files from the file manager, stock photos, or upload file(s)" at bounding box center [177, 116] width 14 height 14
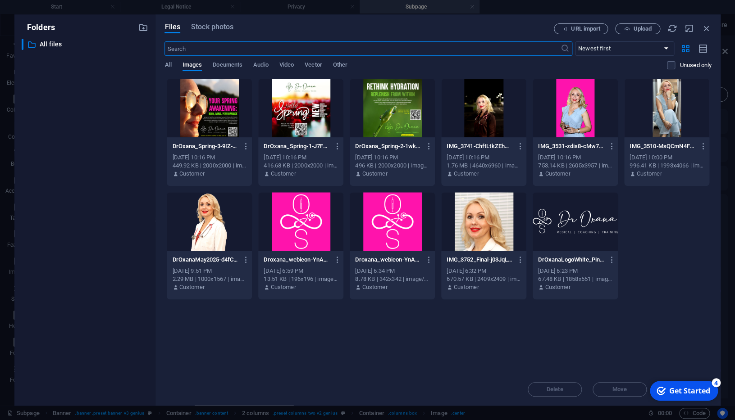
click at [211, 219] on div at bounding box center [209, 221] width 85 height 59
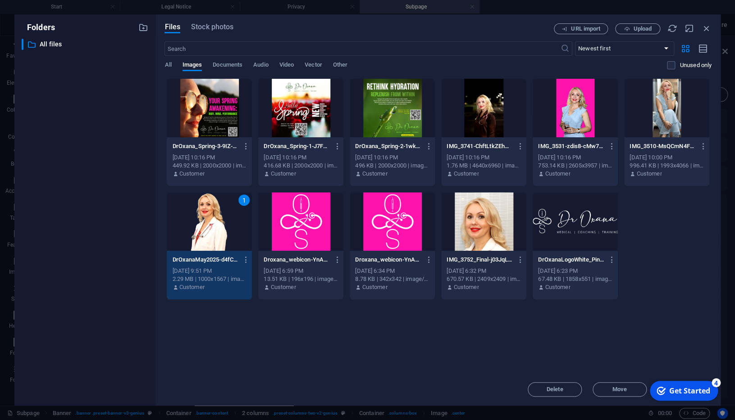
click at [211, 219] on div "1" at bounding box center [209, 221] width 85 height 59
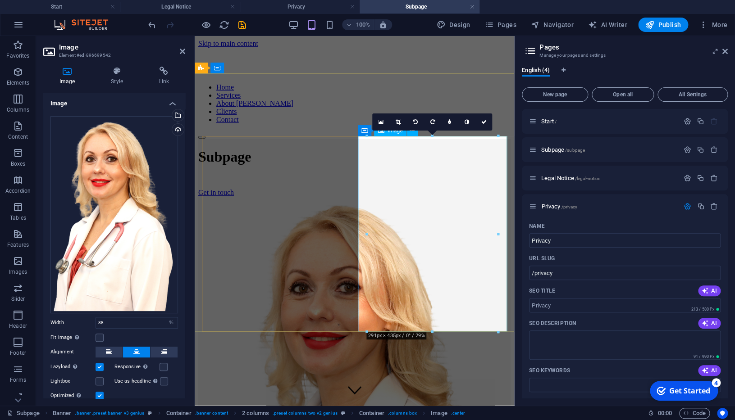
click at [402, 197] on figure at bounding box center [354, 413] width 312 height 432
click at [186, 54] on aside "Image Element #ed-896699542 Image Style Link Image Drag files here, click to ch…" at bounding box center [115, 221] width 159 height 370
click at [182, 52] on icon at bounding box center [182, 51] width 5 height 7
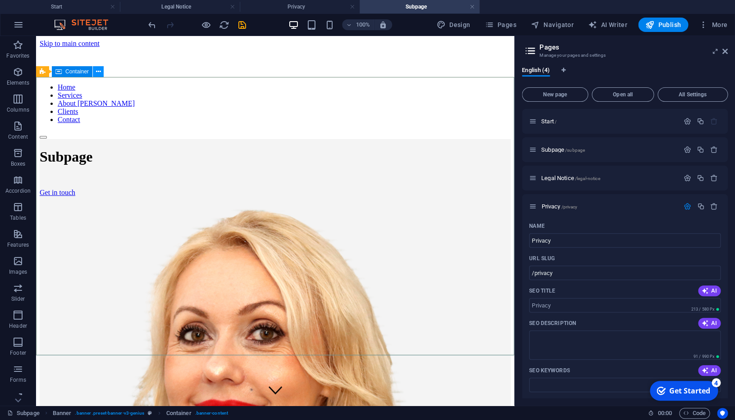
click at [98, 72] on icon at bounding box center [98, 71] width 5 height 9
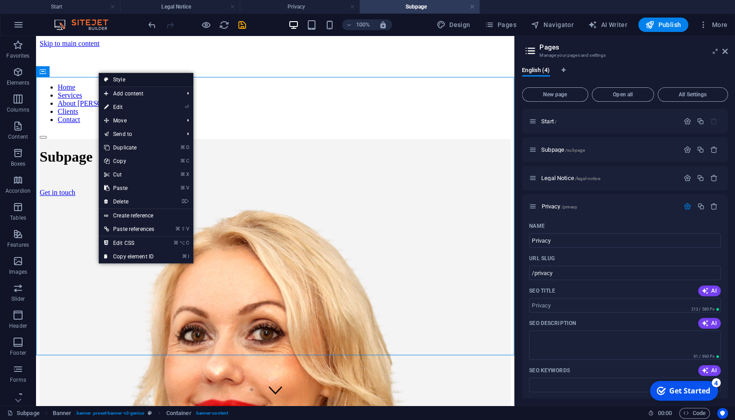
click at [118, 78] on link "Style" at bounding box center [146, 80] width 95 height 14
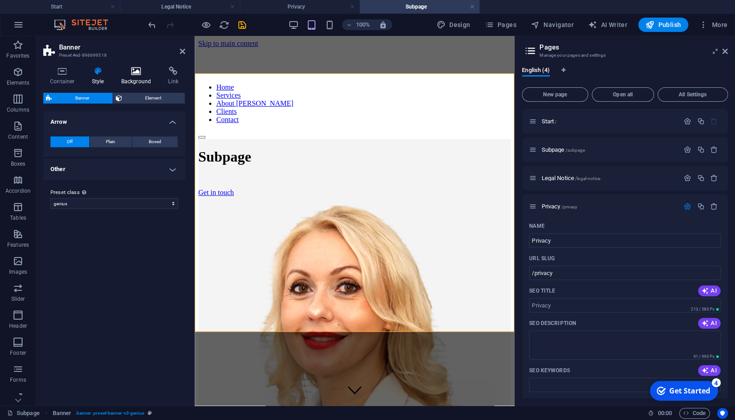
click at [138, 74] on icon at bounding box center [136, 71] width 44 height 9
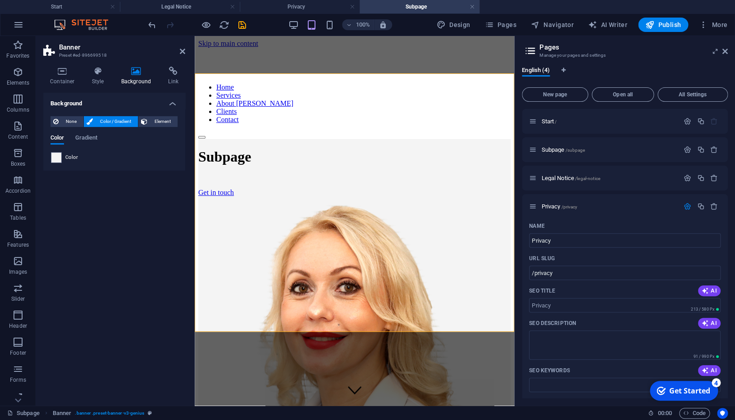
click at [62, 157] on div "Color" at bounding box center [114, 157] width 127 height 11
click at [59, 159] on span at bounding box center [56, 158] width 10 height 10
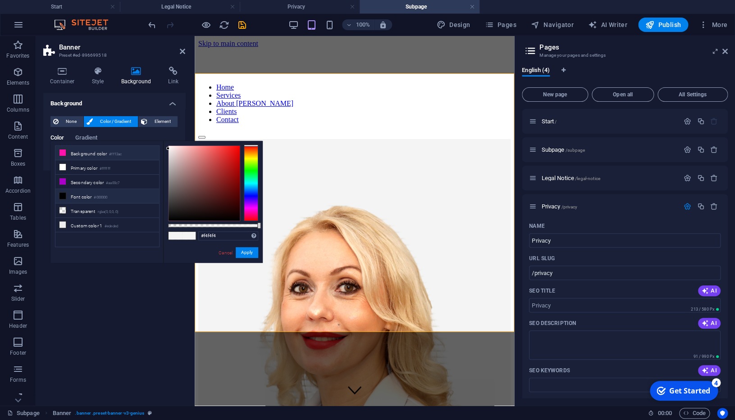
click at [84, 155] on li "Background color #ff13ac" at bounding box center [107, 153] width 104 height 14
type input "#ff13ac"
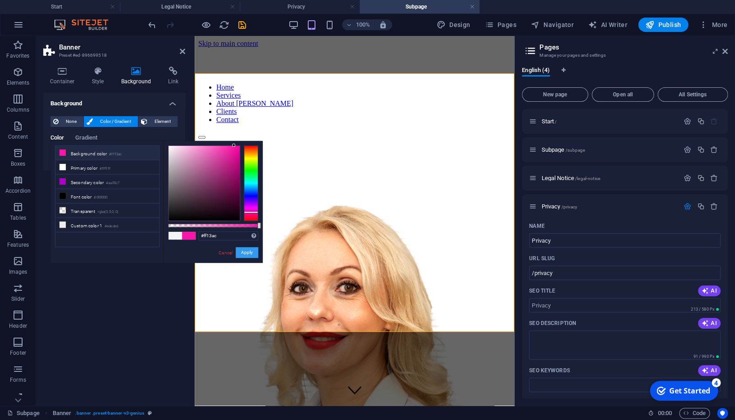
click at [249, 252] on button "Apply" at bounding box center [247, 252] width 23 height 11
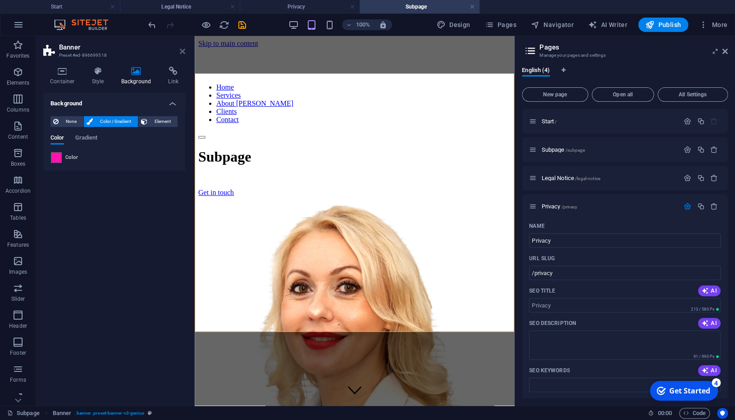
click at [182, 50] on icon at bounding box center [182, 51] width 5 height 7
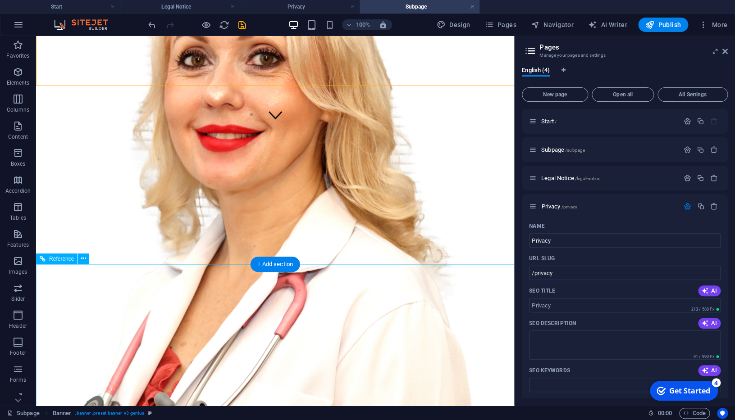
scroll to position [276, 0]
click at [584, 121] on p "Start /" at bounding box center [608, 121] width 135 height 6
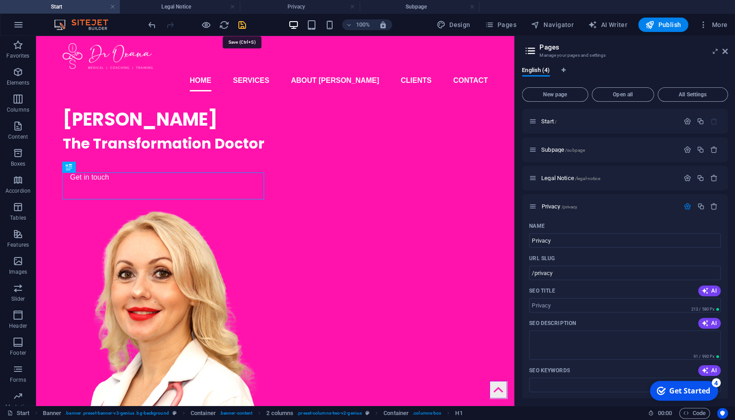
click at [239, 23] on icon "save" at bounding box center [242, 25] width 10 height 10
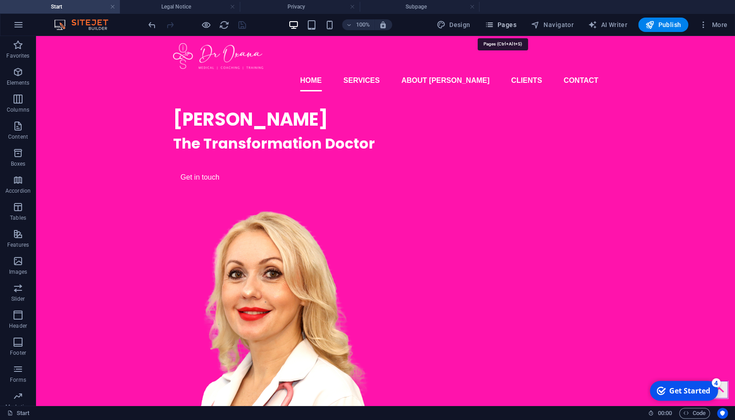
click at [502, 21] on span "Pages" at bounding box center [500, 24] width 32 height 9
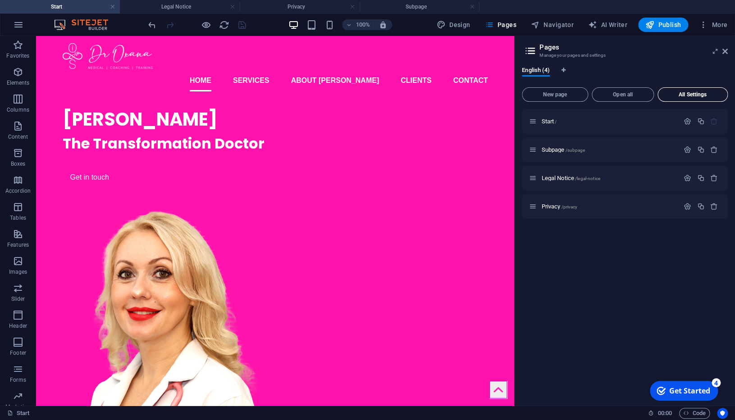
click at [703, 96] on span "All Settings" at bounding box center [692, 94] width 62 height 5
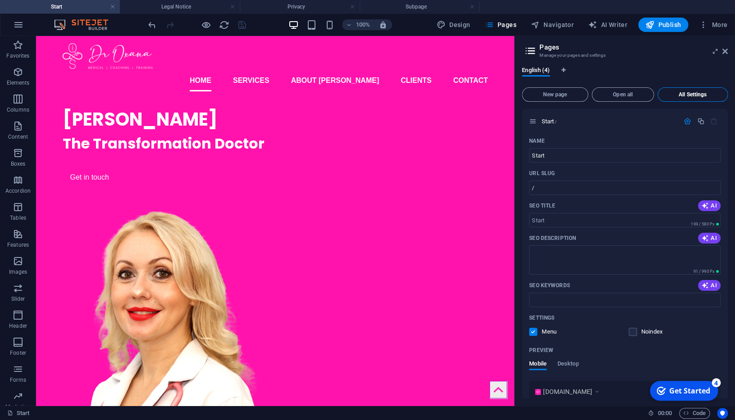
scroll to position [994, 0]
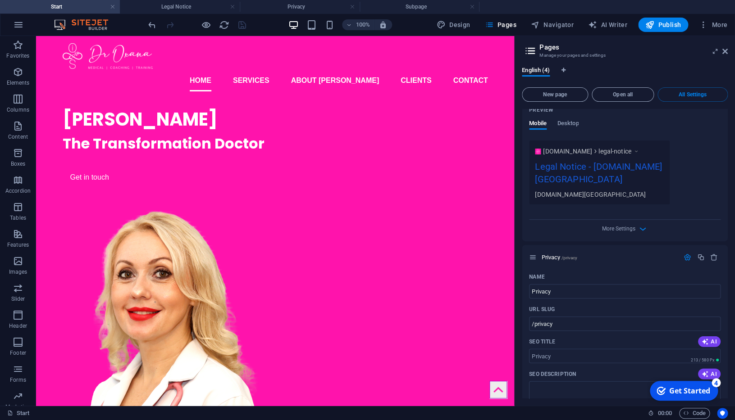
click at [639, 147] on icon at bounding box center [636, 151] width 6 height 9
click at [638, 224] on icon "button" at bounding box center [642, 229] width 10 height 10
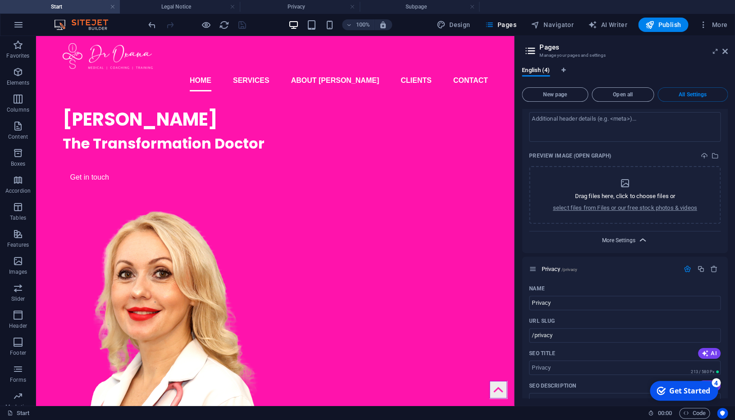
scroll to position [1113, 0]
click at [630, 256] on div "Privacy /privacy" at bounding box center [624, 268] width 206 height 25
click at [635, 231] on div "More Settings" at bounding box center [624, 238] width 191 height 14
click at [637, 231] on div "More Settings" at bounding box center [624, 238] width 191 height 14
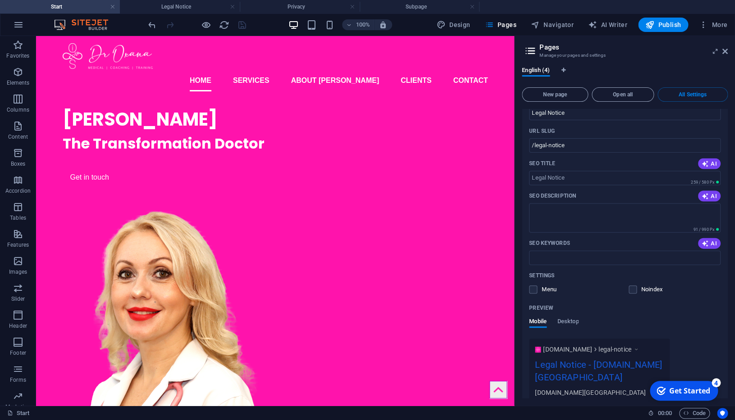
scroll to position [1297, 0]
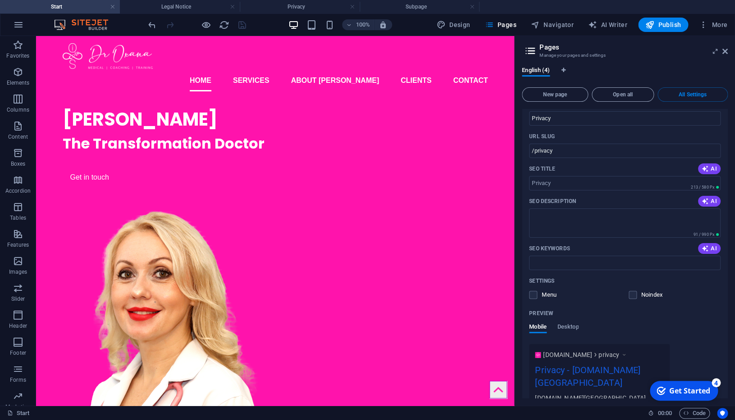
click at [602, 363] on div "Privacy - [DOMAIN_NAME][GEOGRAPHIC_DATA]" at bounding box center [599, 378] width 129 height 30
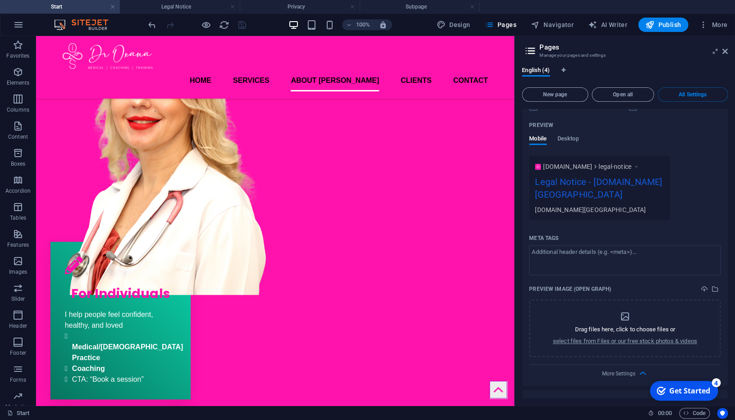
scroll to position [0, 0]
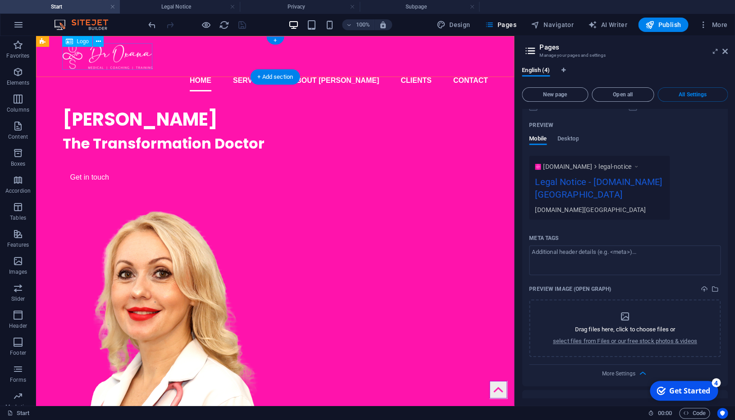
click at [133, 59] on div at bounding box center [275, 56] width 425 height 27
click at [110, 59] on div at bounding box center [275, 56] width 425 height 27
select select "px"
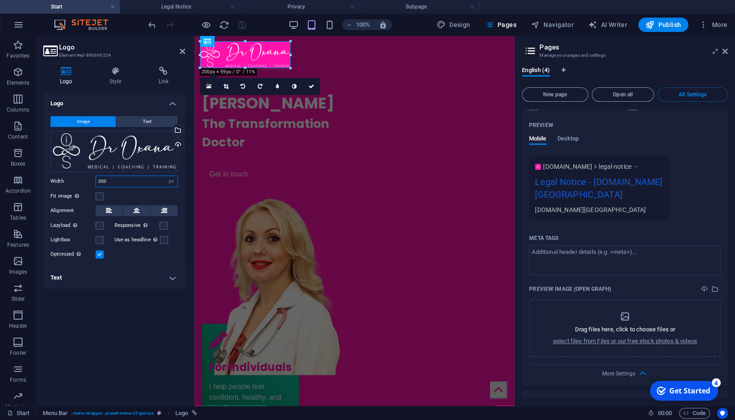
drag, startPoint x: 110, startPoint y: 181, endPoint x: 87, endPoint y: 180, distance: 23.0
click at [96, 180] on input "200" at bounding box center [137, 181] width 82 height 11
type input "300"
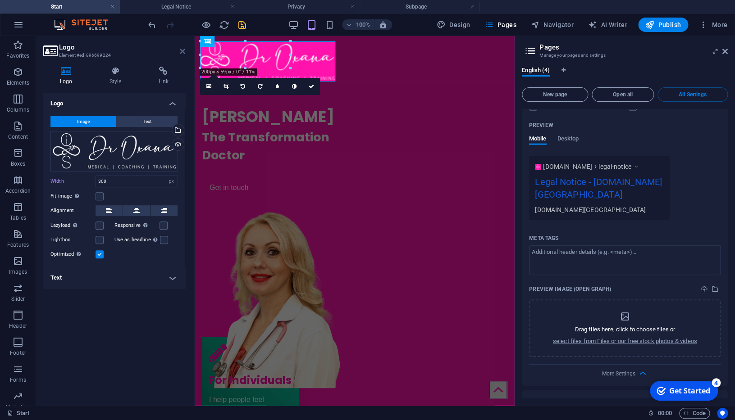
click at [180, 48] on icon at bounding box center [182, 51] width 5 height 7
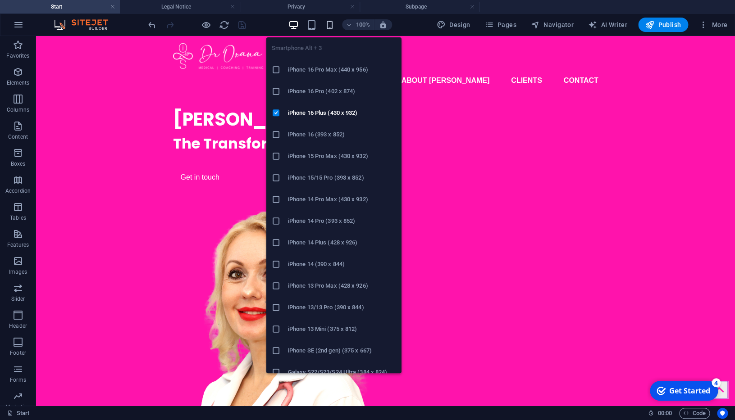
click at [331, 27] on icon "button" at bounding box center [329, 25] width 10 height 10
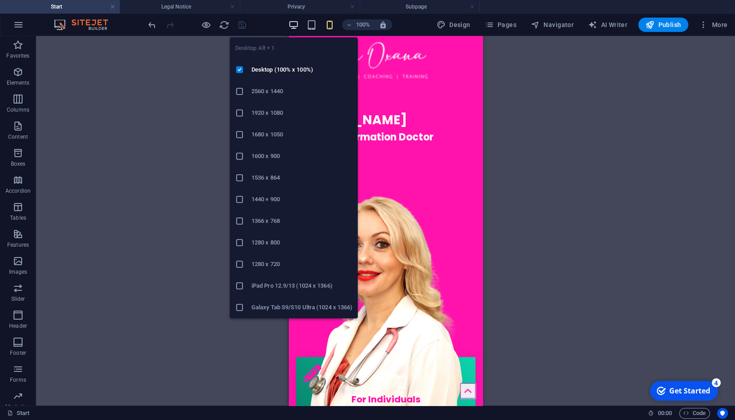
click at [295, 23] on icon "button" at bounding box center [293, 25] width 10 height 10
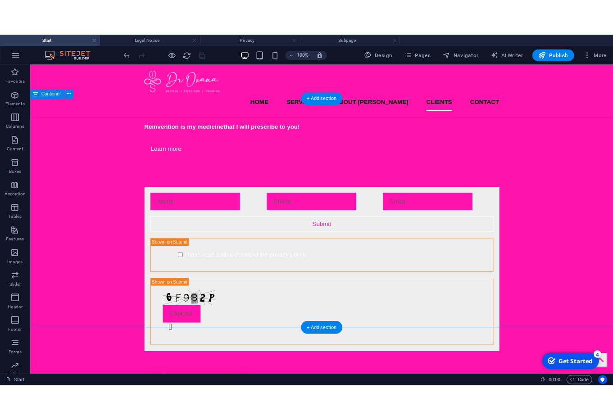
scroll to position [1759, 0]
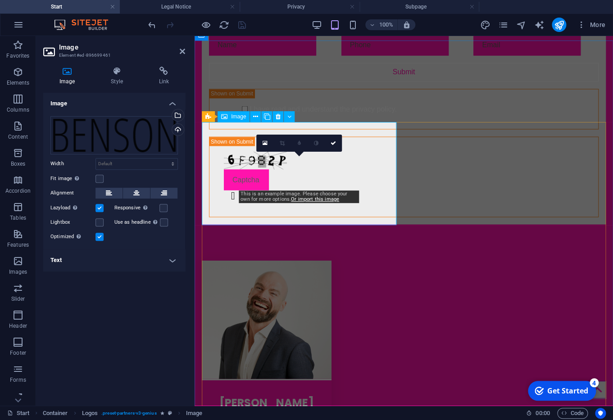
scroll to position [1773, 0]
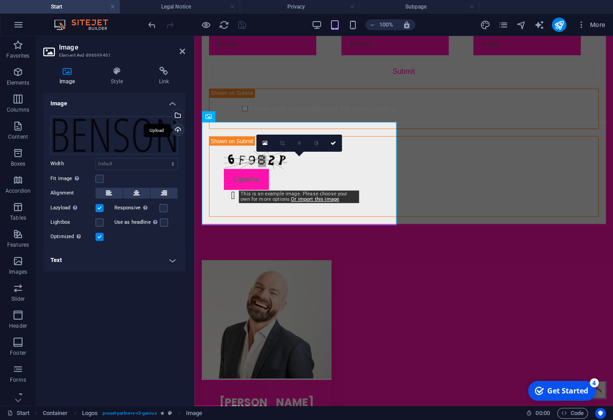
click at [180, 130] on div "Upload" at bounding box center [177, 131] width 14 height 14
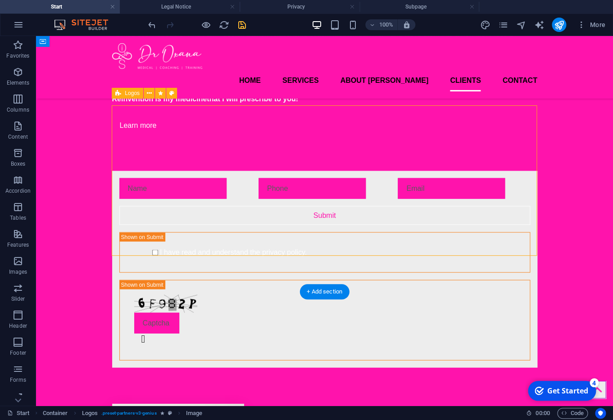
scroll to position [1759, 0]
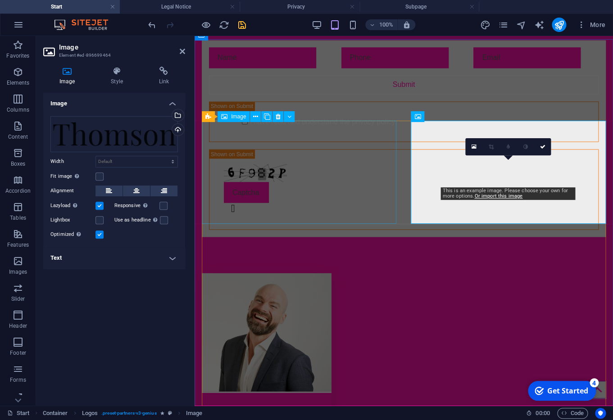
scroll to position [1773, 0]
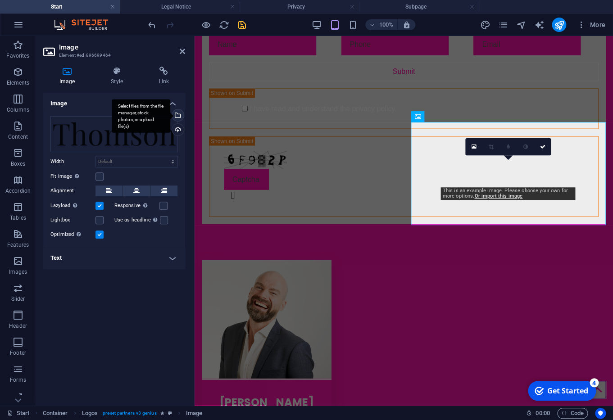
click at [179, 116] on div "Select files from the file manager, stock photos, or upload file(s)" at bounding box center [177, 116] width 14 height 14
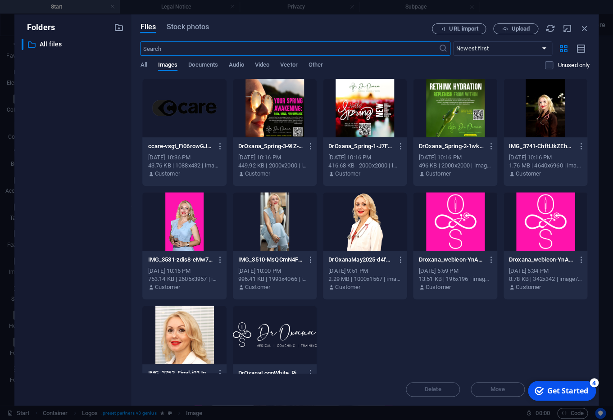
type input "180"
select select "px"
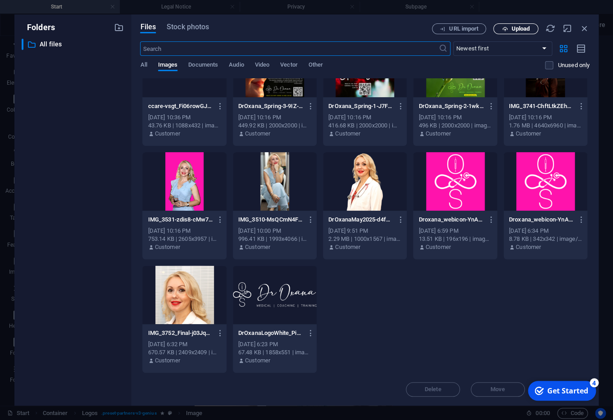
click at [526, 29] on span "Upload" at bounding box center [520, 28] width 18 height 5
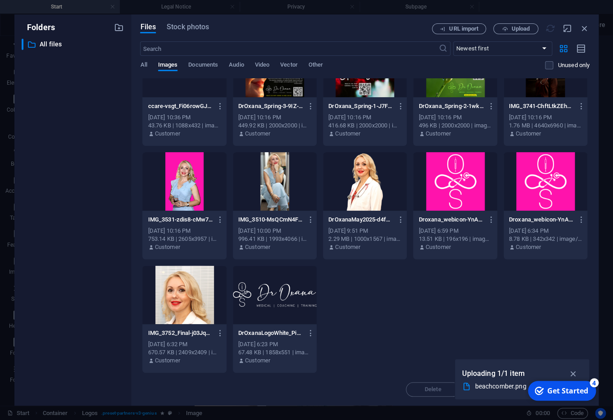
scroll to position [0, 0]
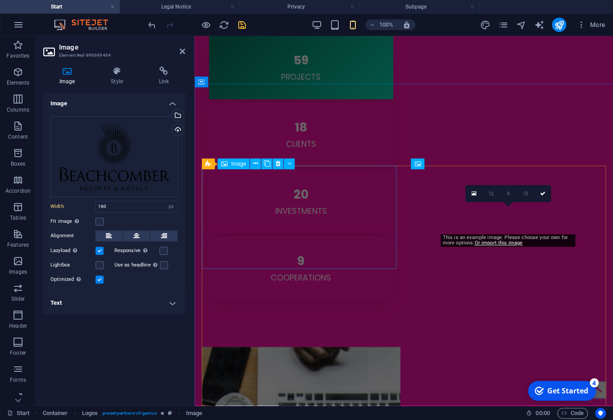
select select "DISABLED_OPTION_VALUE"
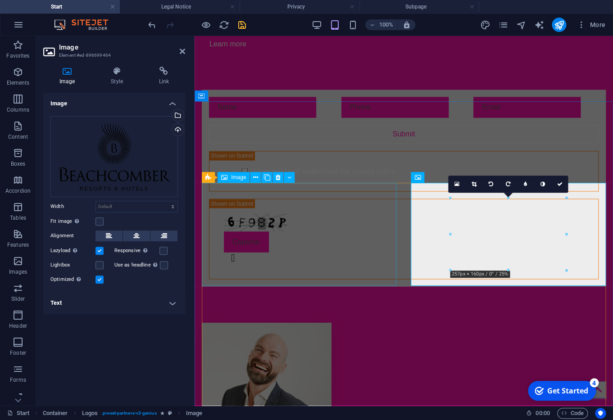
scroll to position [1712, 0]
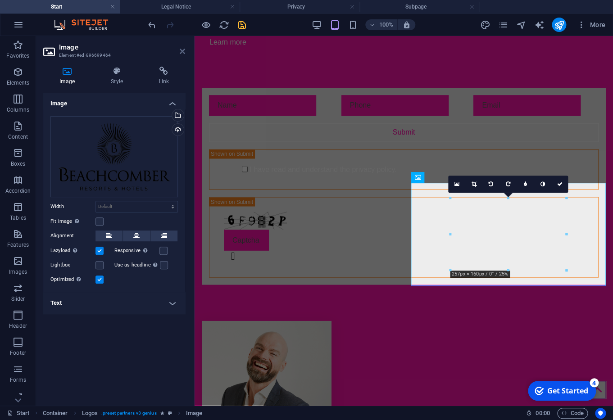
click at [181, 50] on icon at bounding box center [182, 51] width 5 height 7
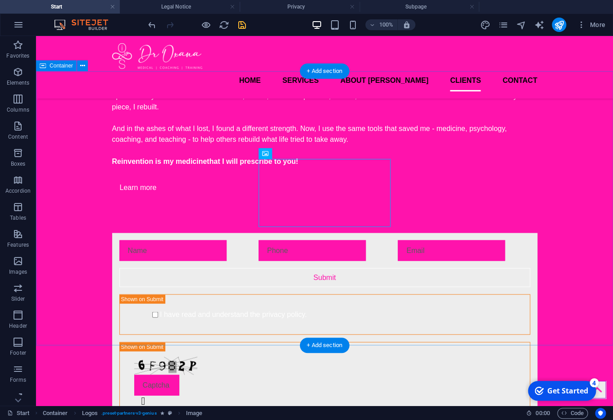
scroll to position [1699, 0]
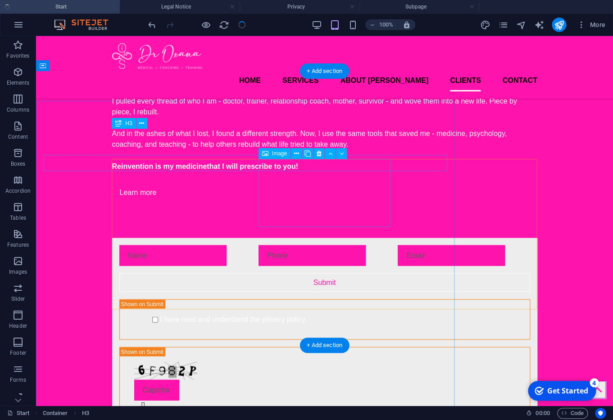
scroll to position [1702, 0]
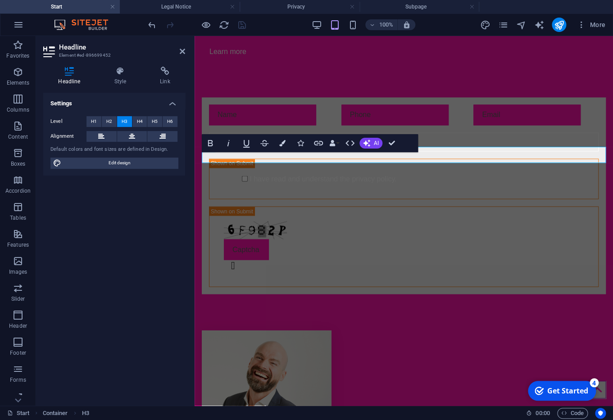
scroll to position [1715, 0]
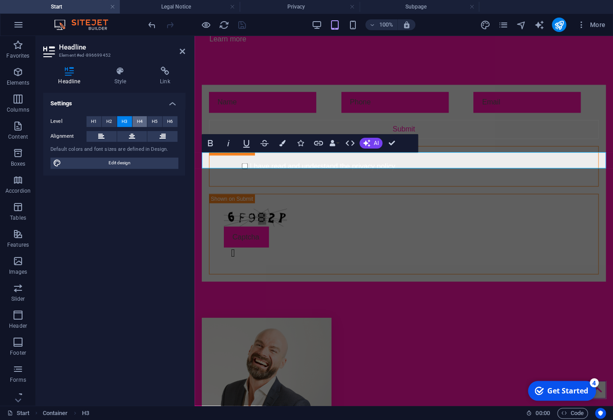
click at [143, 122] on button "H4" at bounding box center [139, 121] width 15 height 11
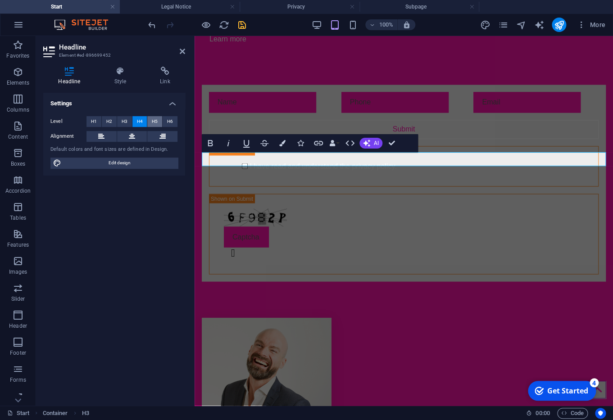
click at [152, 121] on button "H5" at bounding box center [154, 121] width 15 height 11
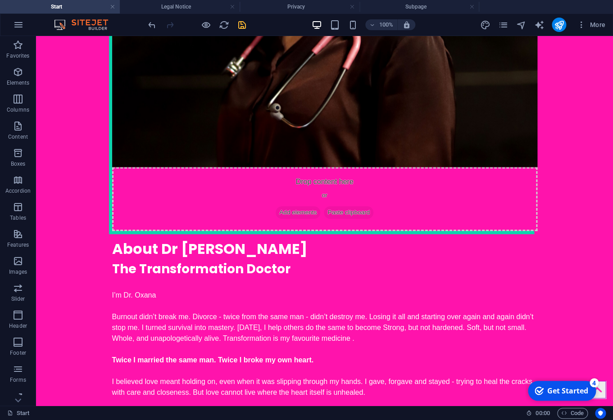
scroll to position [1380, 0]
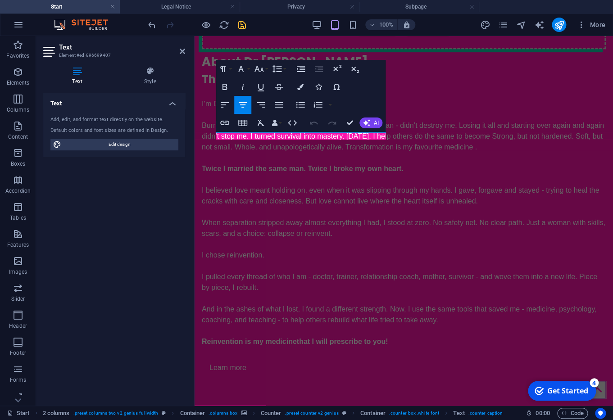
scroll to position [1393, 0]
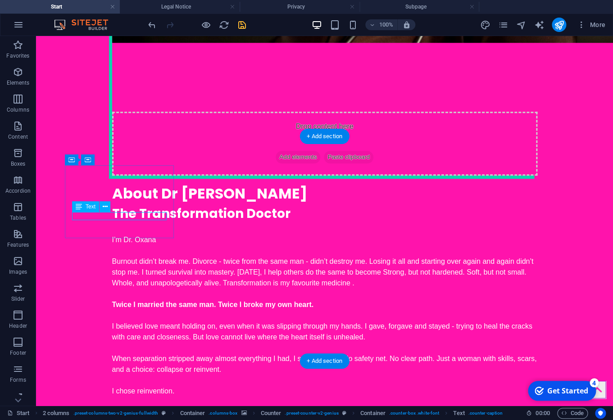
scroll to position [1410, 0]
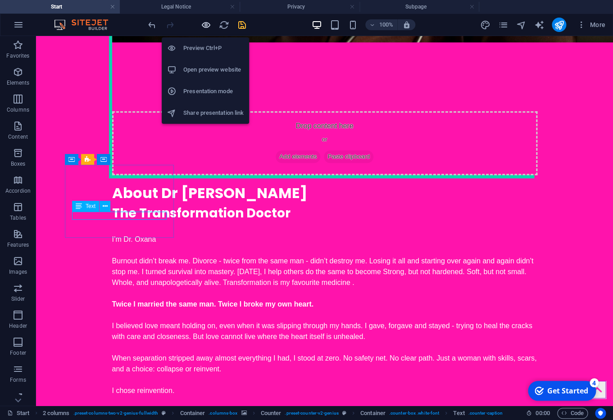
click at [206, 25] on icon "button" at bounding box center [206, 25] width 10 height 10
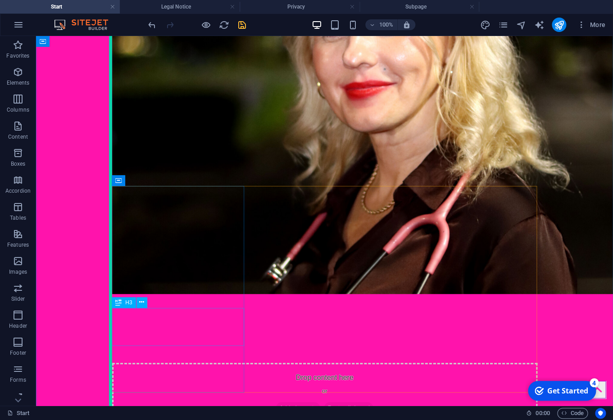
scroll to position [1166, 0]
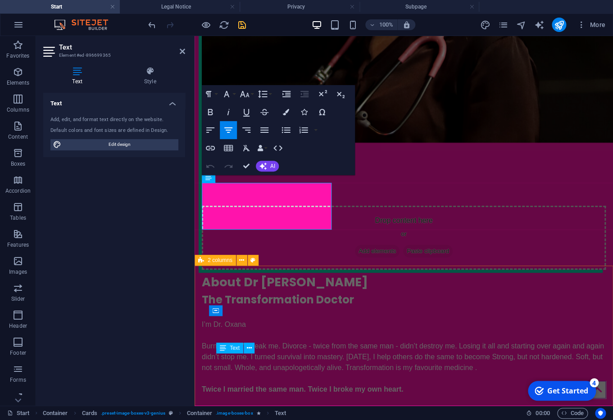
scroll to position [1179, 0]
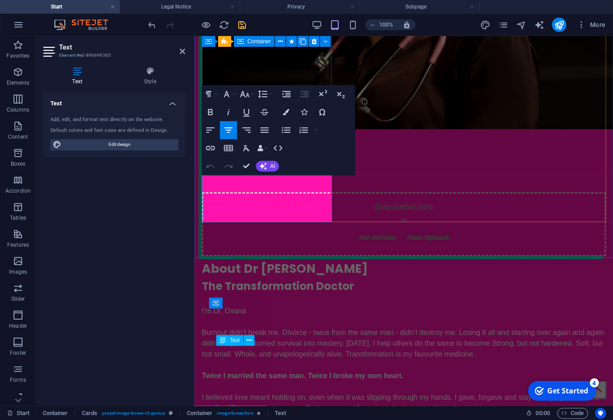
drag, startPoint x: 300, startPoint y: 203, endPoint x: 194, endPoint y: 178, distance: 109.6
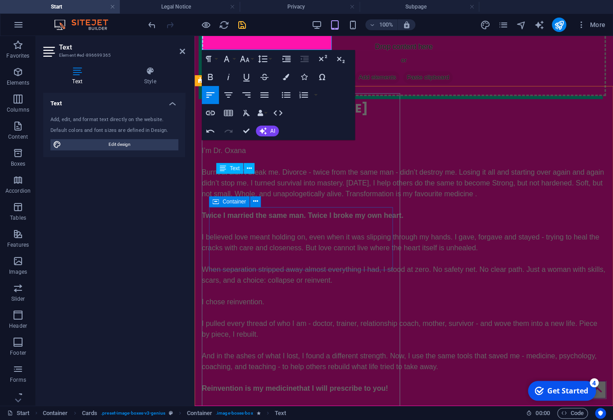
scroll to position [1352, 0]
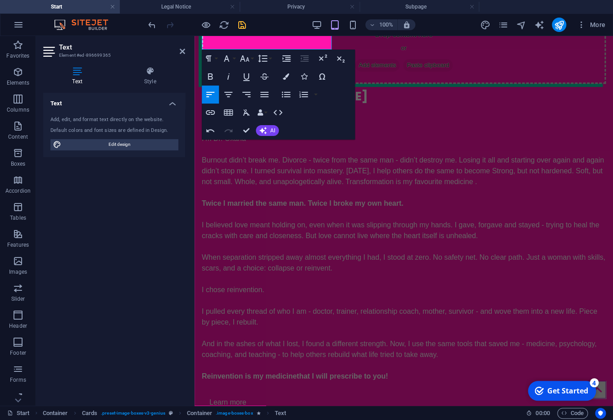
click at [186, 55] on aside "Text Element #ed-896699365 Text Style Text Add, edit, and format text directly …" at bounding box center [115, 221] width 159 height 370
drag, startPoint x: 182, startPoint y: 52, endPoint x: 213, endPoint y: 50, distance: 30.2
click at [182, 52] on icon at bounding box center [182, 51] width 5 height 7
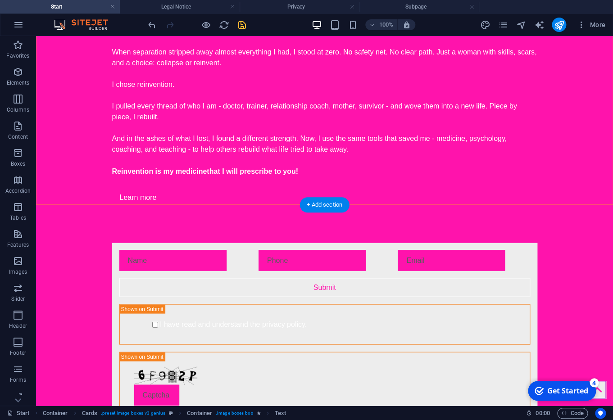
scroll to position [1730, 0]
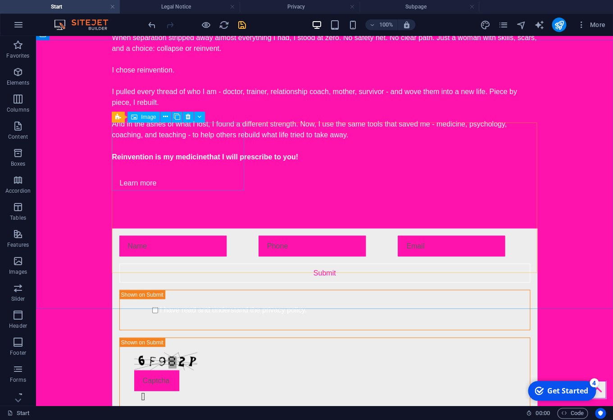
click at [145, 118] on span "Image" at bounding box center [148, 116] width 15 height 5
click at [151, 117] on span "Image" at bounding box center [148, 116] width 15 height 5
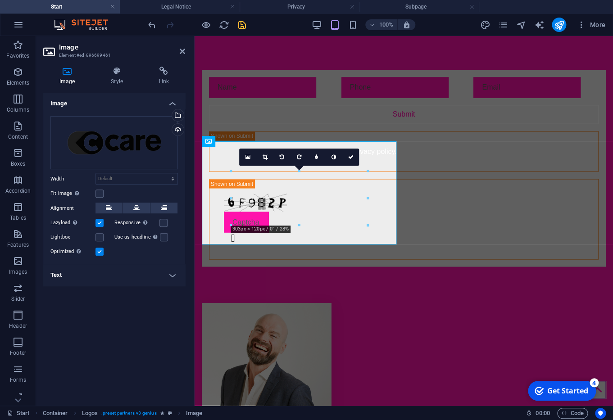
scroll to position [1744, 0]
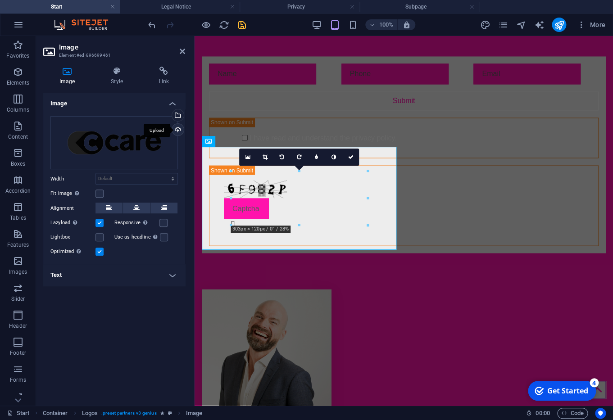
click at [177, 128] on div "Upload" at bounding box center [177, 131] width 14 height 14
click at [177, 129] on div "Upload" at bounding box center [177, 131] width 14 height 14
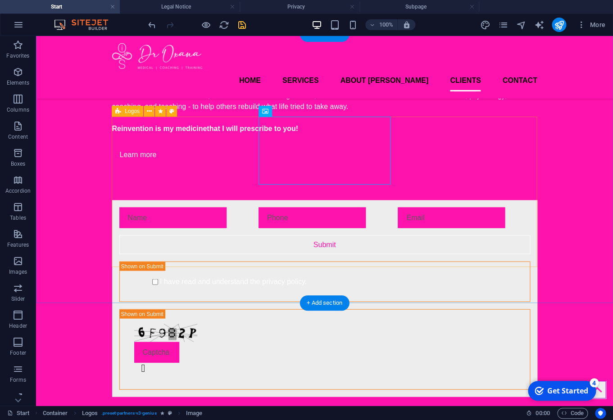
scroll to position [1730, 0]
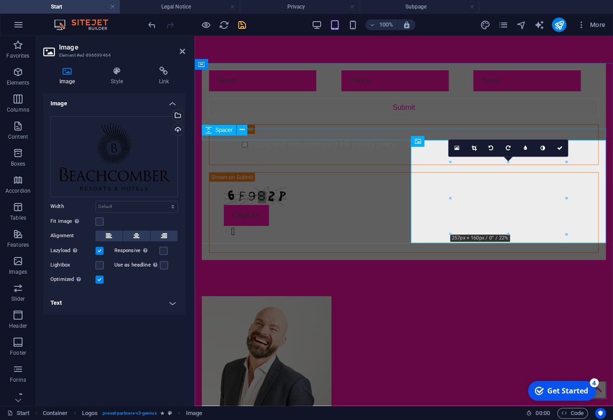
scroll to position [1744, 0]
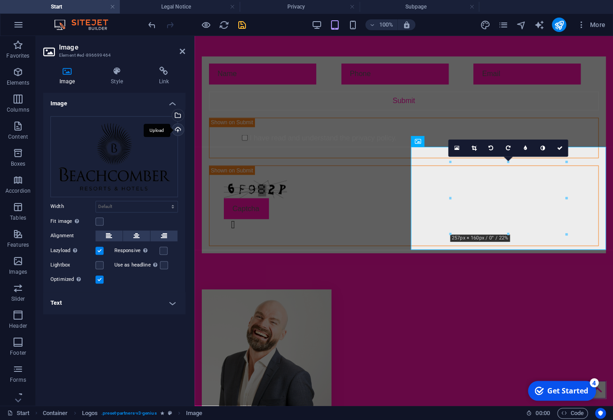
click at [177, 130] on div "Upload" at bounding box center [177, 131] width 14 height 14
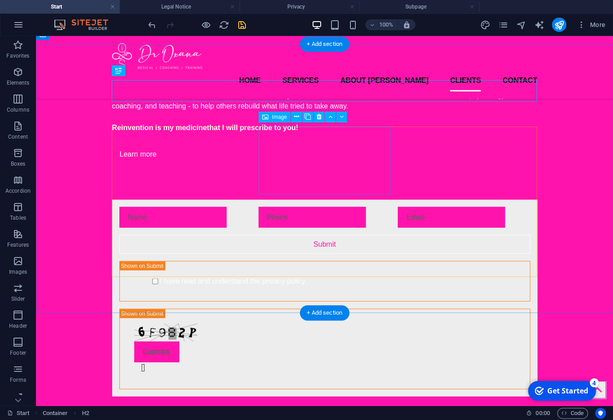
scroll to position [1730, 0]
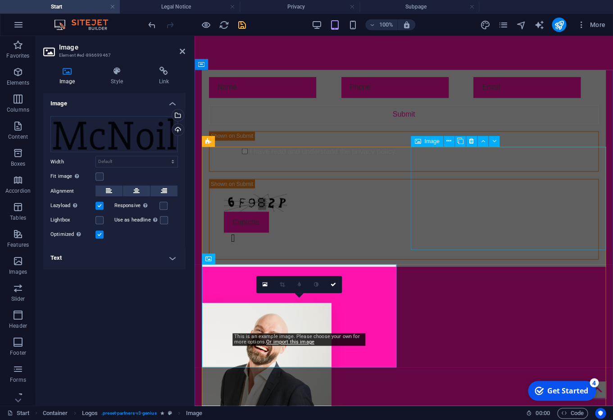
scroll to position [1744, 0]
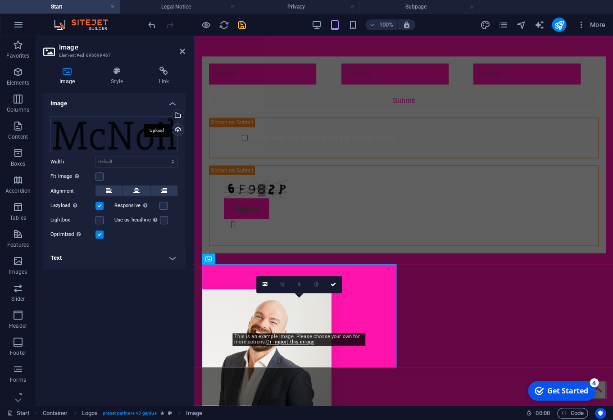
click at [179, 130] on div "Upload" at bounding box center [177, 131] width 14 height 14
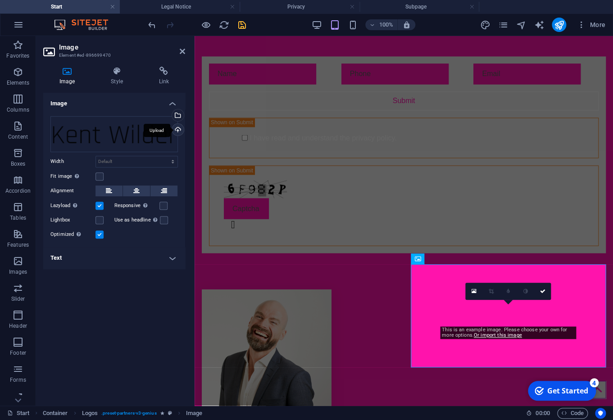
click at [176, 129] on div "Upload" at bounding box center [177, 131] width 14 height 14
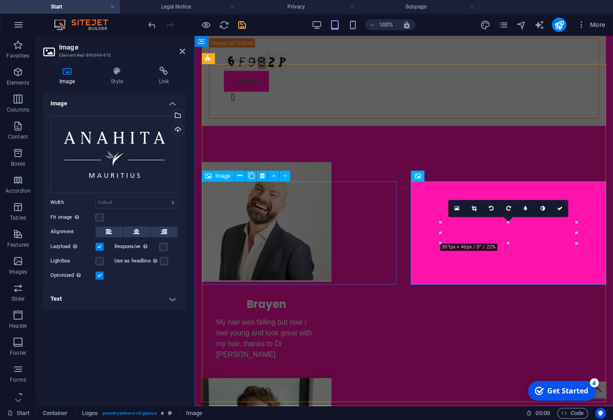
scroll to position [1878, 0]
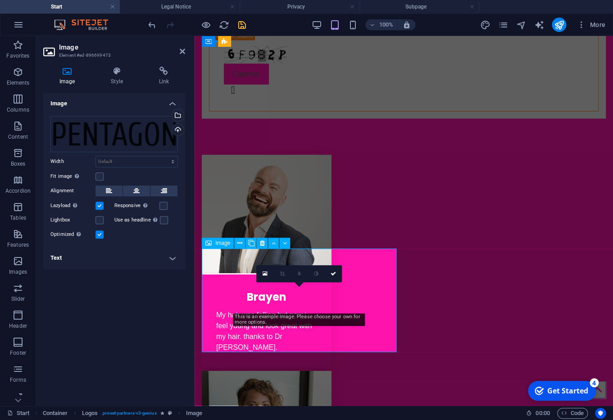
scroll to position [1877, 0]
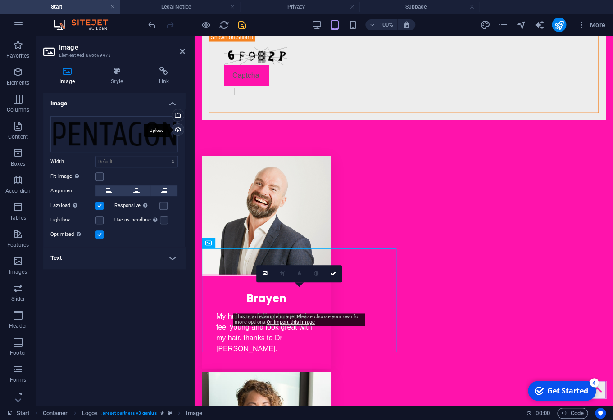
click at [178, 127] on div "Upload" at bounding box center [177, 131] width 14 height 14
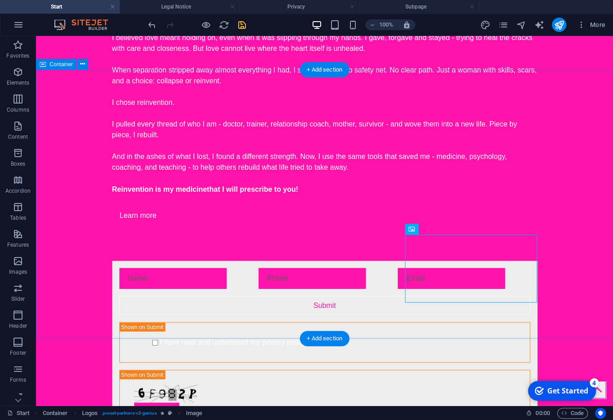
scroll to position [1700, 0]
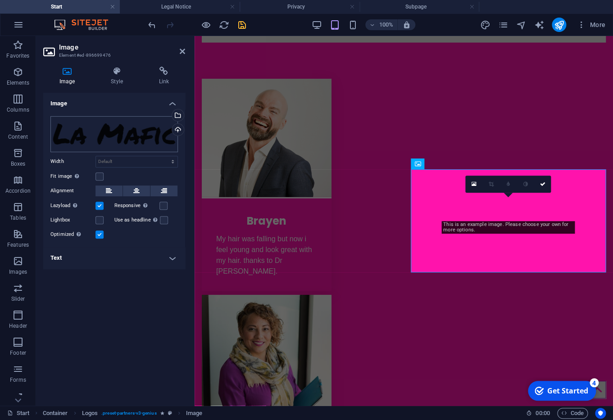
scroll to position [1956, 0]
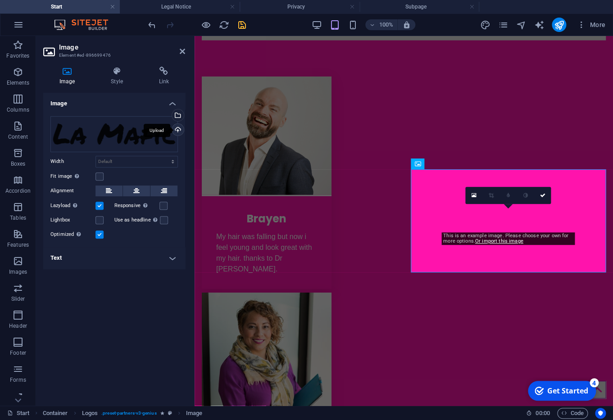
click at [176, 129] on div "Upload" at bounding box center [177, 131] width 14 height 14
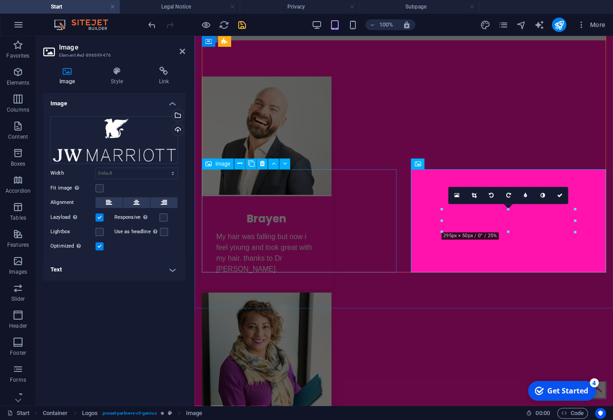
scroll to position [1959, 0]
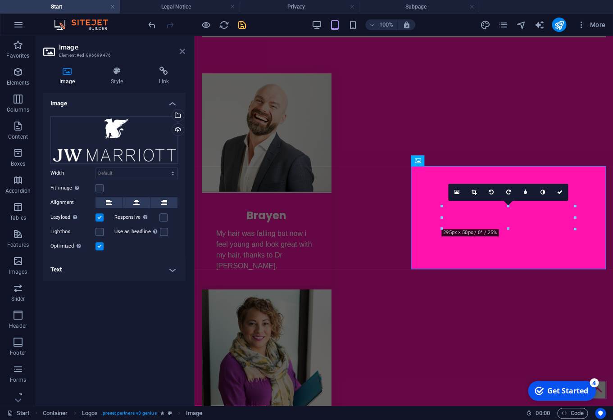
drag, startPoint x: 181, startPoint y: 52, endPoint x: 223, endPoint y: 80, distance: 50.3
click at [181, 52] on icon at bounding box center [182, 51] width 5 height 7
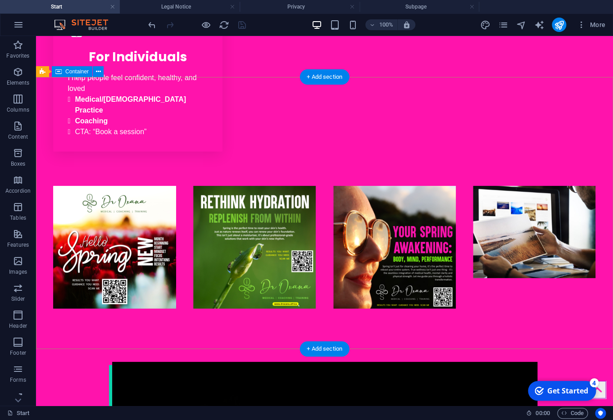
scroll to position [0, 0]
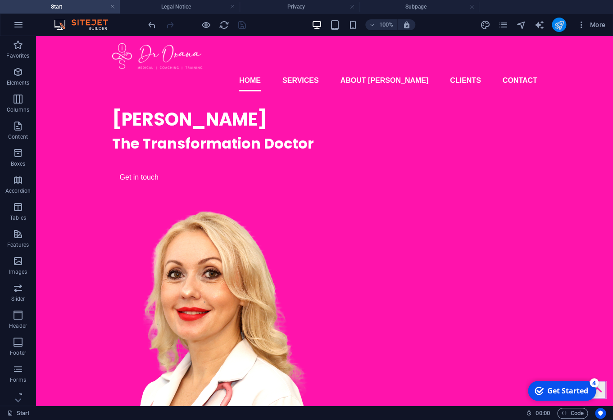
click at [559, 27] on icon "publish" at bounding box center [558, 25] width 10 height 10
